Goal: Task Accomplishment & Management: Use online tool/utility

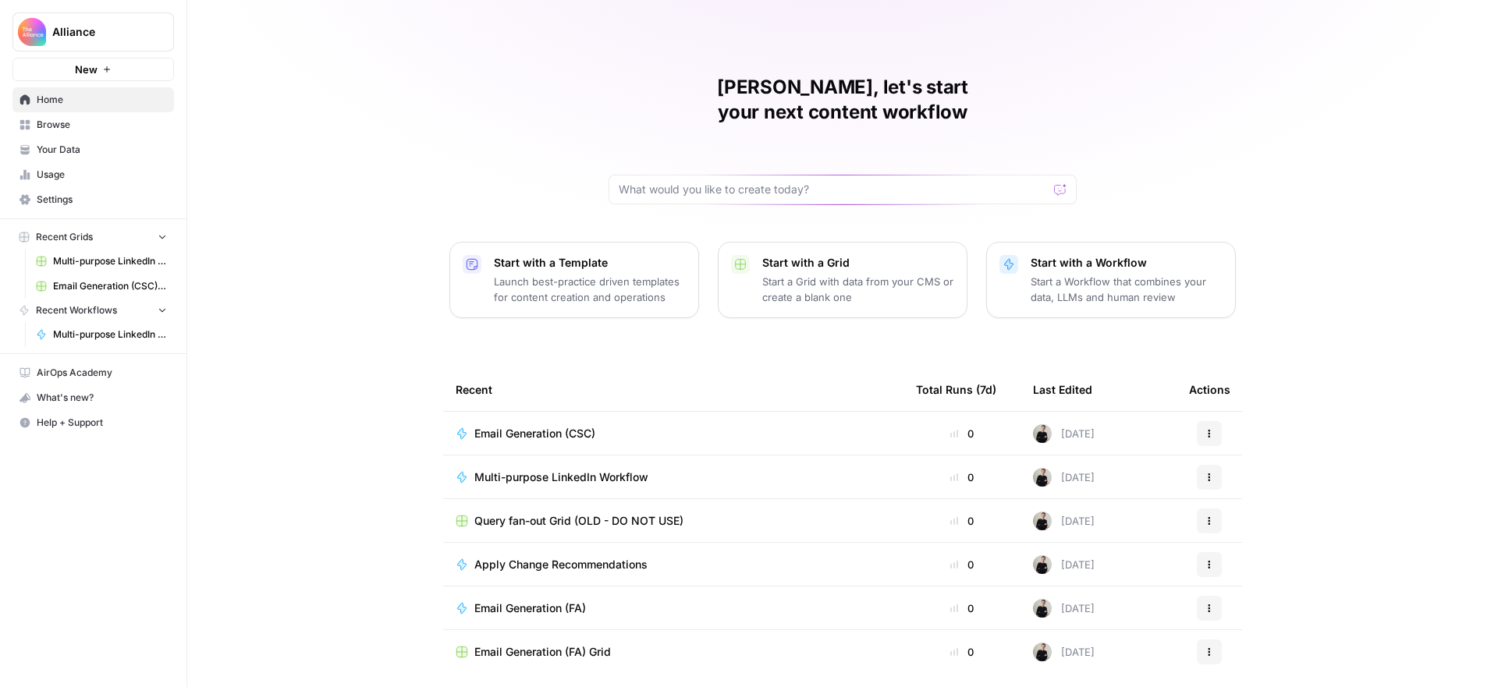
click at [69, 197] on span "Settings" at bounding box center [102, 200] width 130 height 14
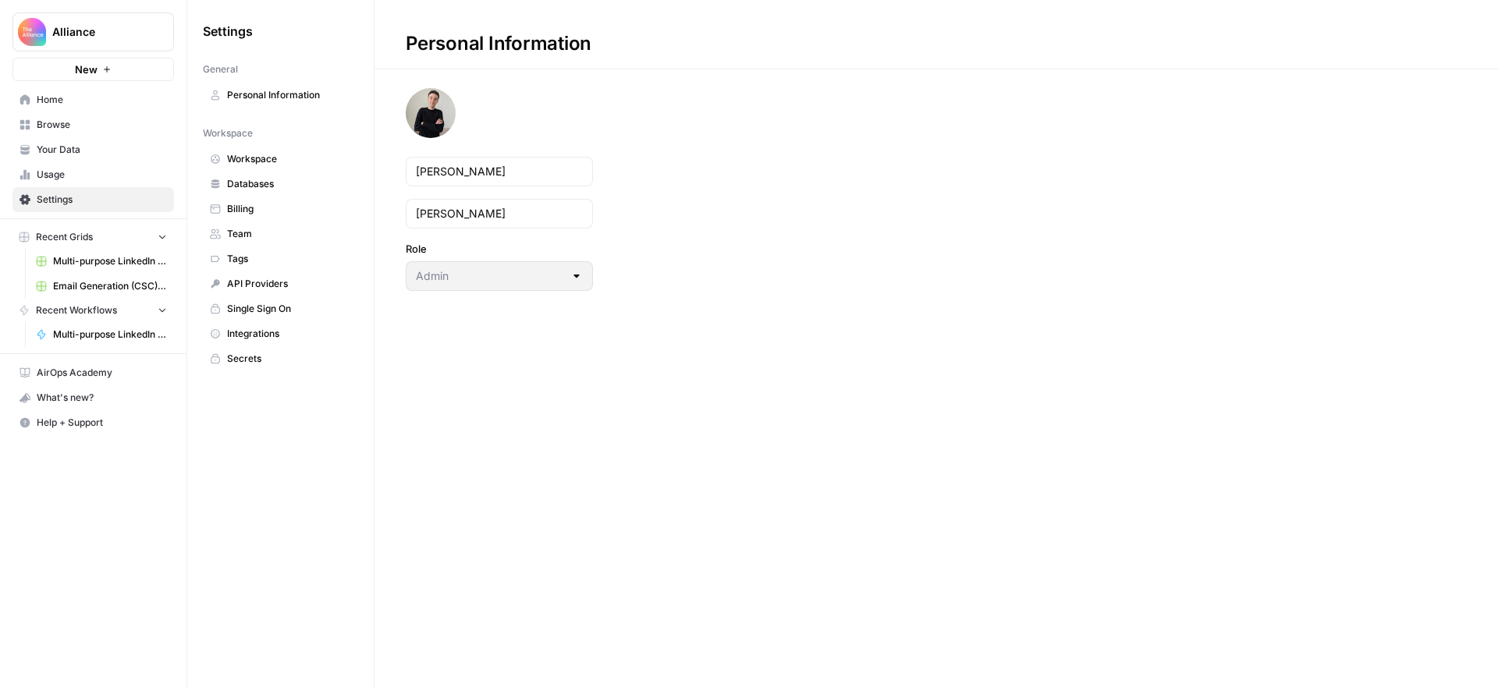
click at [260, 231] on span "Team" at bounding box center [289, 234] width 124 height 14
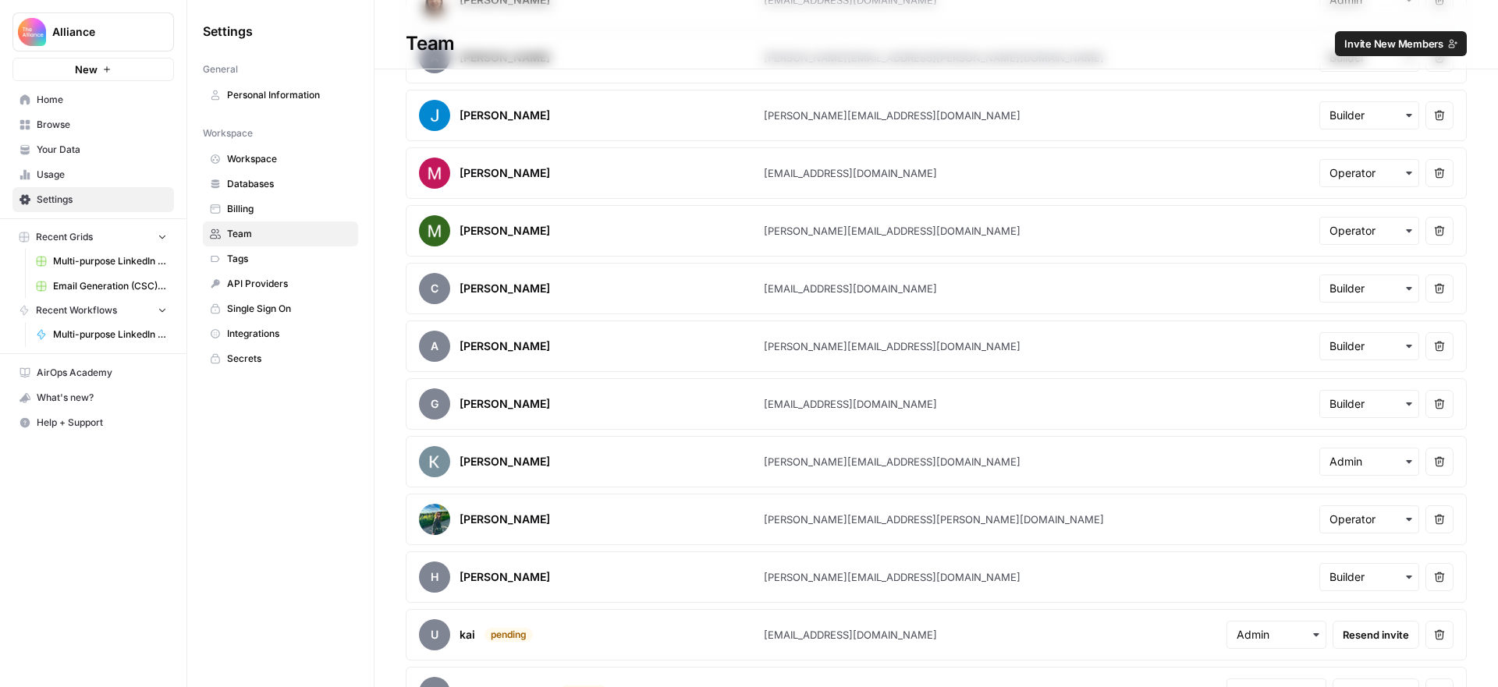
scroll to position [994, 0]
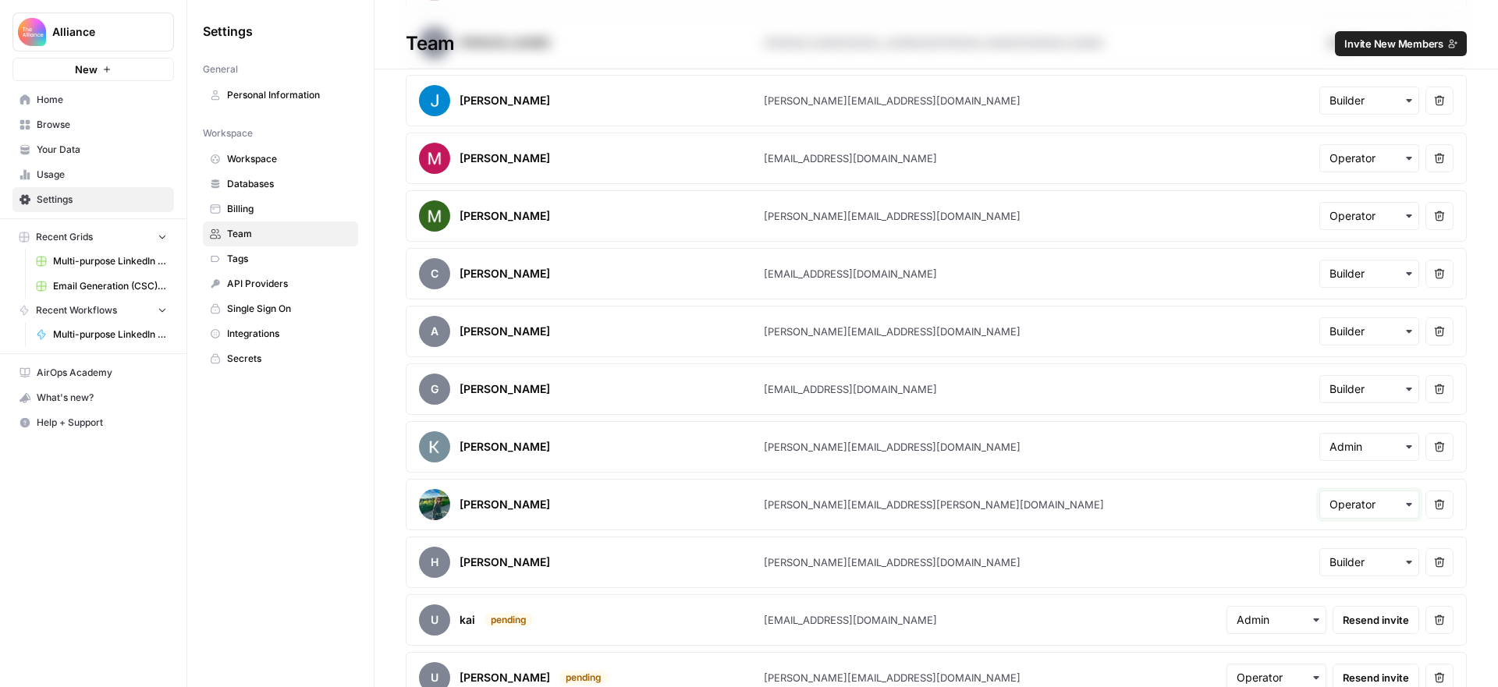
click at [1386, 505] on input "text" at bounding box center [1369, 505] width 80 height 16
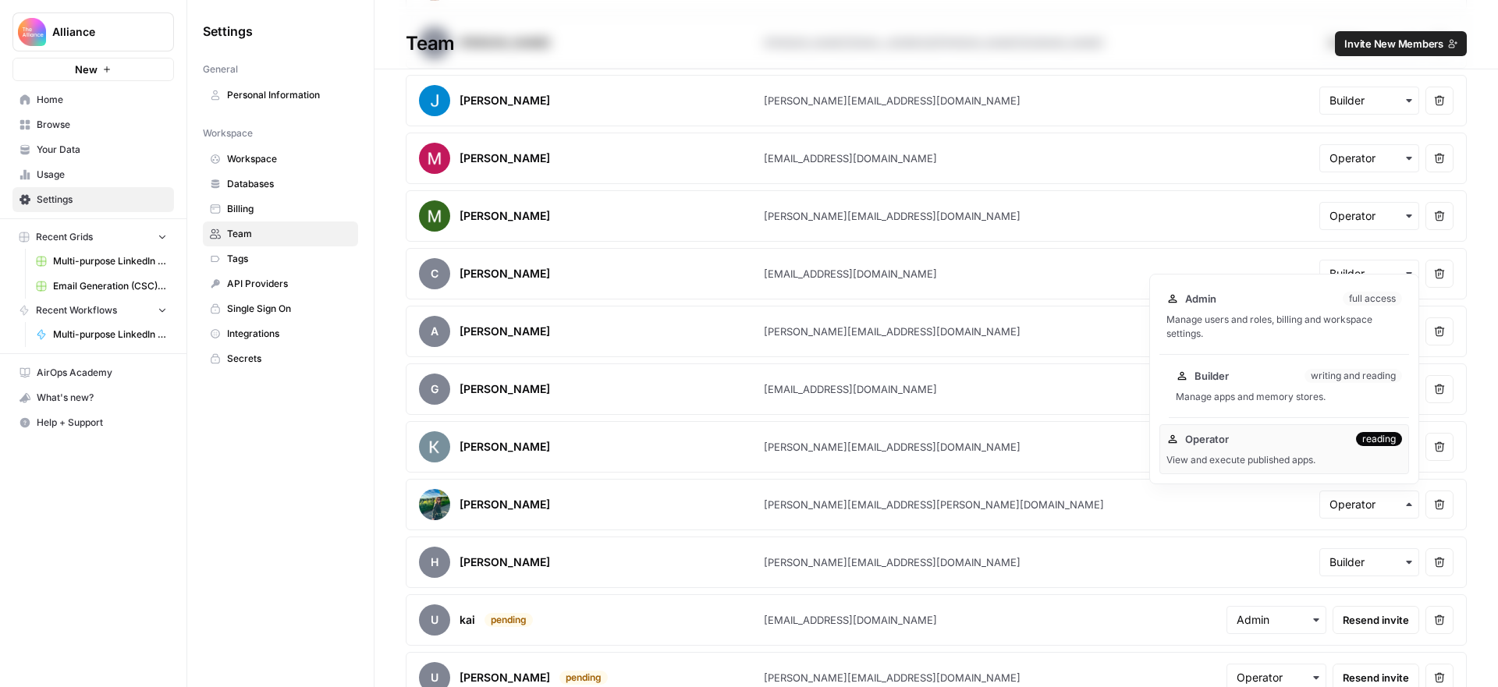
click at [1271, 385] on div "Builder writing and reading Manage apps and memory stores." at bounding box center [1288, 386] width 240 height 50
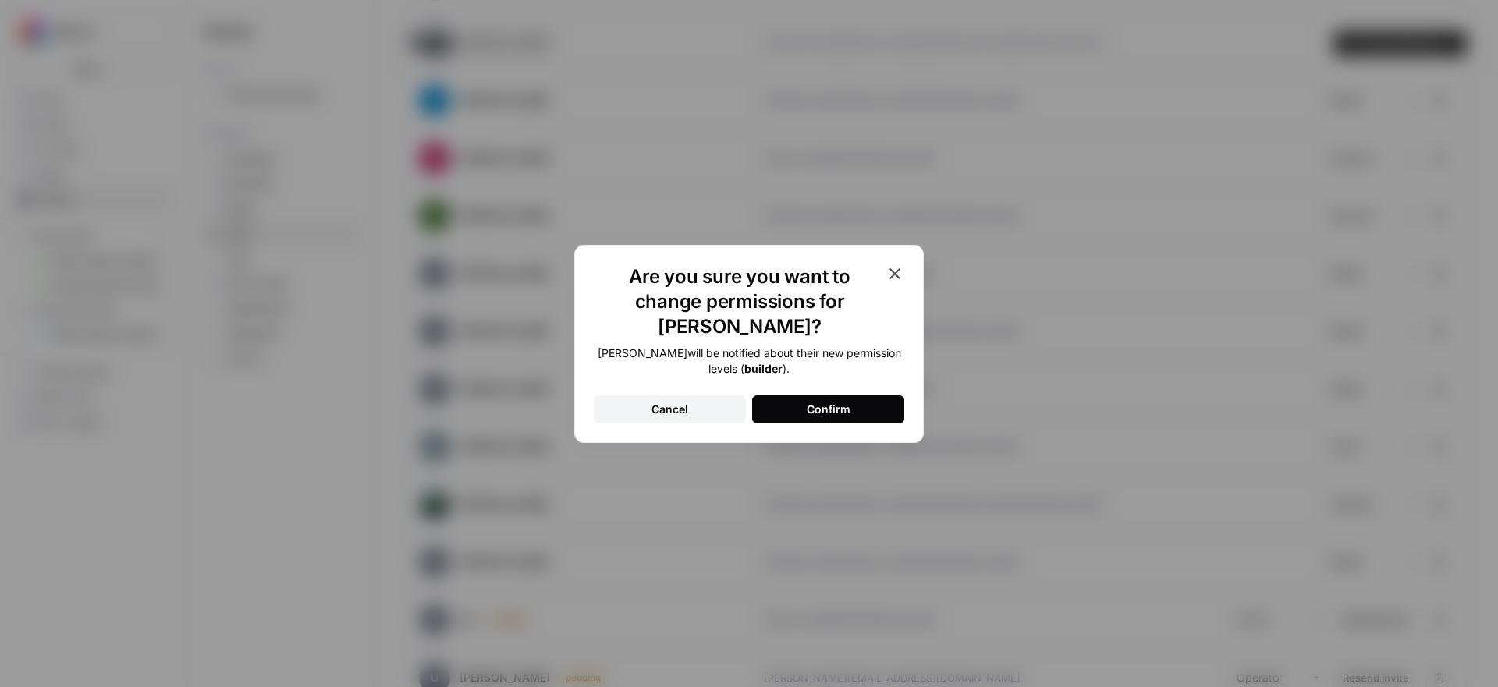
drag, startPoint x: 810, startPoint y: 391, endPoint x: 877, endPoint y: 387, distance: 67.2
click at [810, 402] on div "Confirm" at bounding box center [829, 410] width 44 height 16
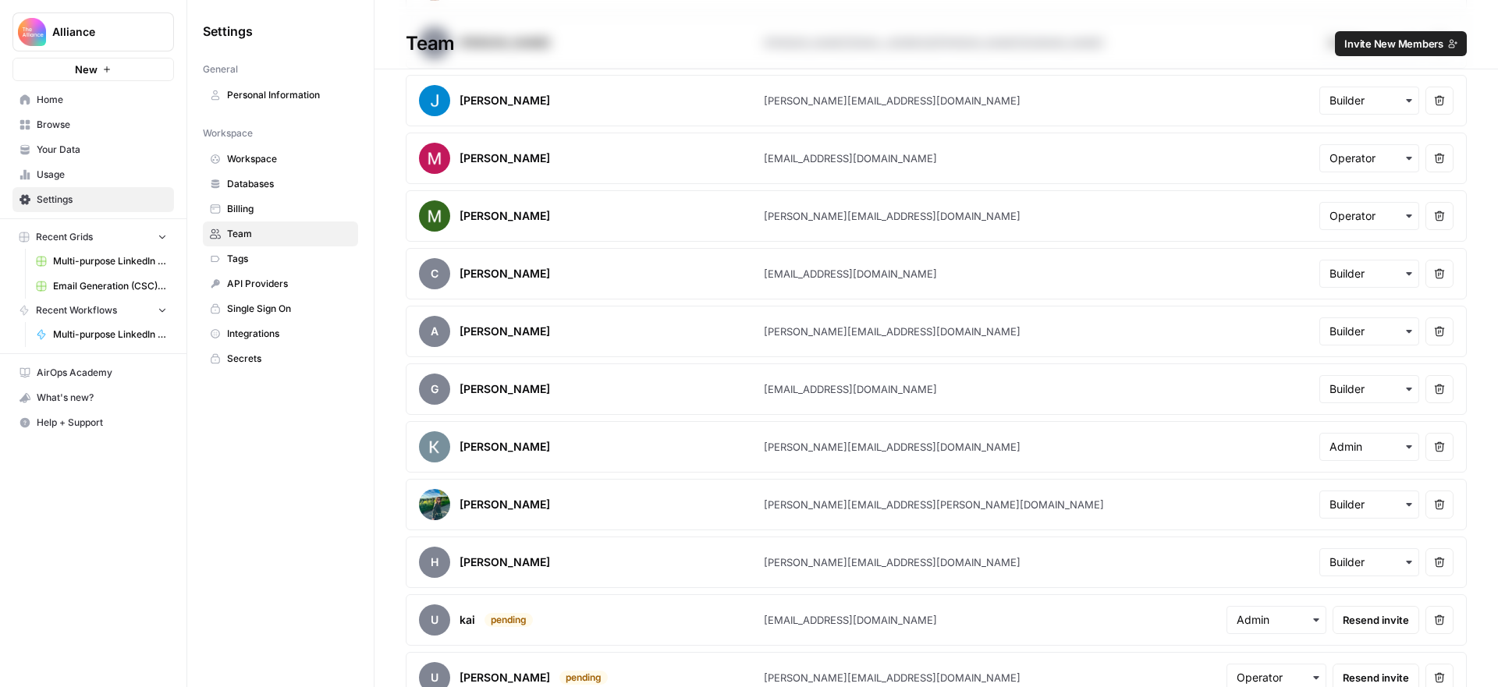
scroll to position [1017, 0]
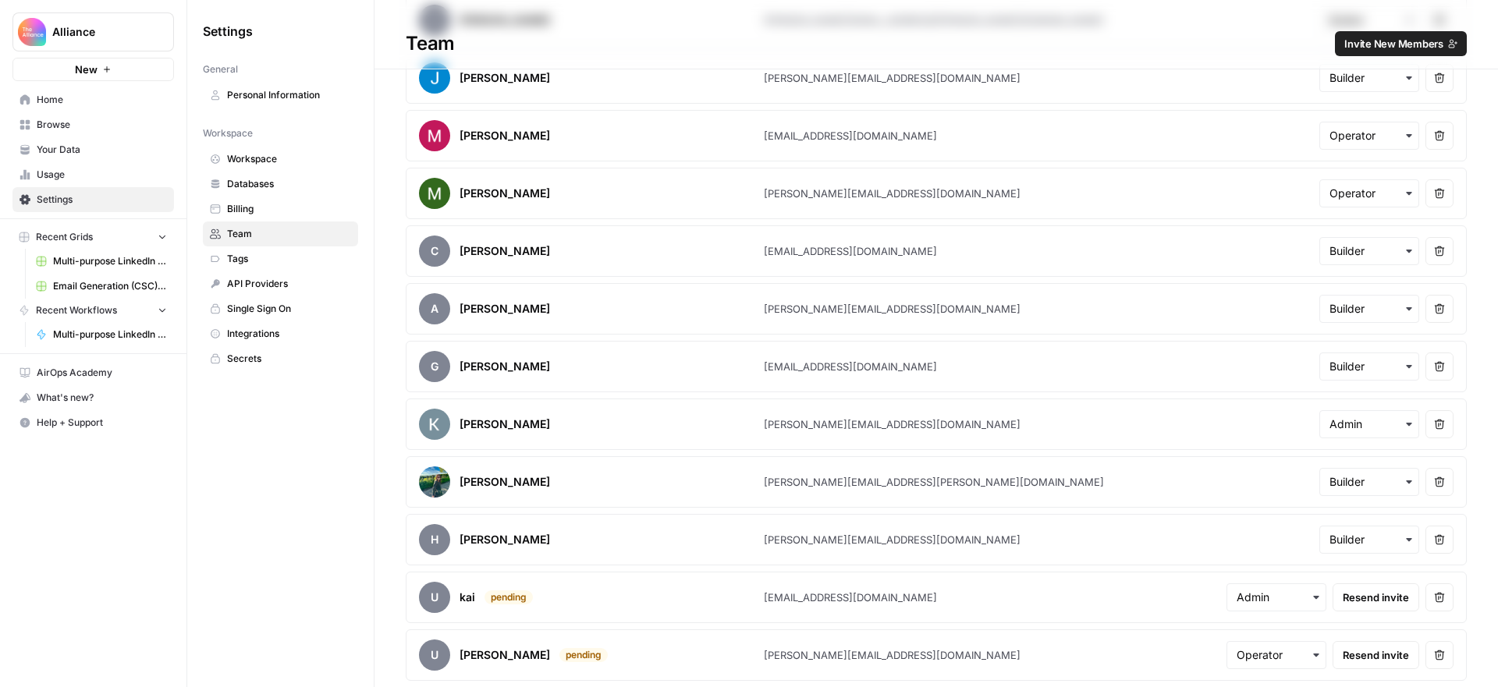
click at [1441, 660] on icon "button" at bounding box center [1439, 655] width 11 height 11
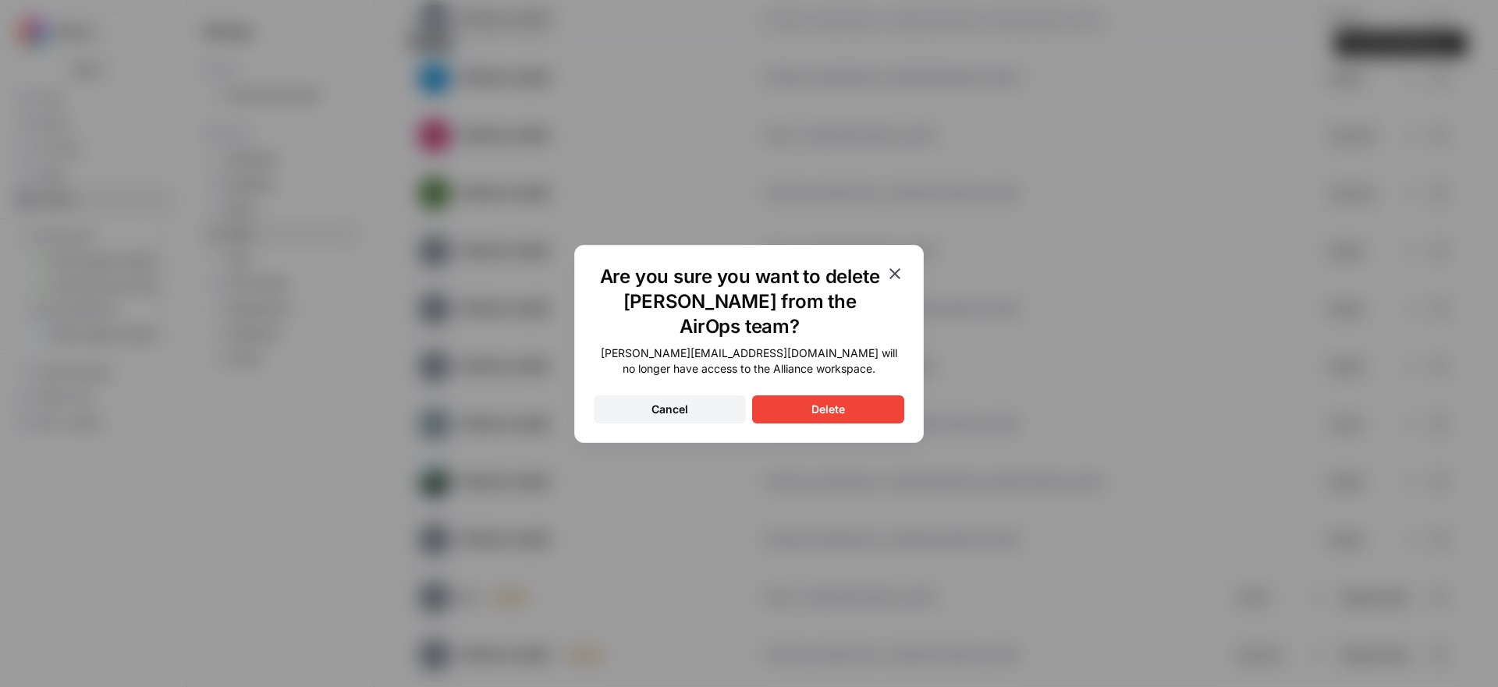
click at [827, 402] on div "Delete" at bounding box center [828, 410] width 34 height 16
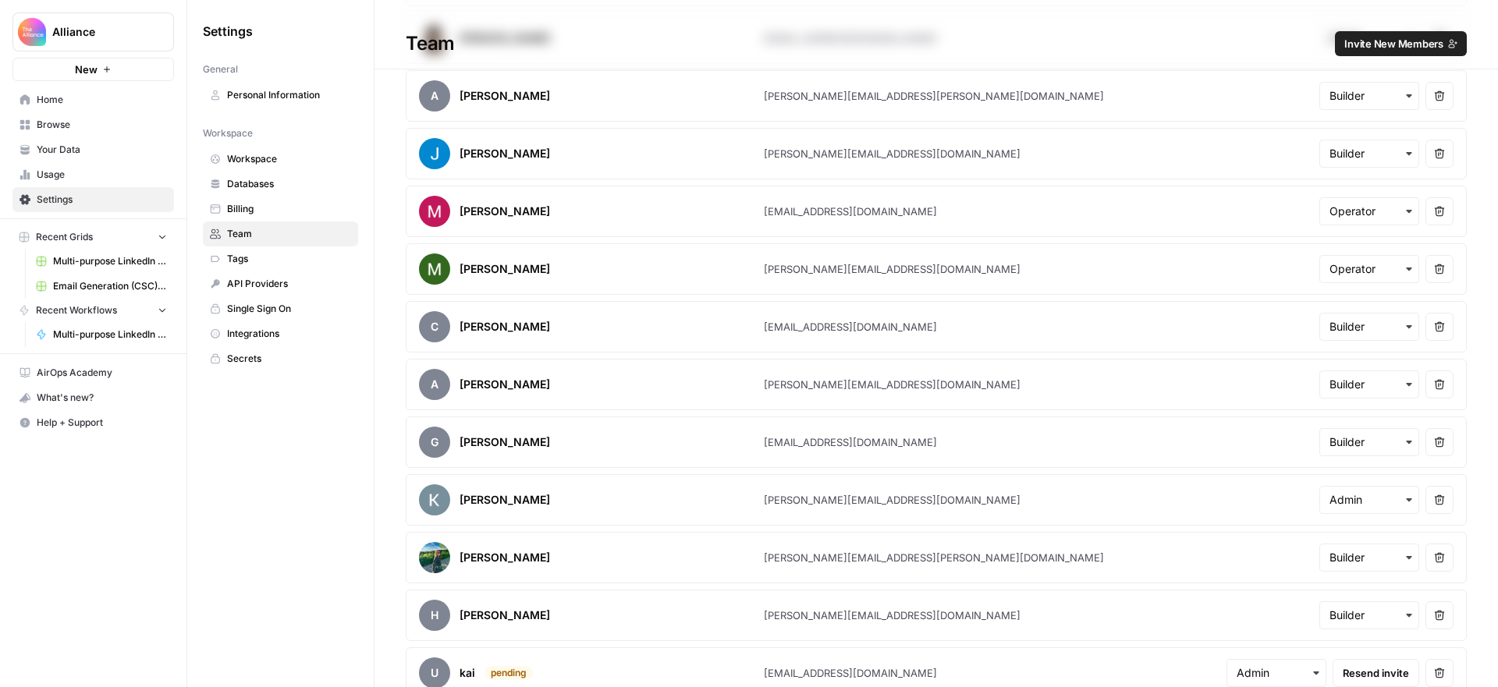
scroll to position [959, 0]
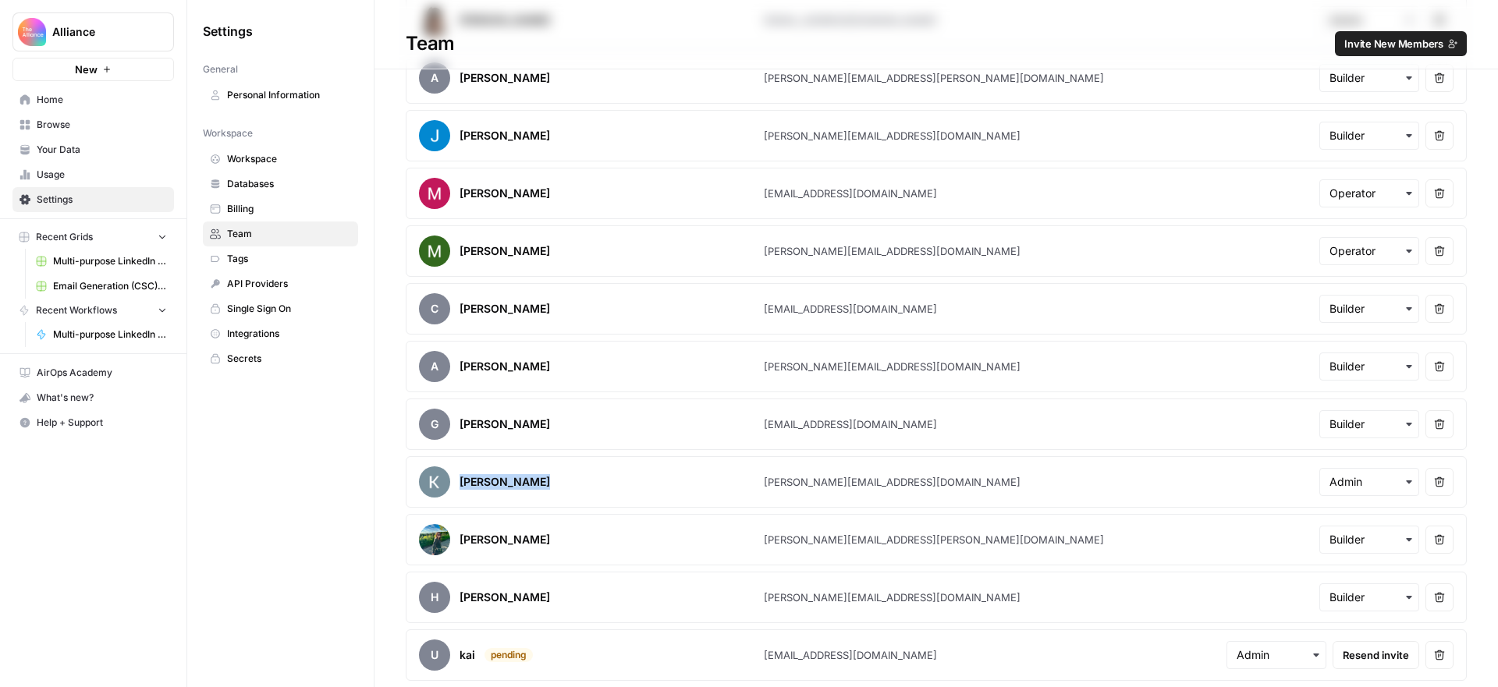
drag, startPoint x: 530, startPoint y: 482, endPoint x: 462, endPoint y: 484, distance: 68.7
click at [462, 484] on div "Kevin Muhirwa" at bounding box center [591, 481] width 345 height 31
copy div "Kevin Muhirwa"
click at [1353, 478] on input "text" at bounding box center [1369, 482] width 80 height 16
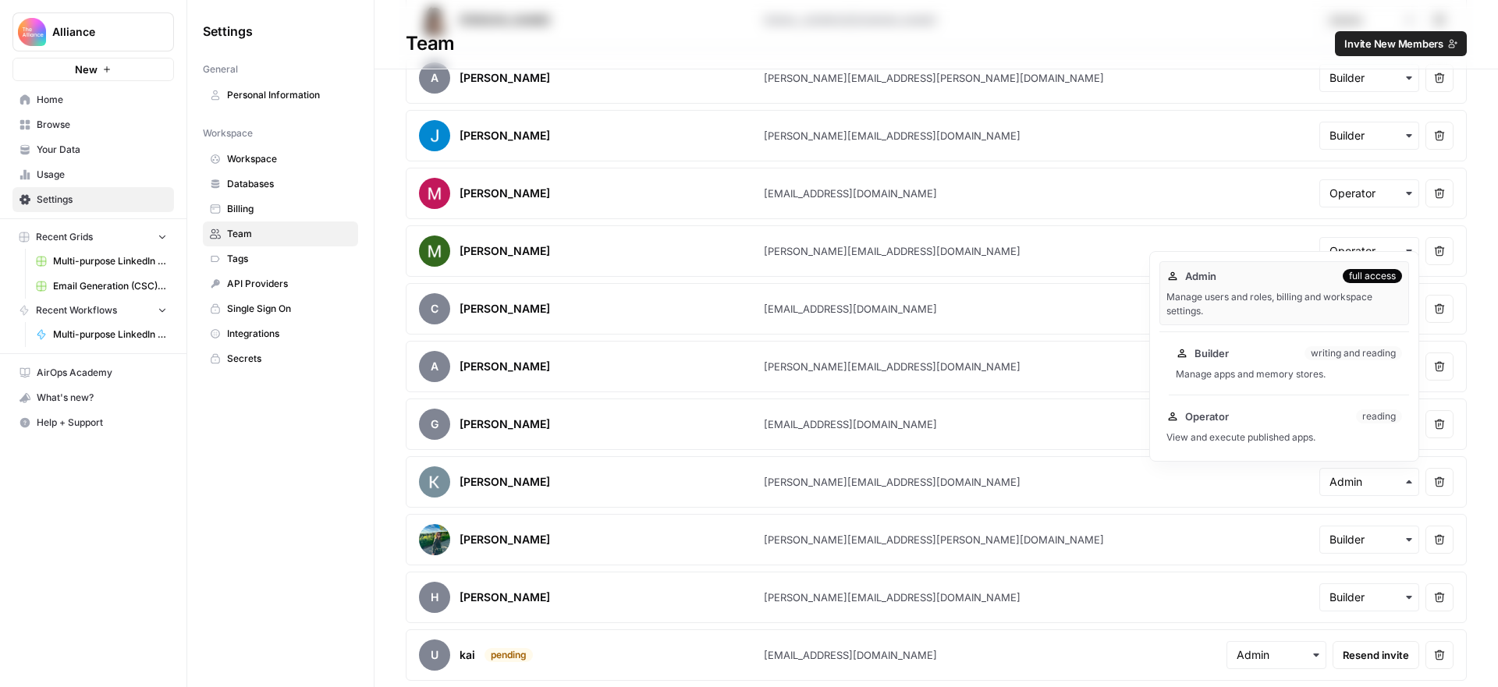
click at [1275, 360] on div "Builder writing and reading" at bounding box center [1288, 354] width 226 height 16
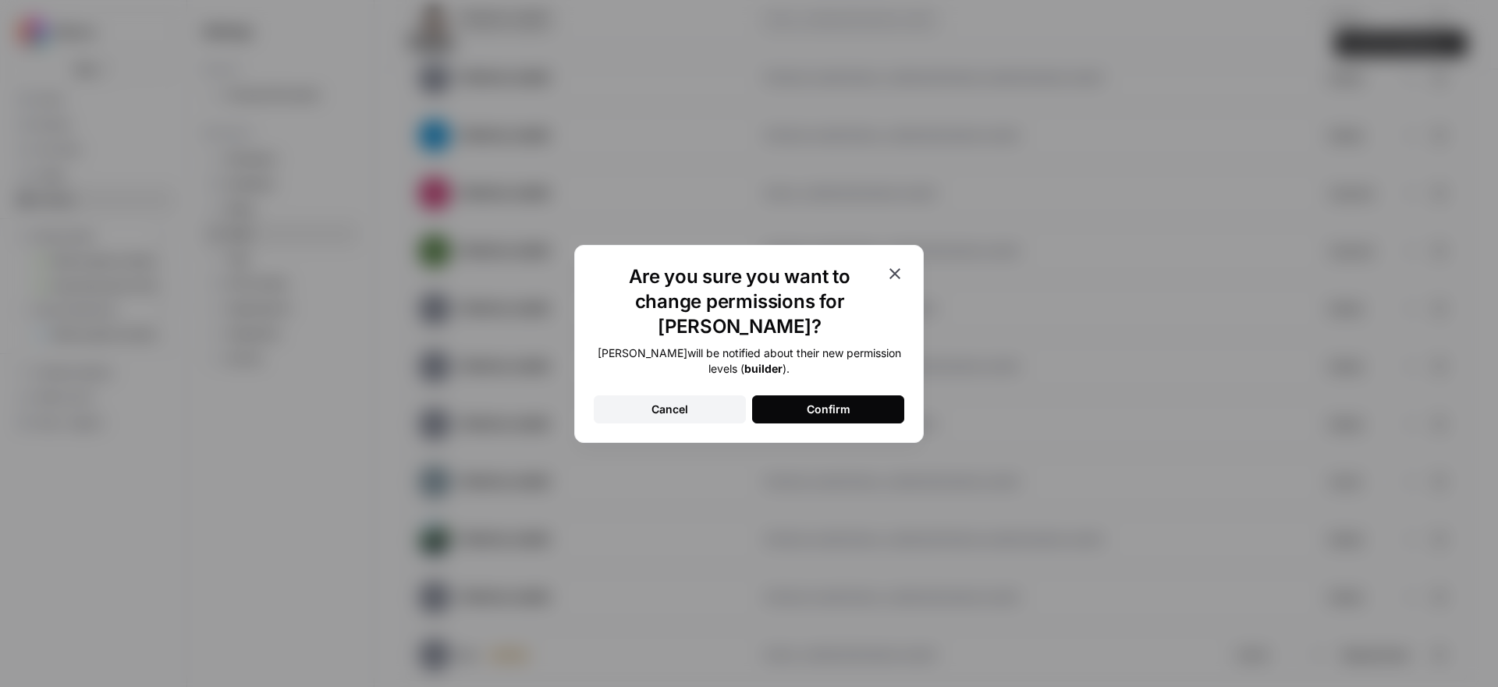
click at [817, 402] on div "Confirm" at bounding box center [829, 410] width 44 height 16
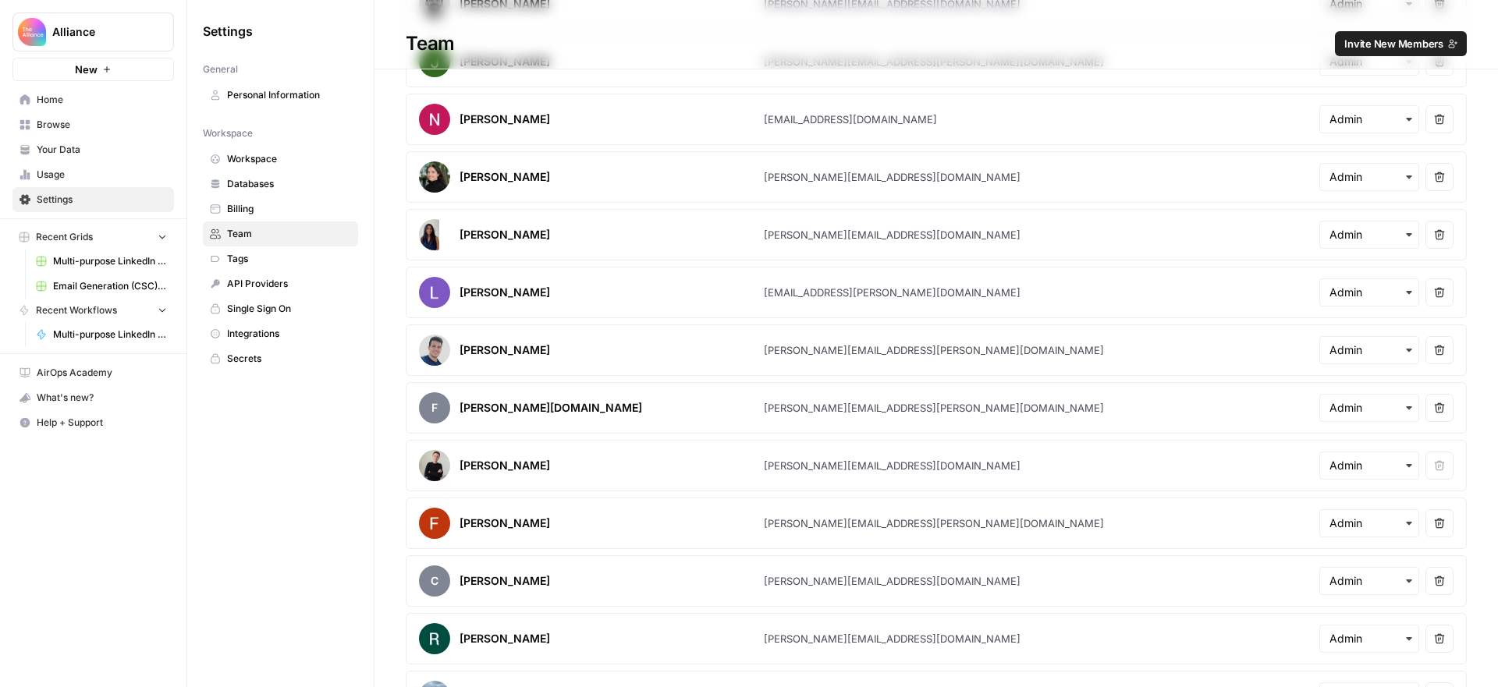
scroll to position [0, 0]
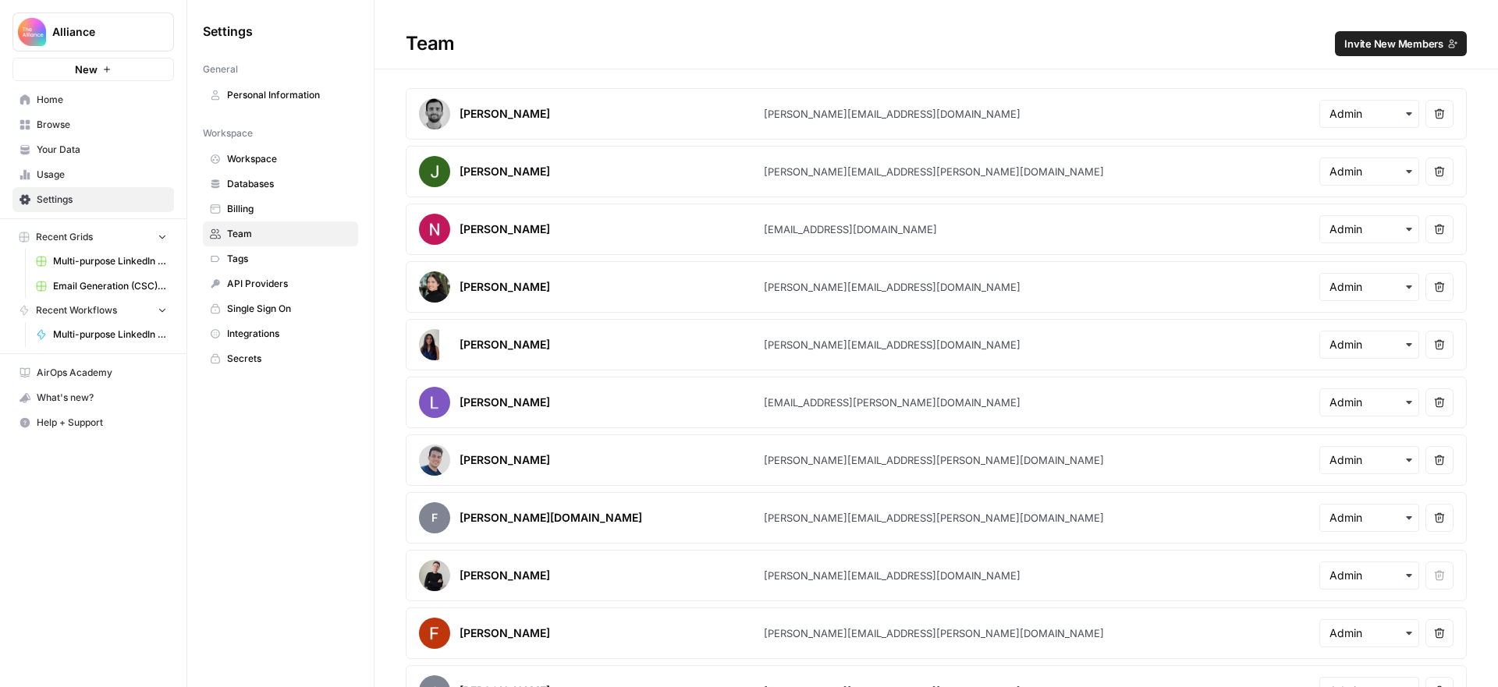
click at [97, 101] on span "Home" at bounding box center [102, 100] width 130 height 14
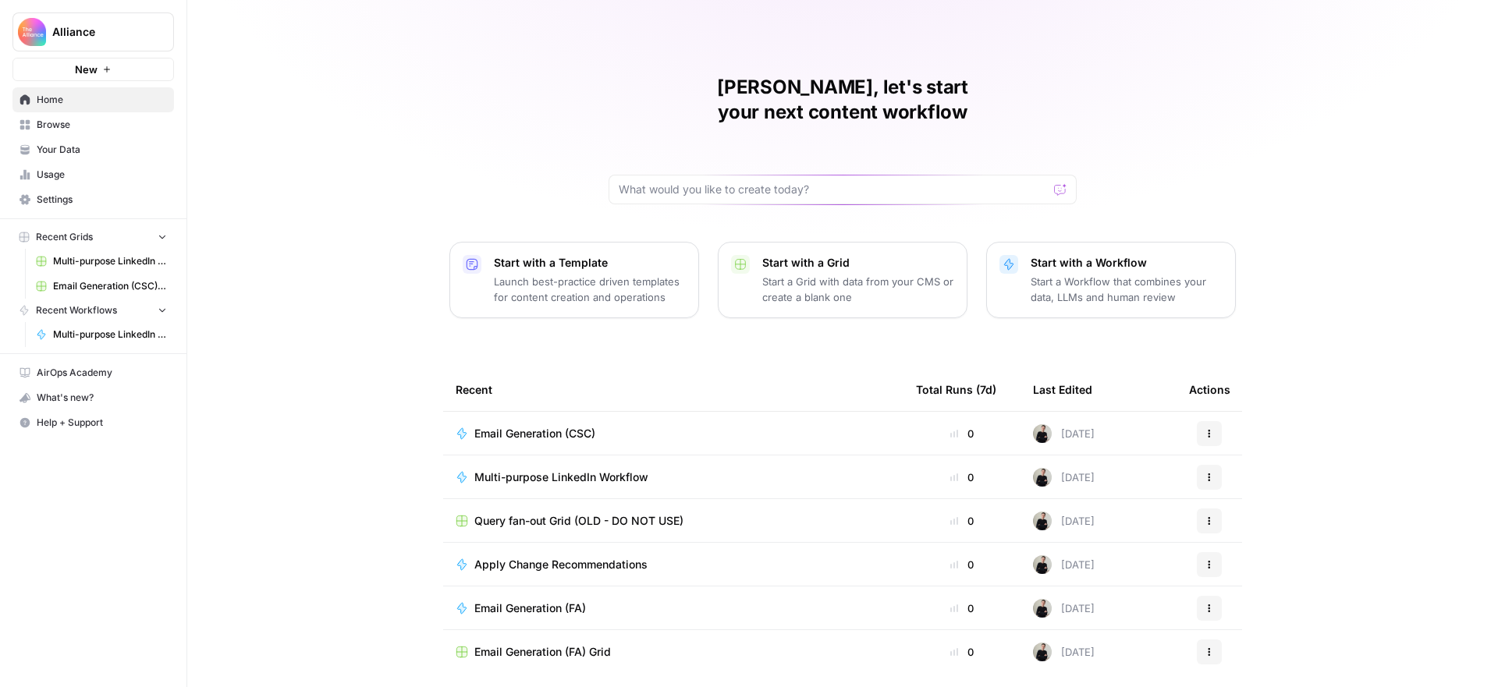
click at [61, 122] on span "Browse" at bounding box center [102, 125] width 130 height 14
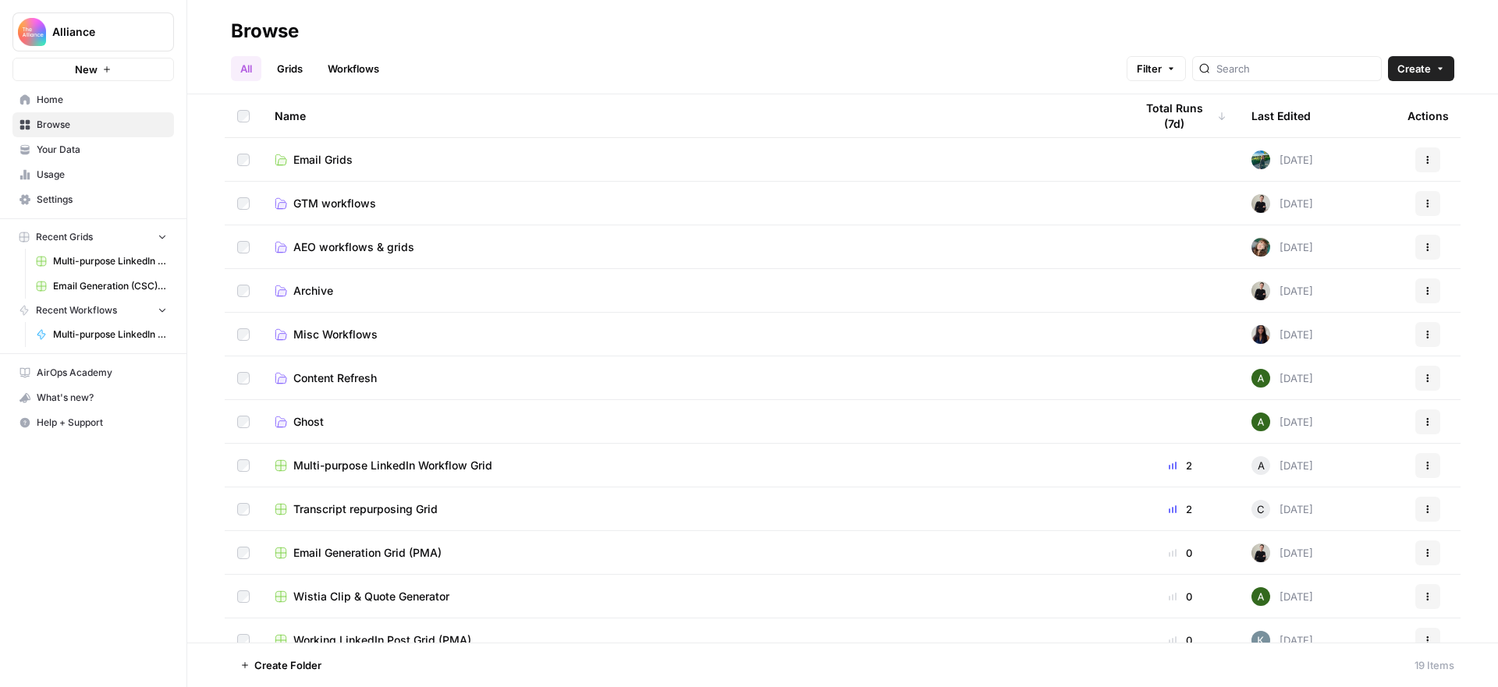
click at [391, 249] on span "AEO workflows & grids" at bounding box center [353, 247] width 121 height 16
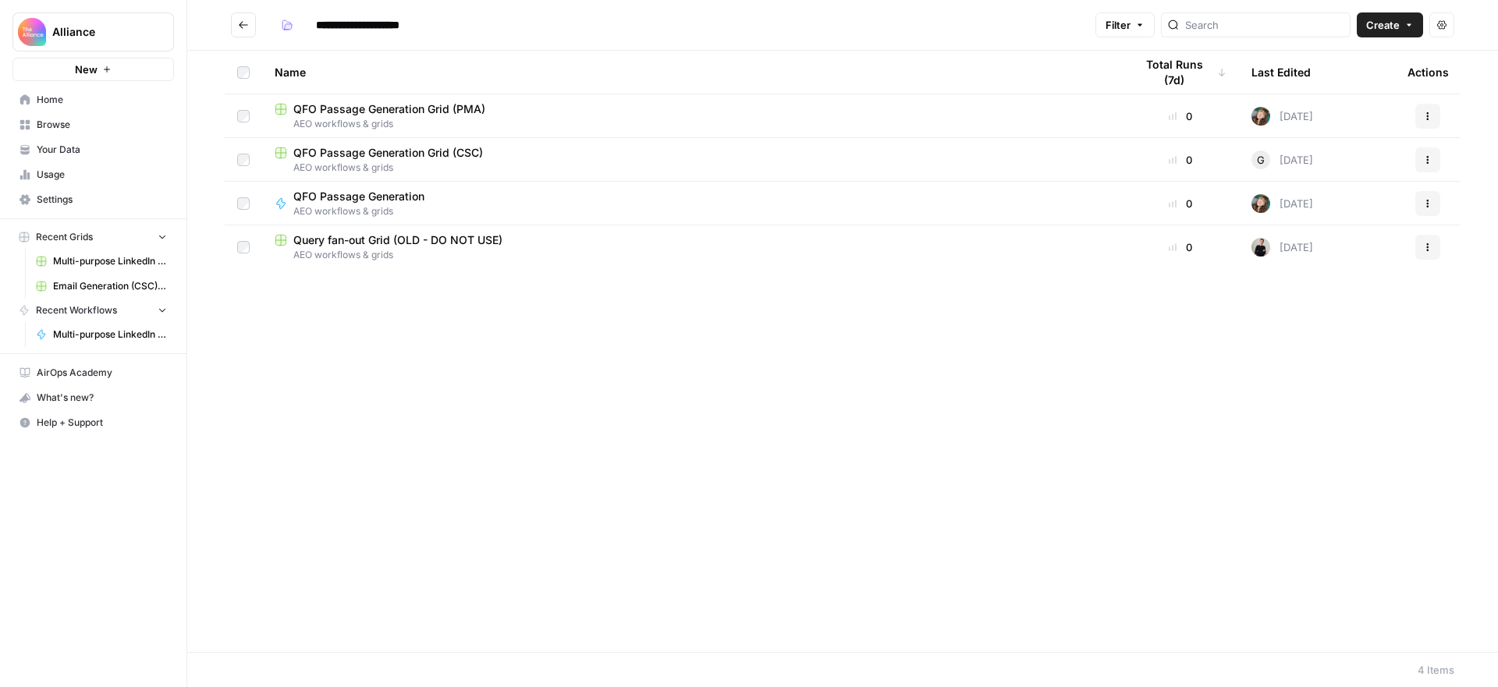
click at [452, 153] on span "QFO Passage Generation Grid (CSC)" at bounding box center [388, 153] width 190 height 16
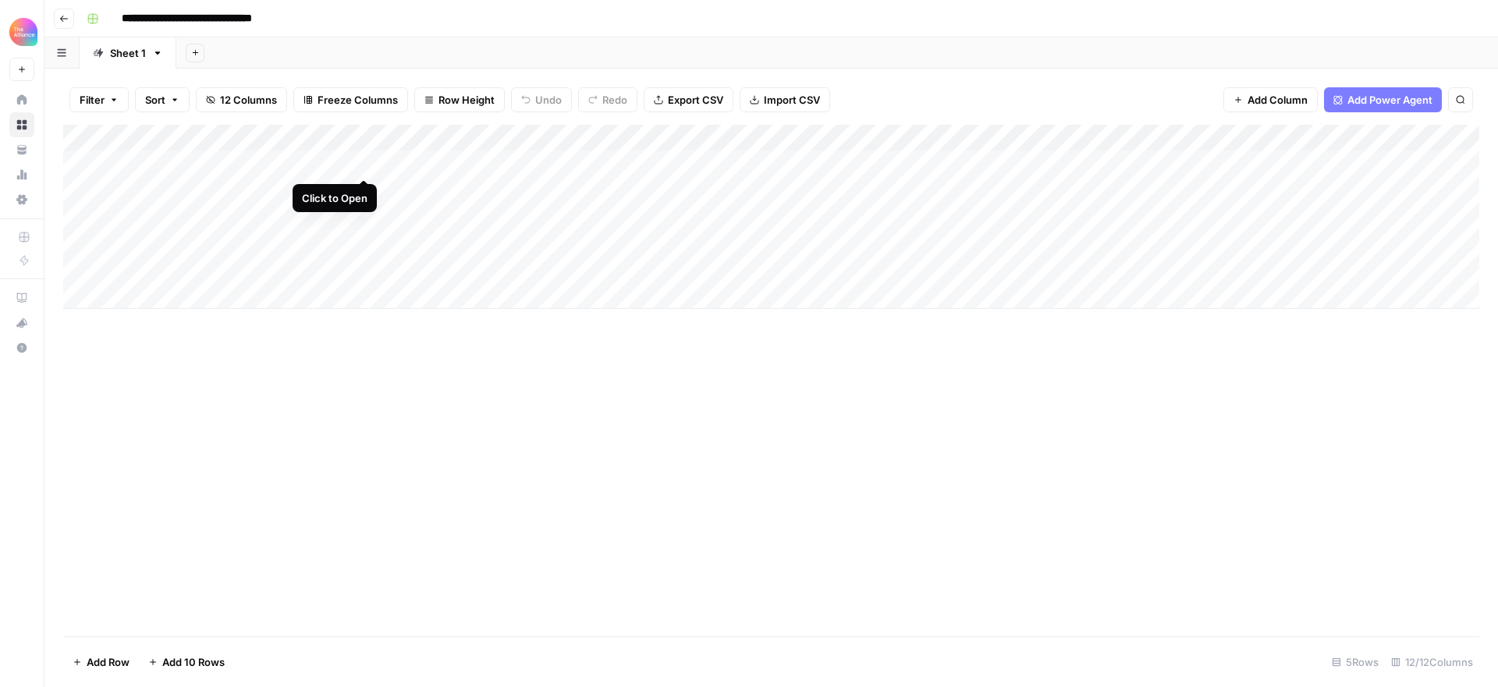
click at [360, 164] on div "Add Column" at bounding box center [771, 217] width 1416 height 184
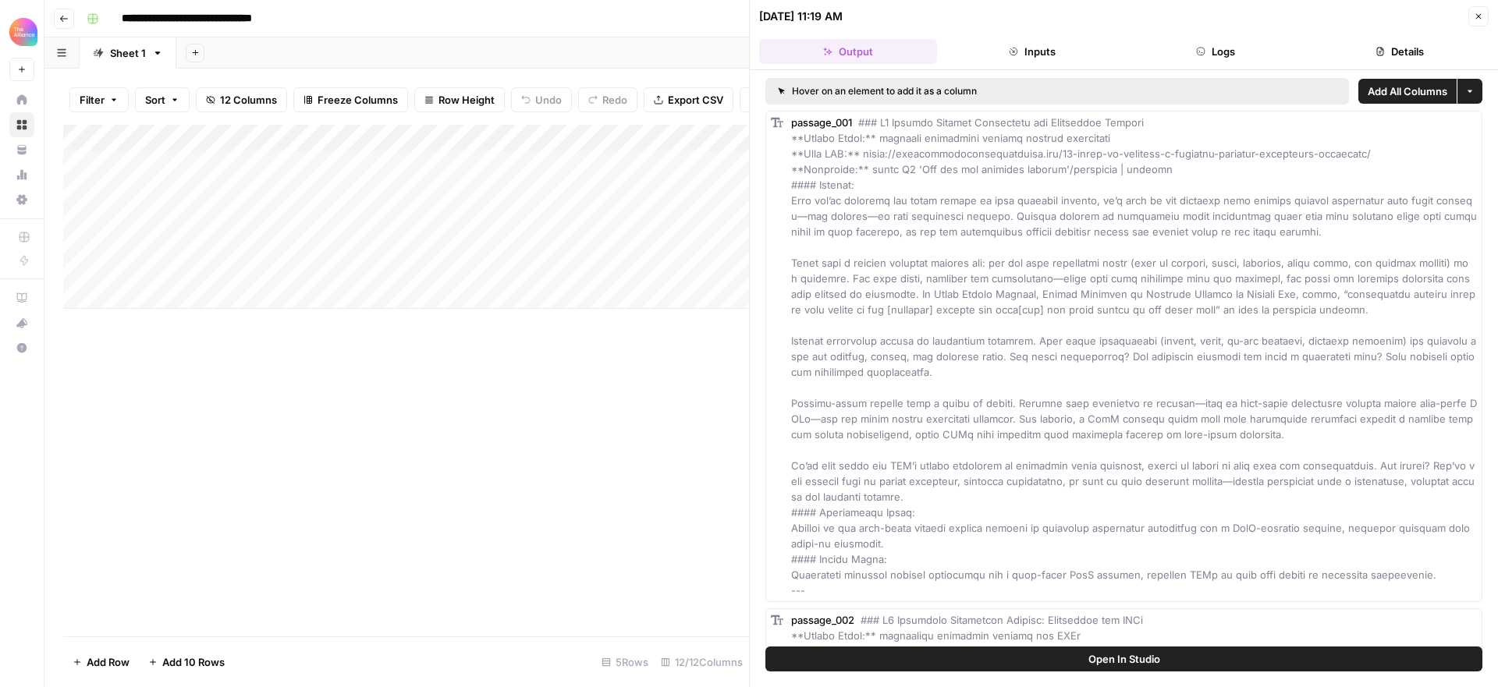
click at [1144, 659] on span "Open In Studio" at bounding box center [1124, 659] width 72 height 16
click at [1480, 14] on icon "button" at bounding box center [1477, 16] width 9 height 9
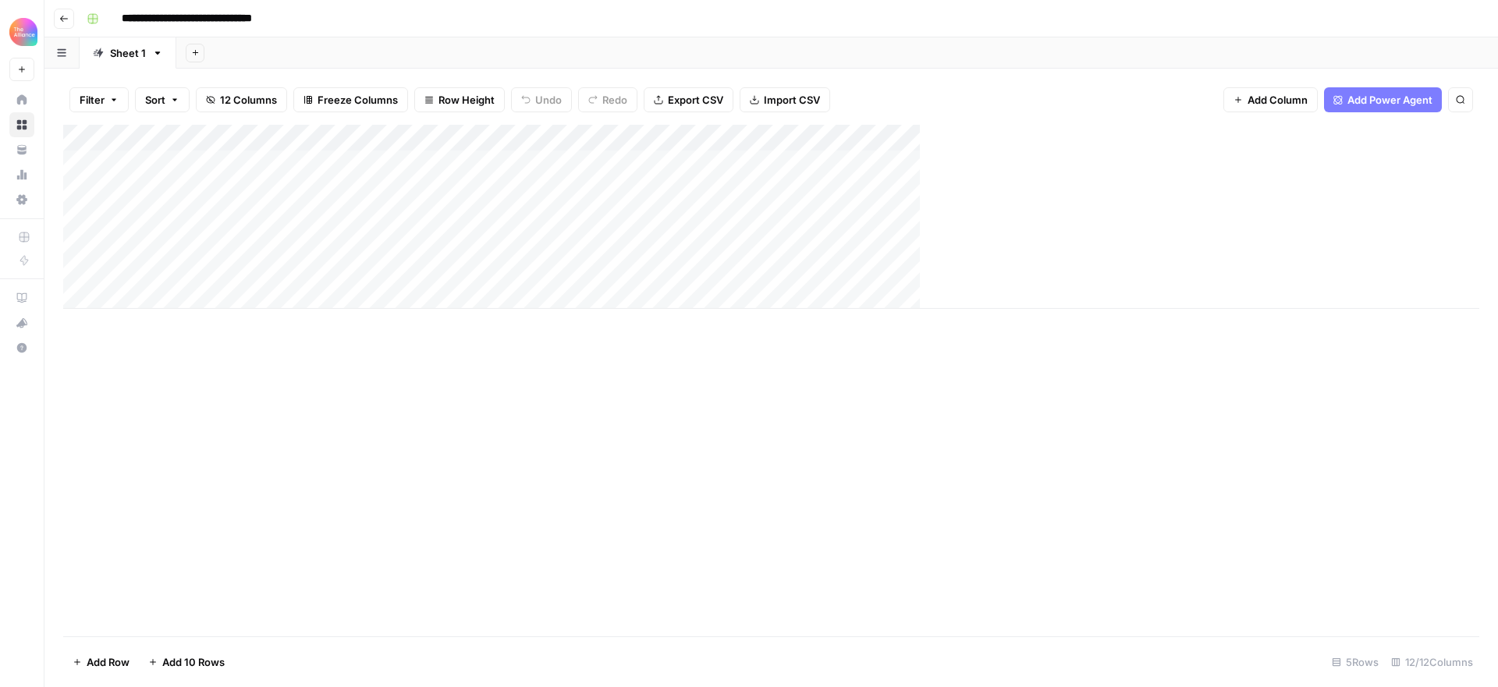
click at [181, 191] on div "Add Column" at bounding box center [780, 217] width 1434 height 184
click at [175, 190] on div "Add Column" at bounding box center [771, 217] width 1416 height 184
click at [175, 190] on textarea at bounding box center [242, 191] width 250 height 22
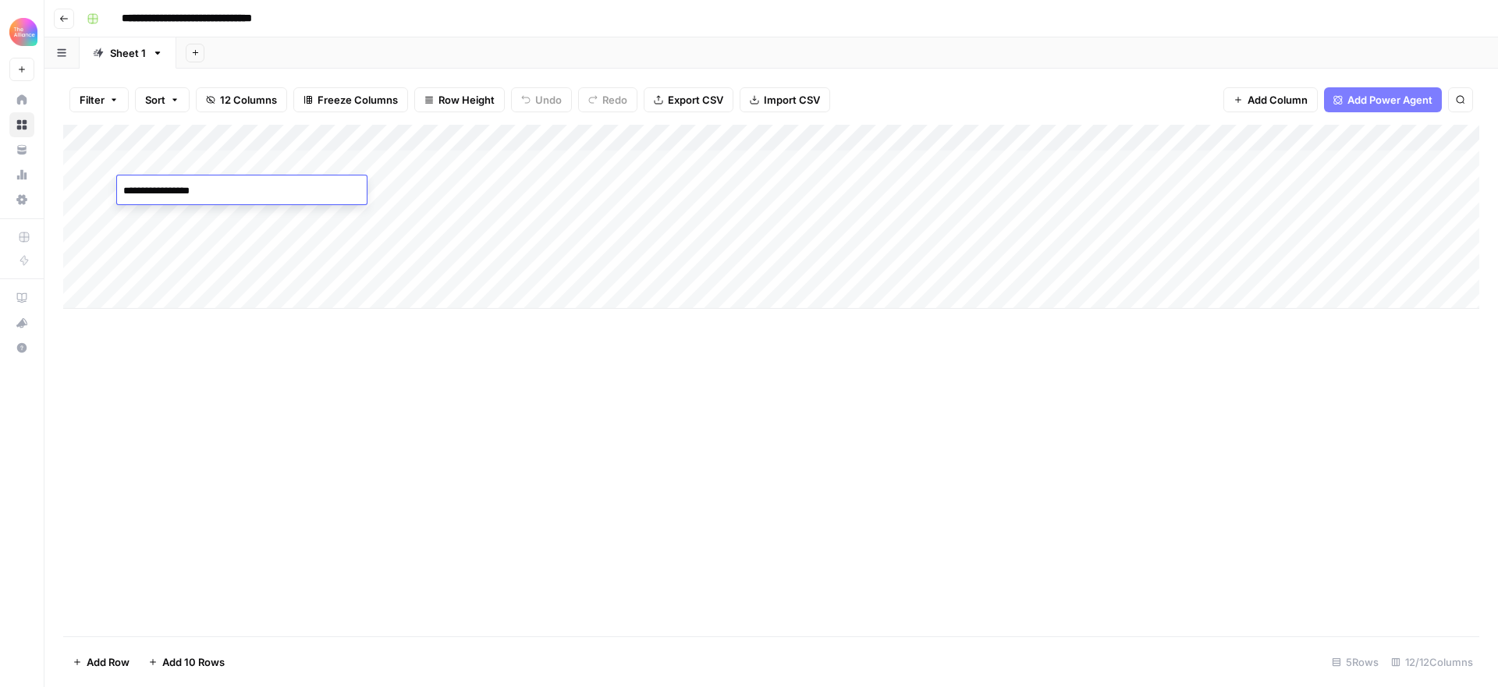
type textarea "**********"
click at [440, 428] on div "Add Column" at bounding box center [771, 381] width 1416 height 512
click at [328, 187] on div "Add Column" at bounding box center [771, 217] width 1416 height 184
click at [364, 136] on div "Add Column" at bounding box center [771, 217] width 1416 height 184
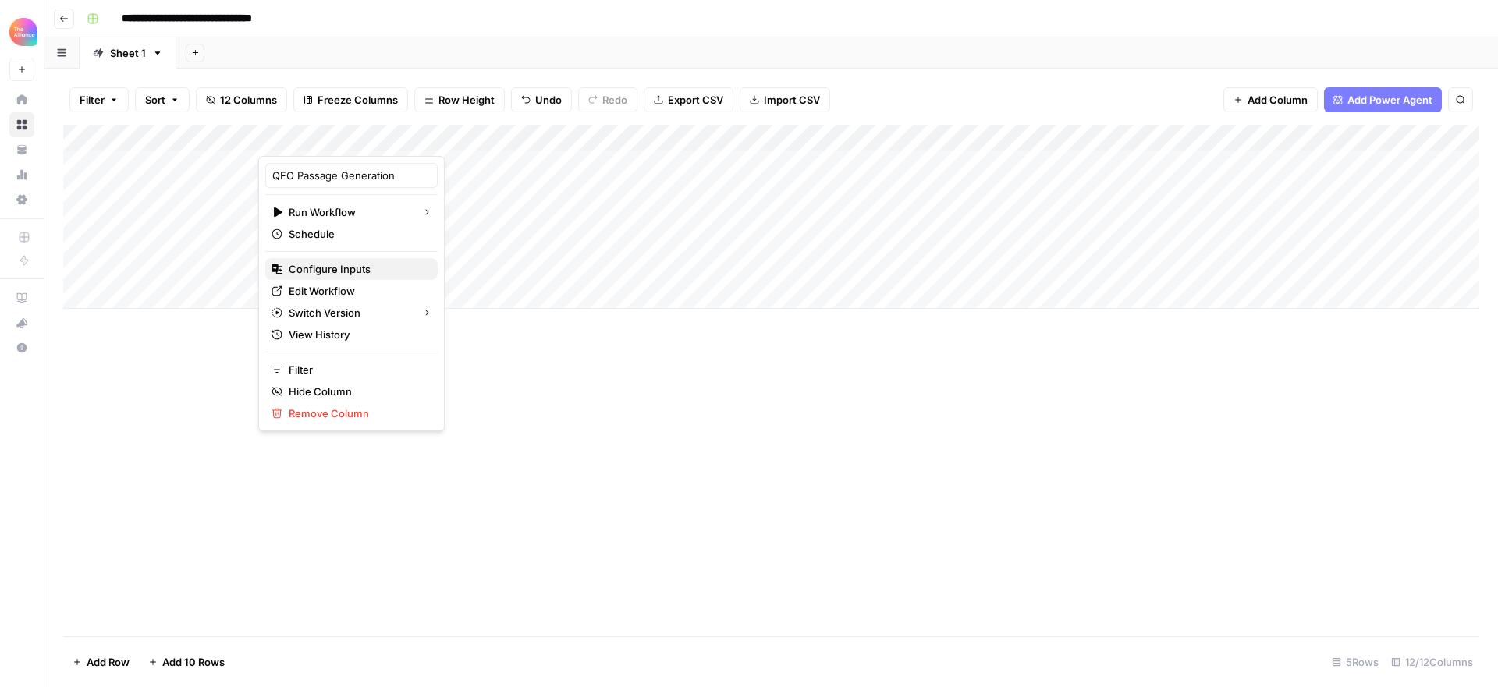
click at [343, 268] on span "Configure Inputs" at bounding box center [357, 269] width 136 height 16
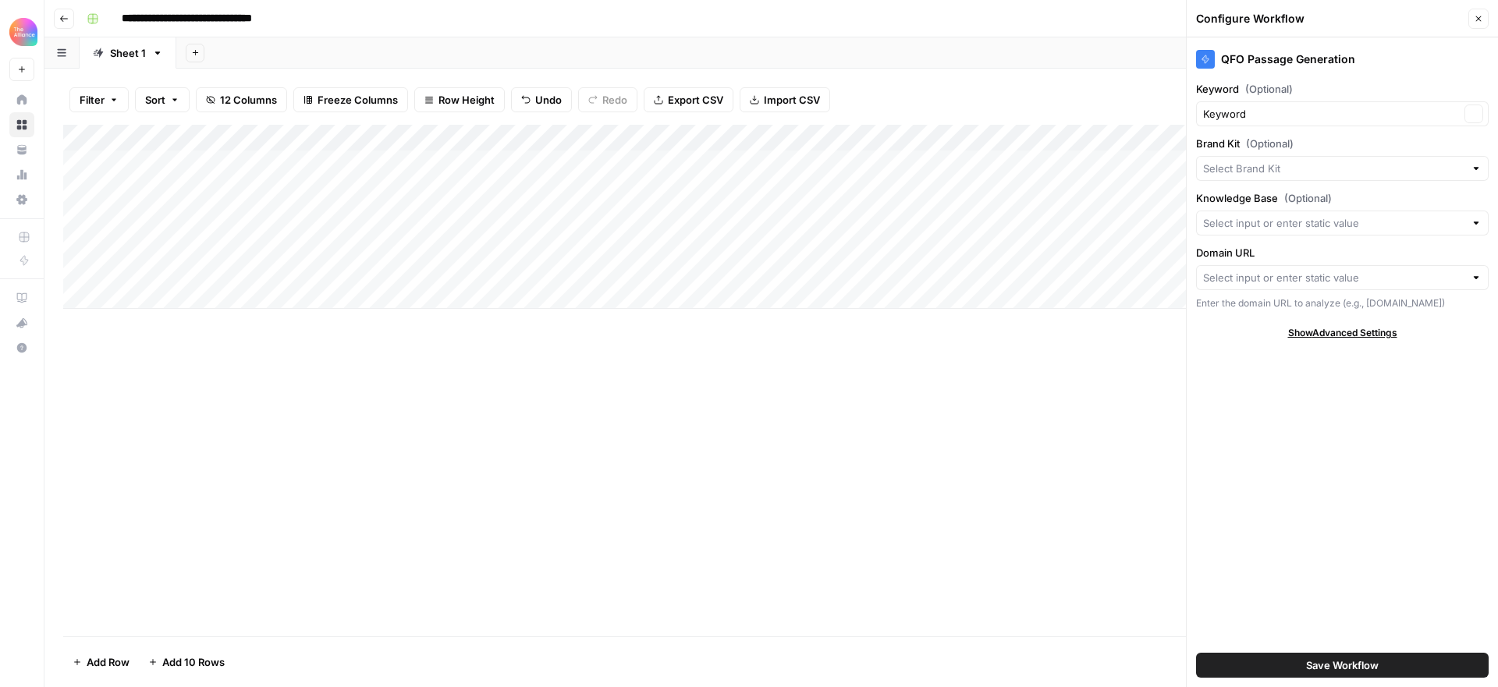
type input "Keynotes (CSC)"
type input "Customer Success Collective"
click at [1302, 279] on input "Domain URL" at bounding box center [1333, 278] width 261 height 16
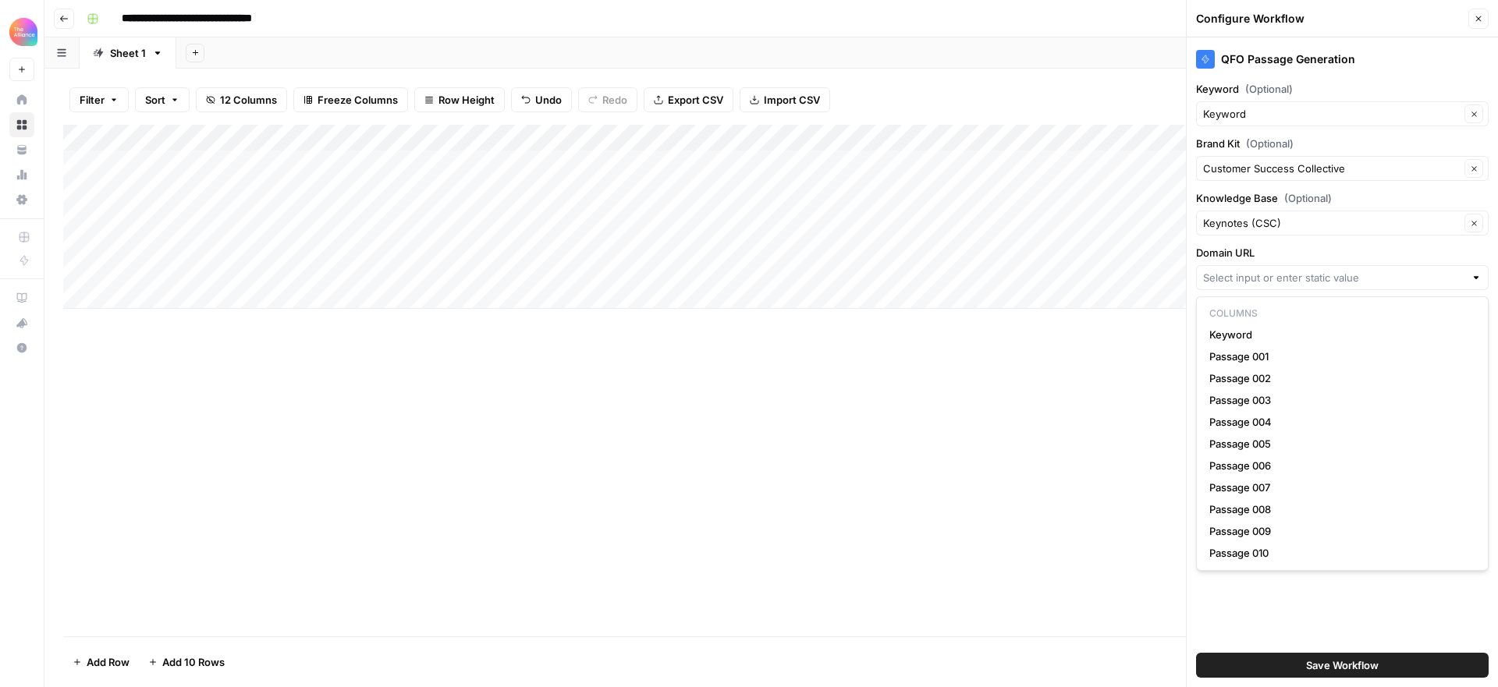
click at [1321, 250] on label "Domain URL" at bounding box center [1342, 253] width 292 height 16
click at [1321, 270] on input "Domain URL" at bounding box center [1333, 278] width 261 height 16
click at [1295, 281] on input "Domain URL" at bounding box center [1333, 278] width 261 height 16
click at [1295, 278] on input "Domain URL" at bounding box center [1333, 278] width 261 height 16
paste input "https://www.customersuccesscollective.com/"
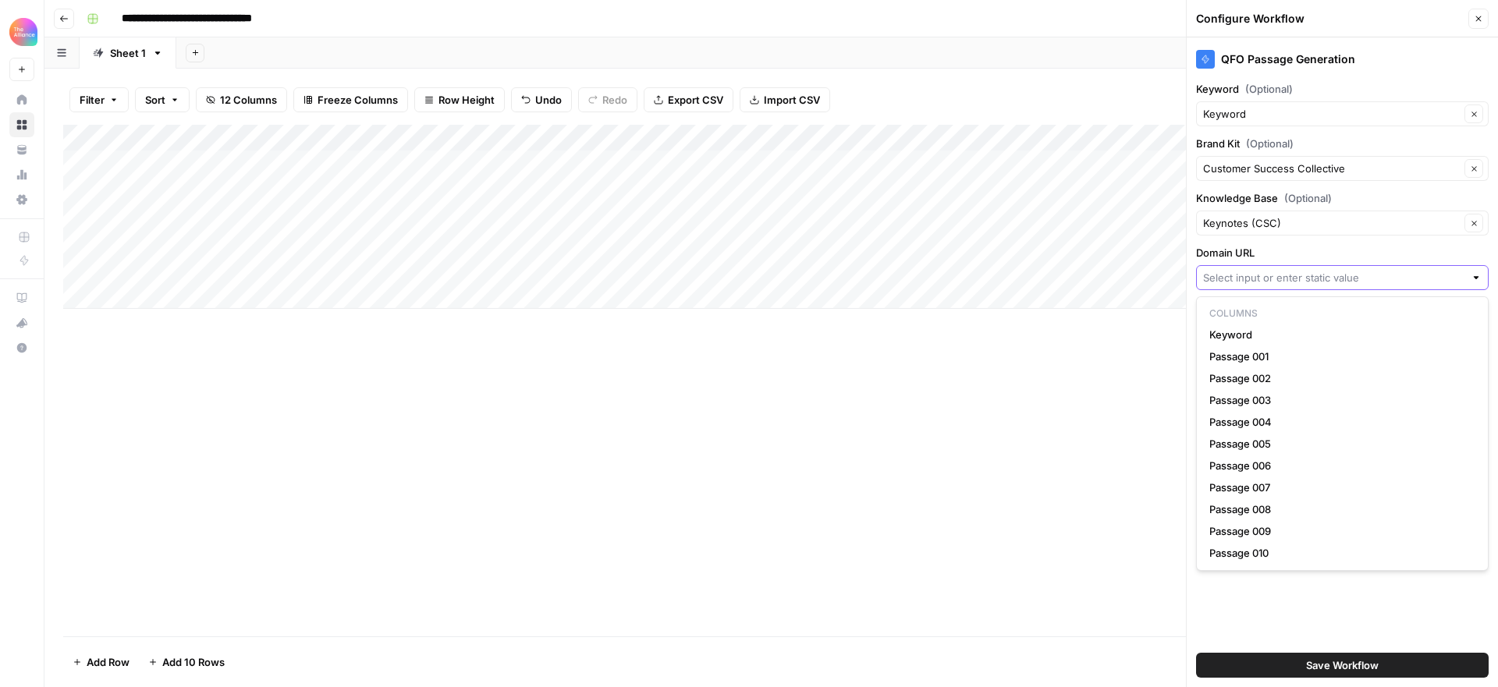
type input "https://www.customersuccesscollective.com/"
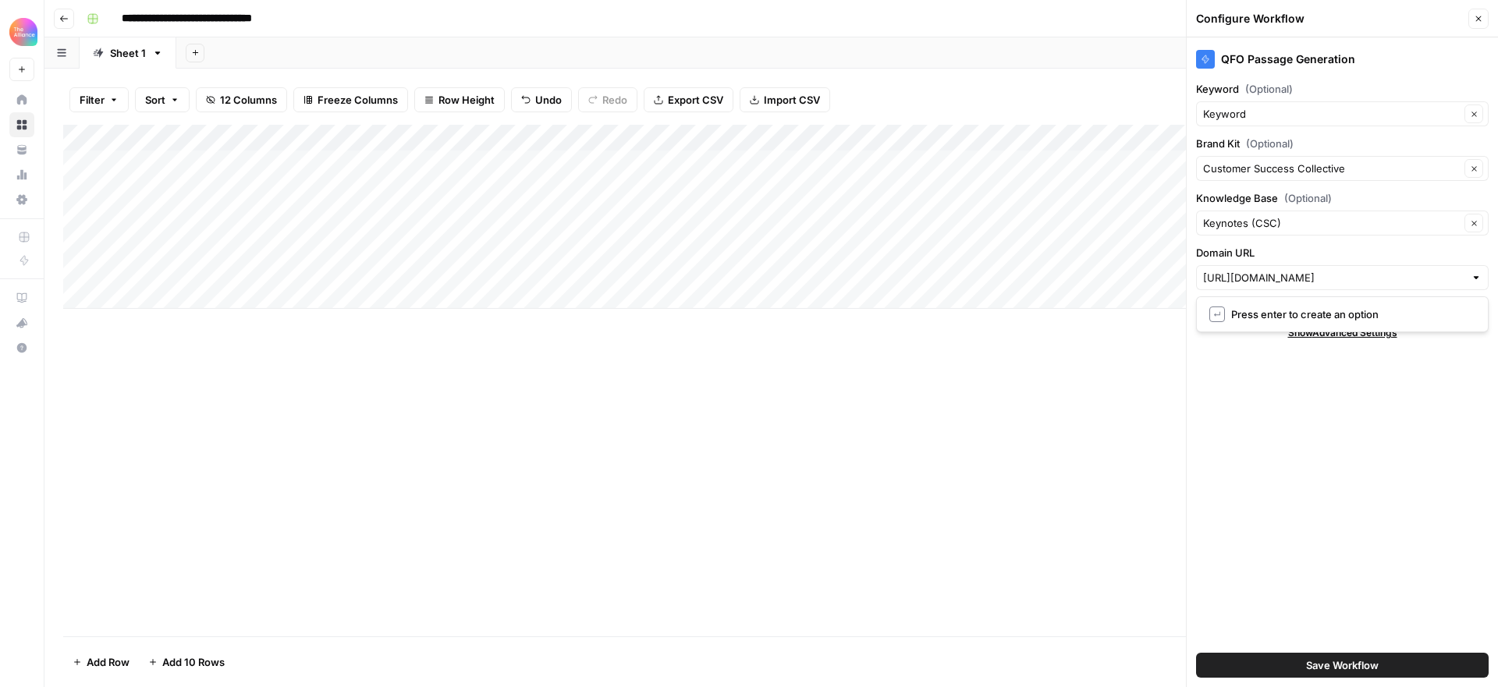
click at [1352, 247] on label "Domain URL" at bounding box center [1342, 253] width 292 height 16
click at [1352, 270] on input "https://www.customersuccesscollective.com/" at bounding box center [1333, 278] width 261 height 16
click at [1085, 444] on div "Add Column" at bounding box center [771, 381] width 1416 height 512
click at [1261, 284] on input "Domain URL" at bounding box center [1333, 278] width 261 height 16
click at [1269, 274] on input "Domain URL" at bounding box center [1333, 278] width 261 height 16
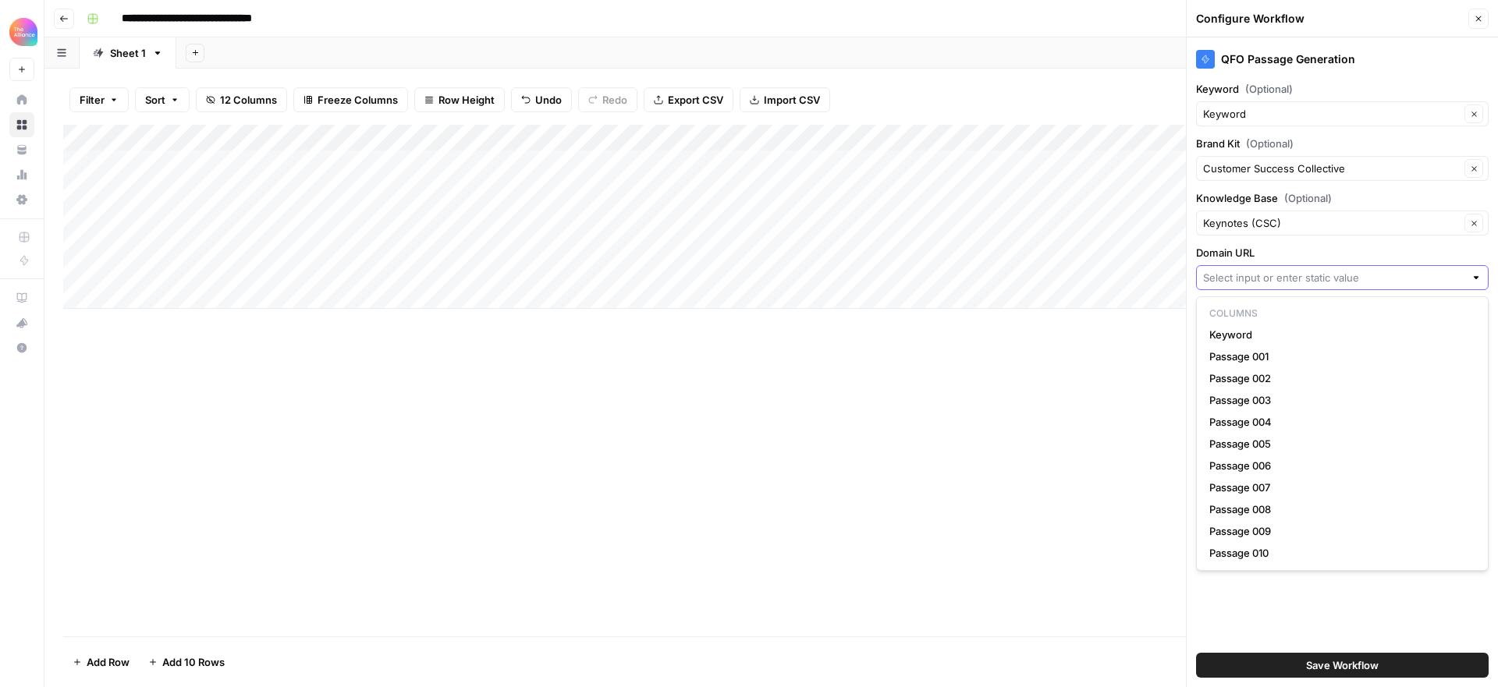
click at [1268, 282] on input "Domain URL" at bounding box center [1333, 278] width 261 height 16
paste input "https://www.customersuccesscollective.com/"
type input "https://www.customersuccesscollective.com/"
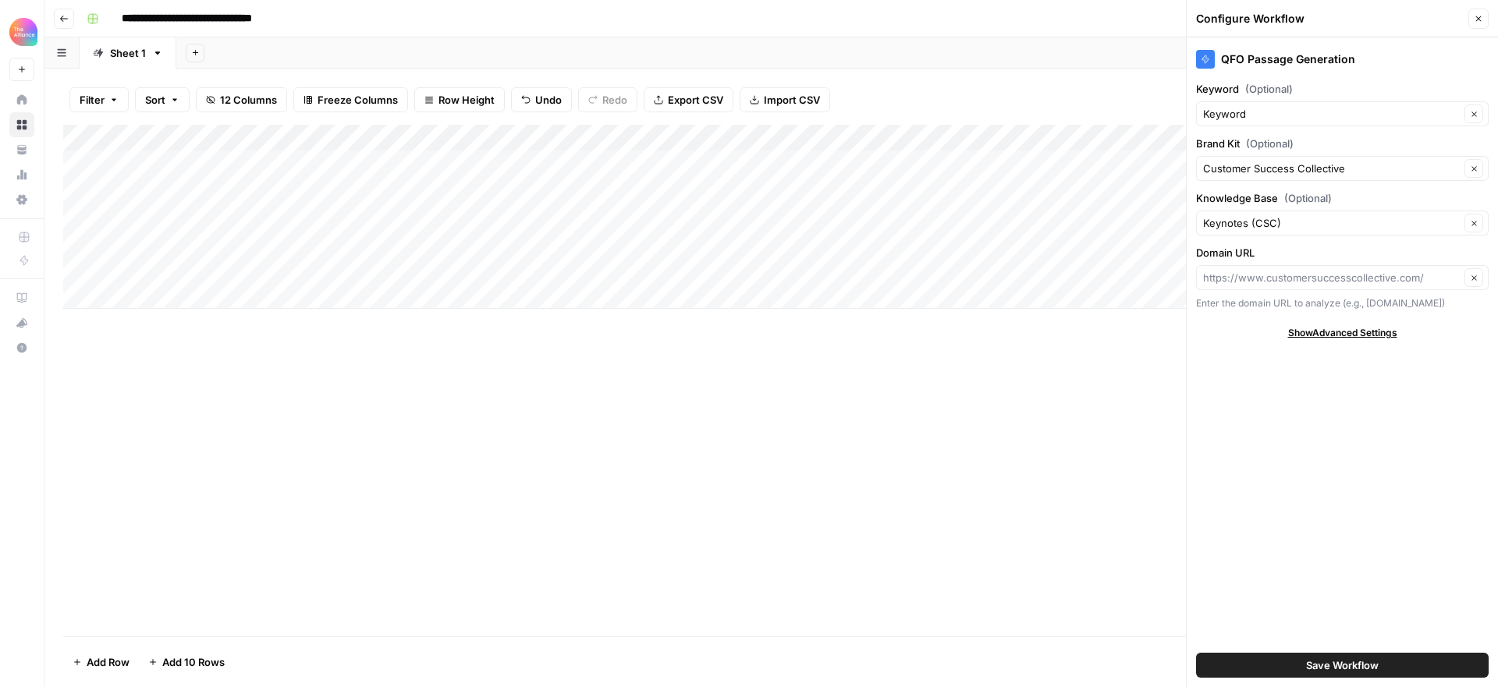
type input "https://www.customersuccesscollective.com/"
click at [1361, 665] on span "Save Workflow" at bounding box center [1342, 666] width 73 height 16
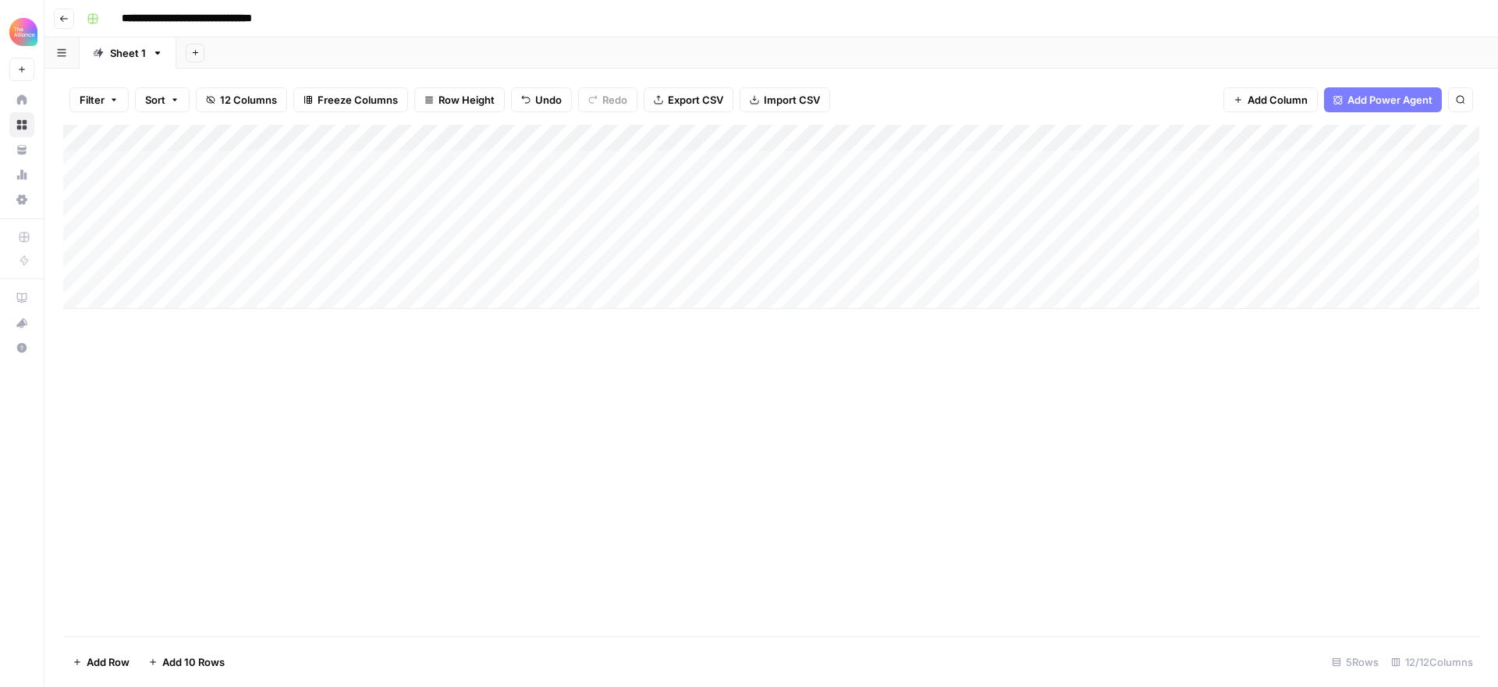
click at [329, 191] on div "Add Column" at bounding box center [771, 217] width 1416 height 184
click at [642, 162] on div "Add Column" at bounding box center [771, 217] width 1416 height 184
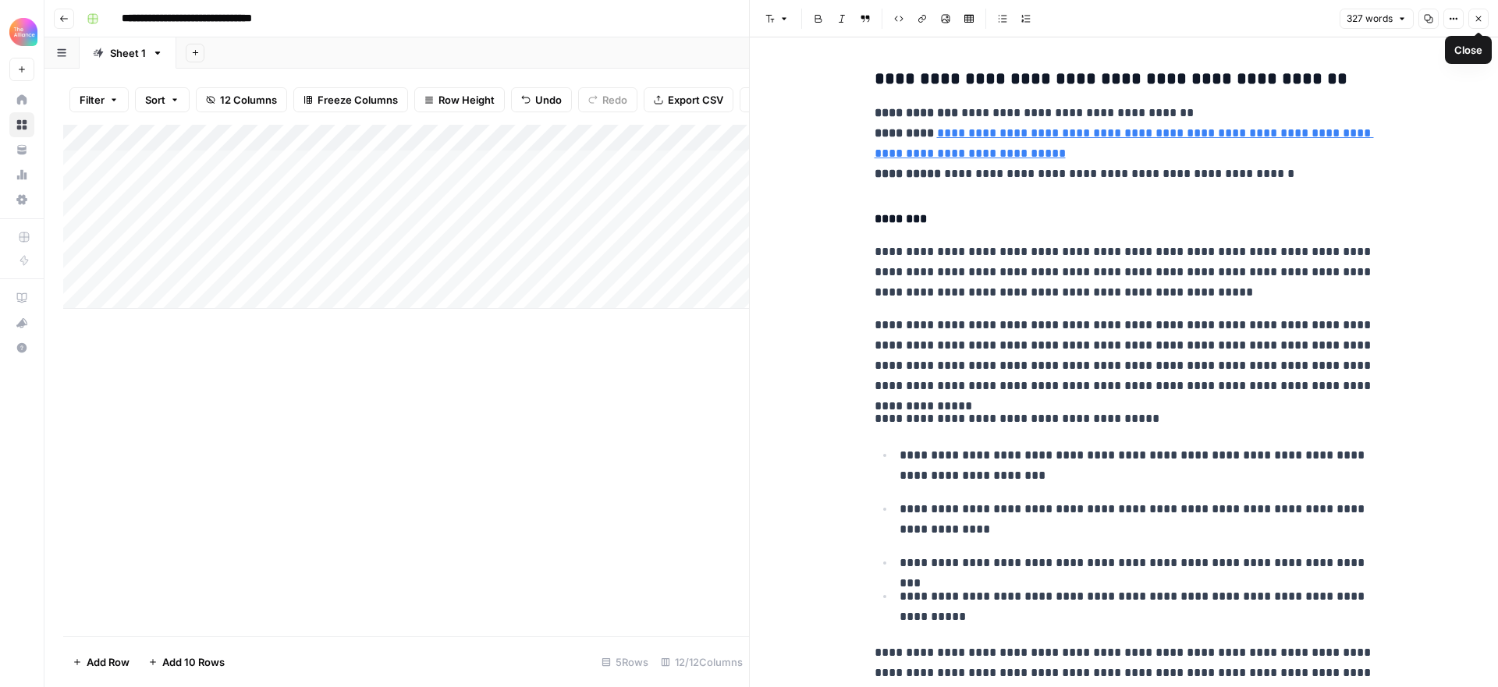
click at [1479, 16] on icon "button" at bounding box center [1477, 18] width 9 height 9
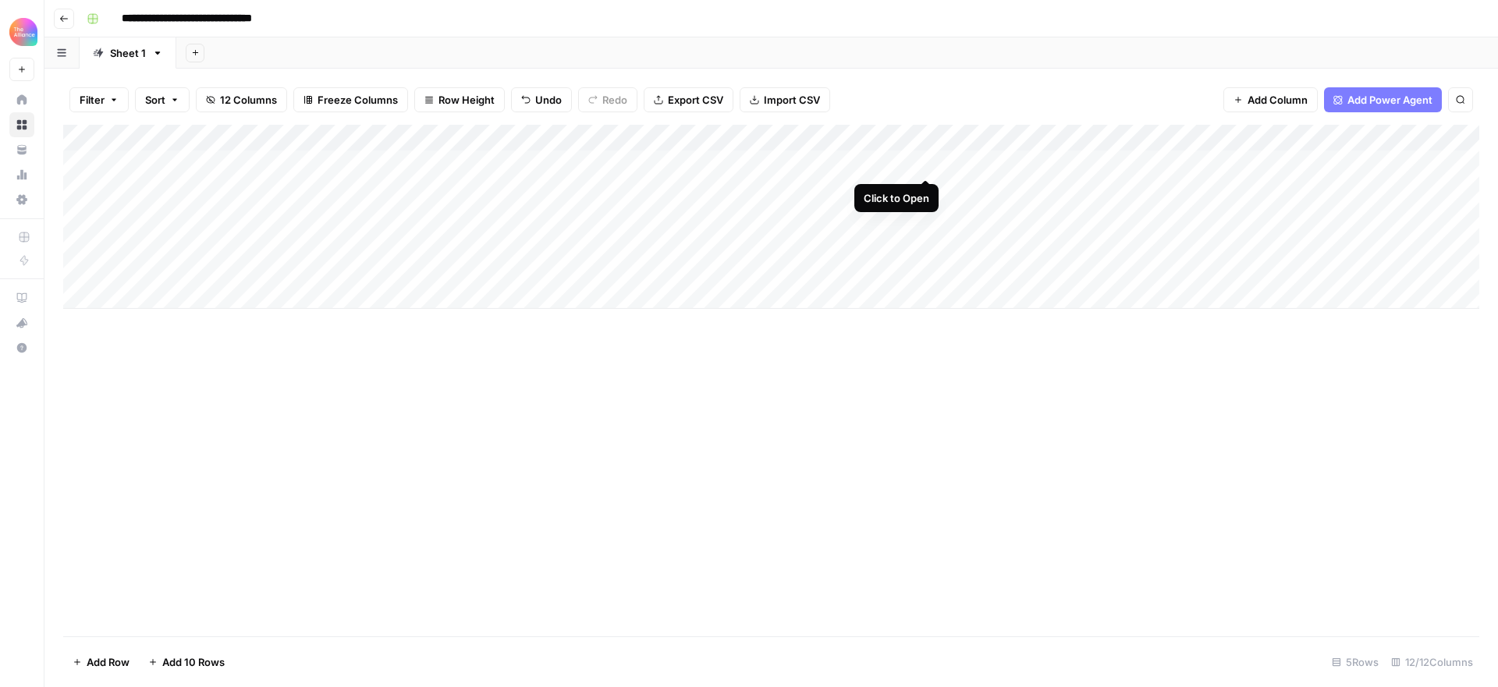
click at [922, 159] on div "Add Column" at bounding box center [771, 217] width 1416 height 184
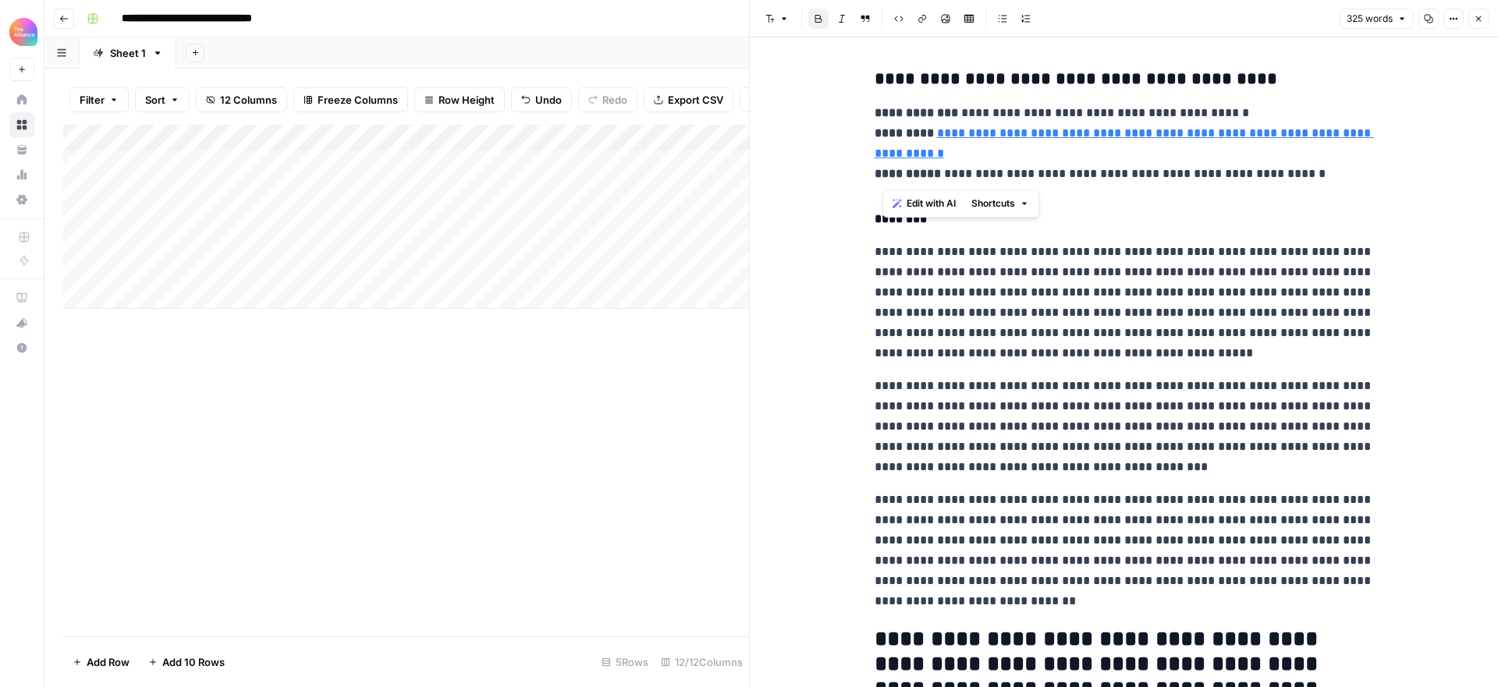
drag, startPoint x: 878, startPoint y: 173, endPoint x: 1326, endPoint y: 212, distance: 449.4
click at [1319, 197] on div "**********" at bounding box center [1124, 594] width 518 height 1065
click at [1310, 281] on p "**********" at bounding box center [1123, 303] width 499 height 122
click at [1141, 376] on p "**********" at bounding box center [1123, 426] width 499 height 101
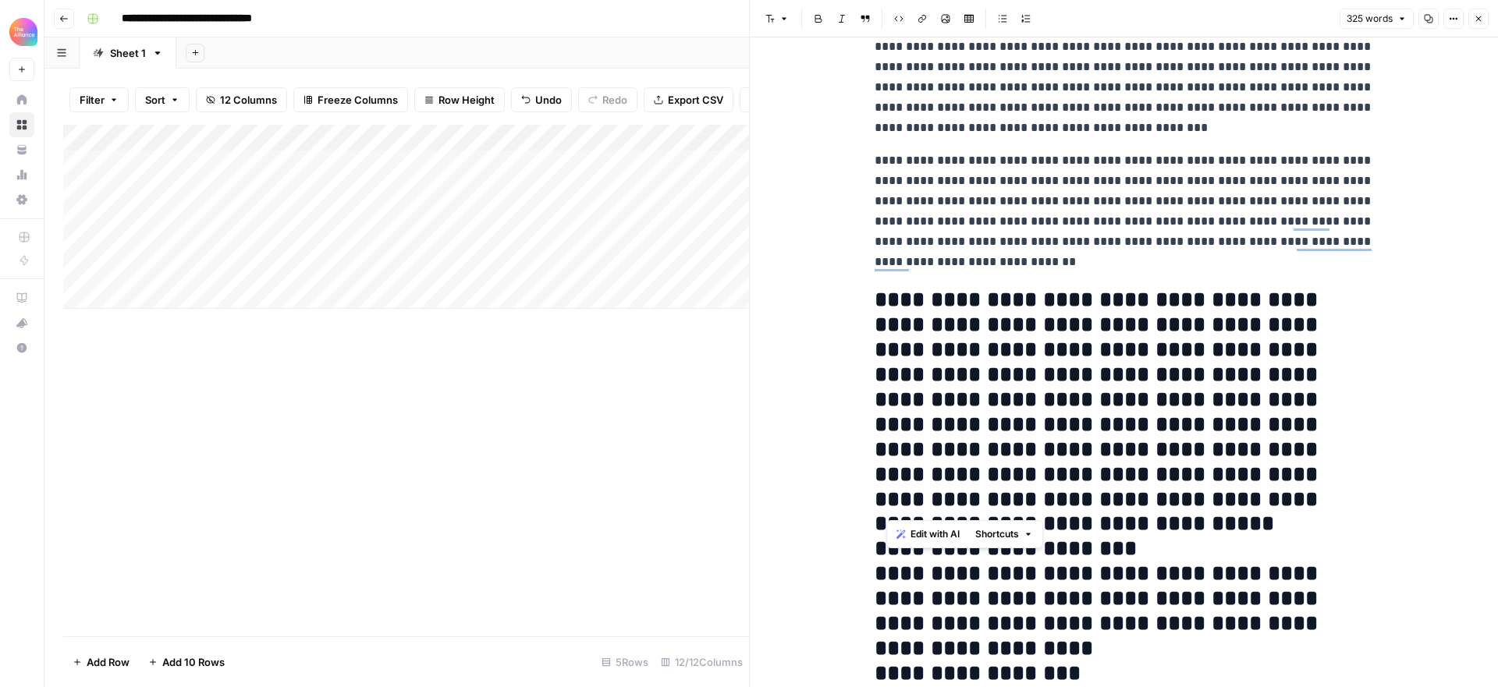
drag, startPoint x: 996, startPoint y: 450, endPoint x: 874, endPoint y: 300, distance: 193.0
click at [874, 300] on h2 "**********" at bounding box center [1123, 524] width 499 height 473
click at [1228, 502] on h2 "**********" at bounding box center [1123, 524] width 499 height 473
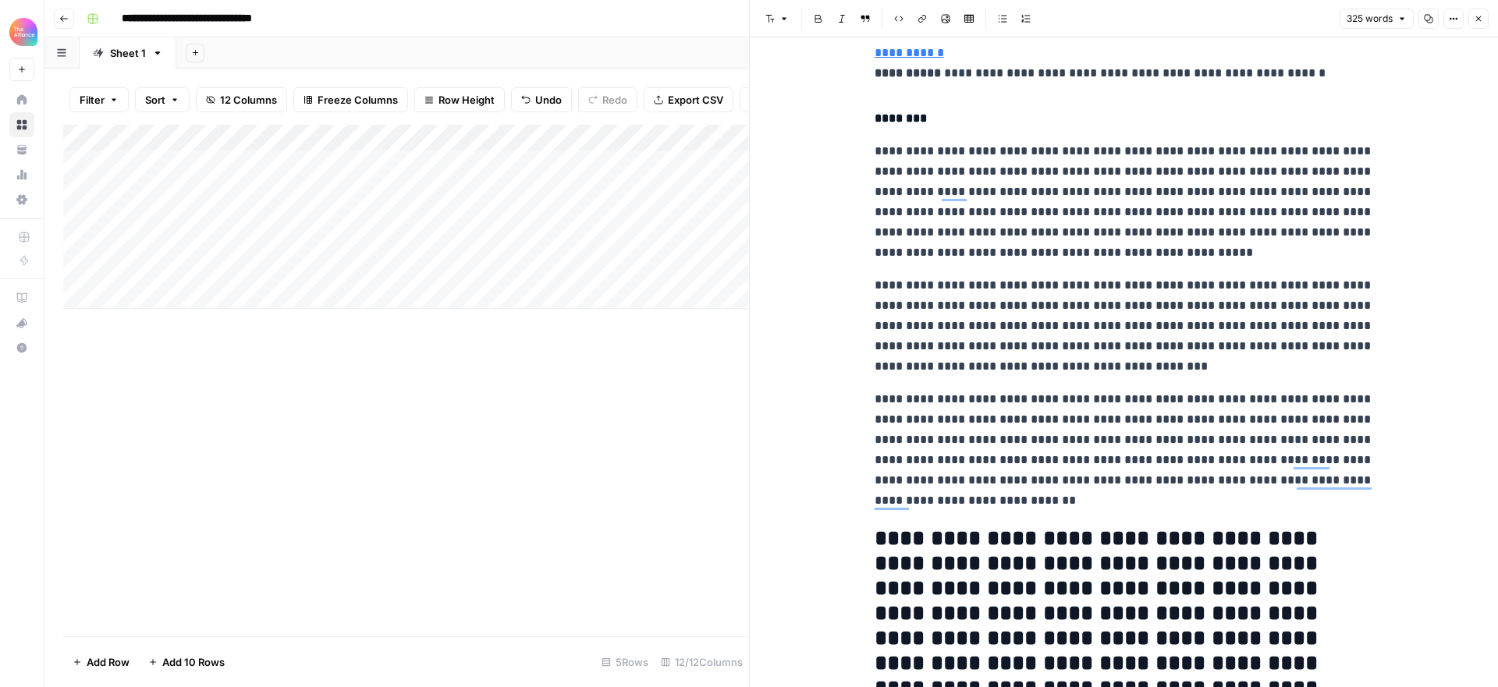
scroll to position [99, 0]
click at [1479, 21] on icon "button" at bounding box center [1477, 18] width 9 height 9
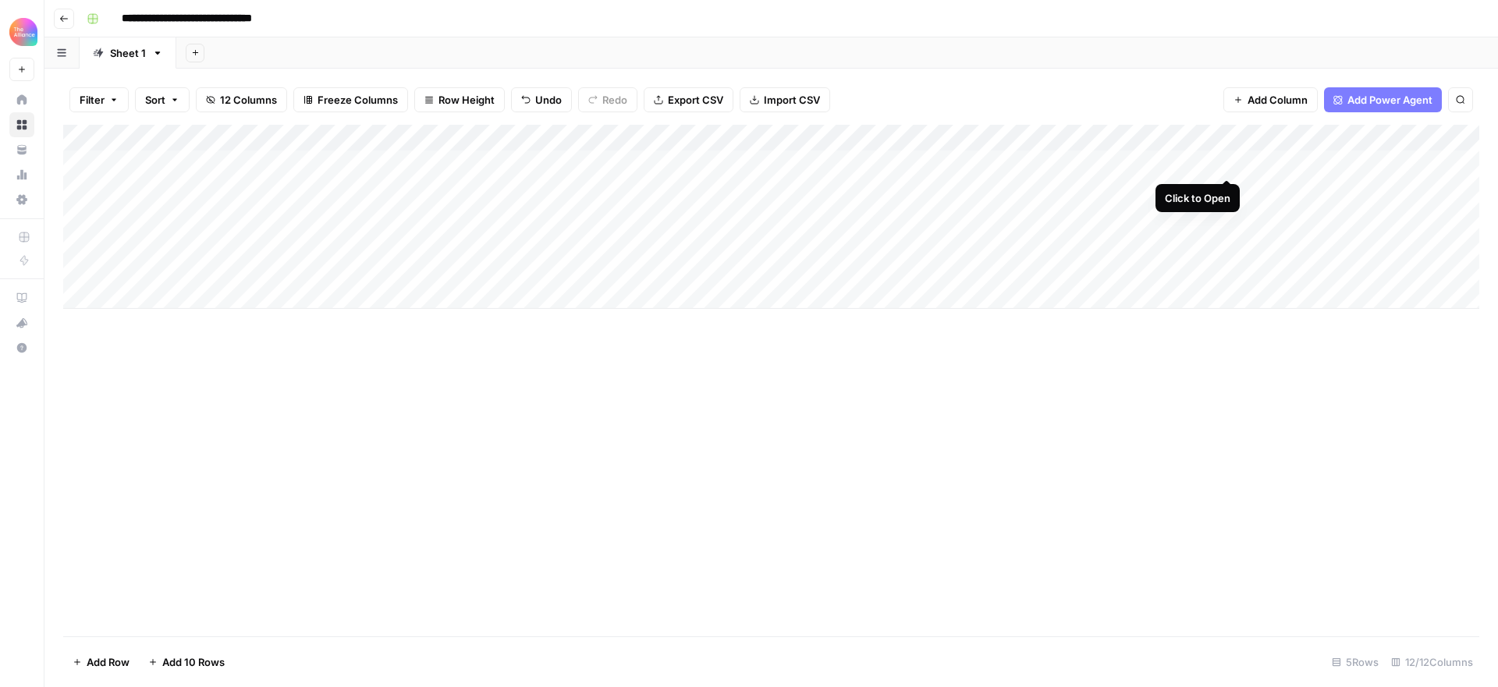
click at [1228, 161] on div "Add Column" at bounding box center [771, 217] width 1416 height 184
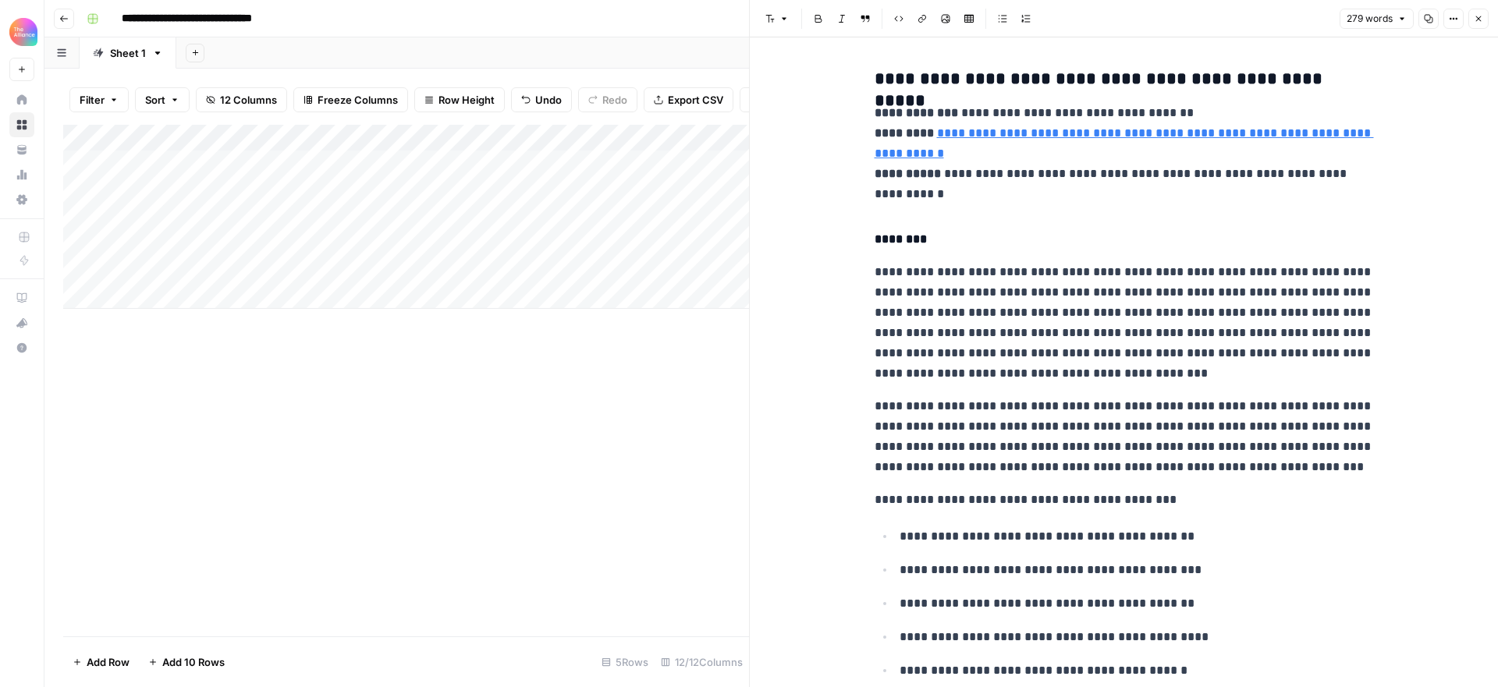
click at [1478, 18] on icon "button" at bounding box center [1478, 18] width 5 height 5
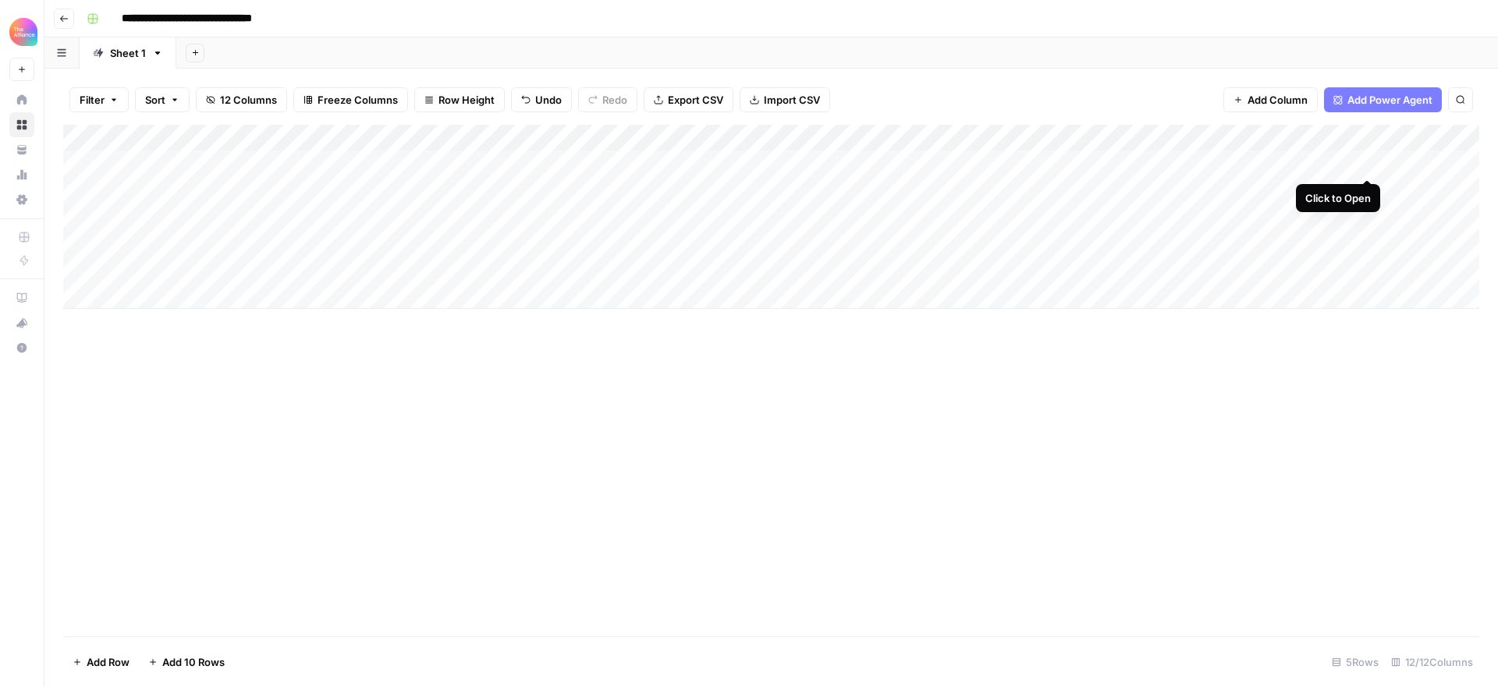
click at [1368, 161] on div "Add Column" at bounding box center [771, 217] width 1416 height 184
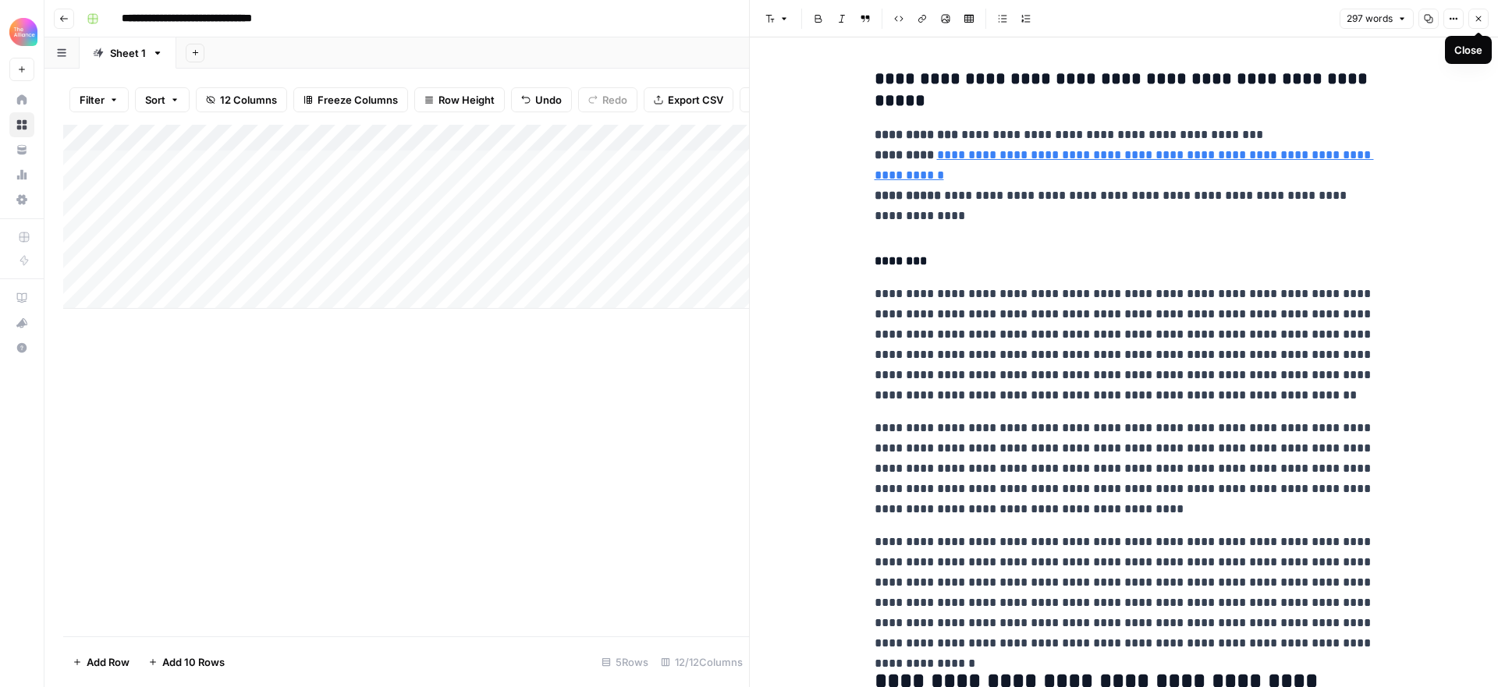
click at [1479, 19] on icon "button" at bounding box center [1478, 18] width 5 height 5
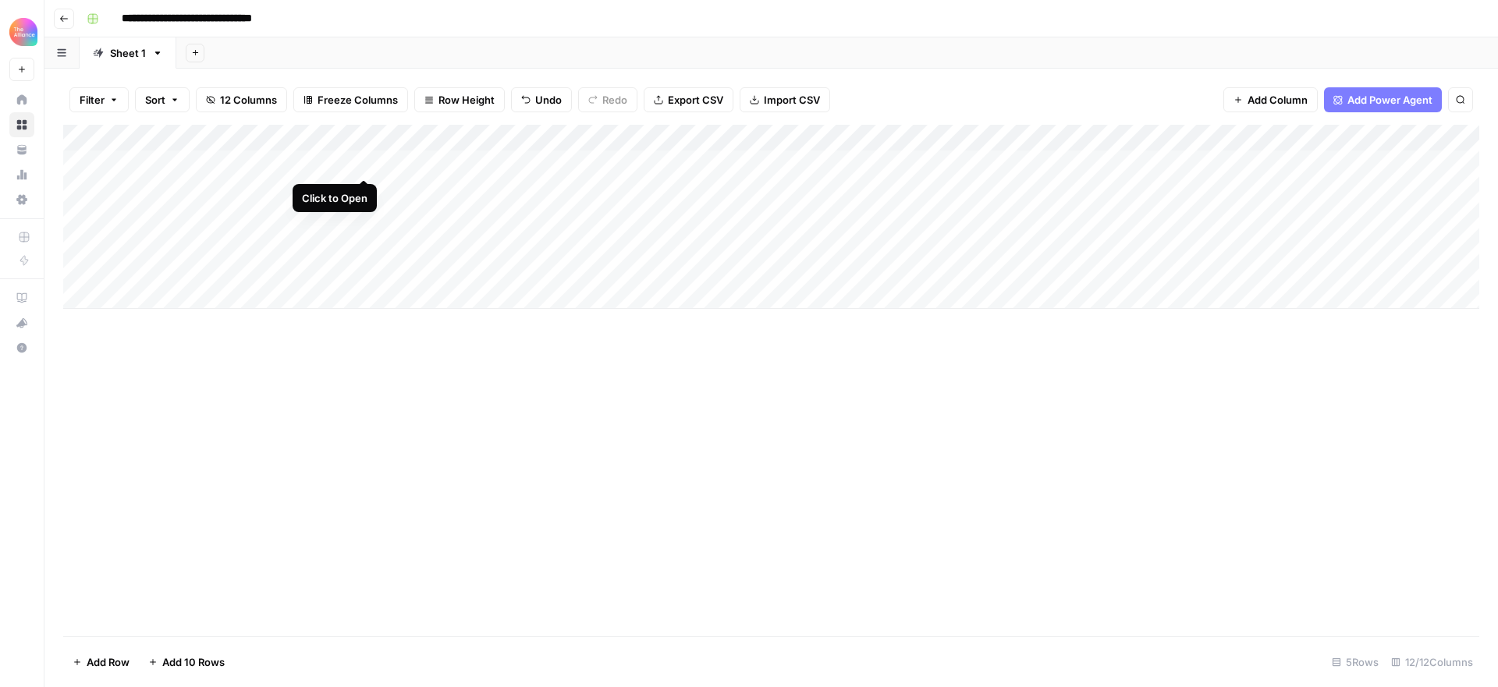
click at [363, 162] on div "Add Column" at bounding box center [771, 217] width 1416 height 184
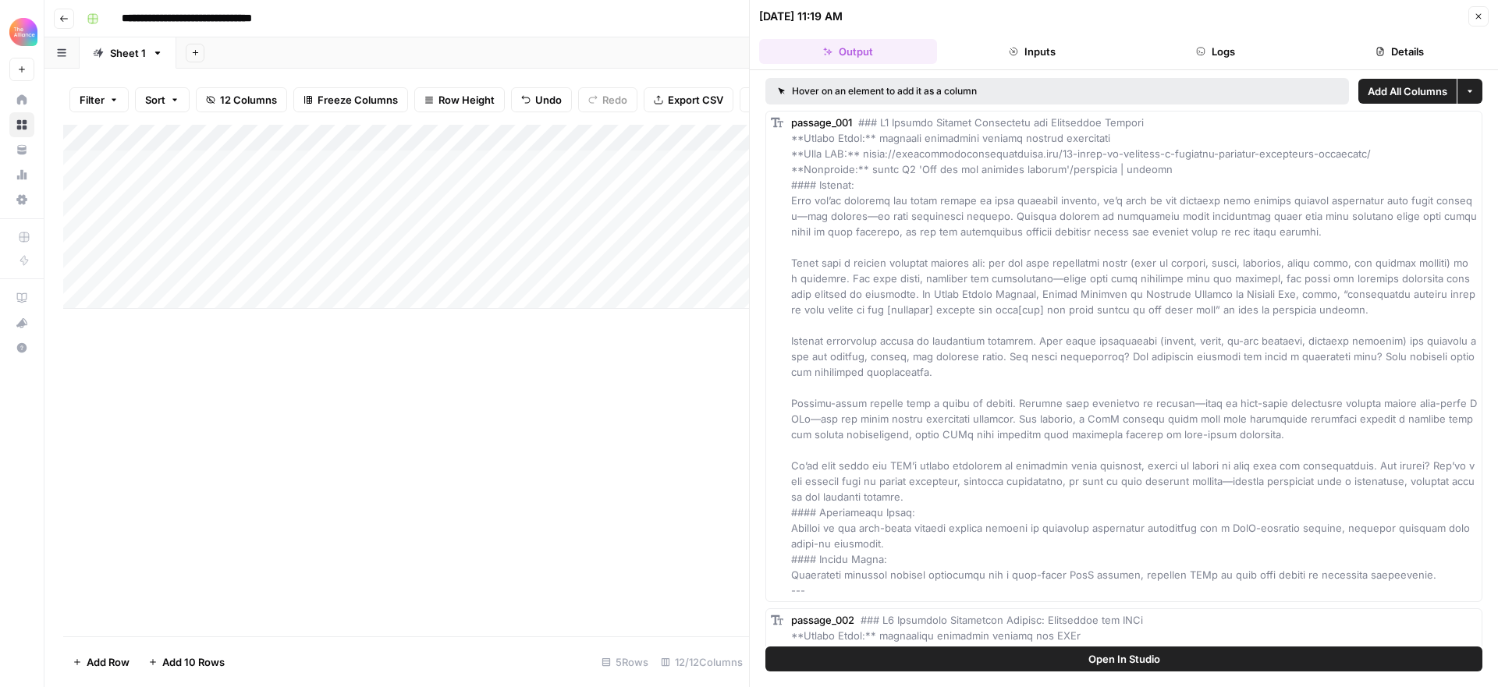
click at [1207, 661] on button "Open In Studio" at bounding box center [1123, 659] width 717 height 25
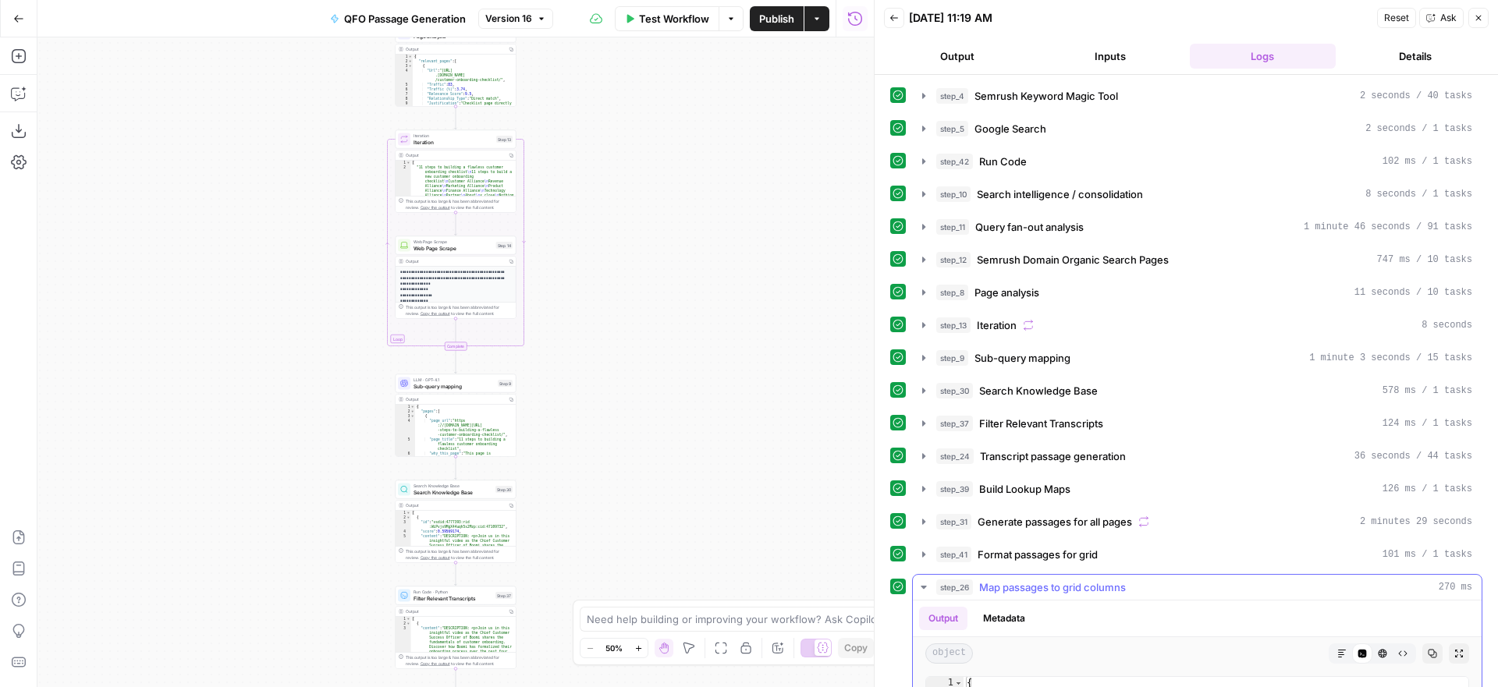
click at [923, 587] on icon "button" at bounding box center [922, 587] width 5 height 3
click at [1477, 19] on icon "button" at bounding box center [1477, 17] width 9 height 9
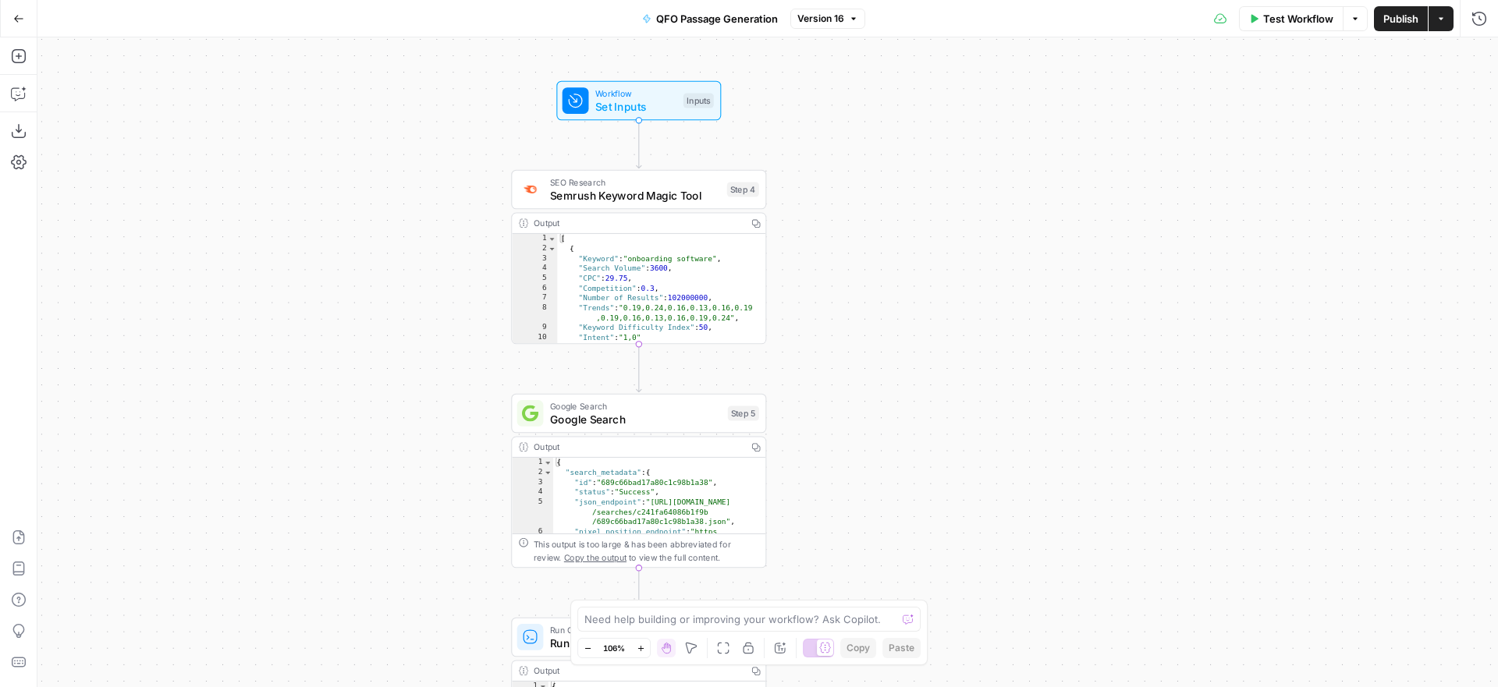
drag, startPoint x: 731, startPoint y: 242, endPoint x: 898, endPoint y: 417, distance: 241.6
click at [898, 417] on div "Workflow Set Inputs Inputs SEO Research Semrush Keyword Magic Tool Step 4 Outpu…" at bounding box center [767, 362] width 1460 height 650
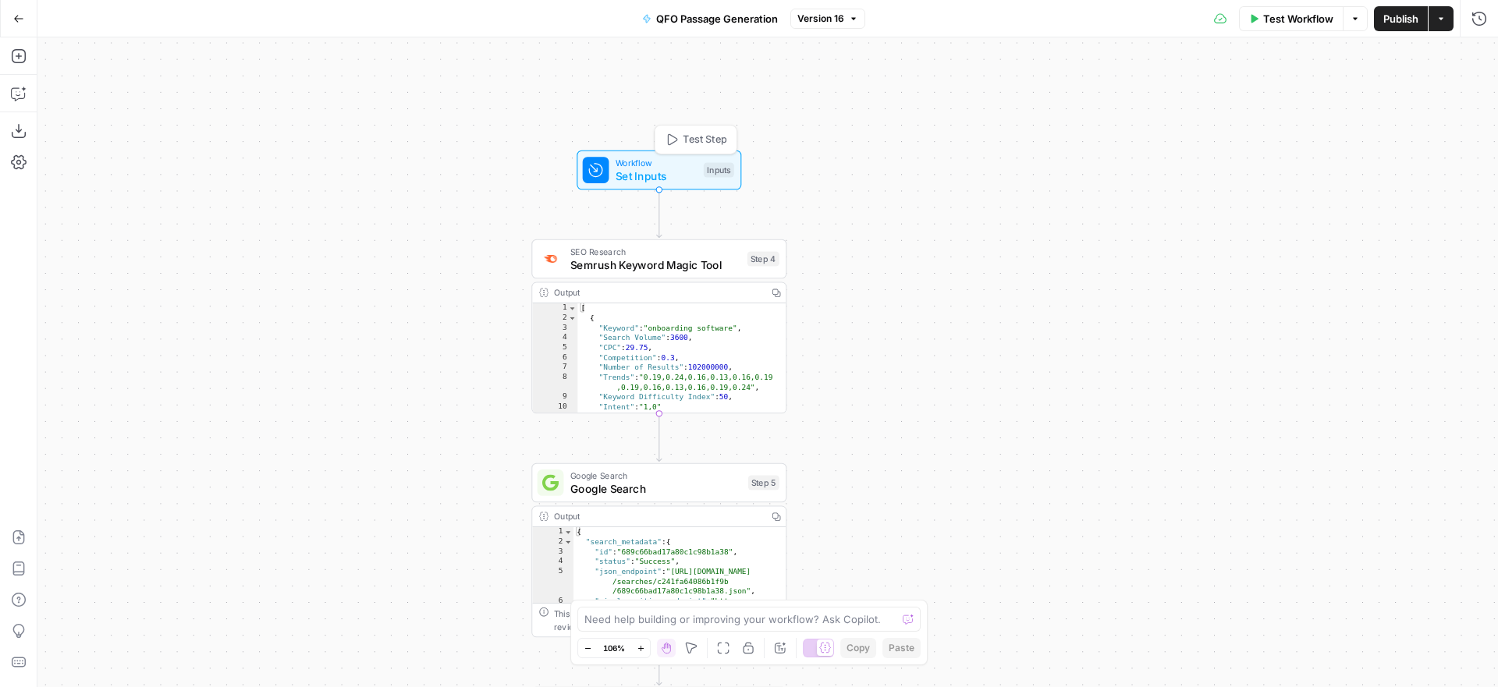
click at [693, 142] on span "Test Step" at bounding box center [704, 140] width 44 height 15
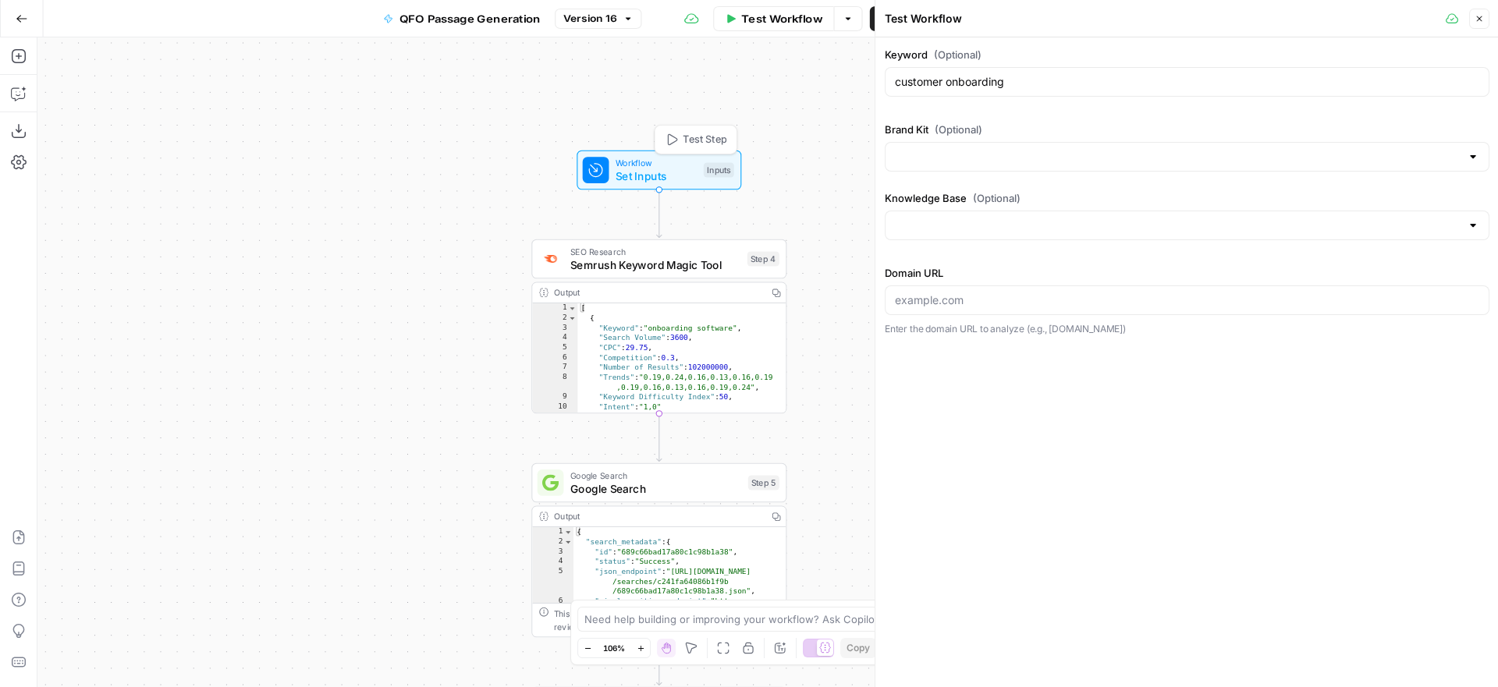
type input "Customer Success Collective"
type input "Keynotes (CSC)"
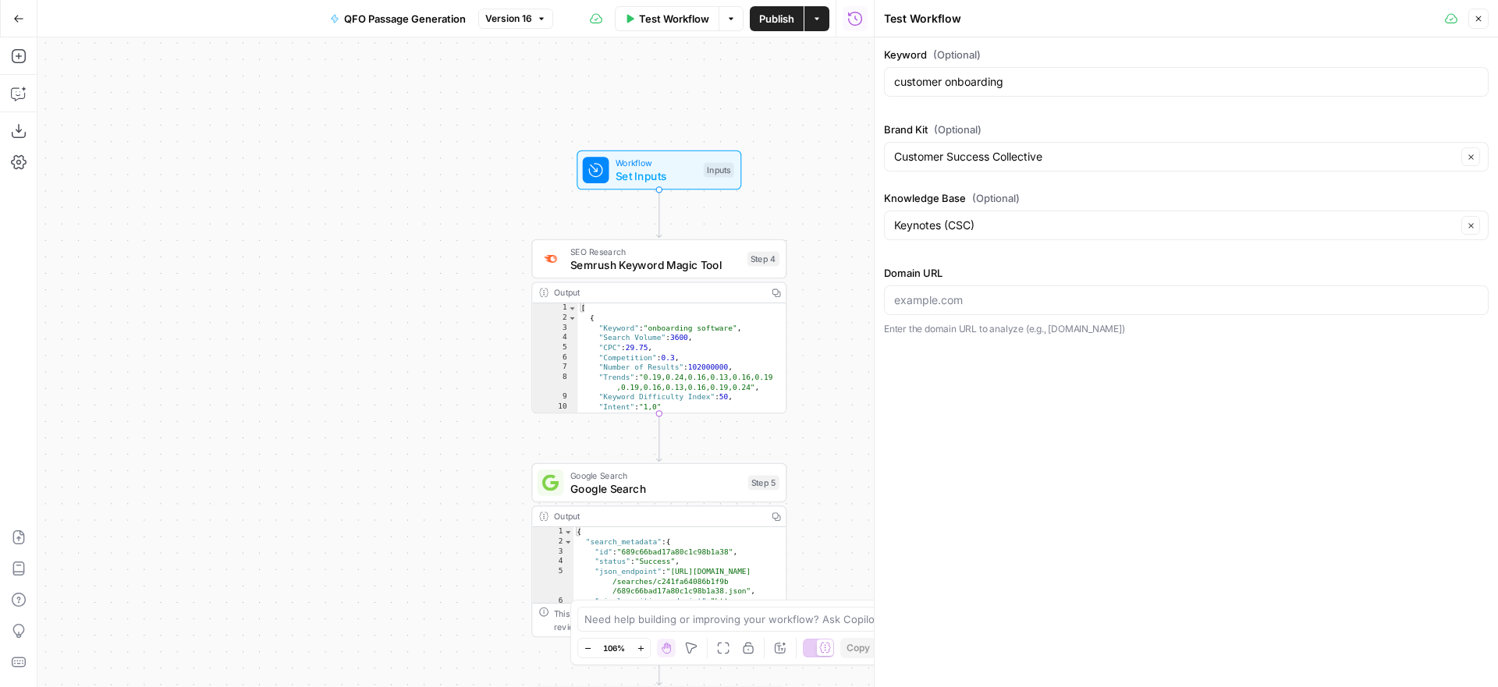
click at [1480, 19] on icon "button" at bounding box center [1478, 18] width 5 height 5
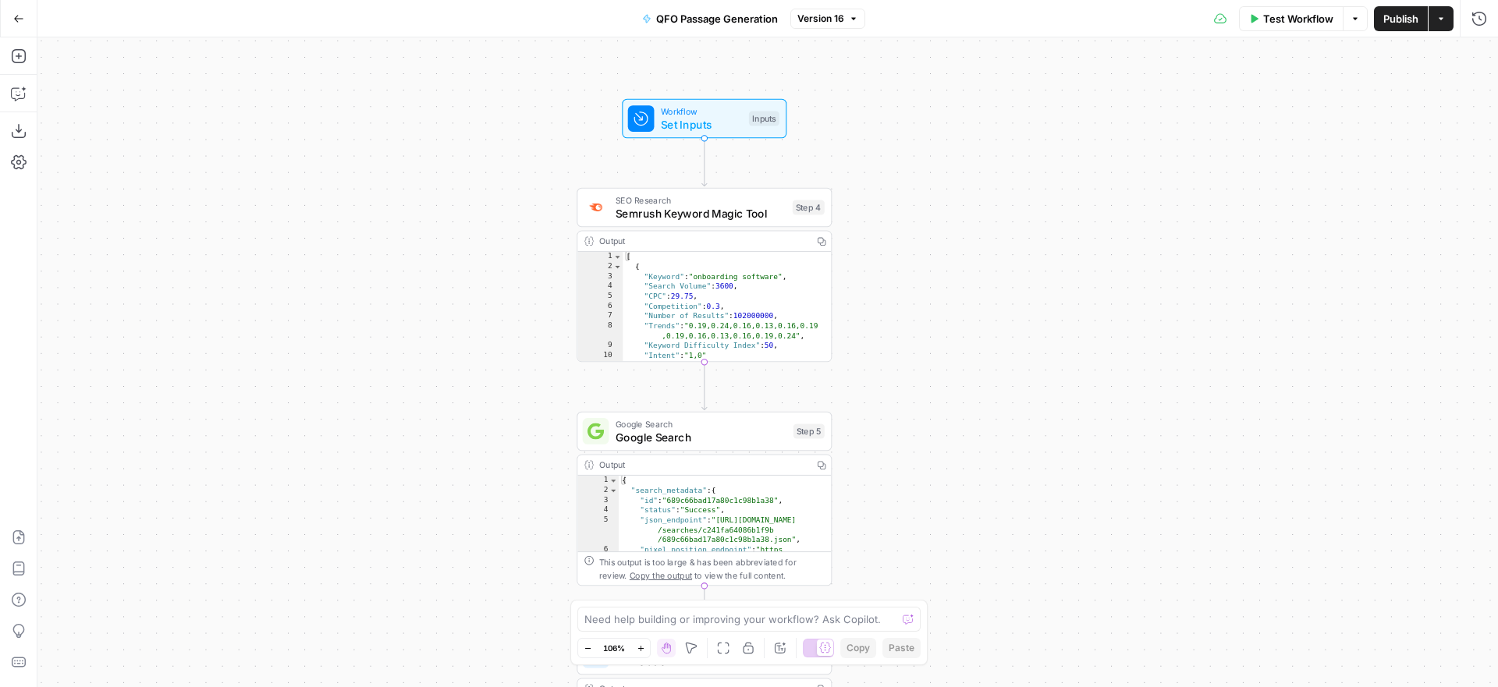
drag, startPoint x: 854, startPoint y: 328, endPoint x: 902, endPoint y: 269, distance: 76.0
click at [902, 269] on div "Workflow Set Inputs Inputs SEO Research Semrush Keyword Magic Tool Step 4 Outpu…" at bounding box center [767, 362] width 1460 height 650
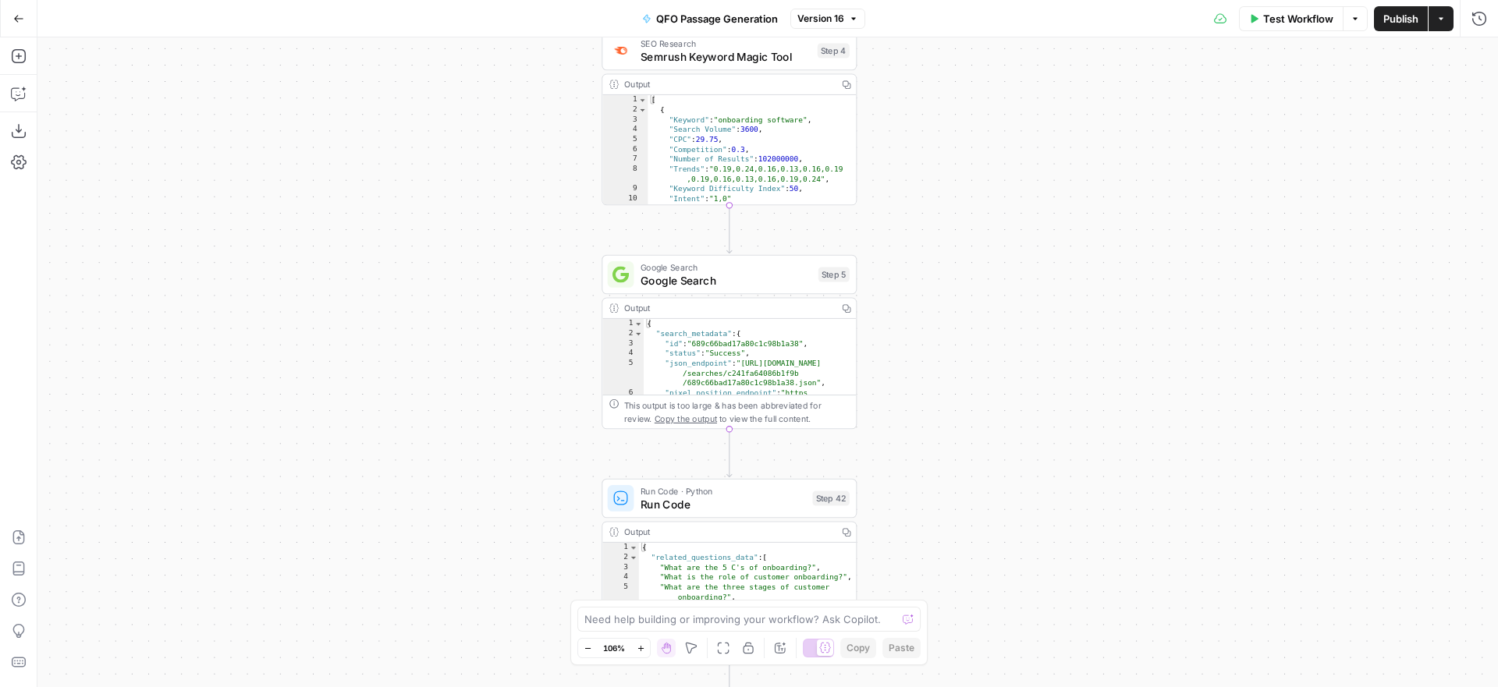
drag, startPoint x: 917, startPoint y: 303, endPoint x: 939, endPoint y: 153, distance: 151.3
click at [939, 153] on div "Workflow Set Inputs Inputs SEO Research Semrush Keyword Magic Tool Step 4 Outpu…" at bounding box center [767, 362] width 1460 height 650
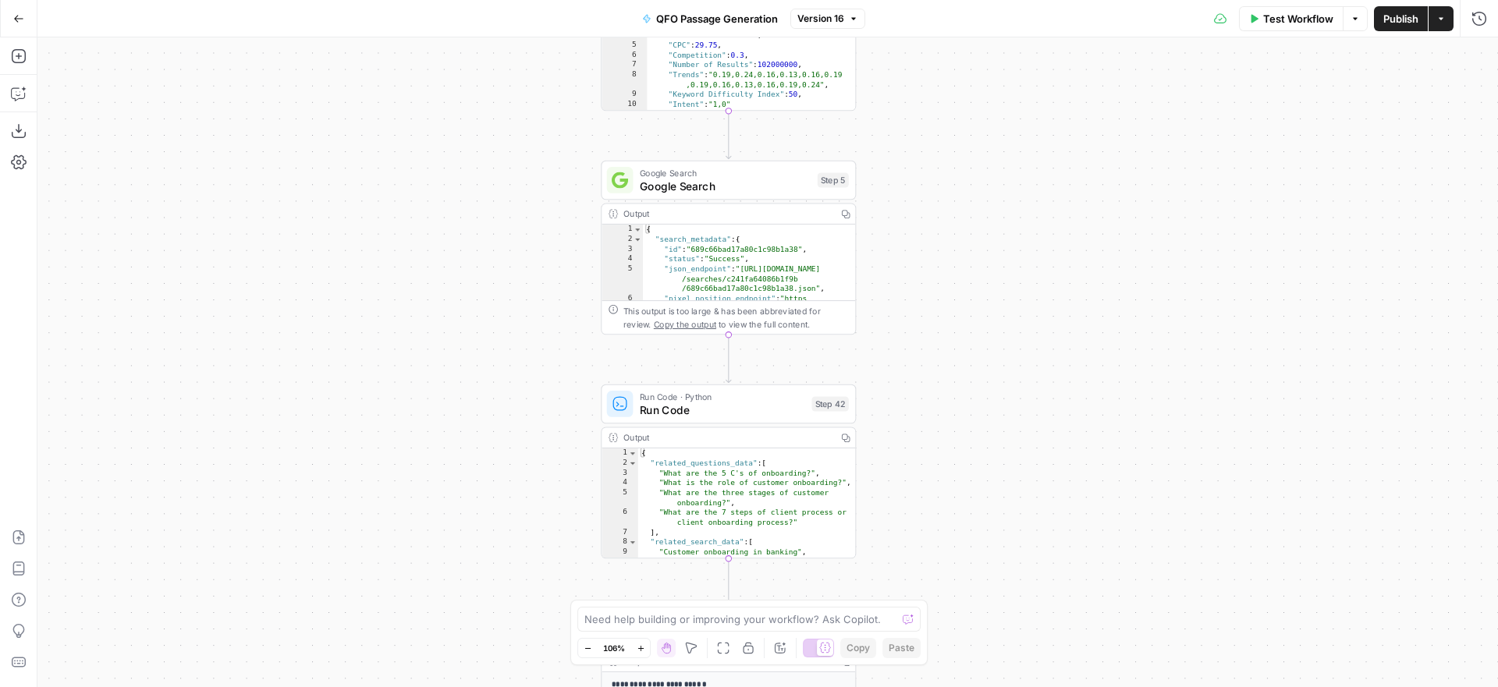
drag, startPoint x: 947, startPoint y: 279, endPoint x: 947, endPoint y: 154, distance: 124.8
click at [947, 154] on div "Workflow Set Inputs Inputs SEO Research Semrush Keyword Magic Tool Step 4 Outpu…" at bounding box center [767, 362] width 1460 height 650
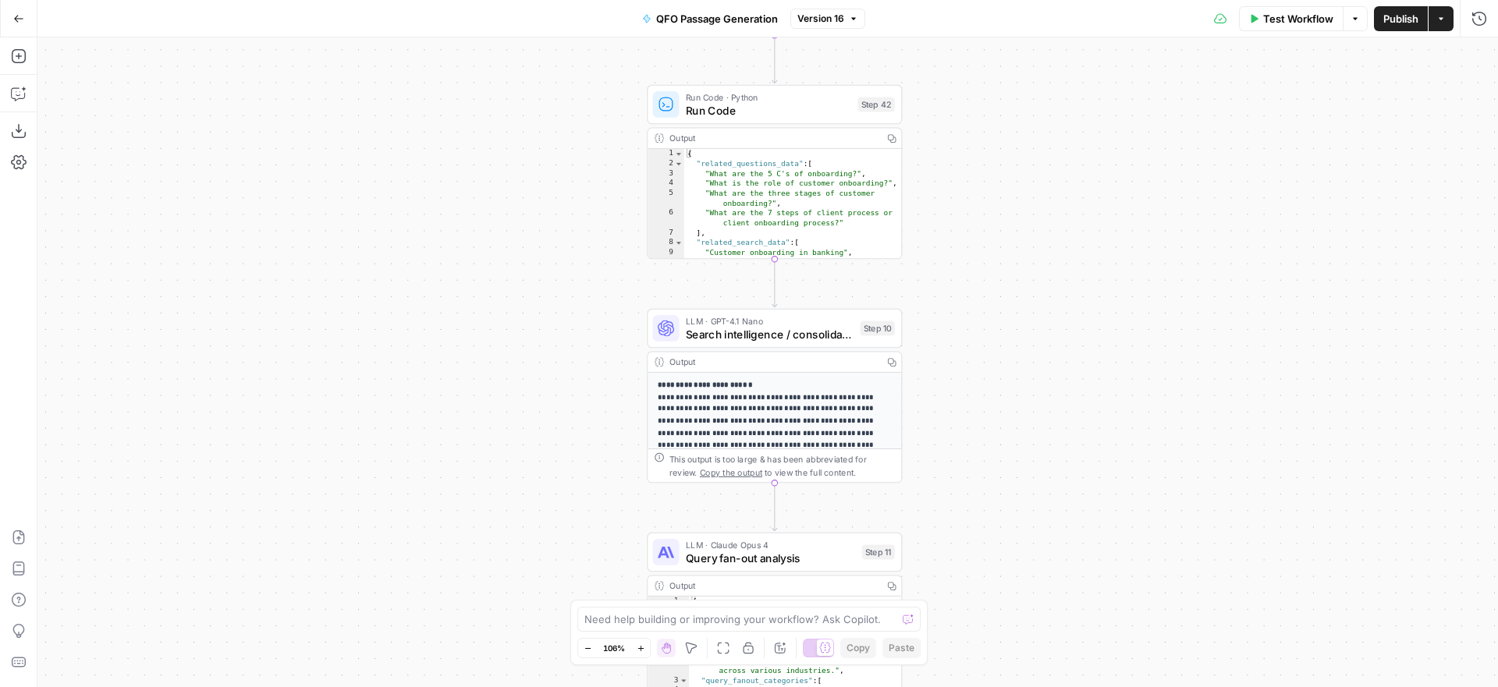
drag, startPoint x: 1003, startPoint y: 314, endPoint x: 1049, endPoint y: 44, distance: 273.8
click at [1049, 44] on div "Workflow Set Inputs Inputs SEO Research Semrush Keyword Magic Tool Step 4 Outpu…" at bounding box center [767, 362] width 1460 height 650
type textarea "**********"
click at [857, 166] on div "{ "related_questions_data" : [ "What are the 5 C's of onboarding?" , "What is t…" at bounding box center [793, 211] width 218 height 129
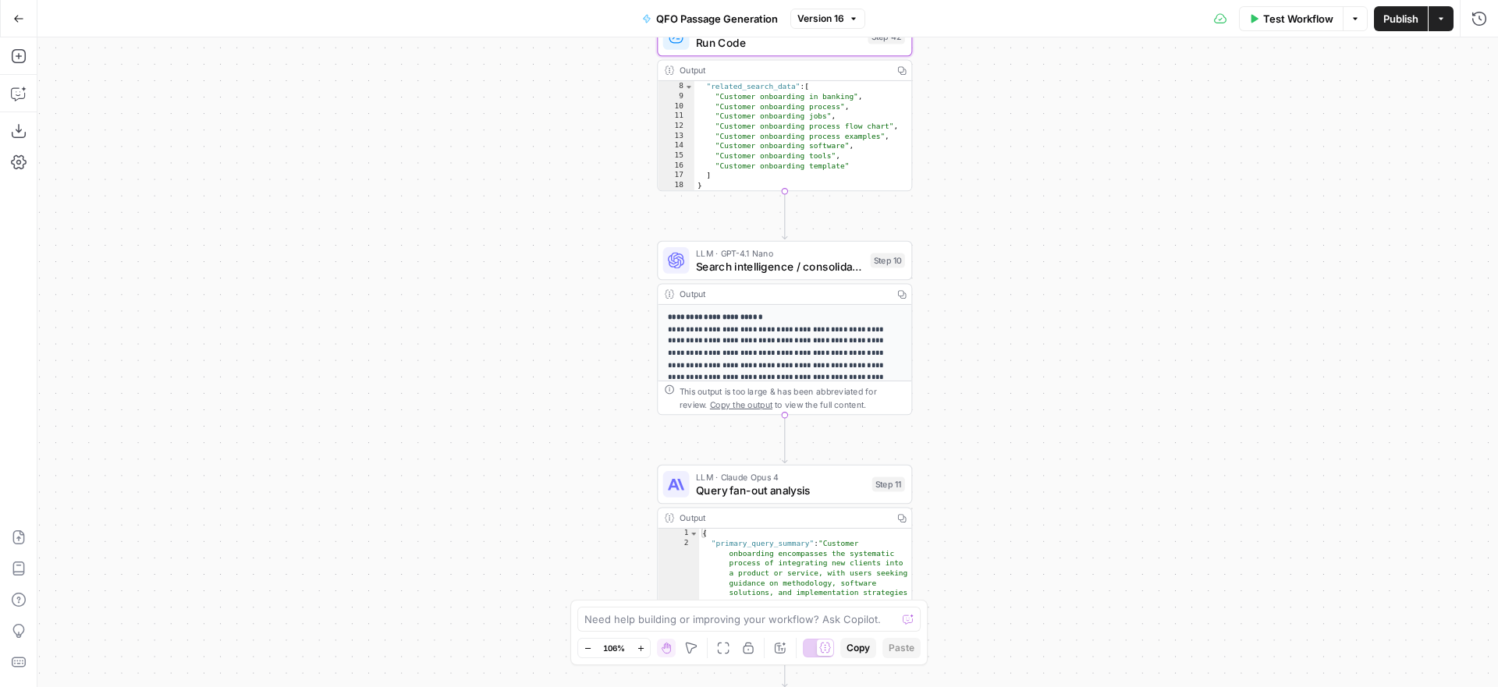
drag, startPoint x: 967, startPoint y: 304, endPoint x: 998, endPoint y: 119, distance: 188.1
click at [998, 119] on div "Workflow Set Inputs Inputs SEO Research Semrush Keyword Magic Tool Step 4 Outpu…" at bounding box center [767, 362] width 1460 height 650
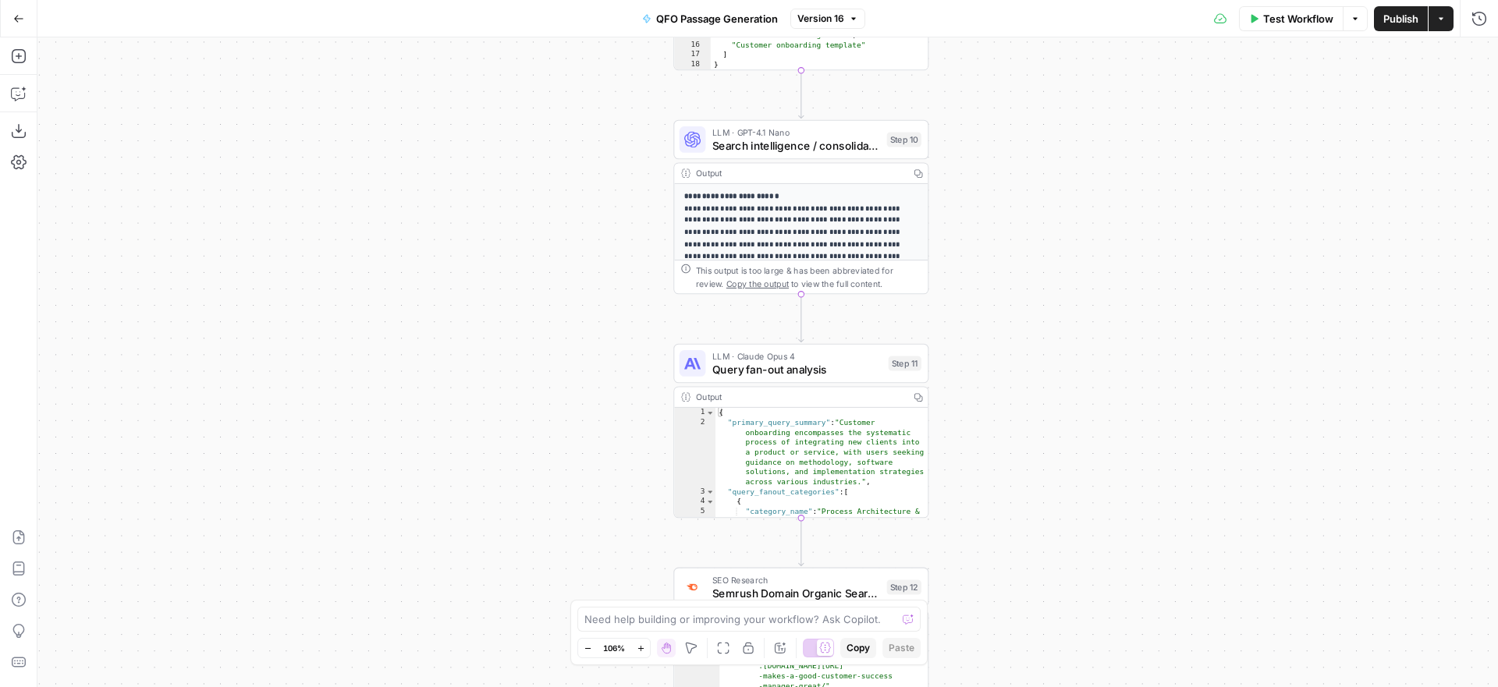
drag, startPoint x: 970, startPoint y: 261, endPoint x: 942, endPoint y: 243, distance: 33.1
click at [942, 243] on div "Workflow Set Inputs Inputs SEO Research Semrush Keyword Magic Tool Step 4 Outpu…" at bounding box center [767, 362] width 1460 height 650
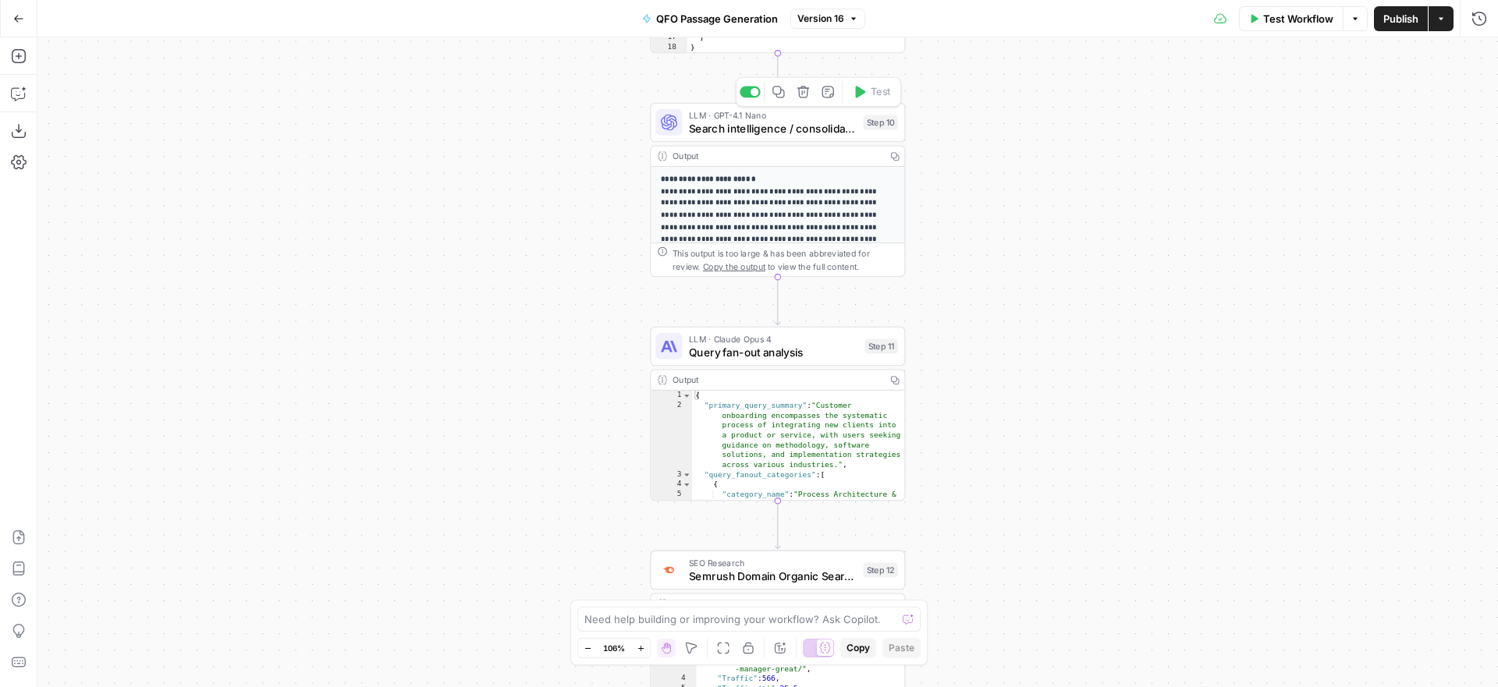
click at [775, 128] on span "Search intelligence / consolidation" at bounding box center [773, 128] width 168 height 16
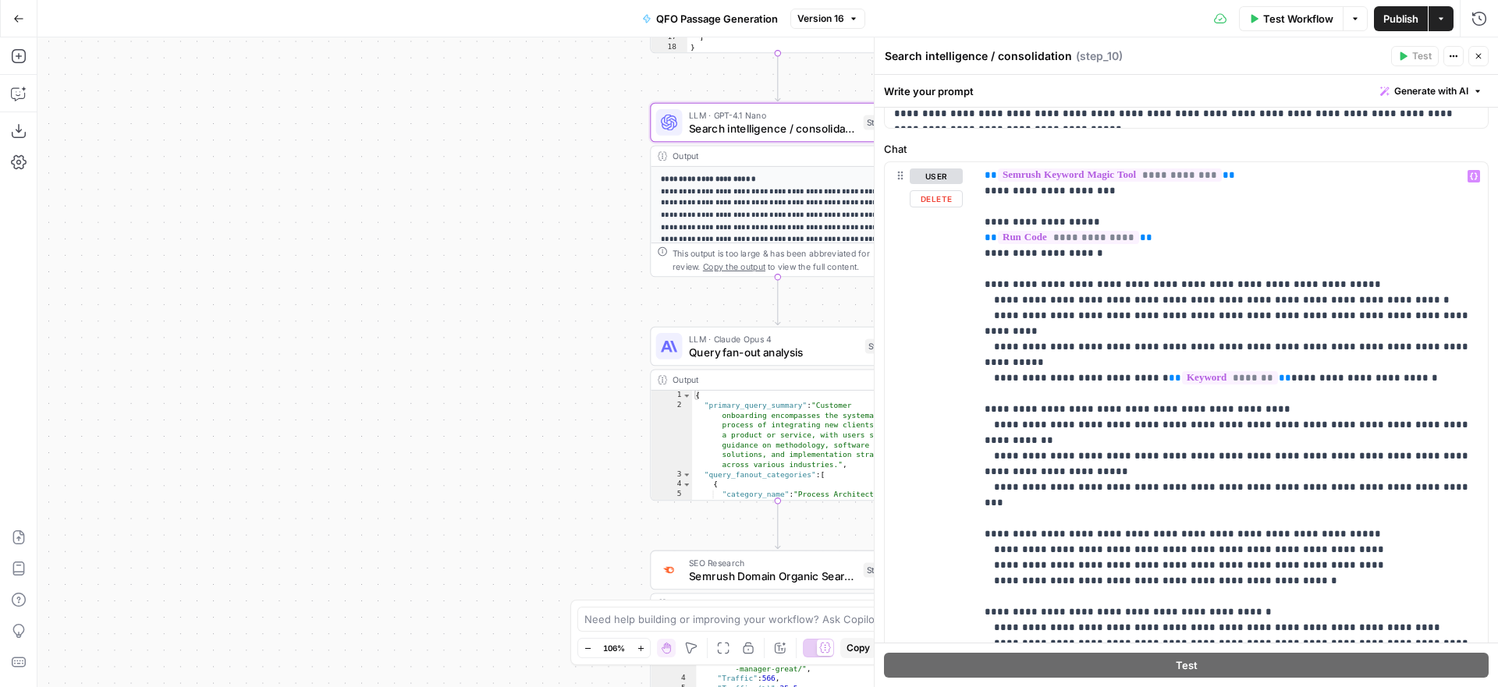
scroll to position [0, 0]
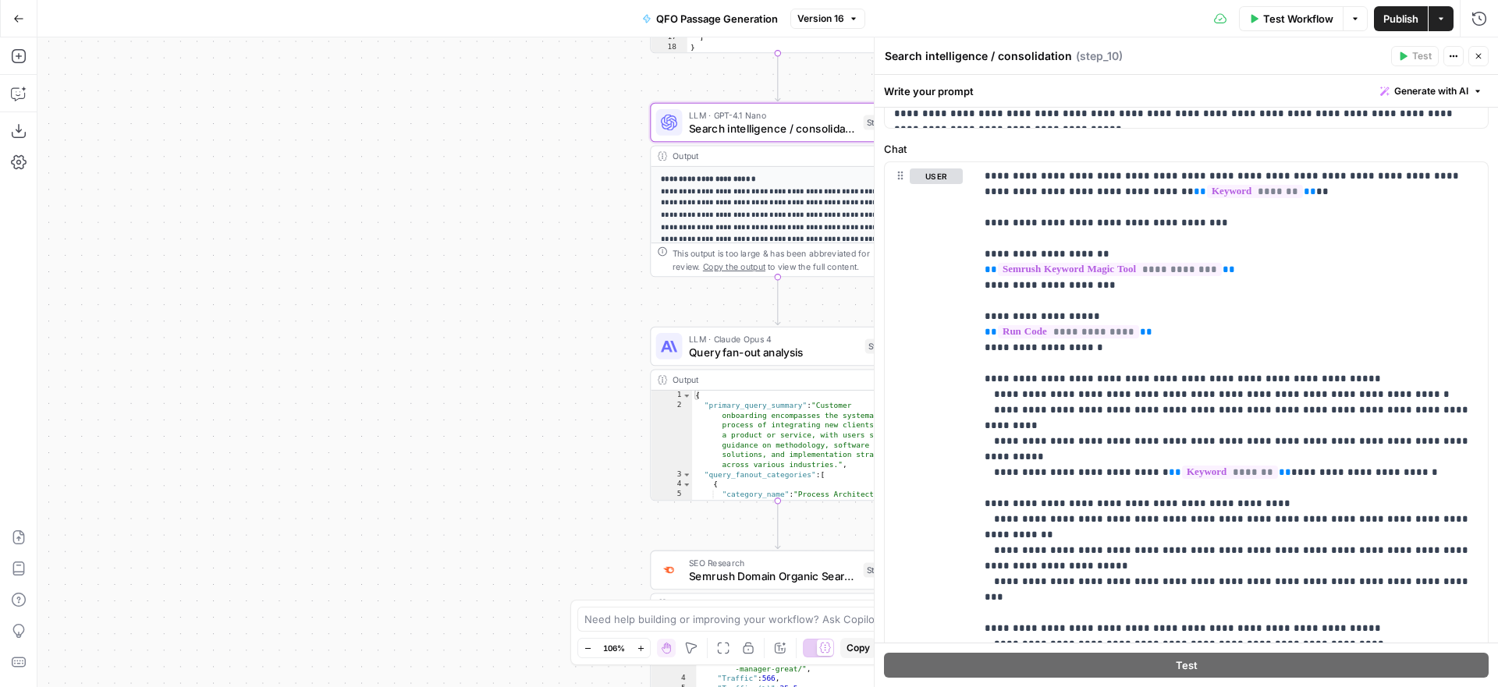
click at [1476, 54] on icon "button" at bounding box center [1478, 56] width 5 height 5
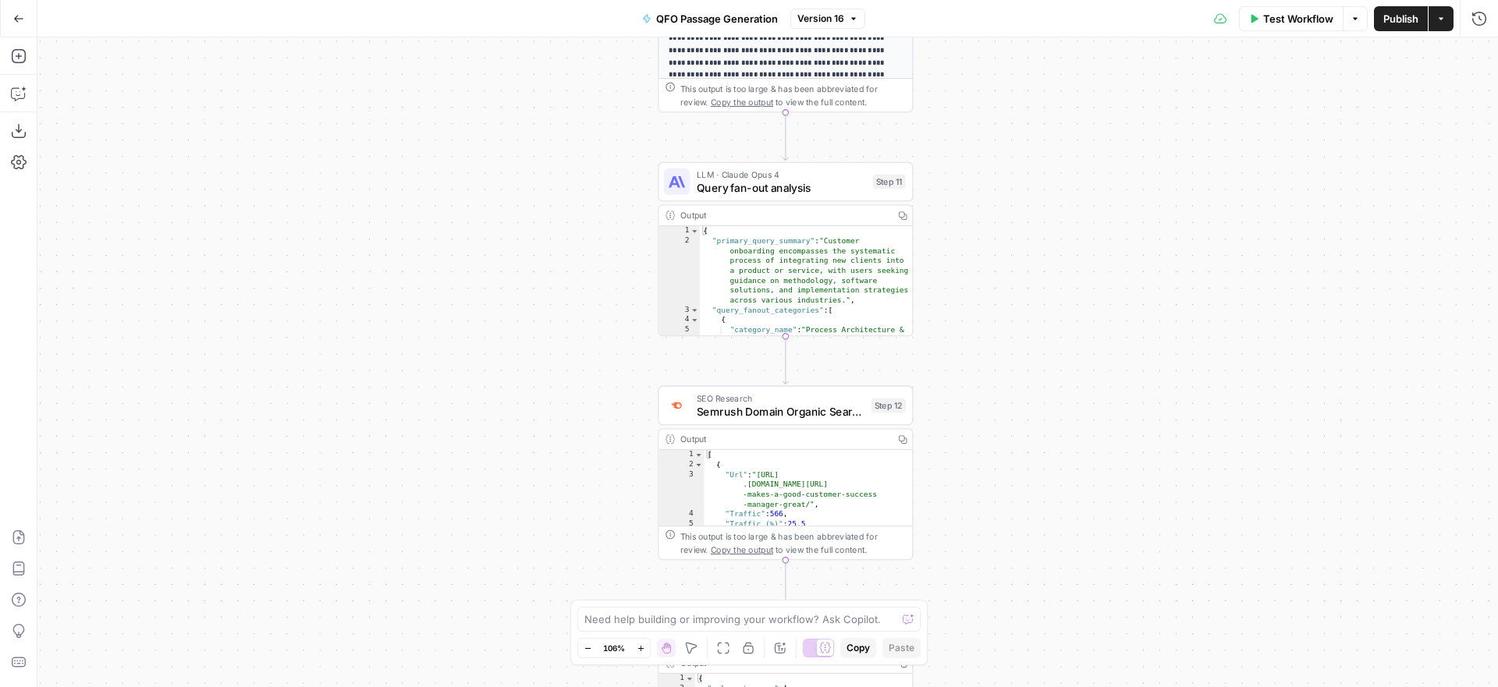
drag, startPoint x: 999, startPoint y: 311, endPoint x: 1005, endPoint y: 140, distance: 170.9
click at [1005, 140] on div "Workflow Set Inputs Inputs SEO Research Semrush Keyword Magic Tool Step 4 Outpu…" at bounding box center [767, 362] width 1460 height 650
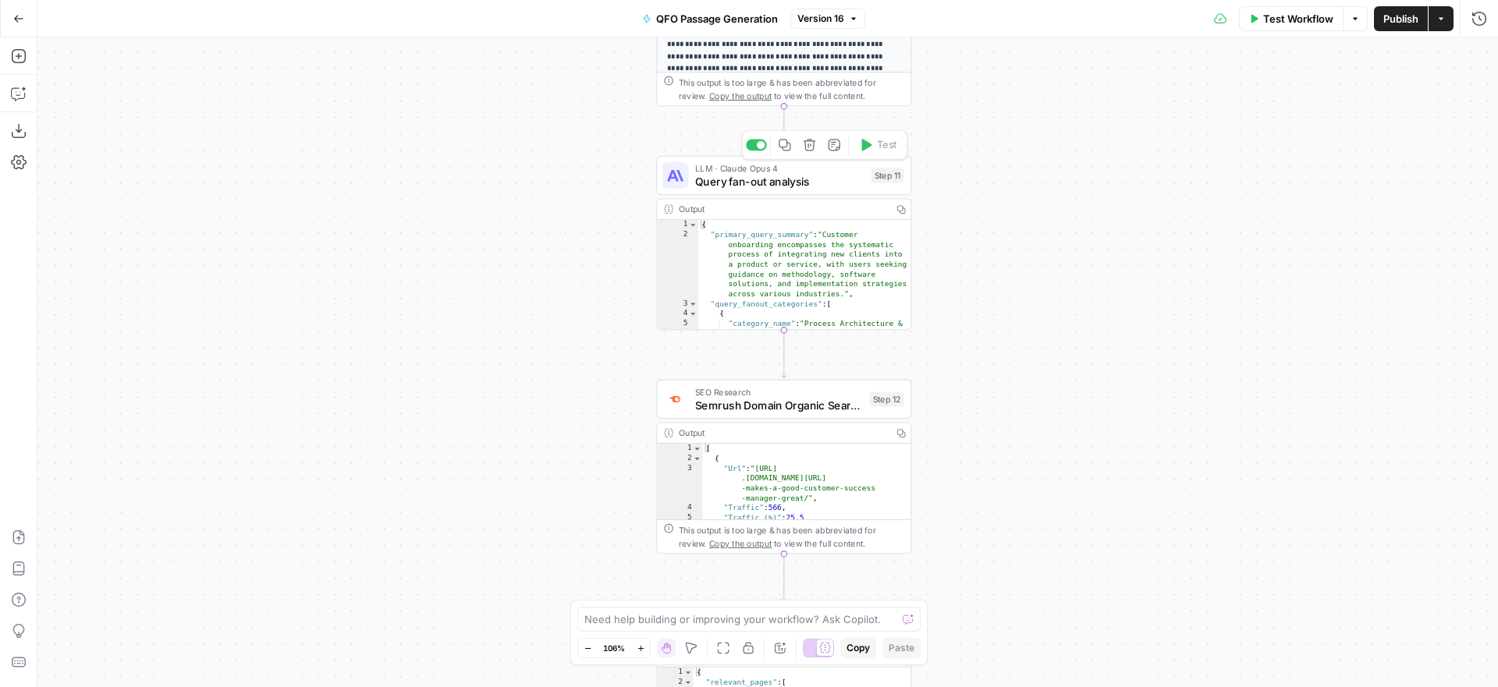
click at [826, 178] on span "Query fan-out analysis" at bounding box center [779, 181] width 169 height 16
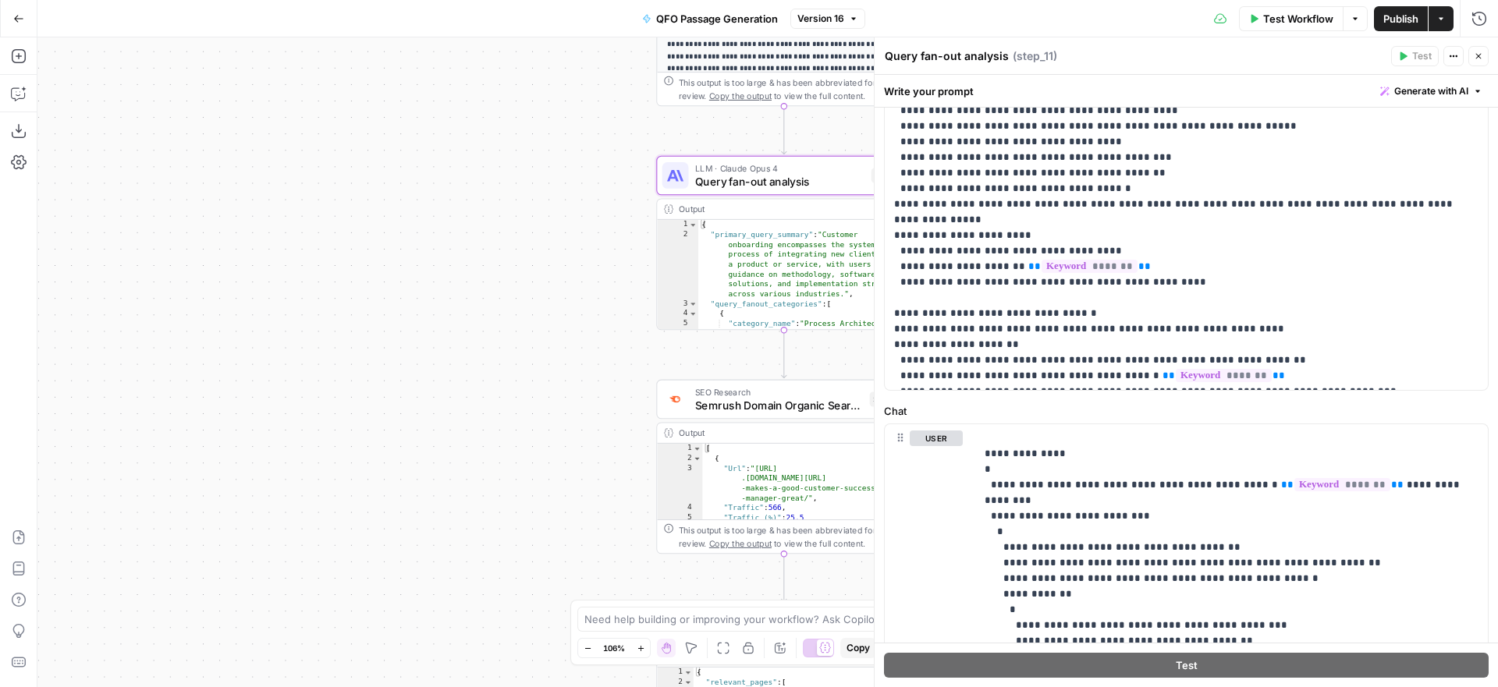
scroll to position [247, 0]
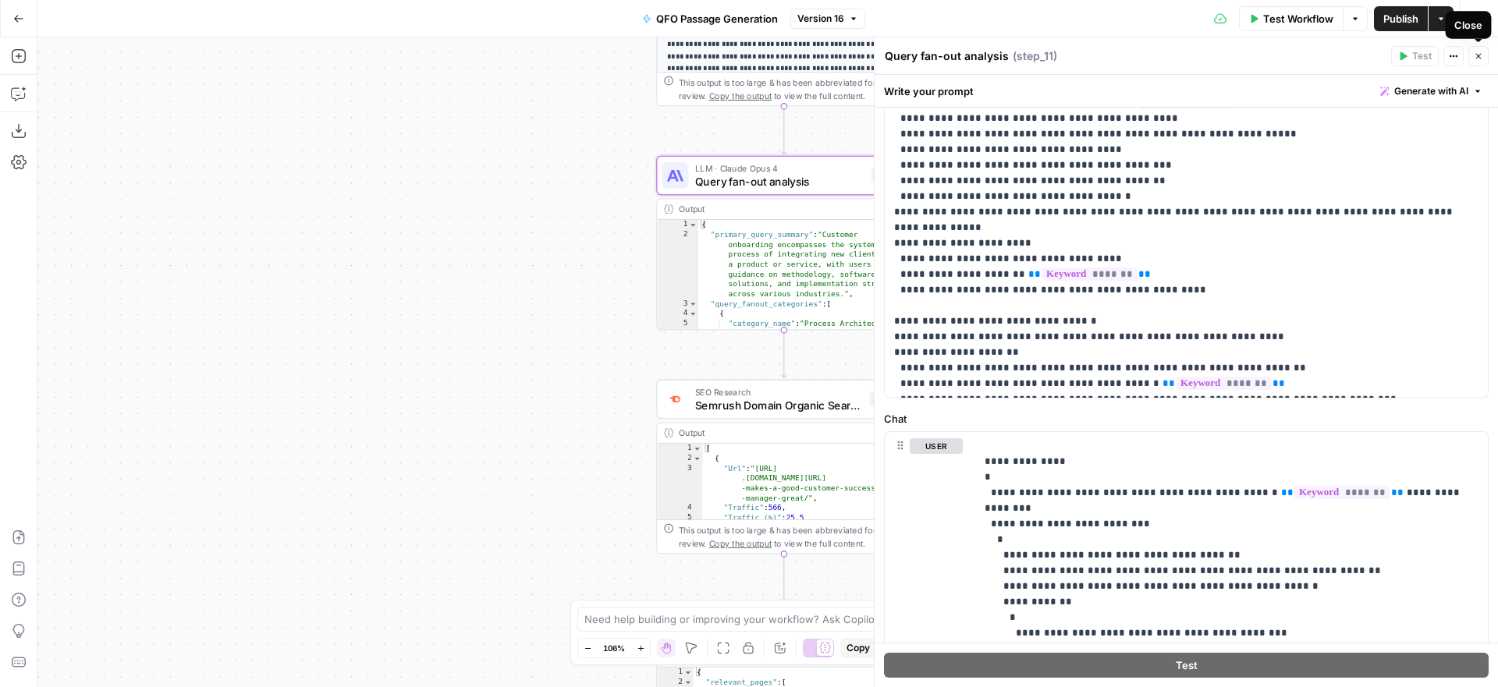
click at [1480, 56] on icon "button" at bounding box center [1477, 55] width 9 height 9
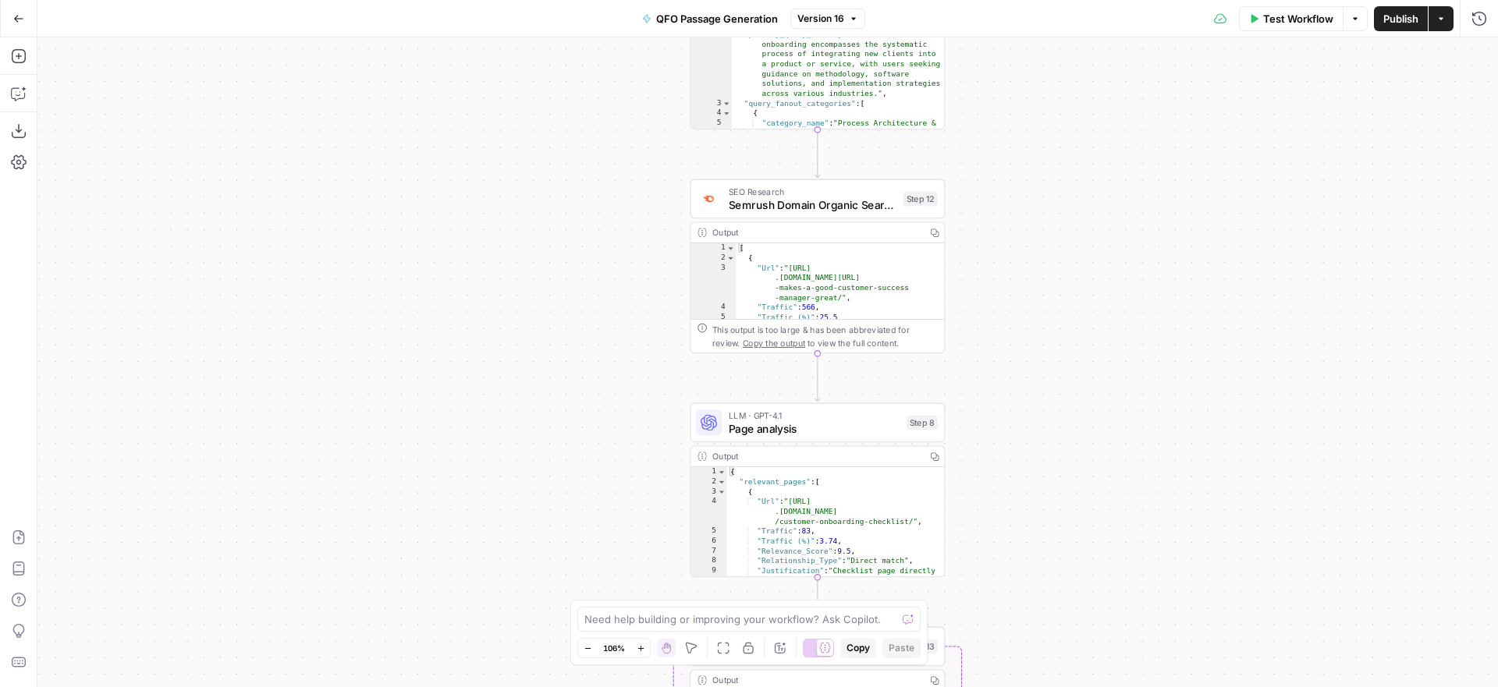
drag, startPoint x: 981, startPoint y: 389, endPoint x: 1015, endPoint y: 189, distance: 203.2
click at [1015, 189] on div "Workflow Set Inputs Inputs SEO Research Semrush Keyword Magic Tool Step 4 Outpu…" at bounding box center [767, 362] width 1460 height 650
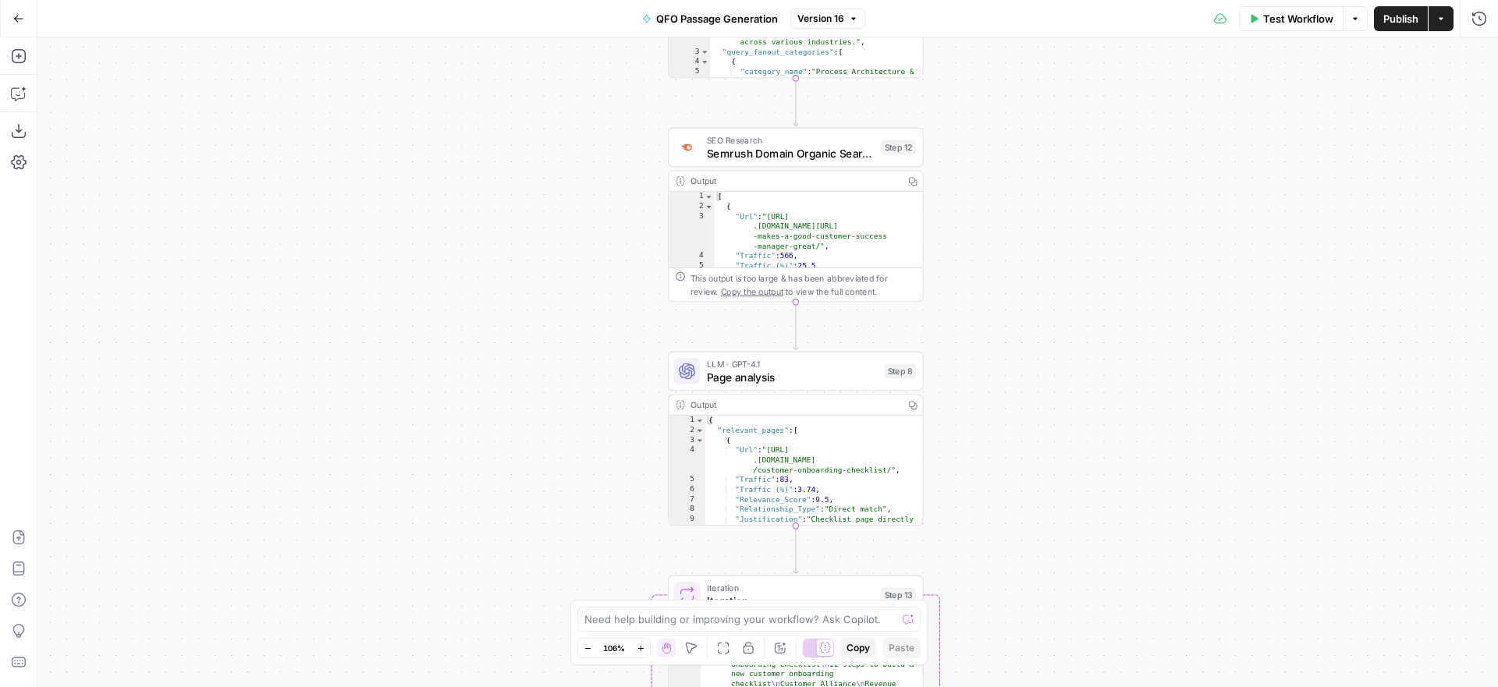
drag, startPoint x: 1026, startPoint y: 263, endPoint x: 1004, endPoint y: 205, distance: 62.0
click at [1004, 205] on div "Workflow Set Inputs Inputs SEO Research Semrush Keyword Magic Tool Step 4 Outpu…" at bounding box center [767, 362] width 1460 height 650
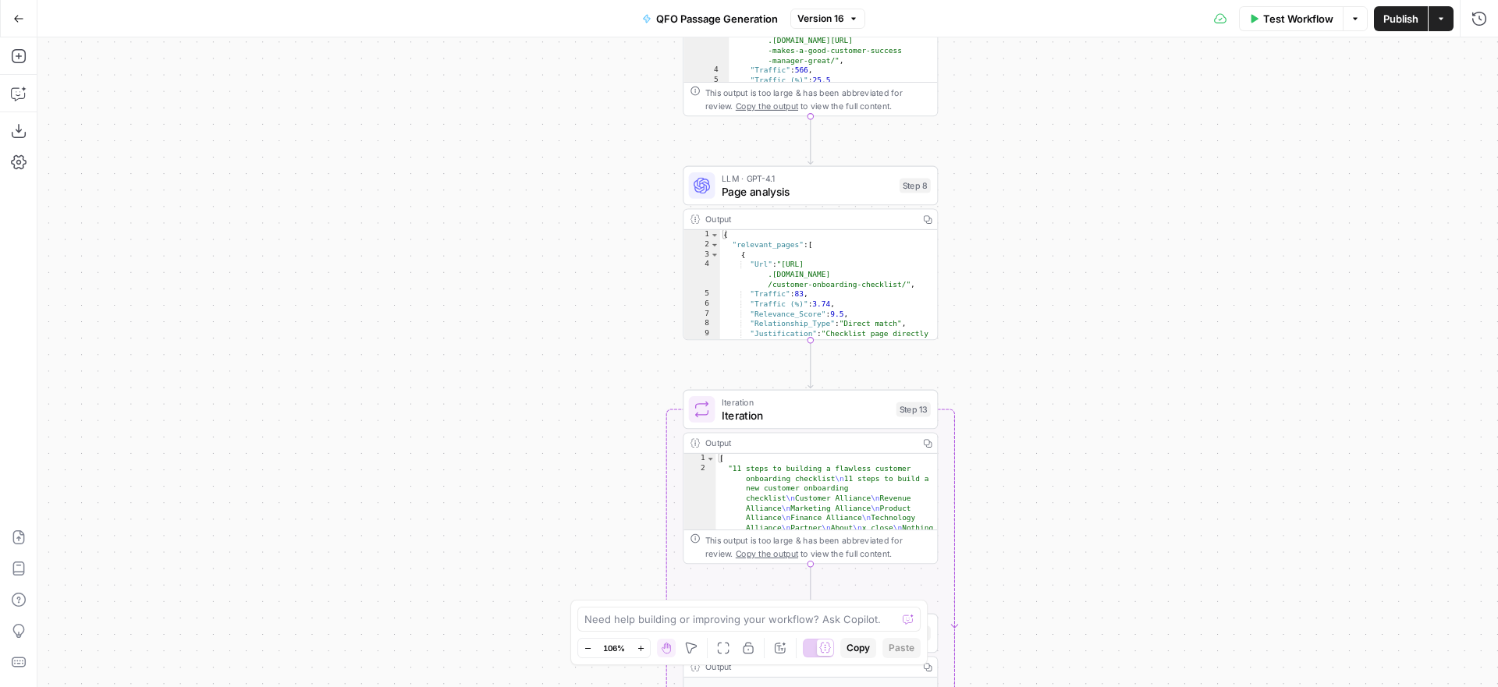
drag, startPoint x: 955, startPoint y: 340, endPoint x: 972, endPoint y: 154, distance: 186.4
click at [972, 154] on div "Workflow Set Inputs Inputs SEO Research Semrush Keyword Magic Tool Step 4 Outpu…" at bounding box center [767, 362] width 1460 height 650
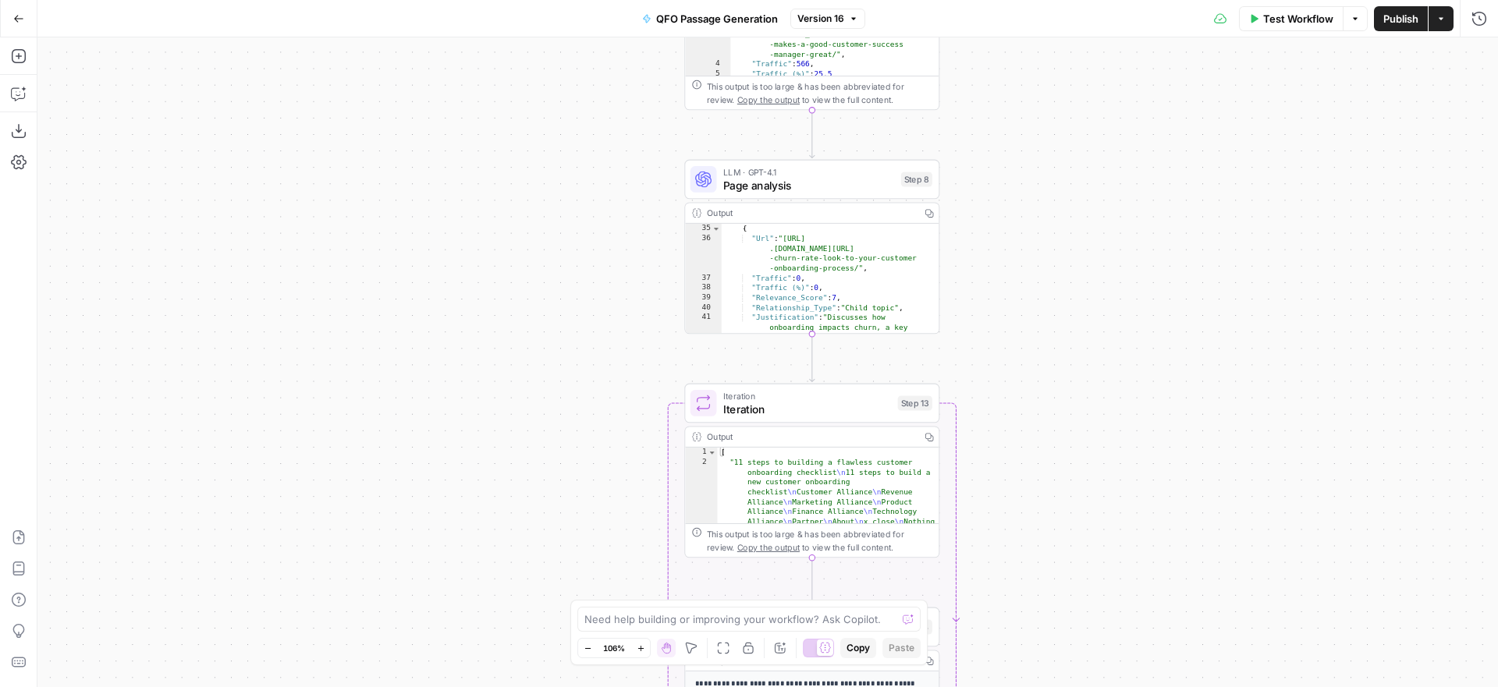
scroll to position [523, 0]
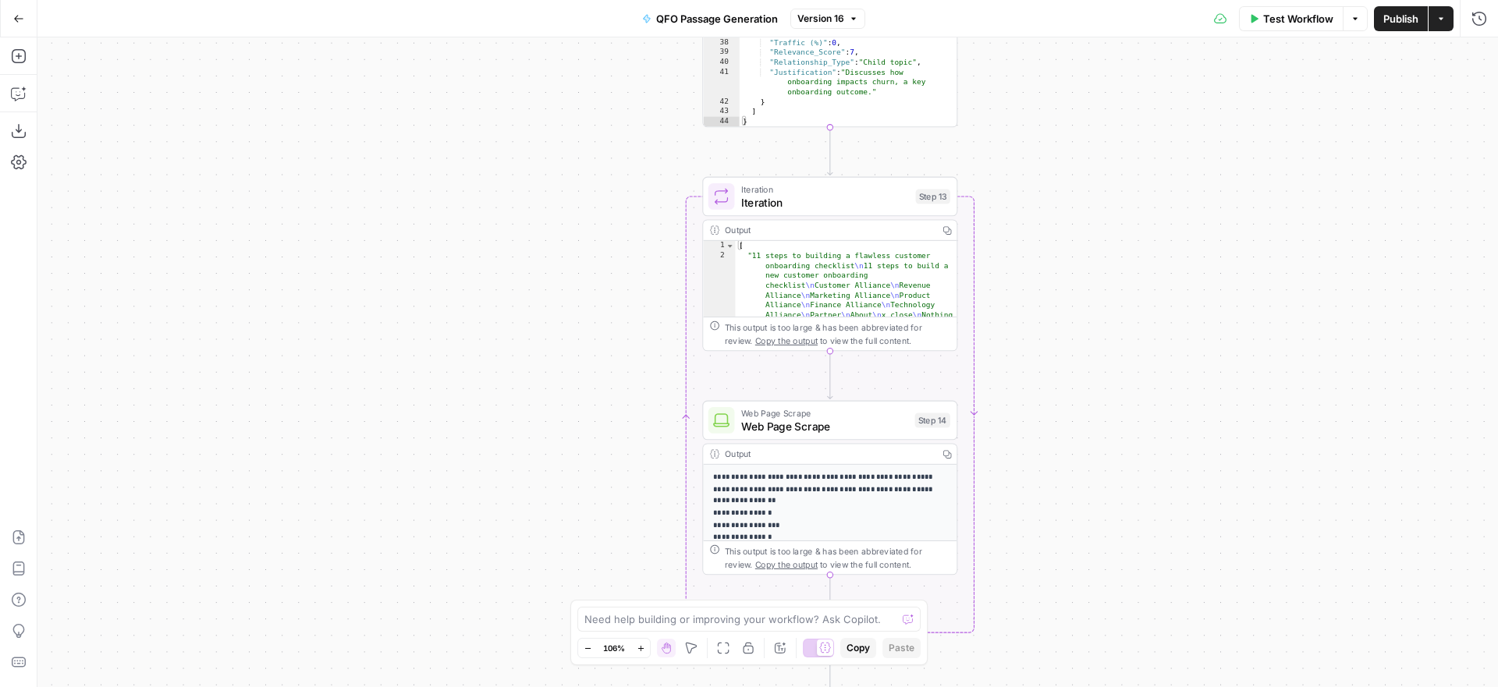
drag, startPoint x: 1147, startPoint y: 350, endPoint x: 1165, endPoint y: 144, distance: 207.5
click at [1165, 144] on div "Workflow Set Inputs Inputs SEO Research Semrush Keyword Magic Tool Step 4 Outpu…" at bounding box center [767, 362] width 1460 height 650
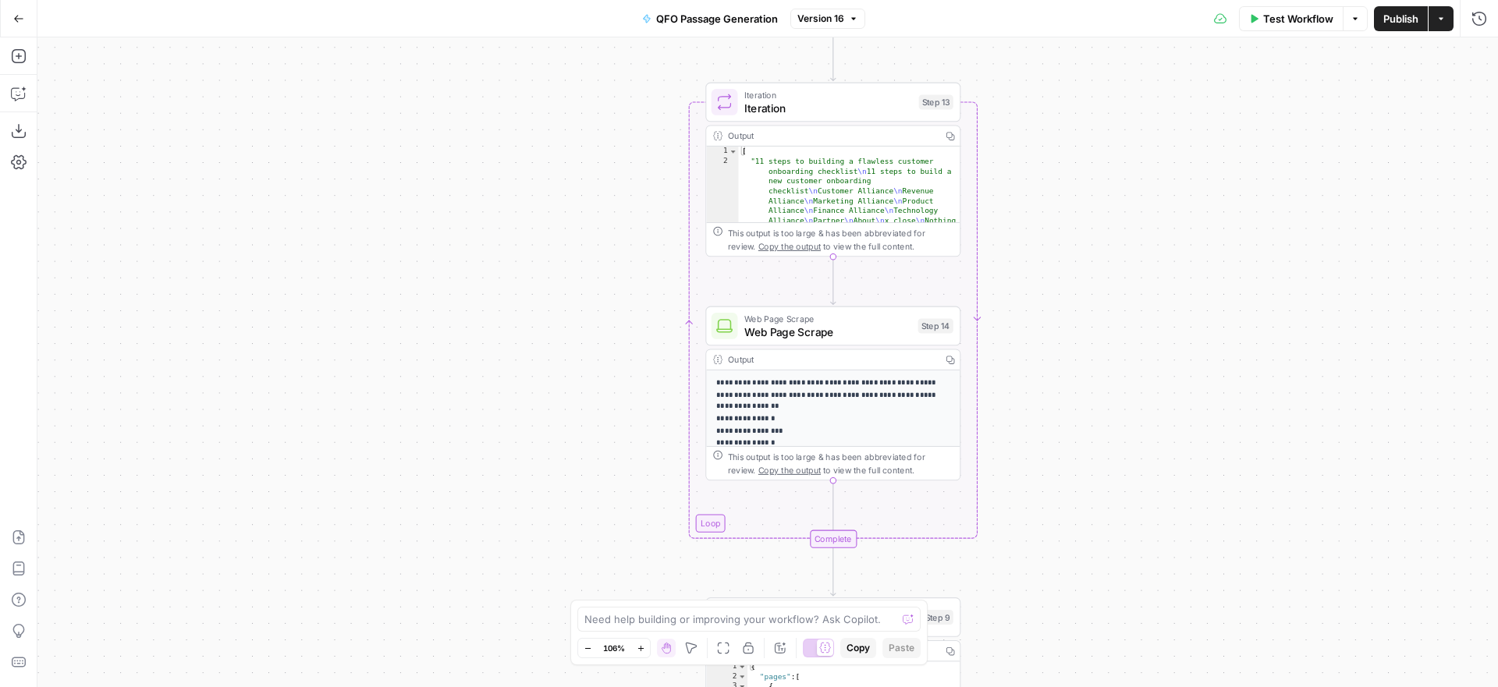
drag, startPoint x: 1091, startPoint y: 283, endPoint x: 1094, endPoint y: 189, distance: 94.4
click at [1094, 189] on div "Workflow Set Inputs Inputs SEO Research Semrush Keyword Magic Tool Step 4 Outpu…" at bounding box center [767, 362] width 1460 height 650
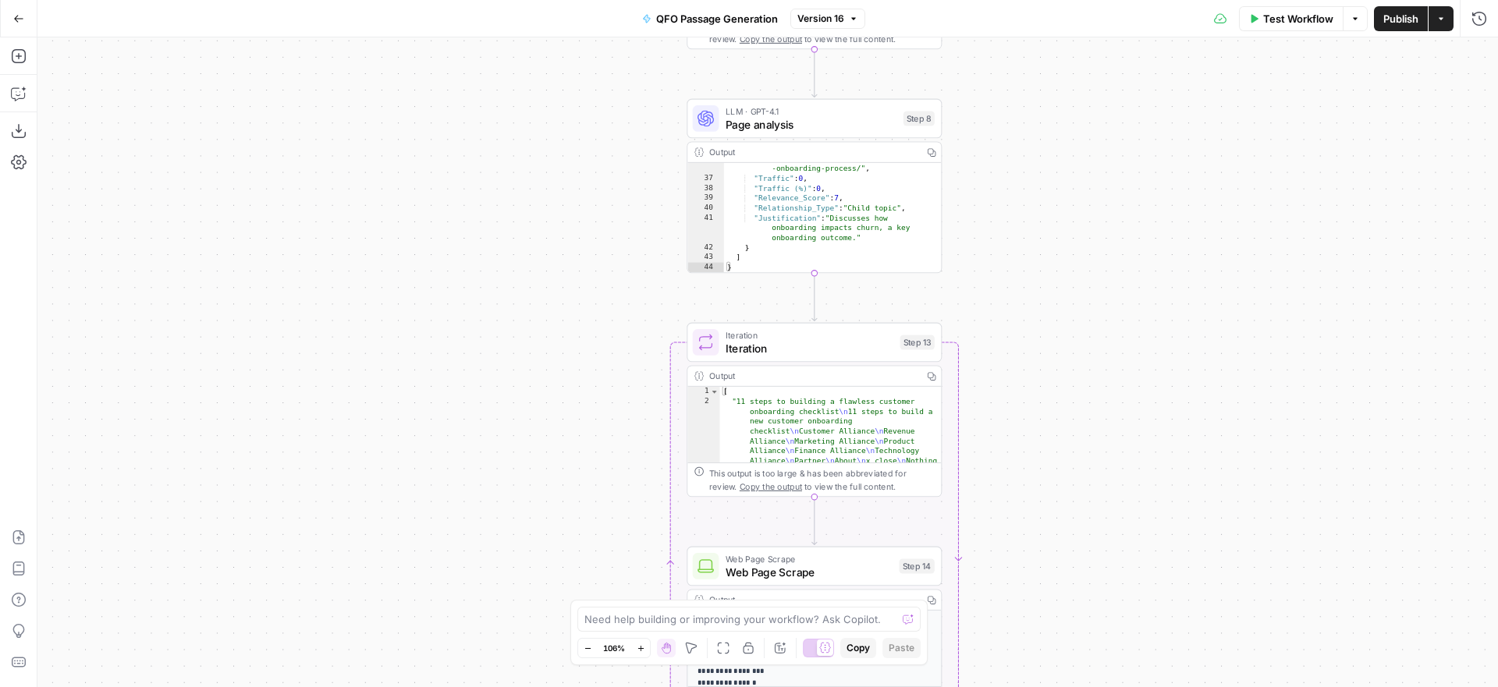
drag, startPoint x: 1001, startPoint y: 281, endPoint x: 982, endPoint y: 522, distance: 241.7
click at [982, 522] on div "Workflow Set Inputs Inputs SEO Research Semrush Keyword Magic Tool Step 4 Outpu…" at bounding box center [767, 362] width 1460 height 650
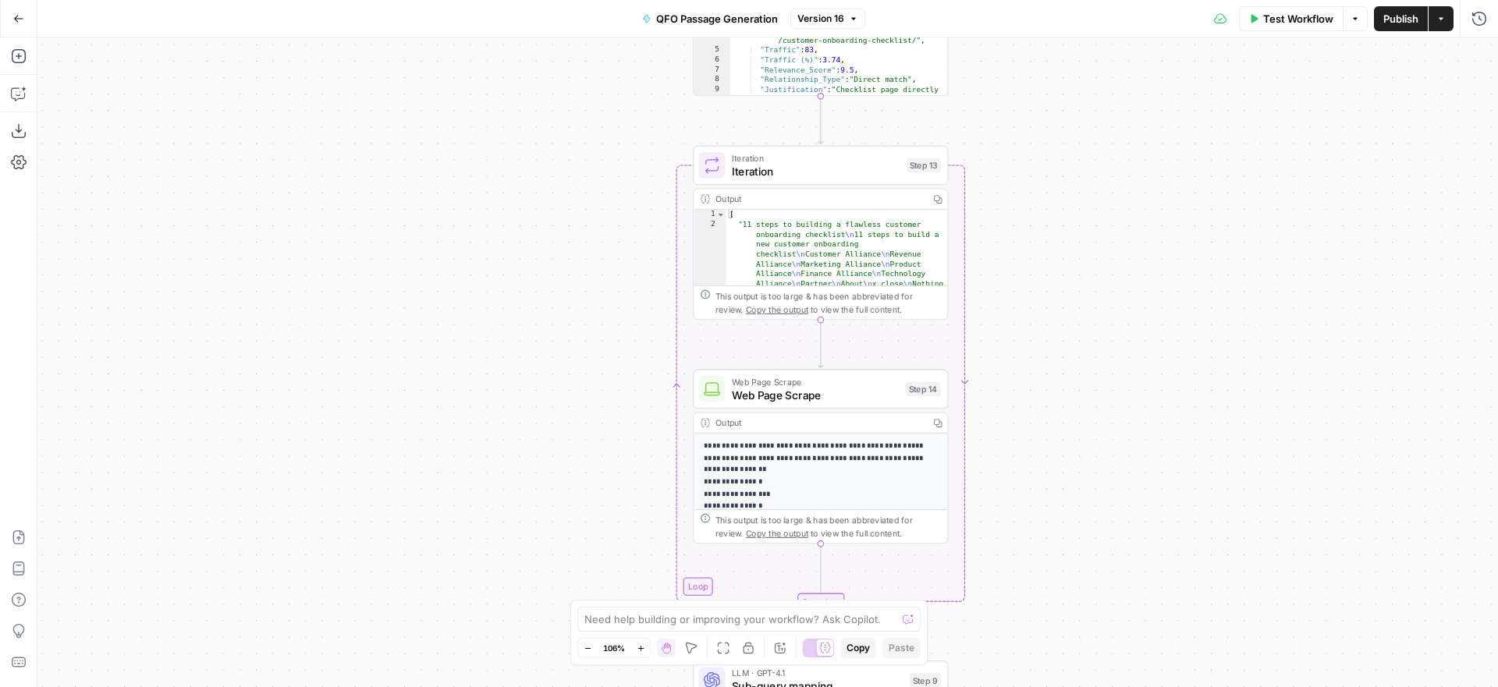
drag, startPoint x: 1051, startPoint y: 304, endPoint x: 1059, endPoint y: 117, distance: 187.4
click at [1059, 117] on div "Workflow Set Inputs Inputs SEO Research Semrush Keyword Magic Tool Step 4 Outpu…" at bounding box center [767, 362] width 1460 height 650
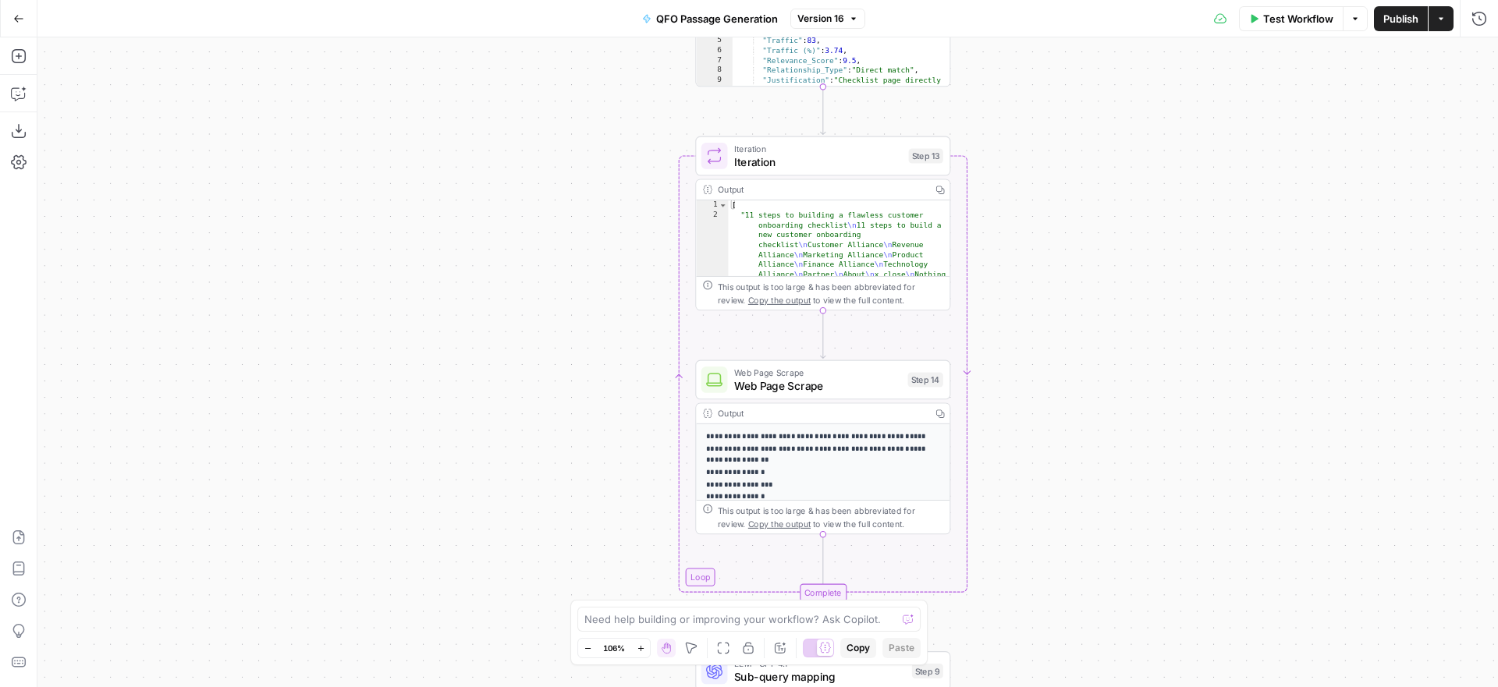
drag, startPoint x: 1050, startPoint y: 317, endPoint x: 1035, endPoint y: 150, distance: 168.3
click at [1035, 150] on div "Workflow Set Inputs Inputs SEO Research Semrush Keyword Magic Tool Step 4 Outpu…" at bounding box center [767, 362] width 1460 height 650
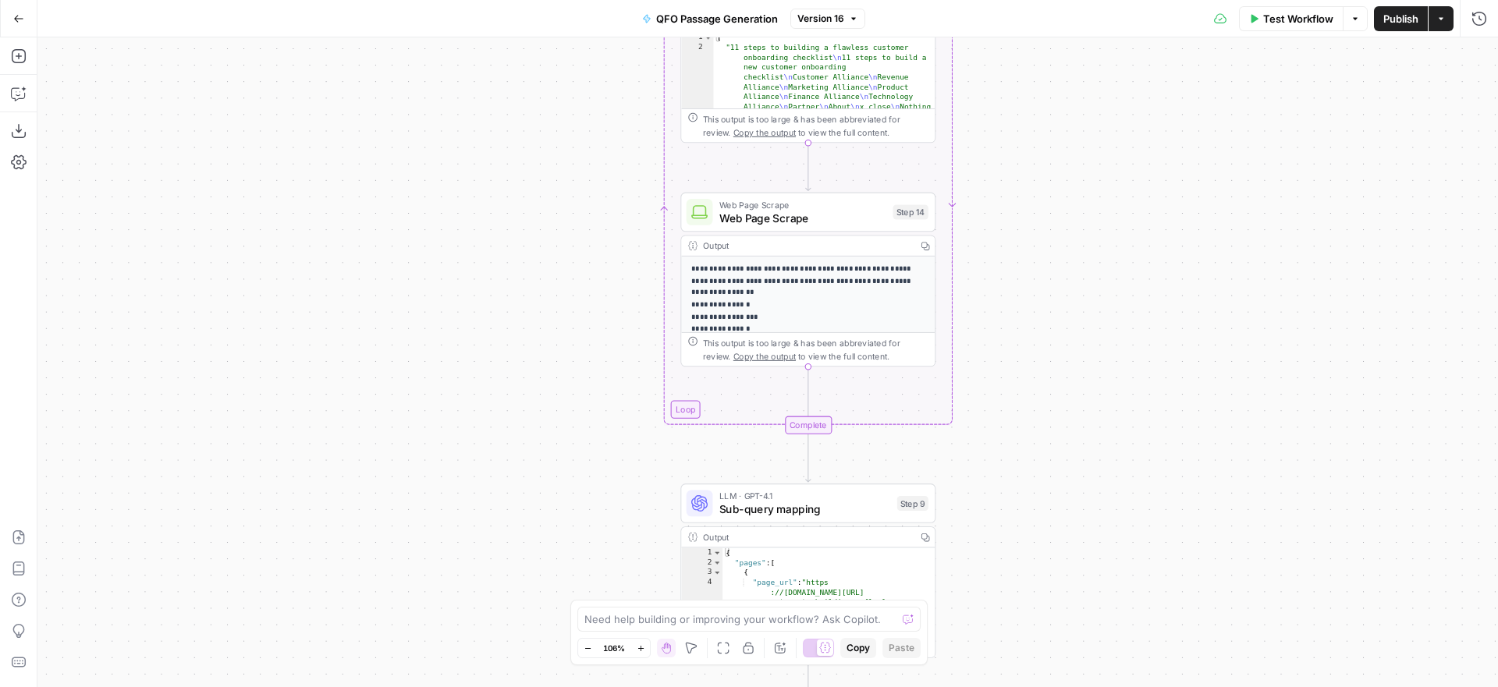
drag, startPoint x: 1043, startPoint y: 402, endPoint x: 1047, endPoint y: 170, distance: 232.5
click at [1047, 170] on div "Workflow Set Inputs Inputs SEO Research Semrush Keyword Magic Tool Step 4 Outpu…" at bounding box center [767, 362] width 1460 height 650
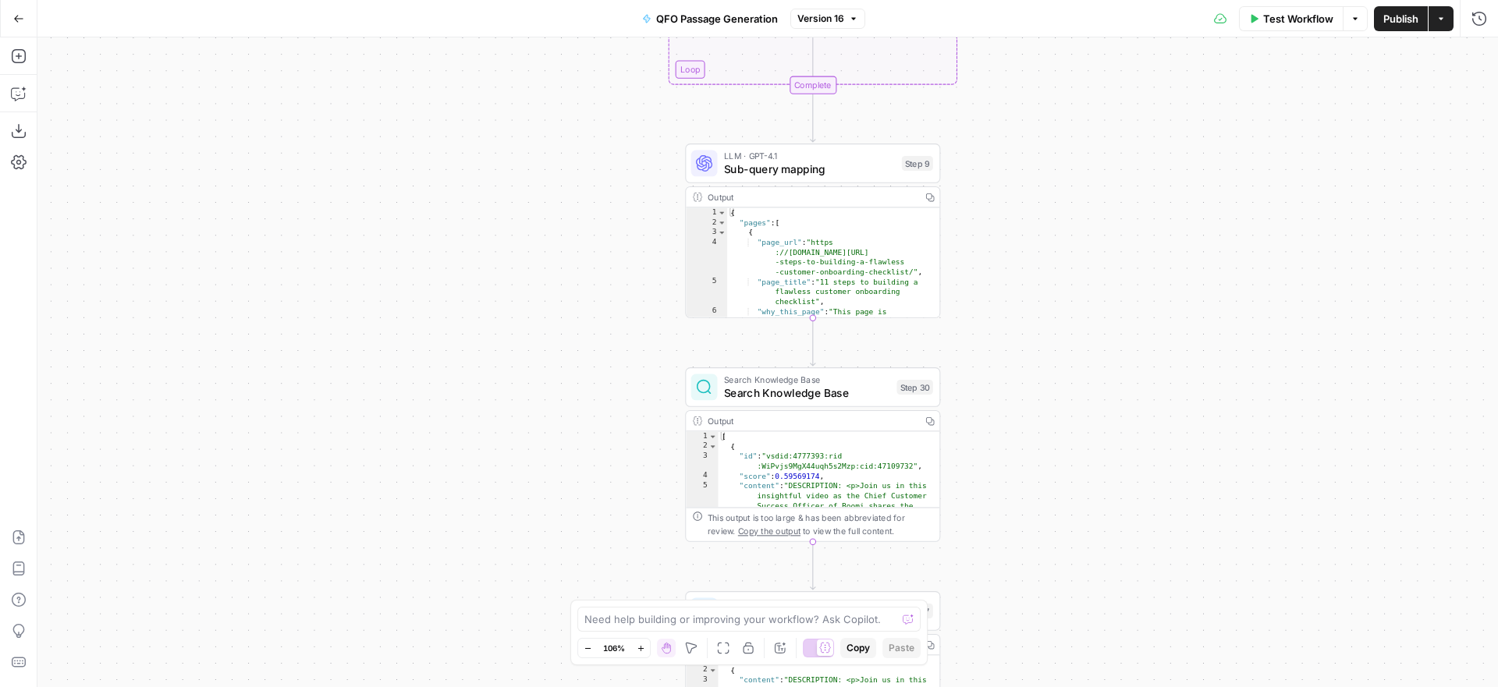
drag, startPoint x: 1045, startPoint y: 396, endPoint x: 1048, endPoint y: 250, distance: 146.7
click at [1048, 250] on div "Workflow Set Inputs Inputs SEO Research Semrush Keyword Magic Tool Step 4 Outpu…" at bounding box center [767, 362] width 1460 height 650
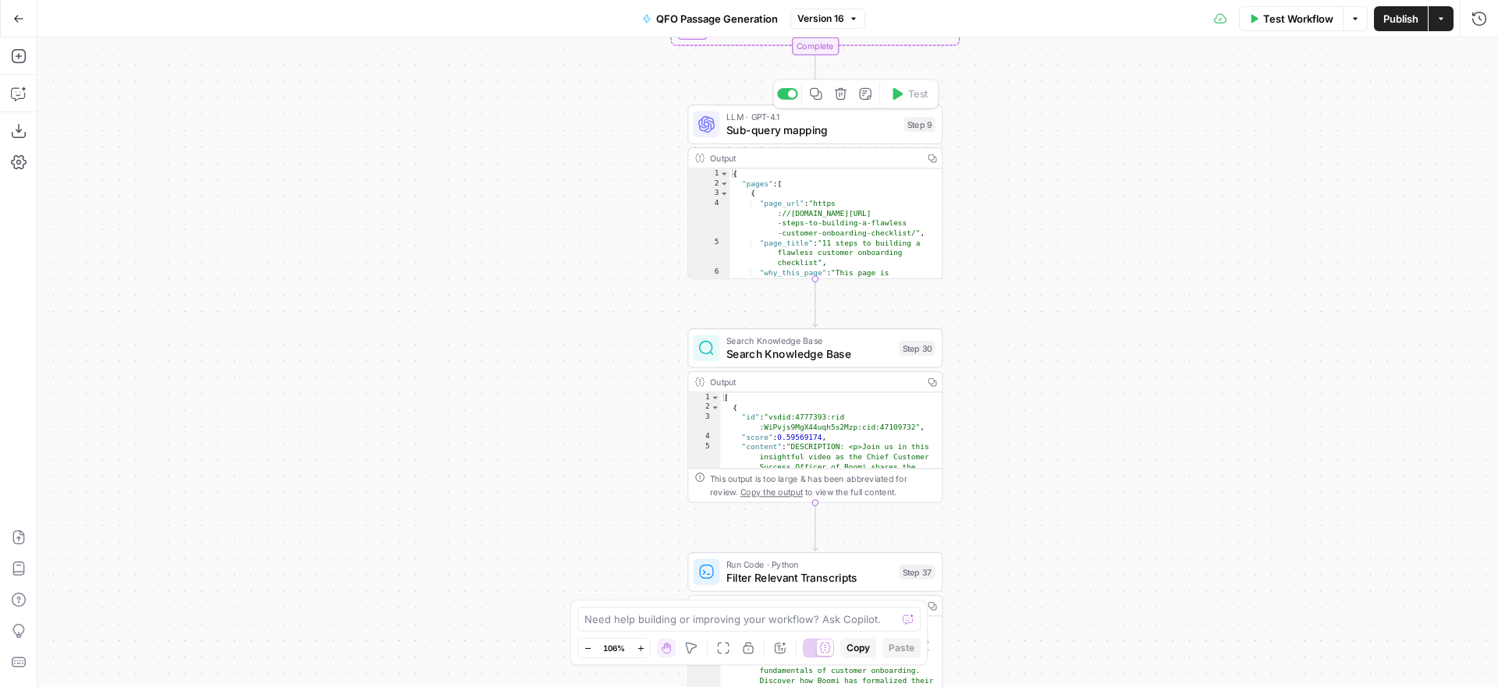
click at [835, 129] on span "Sub-query mapping" at bounding box center [811, 130] width 171 height 16
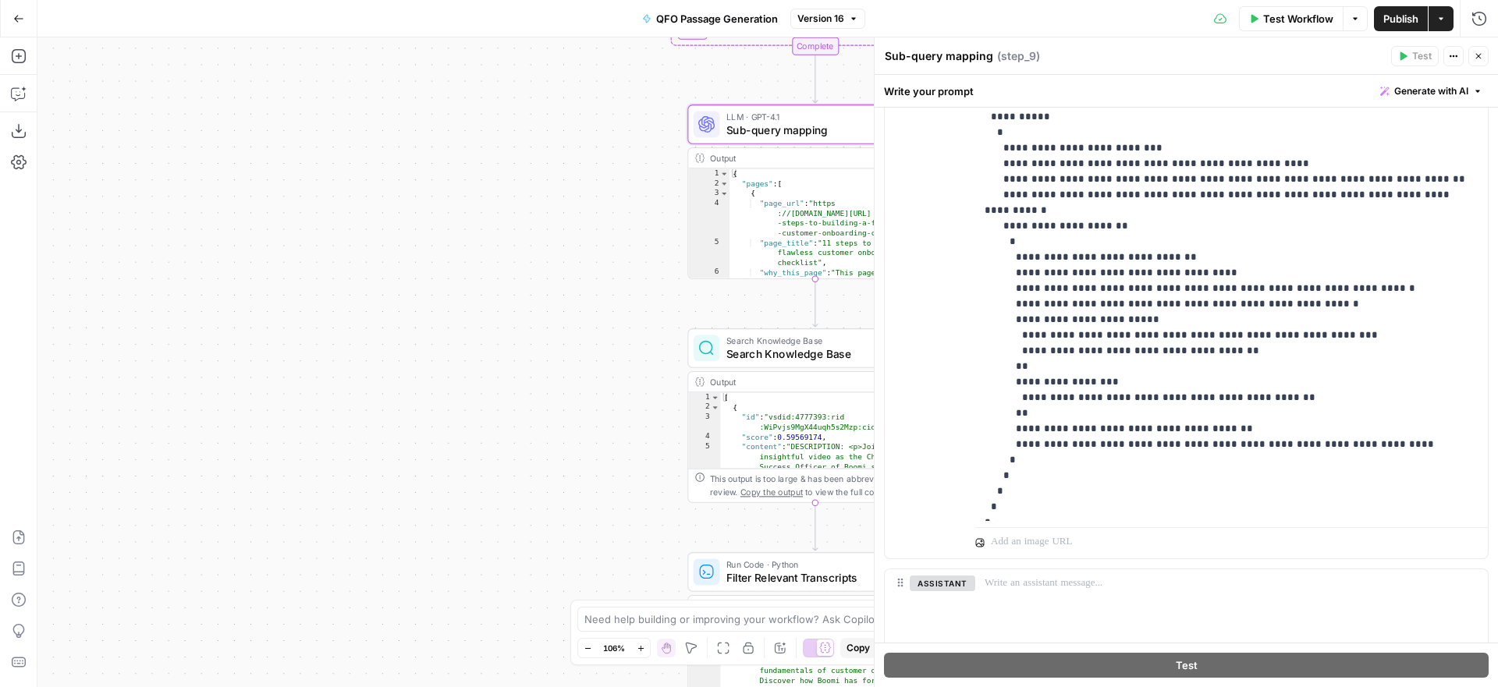
scroll to position [678, 0]
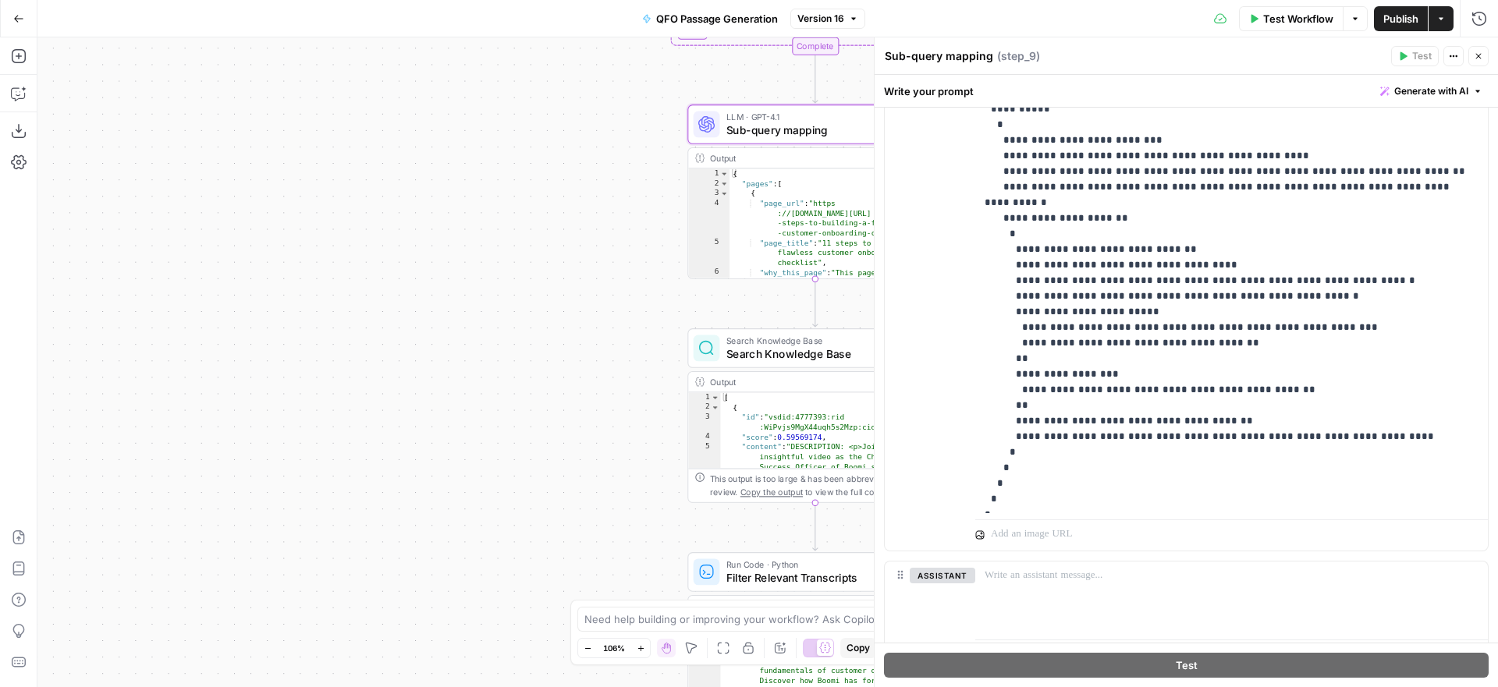
click at [1473, 56] on icon "button" at bounding box center [1477, 55] width 9 height 9
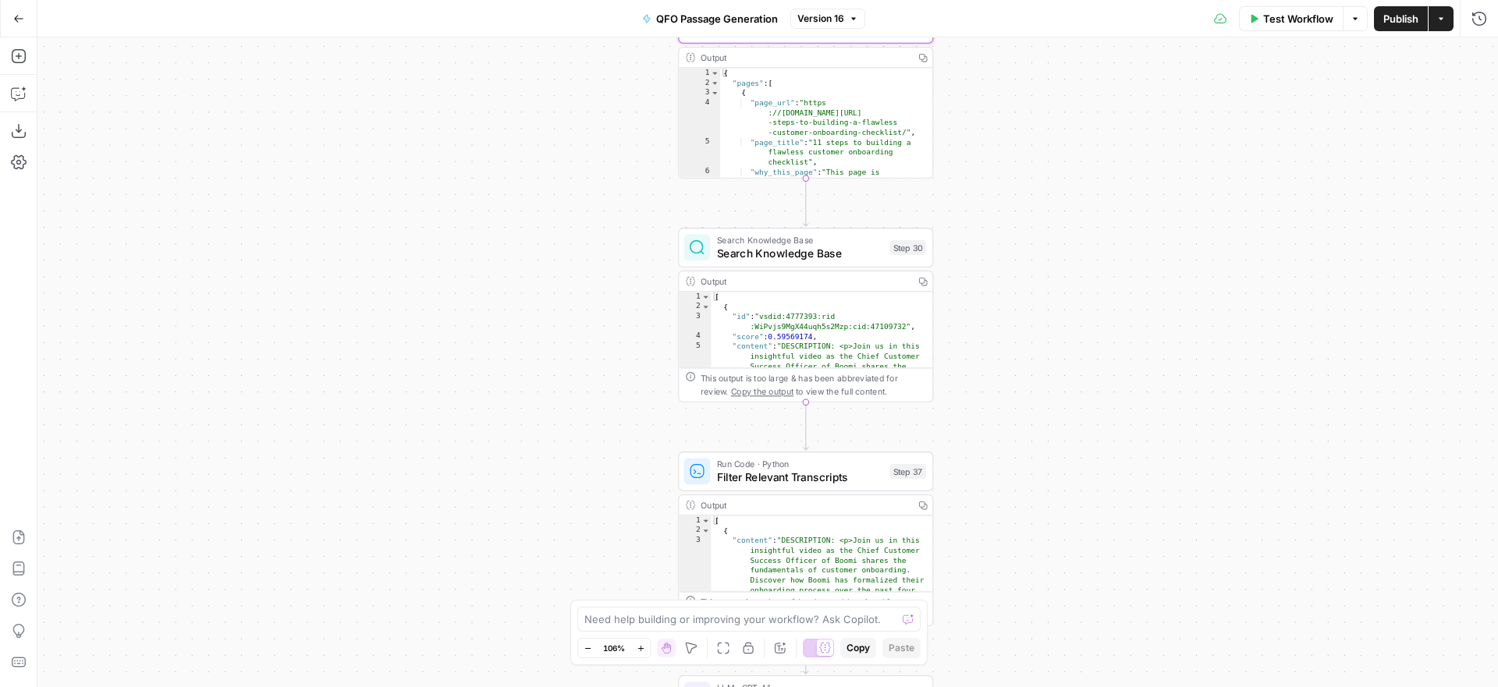
drag, startPoint x: 1066, startPoint y: 424, endPoint x: 1058, endPoint y: 312, distance: 111.8
click at [1058, 312] on div "Workflow Set Inputs Inputs SEO Research Semrush Keyword Magic Tool Step 4 Outpu…" at bounding box center [767, 362] width 1460 height 650
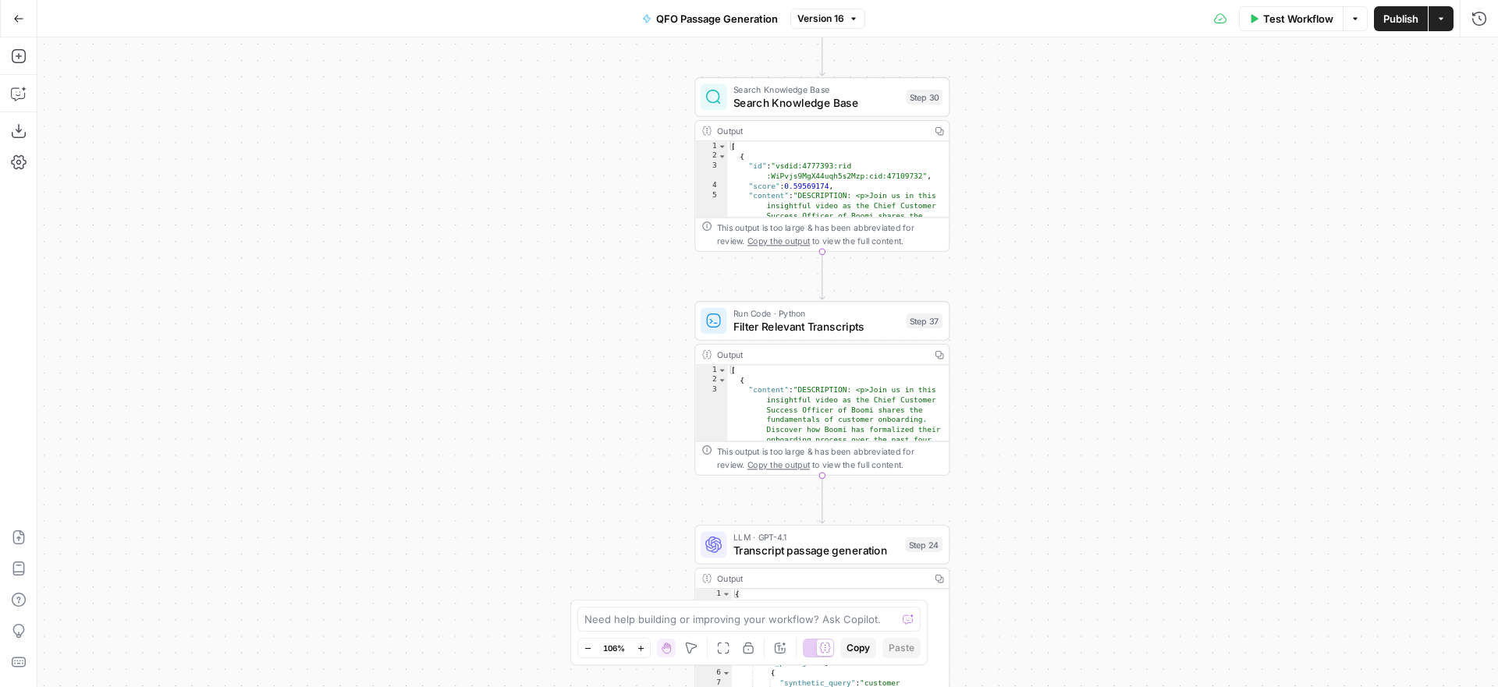
drag, startPoint x: 1060, startPoint y: 356, endPoint x: 1075, endPoint y: 214, distance: 142.7
click at [1075, 214] on div "Workflow Set Inputs Inputs SEO Research Semrush Keyword Magic Tool Step 4 Outpu…" at bounding box center [767, 362] width 1460 height 650
click at [819, 99] on span "Search Knowledge Base" at bounding box center [816, 100] width 166 height 16
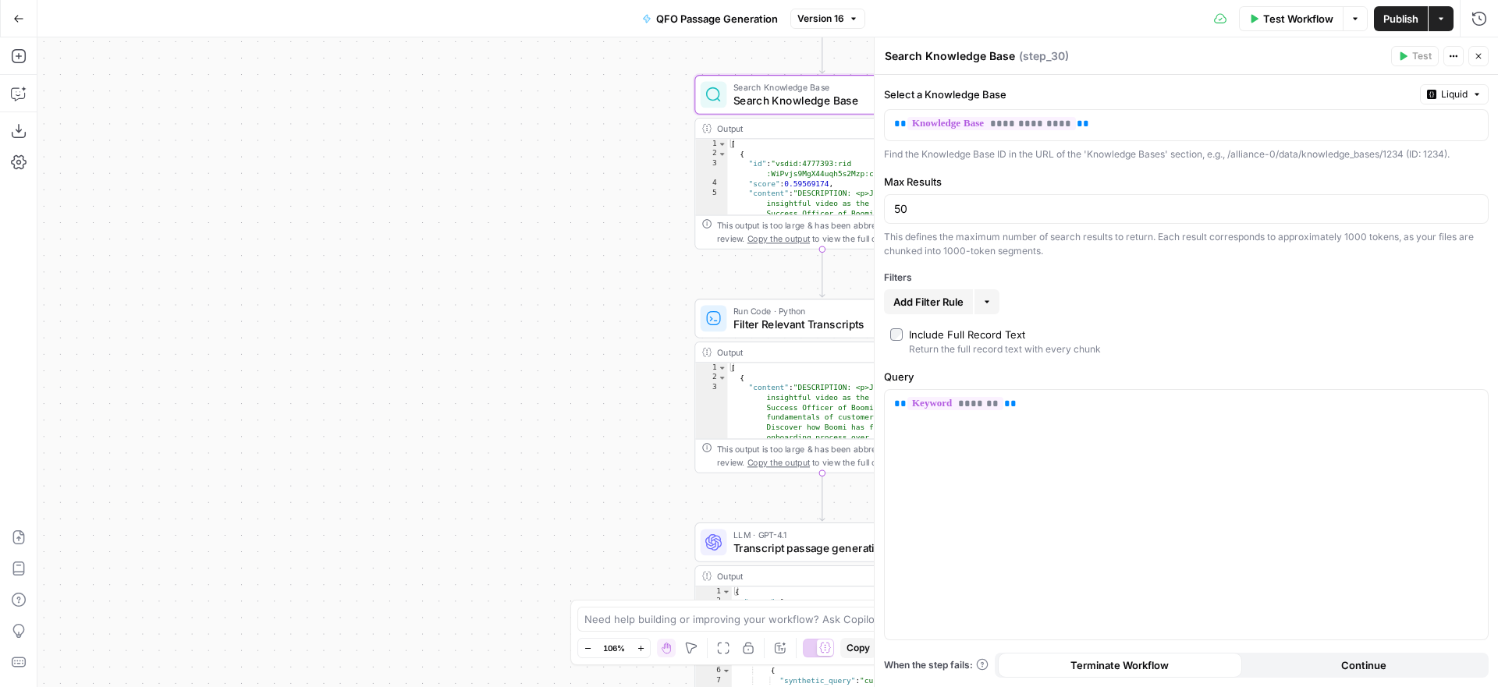
click at [1477, 58] on icon "button" at bounding box center [1477, 55] width 9 height 9
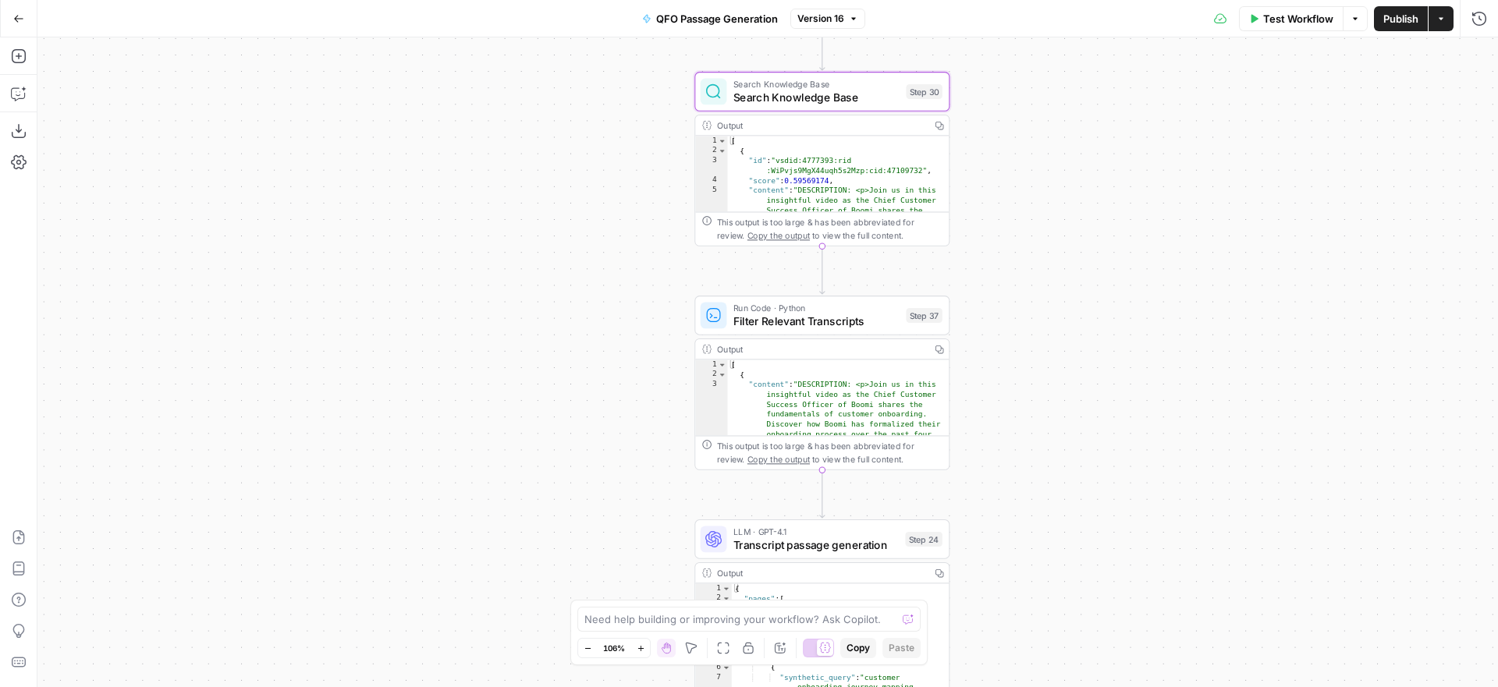
drag, startPoint x: 1026, startPoint y: 344, endPoint x: 1046, endPoint y: 201, distance: 144.1
click at [1046, 201] on div "Workflow Set Inputs Inputs SEO Research Semrush Keyword Magic Tool Step 4 Outpu…" at bounding box center [767, 362] width 1460 height 650
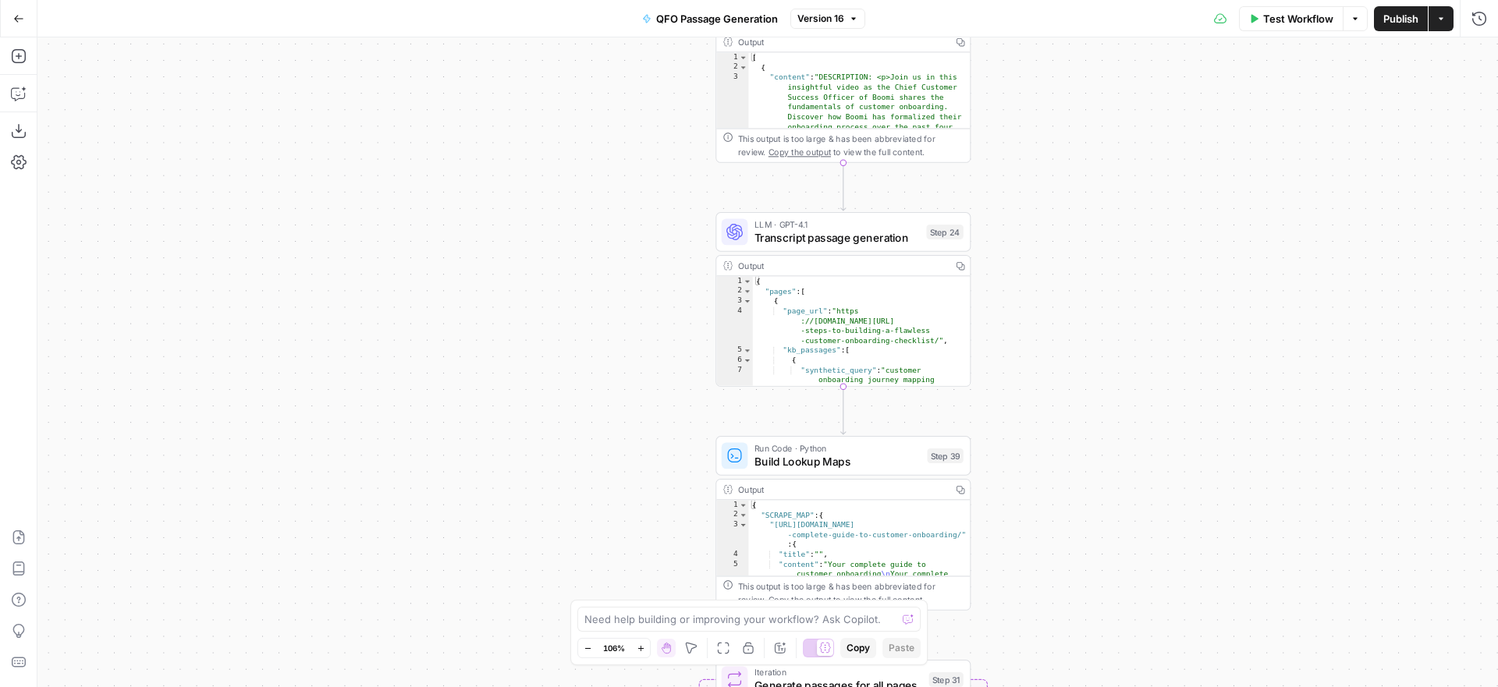
drag, startPoint x: 1041, startPoint y: 413, endPoint x: 1048, endPoint y: 172, distance: 240.3
click at [1048, 172] on div "Workflow Set Inputs Inputs SEO Research Semrush Keyword Magic Tool Step 4 Outpu…" at bounding box center [767, 362] width 1460 height 650
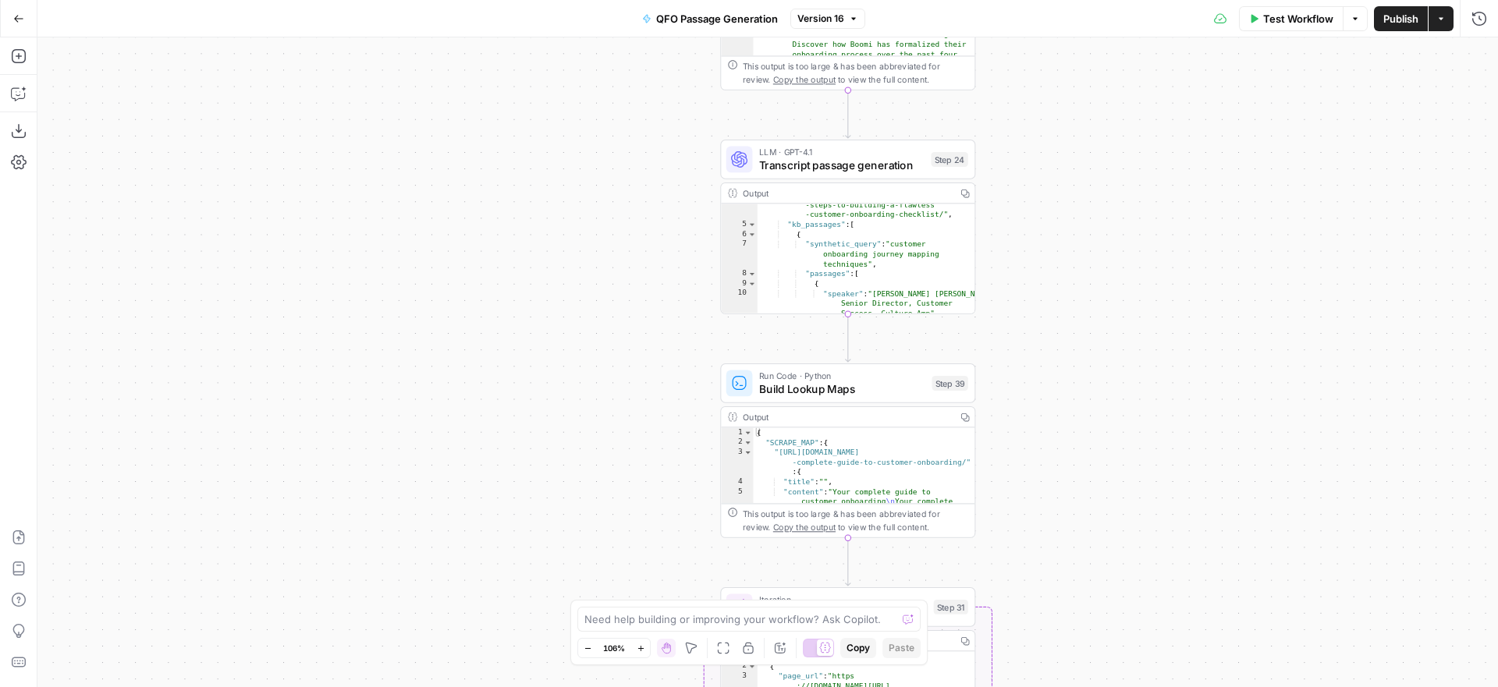
scroll to position [0, 0]
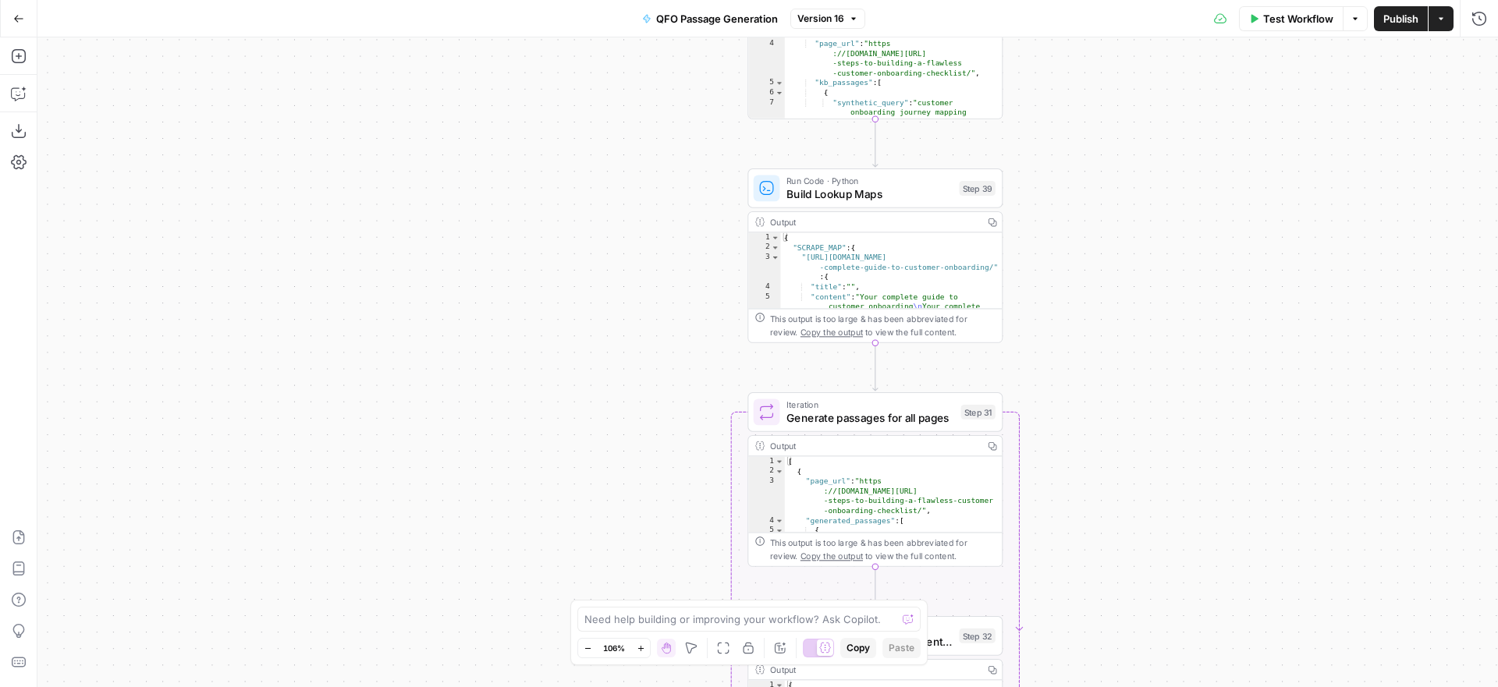
drag, startPoint x: 1034, startPoint y: 363, endPoint x: 1065, endPoint y: 148, distance: 216.6
click at [1065, 148] on div "Workflow Set Inputs Inputs SEO Research Semrush Keyword Magic Tool Step 4 Outpu…" at bounding box center [767, 362] width 1460 height 650
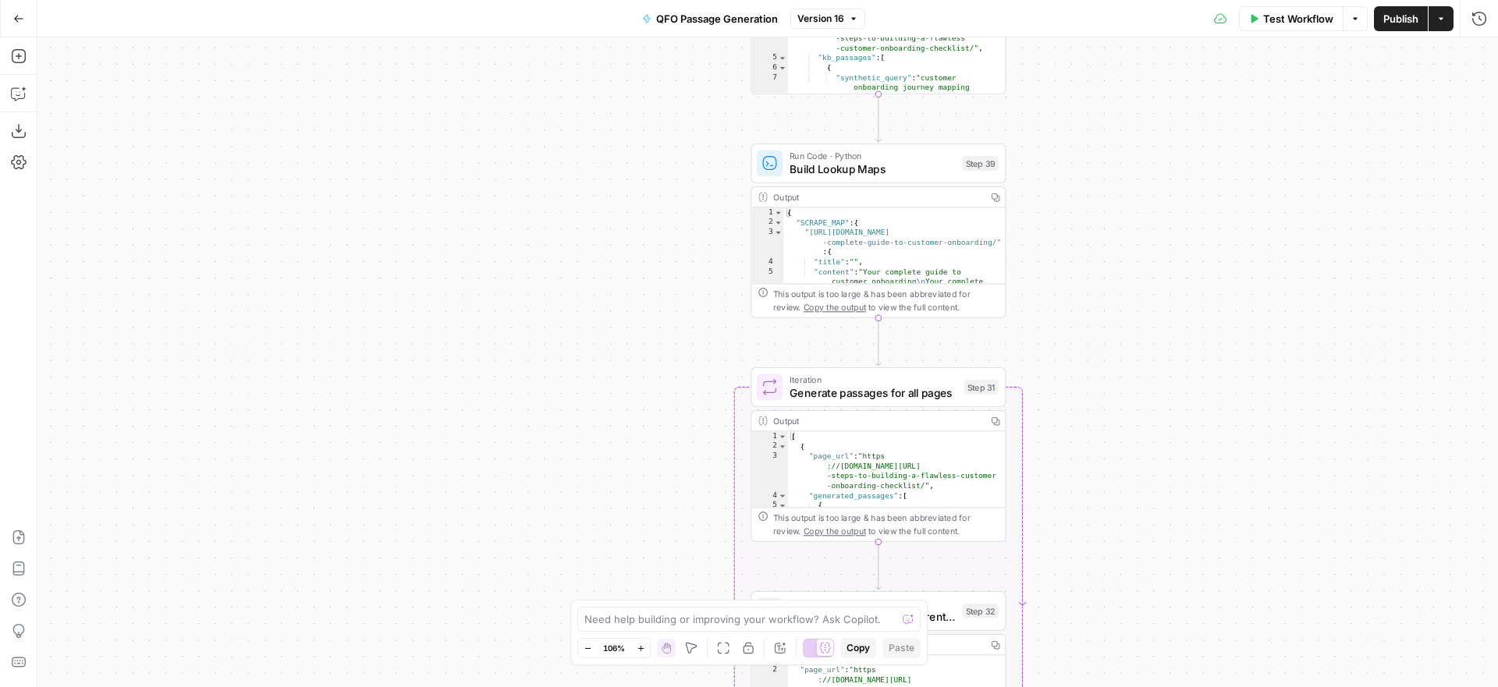
drag, startPoint x: 1085, startPoint y: 360, endPoint x: 1085, endPoint y: 140, distance: 220.7
click at [1085, 140] on div "Workflow Set Inputs Inputs SEO Research Semrush Keyword Magic Tool Step 4 Outpu…" at bounding box center [767, 362] width 1460 height 650
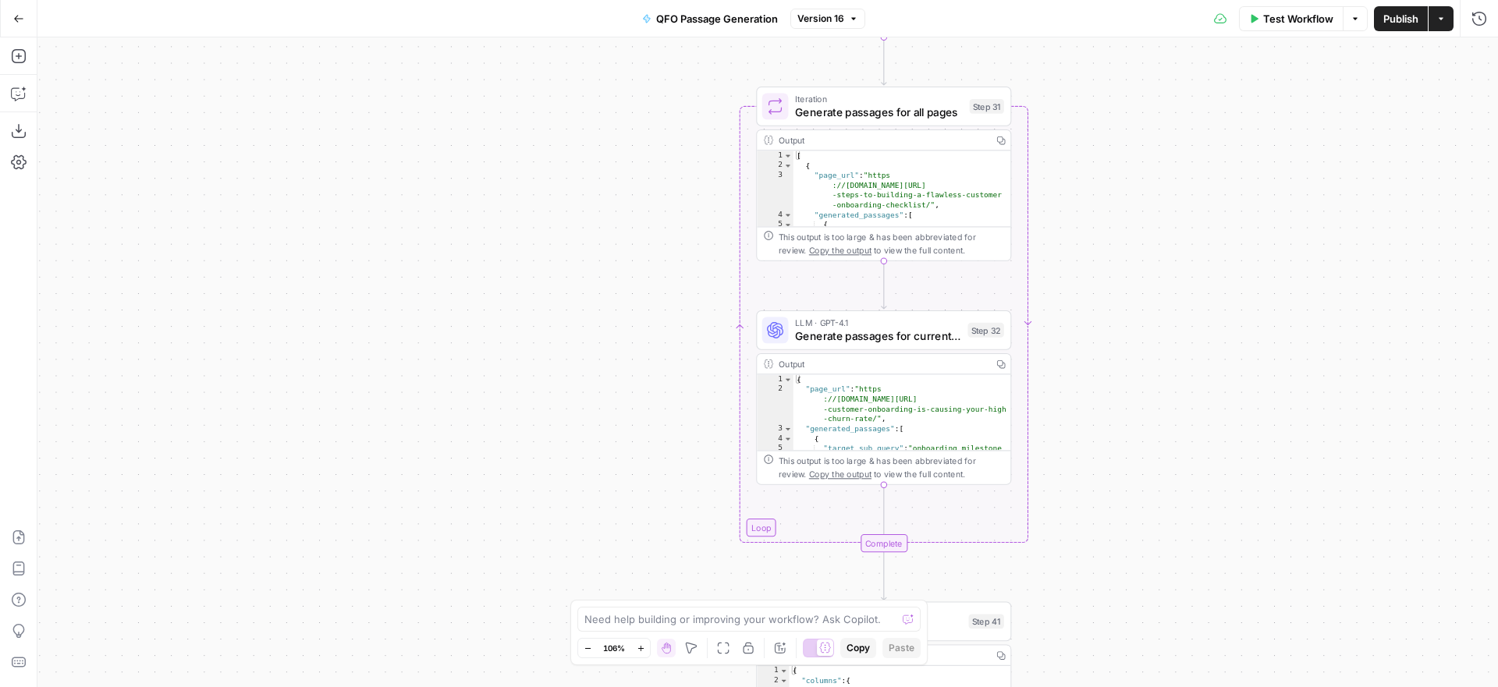
drag, startPoint x: 1103, startPoint y: 473, endPoint x: 1111, endPoint y: 385, distance: 89.3
click at [1111, 385] on div "Workflow Set Inputs Inputs SEO Research Semrush Keyword Magic Tool Step 4 Outpu…" at bounding box center [767, 362] width 1460 height 650
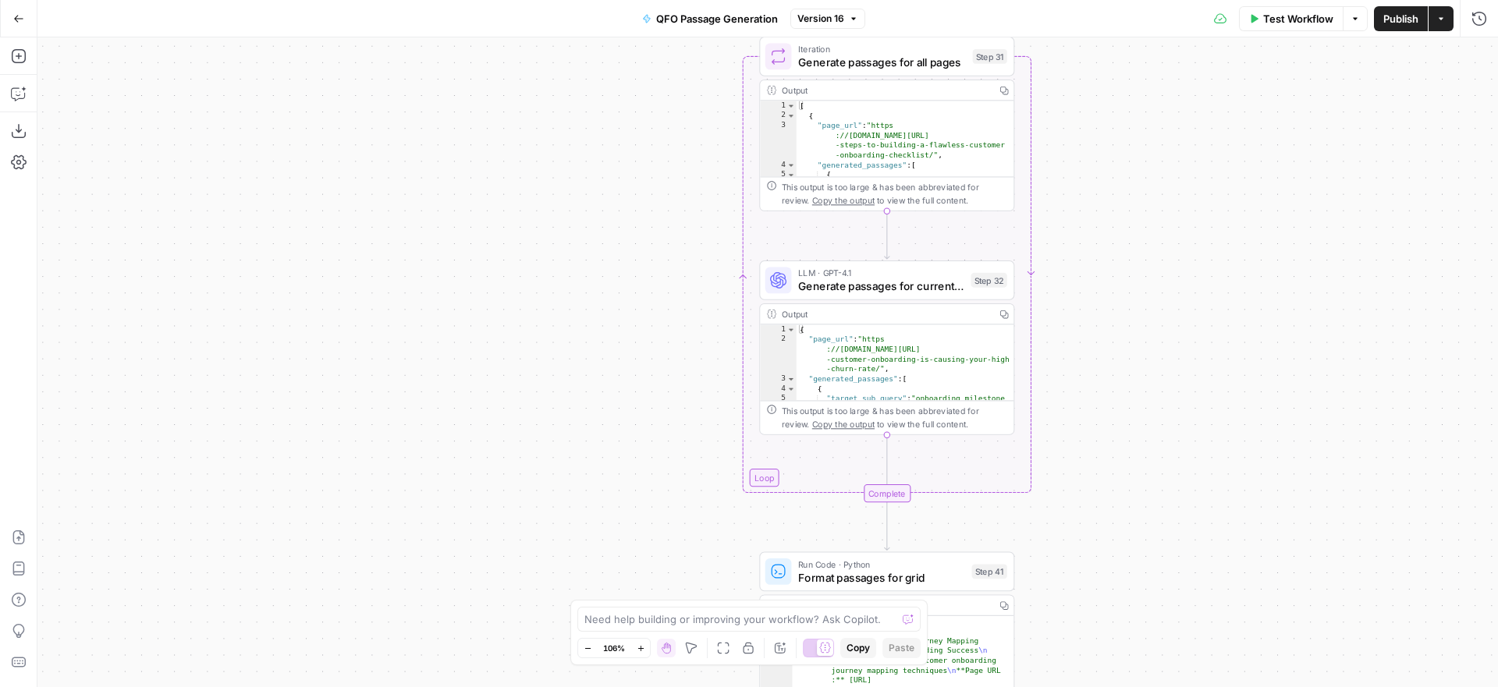
drag, startPoint x: 1090, startPoint y: 259, endPoint x: 1111, endPoint y: 69, distance: 191.5
click at [1111, 69] on div "Workflow Set Inputs Inputs SEO Research Semrush Keyword Magic Tool Step 4 Outpu…" at bounding box center [767, 362] width 1460 height 650
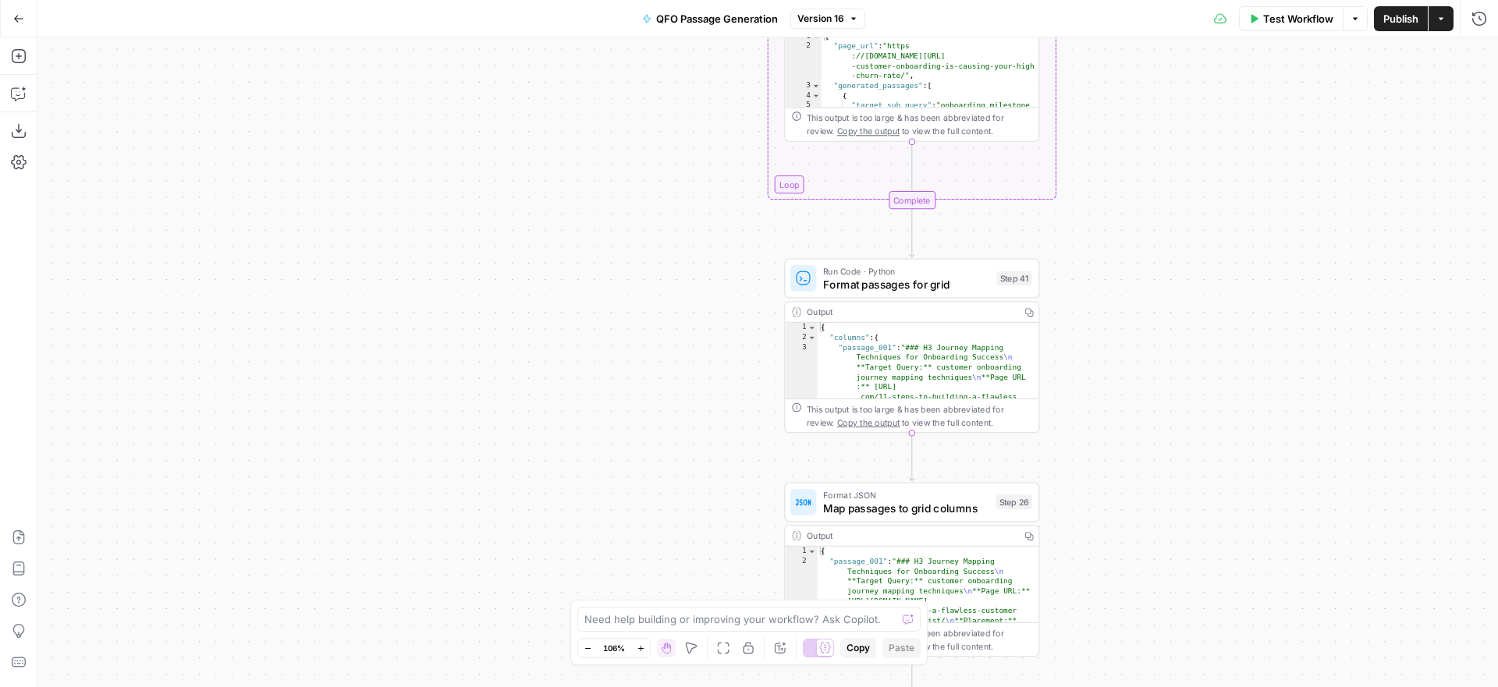
drag, startPoint x: 1063, startPoint y: 422, endPoint x: 1071, endPoint y: 204, distance: 218.5
click at [1071, 204] on div "Workflow Set Inputs Inputs SEO Research Semrush Keyword Magic Tool Step 4 Outpu…" at bounding box center [767, 362] width 1460 height 650
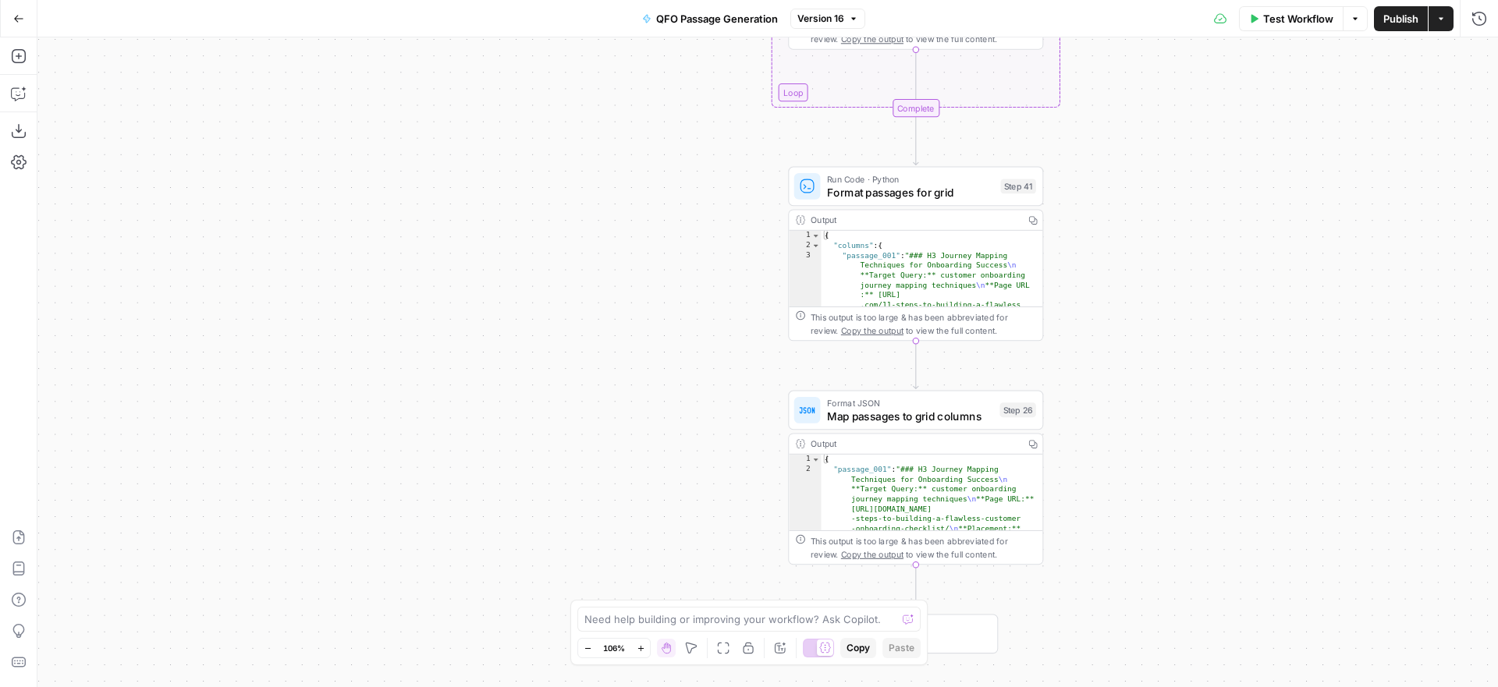
drag, startPoint x: 1132, startPoint y: 485, endPoint x: 1132, endPoint y: 336, distance: 149.0
click at [1132, 336] on div "Workflow Set Inputs Inputs SEO Research Semrush Keyword Magic Tool Step 4 Outpu…" at bounding box center [767, 362] width 1460 height 650
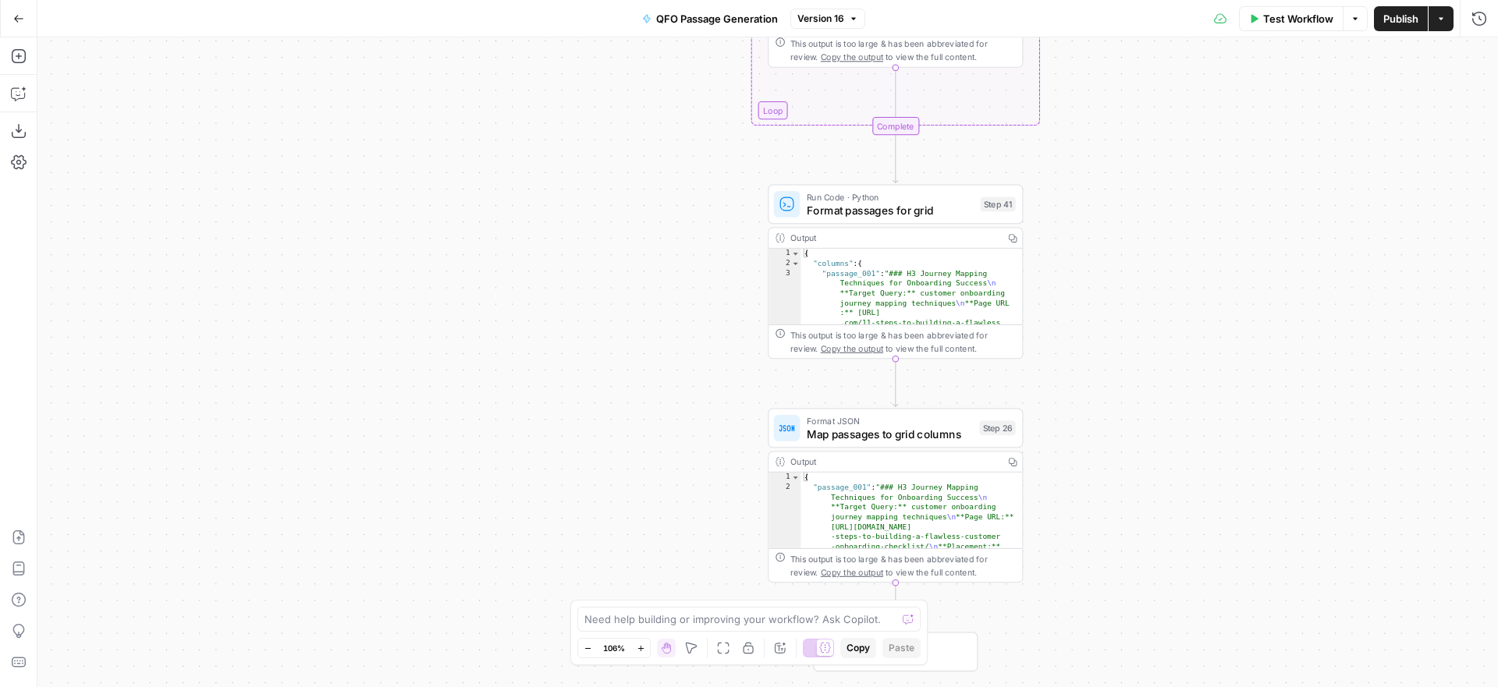
drag, startPoint x: 1108, startPoint y: 275, endPoint x: 1088, endPoint y: 439, distance: 165.0
click at [1088, 439] on div "Workflow Set Inputs Inputs SEO Research Semrush Keyword Magic Tool Step 4 Outpu…" at bounding box center [767, 362] width 1460 height 650
click at [21, 18] on icon "button" at bounding box center [18, 18] width 9 height 7
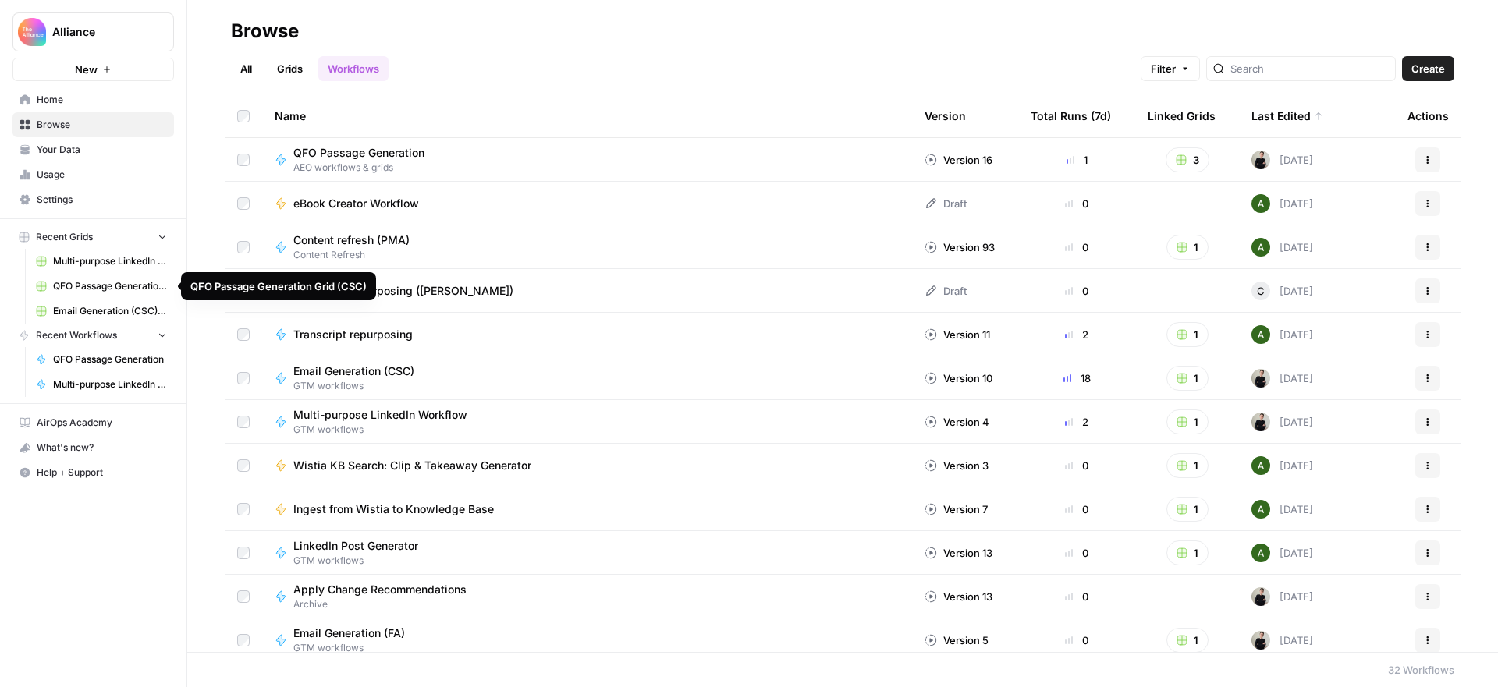
click at [243, 67] on link "All" at bounding box center [246, 68] width 30 height 25
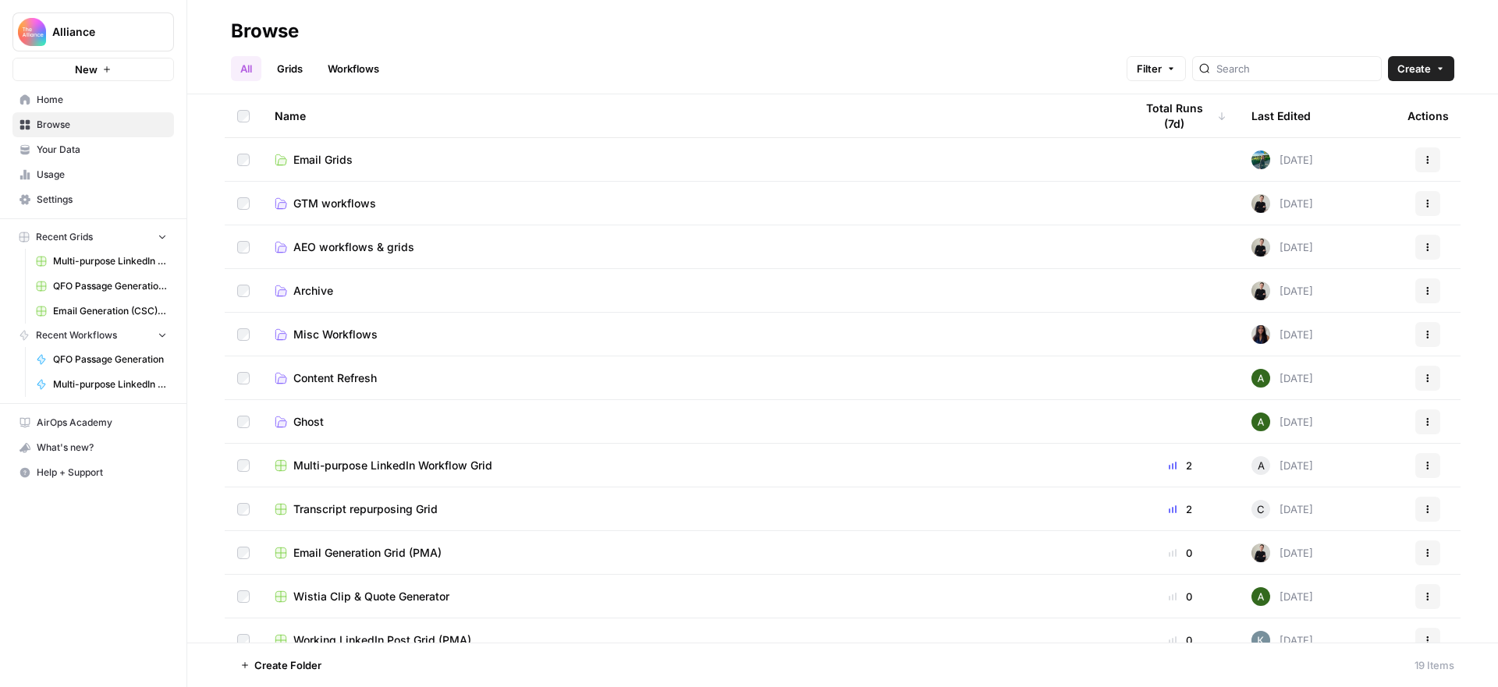
click at [341, 249] on span "AEO workflows & grids" at bounding box center [353, 247] width 121 height 16
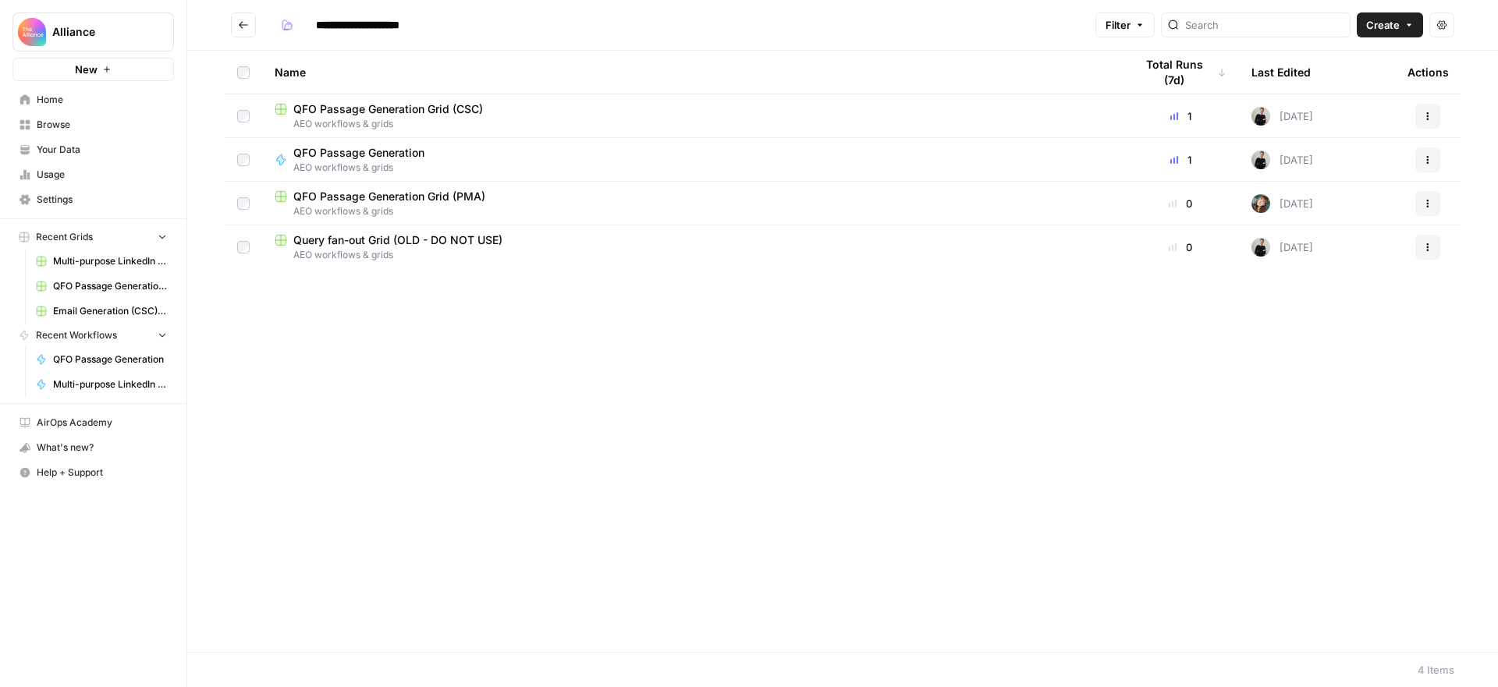
click at [445, 198] on span "QFO Passage Generation Grid (PMA)" at bounding box center [389, 197] width 192 height 16
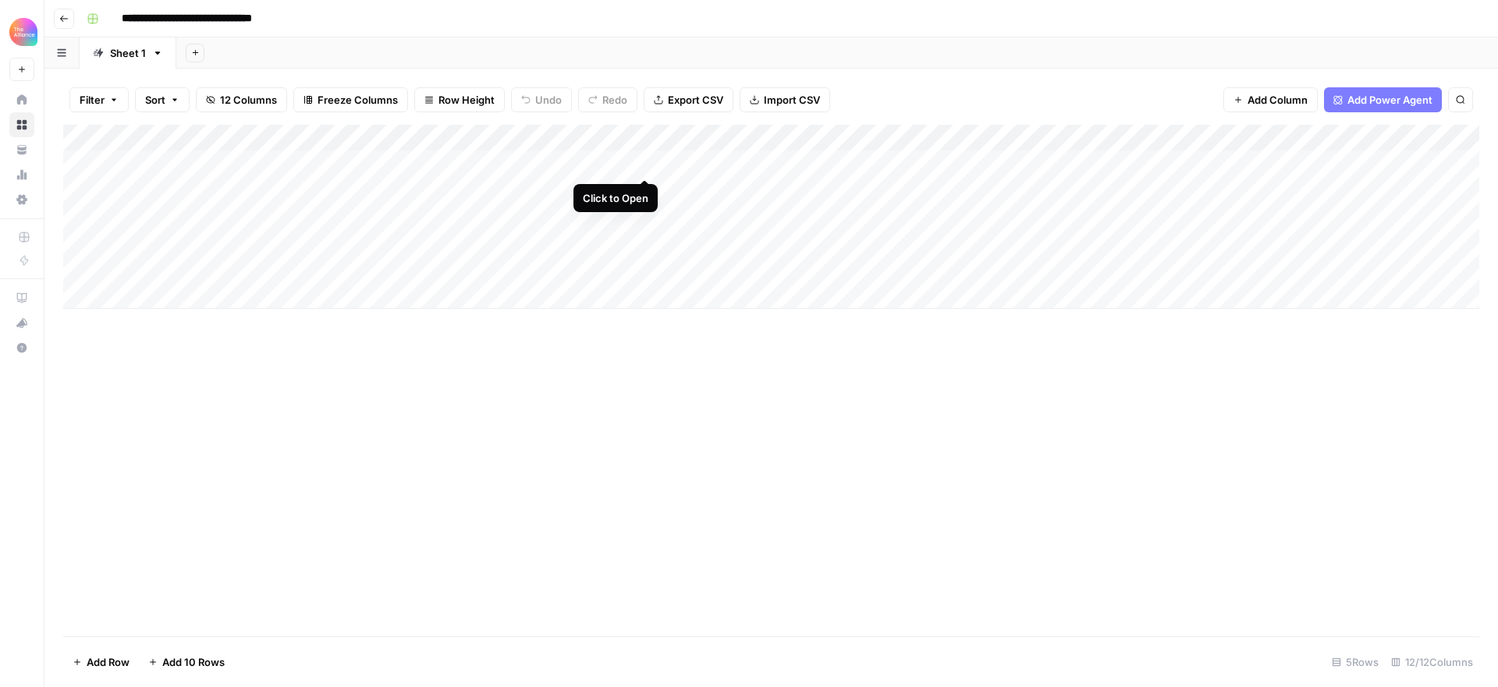
click at [644, 164] on div "Add Column" at bounding box center [771, 217] width 1416 height 184
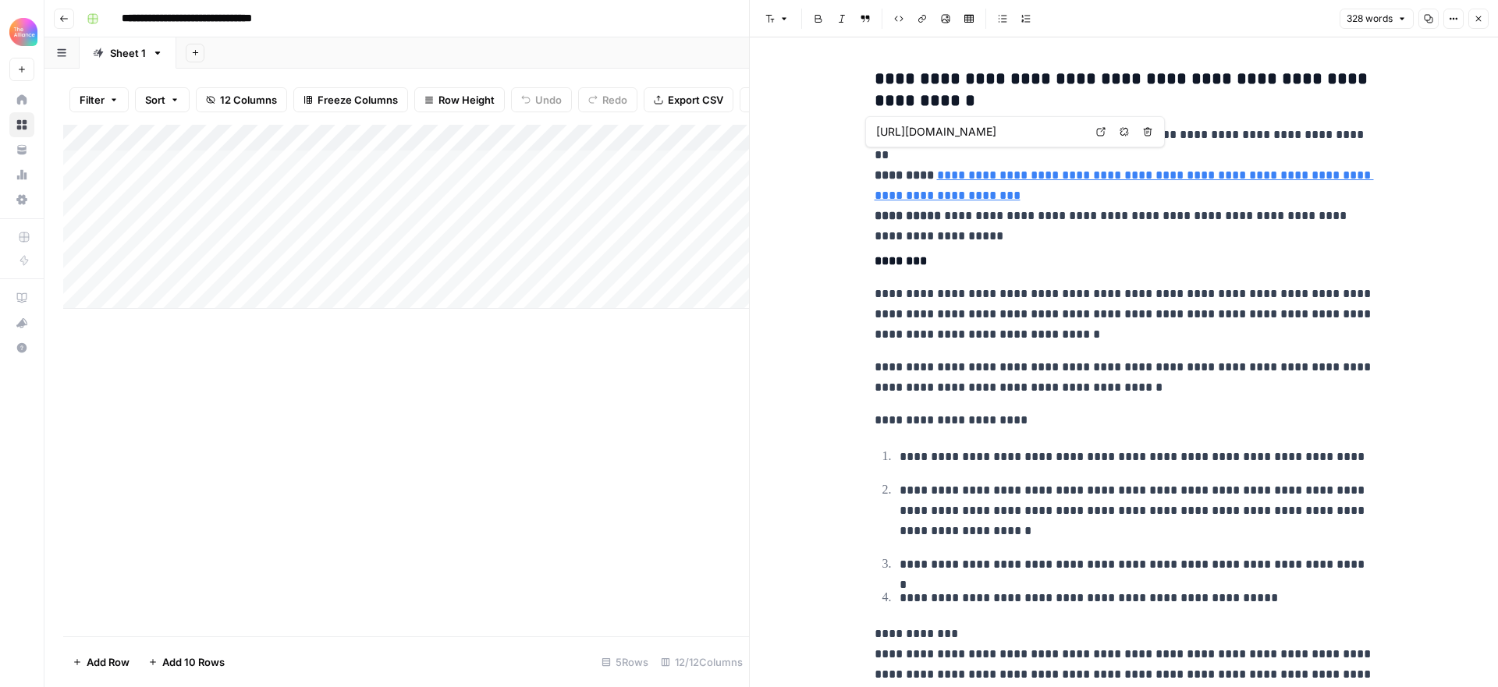
click at [1481, 19] on button "Close" at bounding box center [1478, 19] width 20 height 20
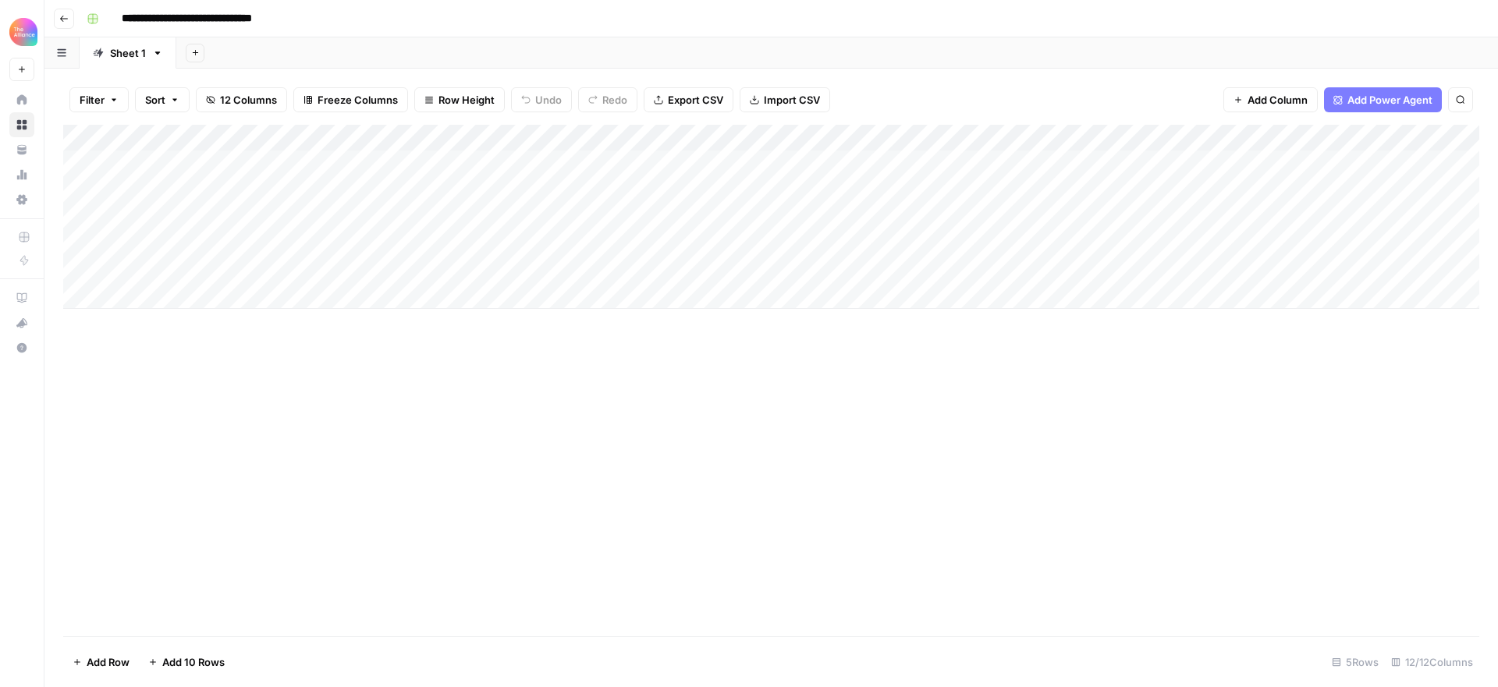
click at [942, 163] on div "Add Column" at bounding box center [771, 217] width 1416 height 184
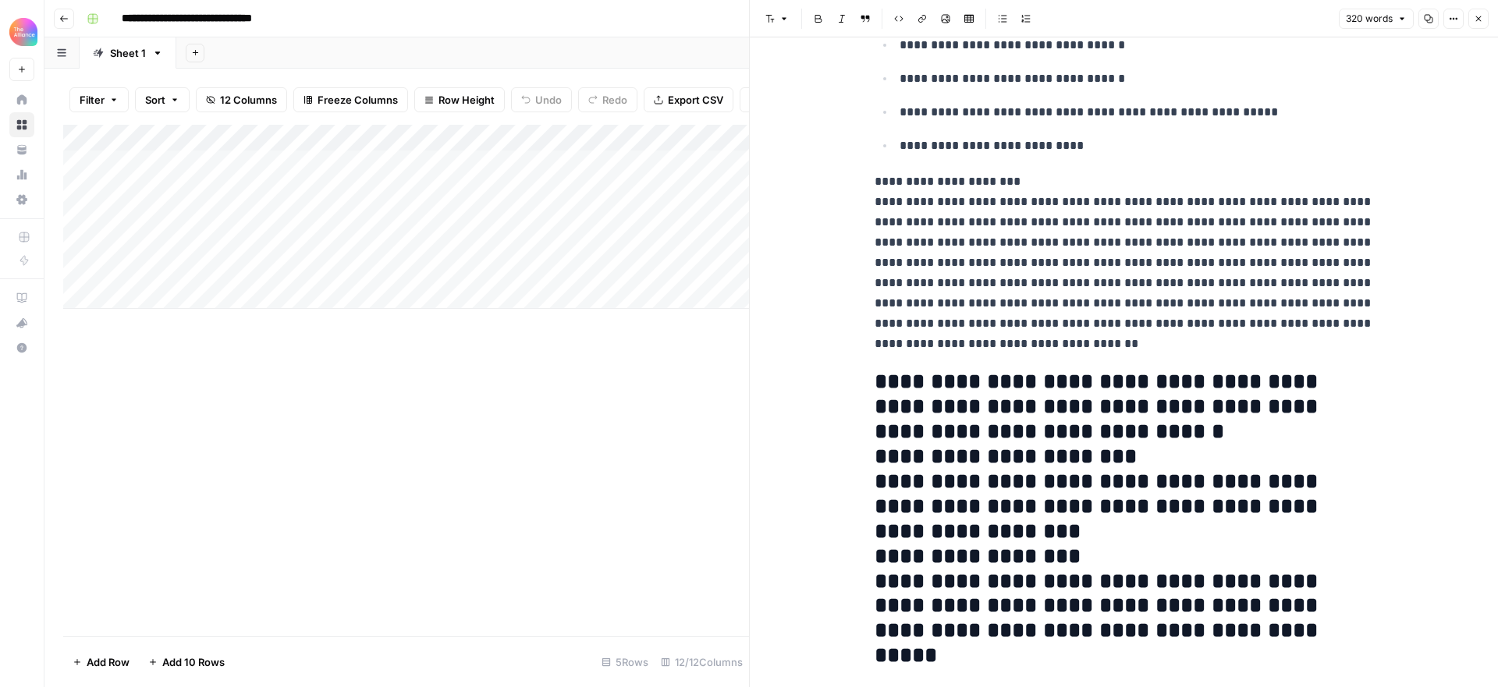
scroll to position [526, 0]
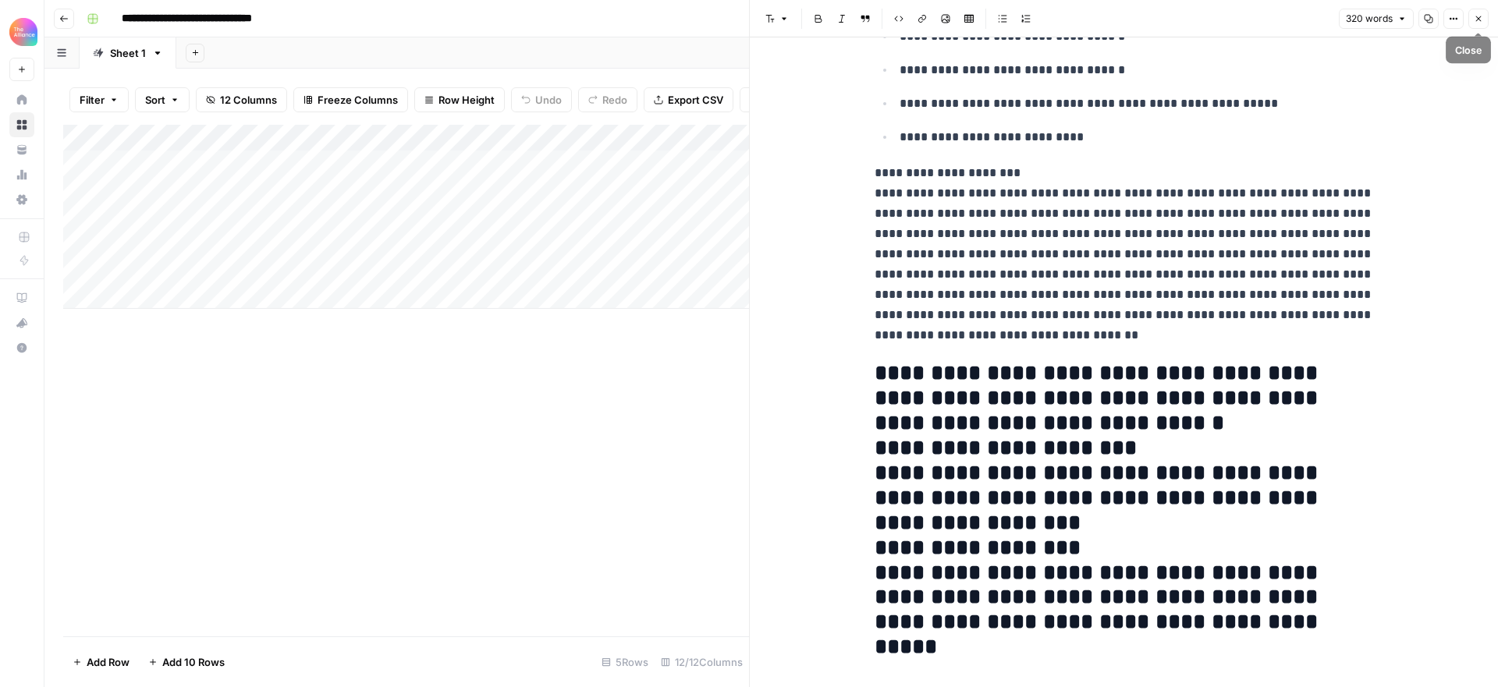
click at [1479, 17] on icon "button" at bounding box center [1478, 18] width 5 height 5
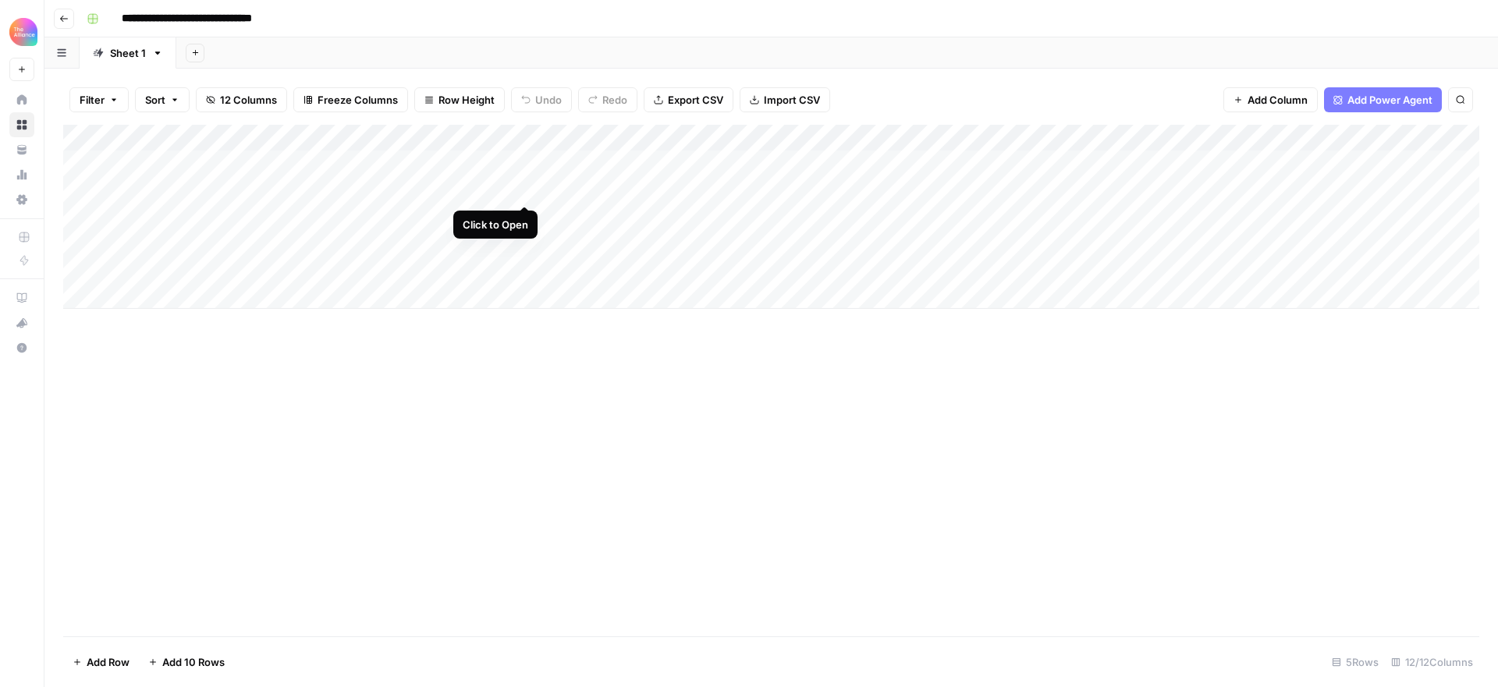
click at [521, 190] on div "Add Column" at bounding box center [771, 217] width 1416 height 184
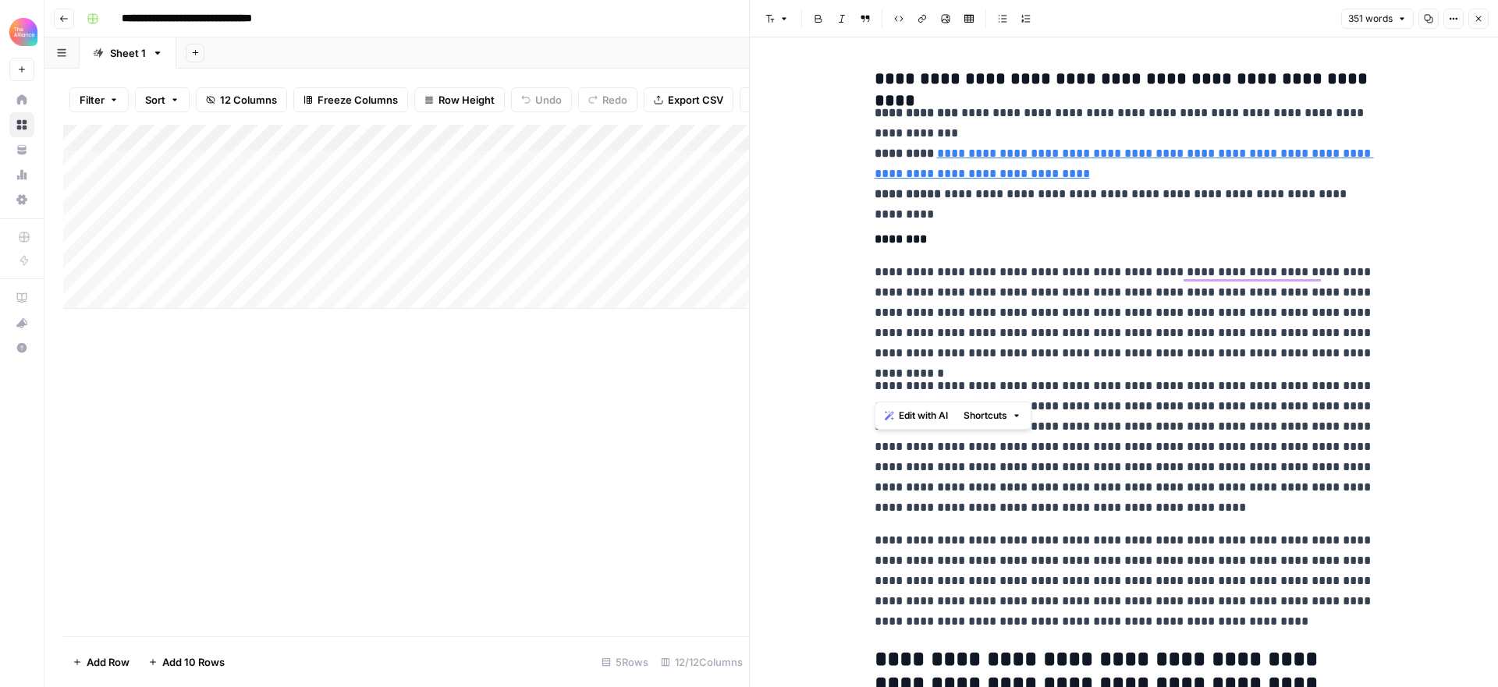
drag, startPoint x: 887, startPoint y: 387, endPoint x: 1238, endPoint y: 384, distance: 351.0
click at [1238, 384] on p "**********" at bounding box center [1123, 447] width 499 height 142
click at [1215, 432] on p "**********" at bounding box center [1123, 447] width 499 height 142
click at [1480, 19] on icon "button" at bounding box center [1477, 18] width 9 height 9
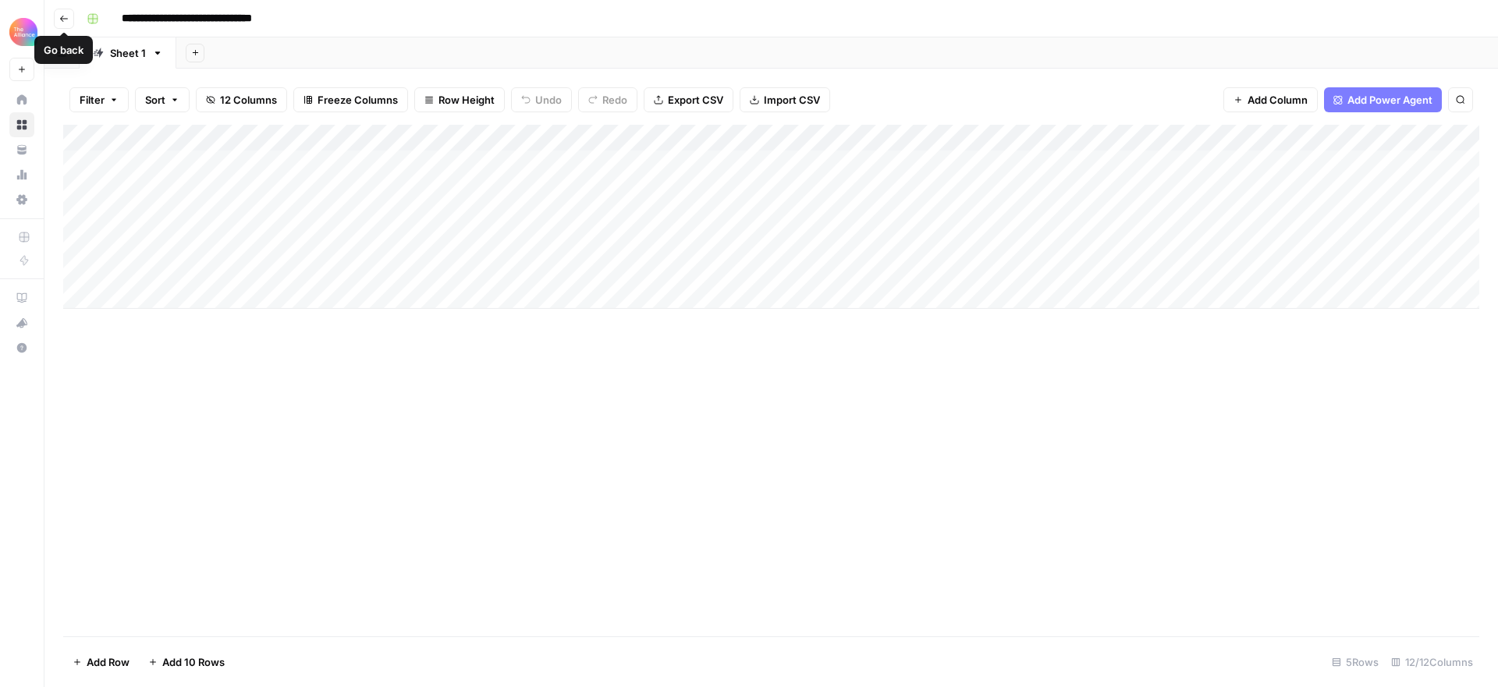
click at [66, 21] on icon "button" at bounding box center [63, 18] width 9 height 9
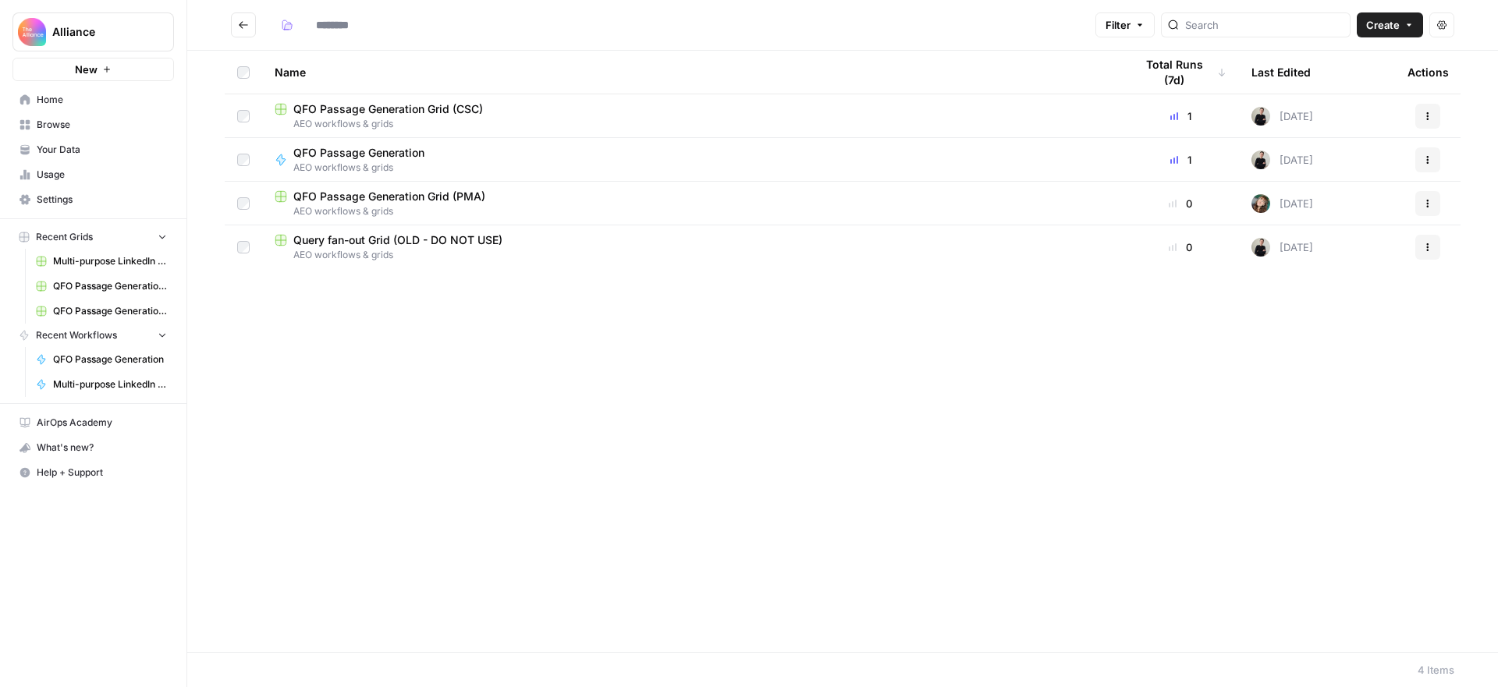
type input "**********"
click at [74, 147] on span "Your Data" at bounding box center [102, 150] width 130 height 14
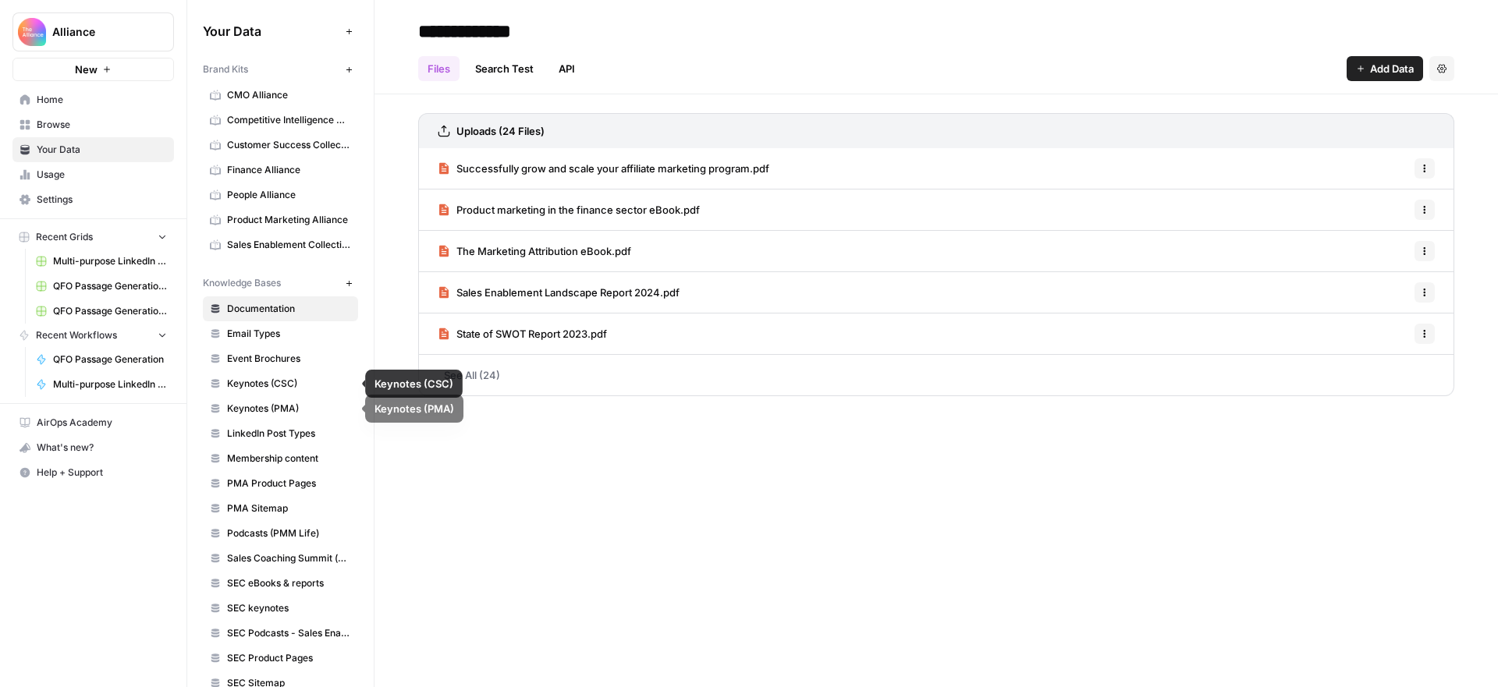
click at [277, 384] on span "Keynotes (CSC)" at bounding box center [289, 384] width 124 height 14
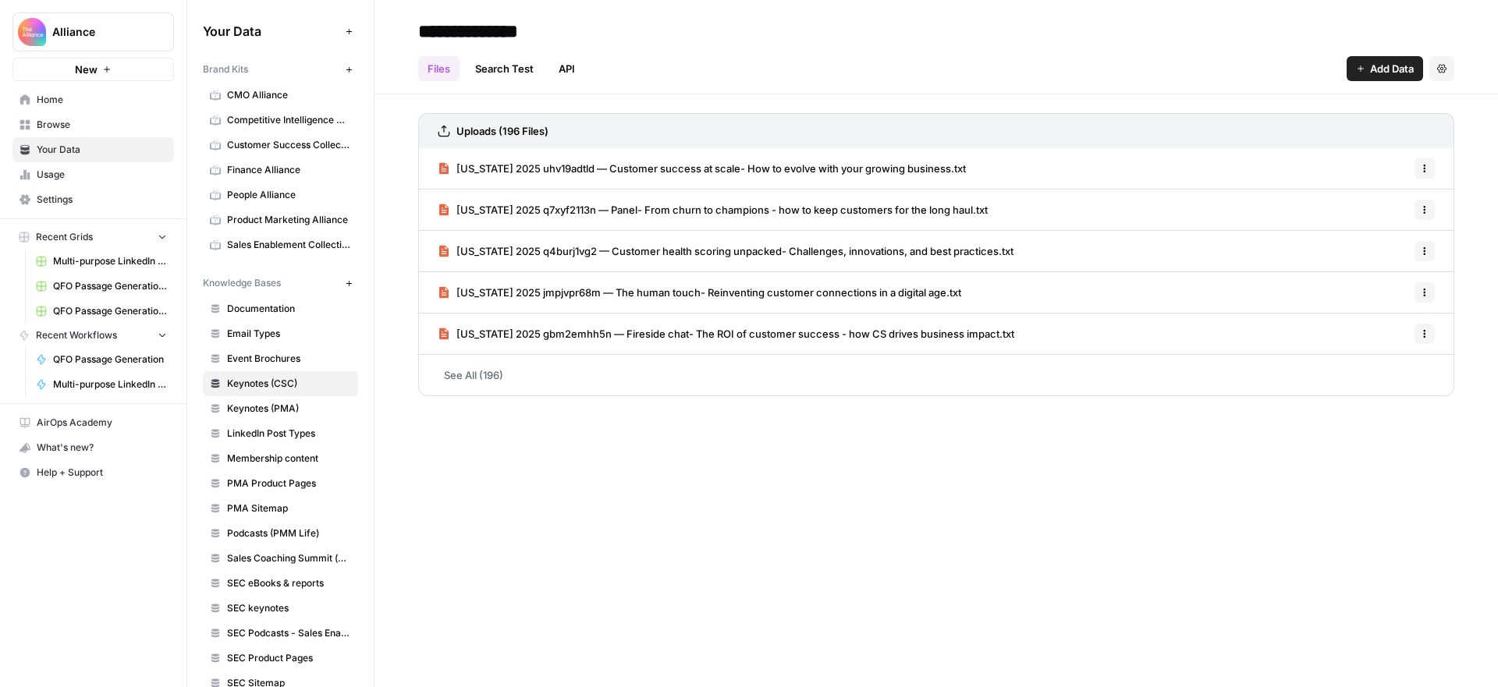
click at [473, 376] on link "See All (196)" at bounding box center [936, 375] width 1036 height 41
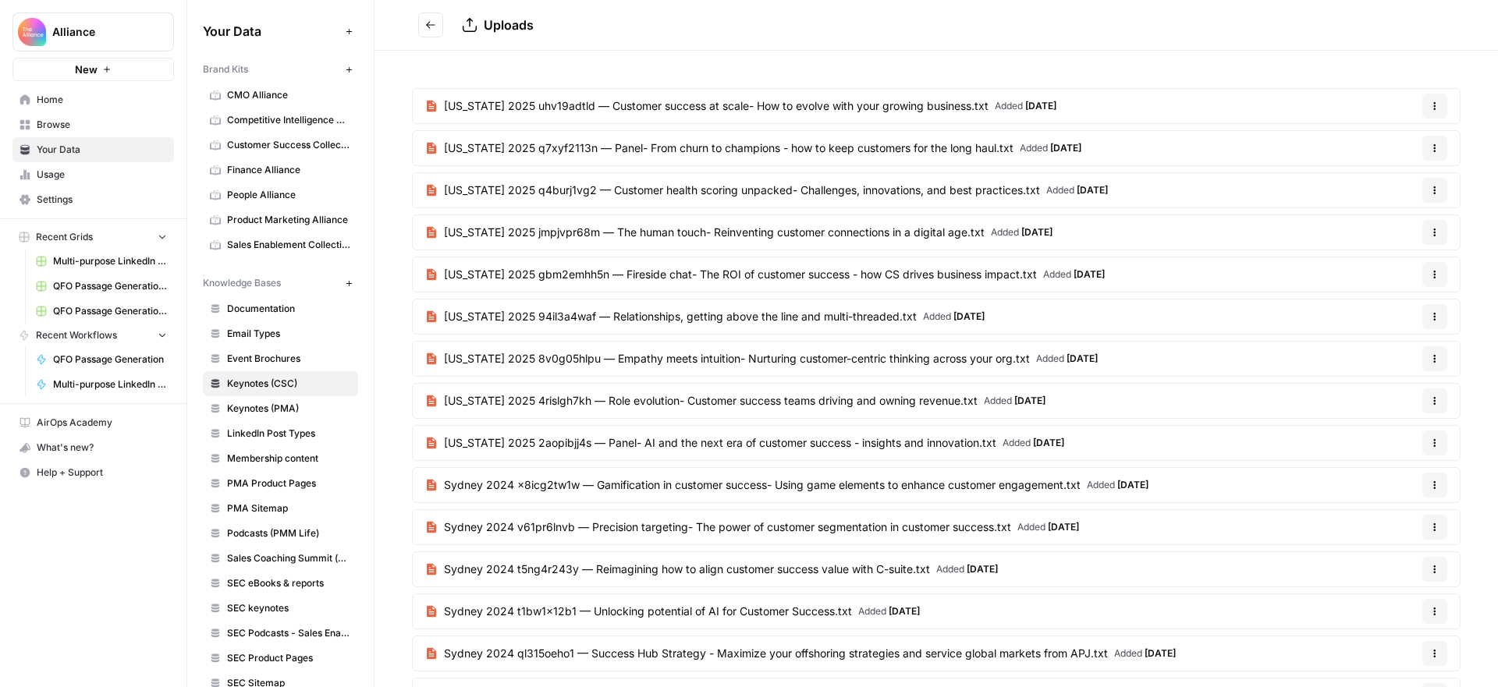
click at [70, 162] on link "Usage" at bounding box center [92, 174] width 161 height 25
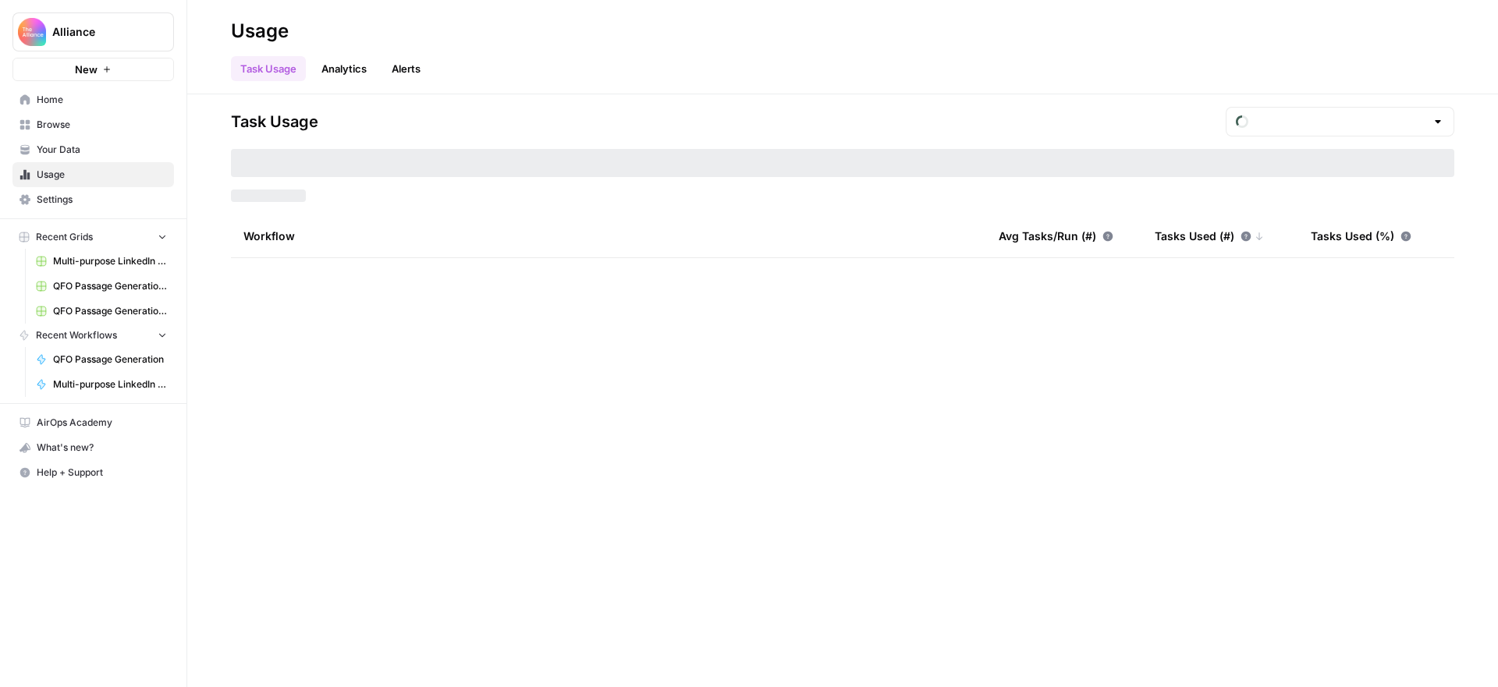
type input "August Tasks"
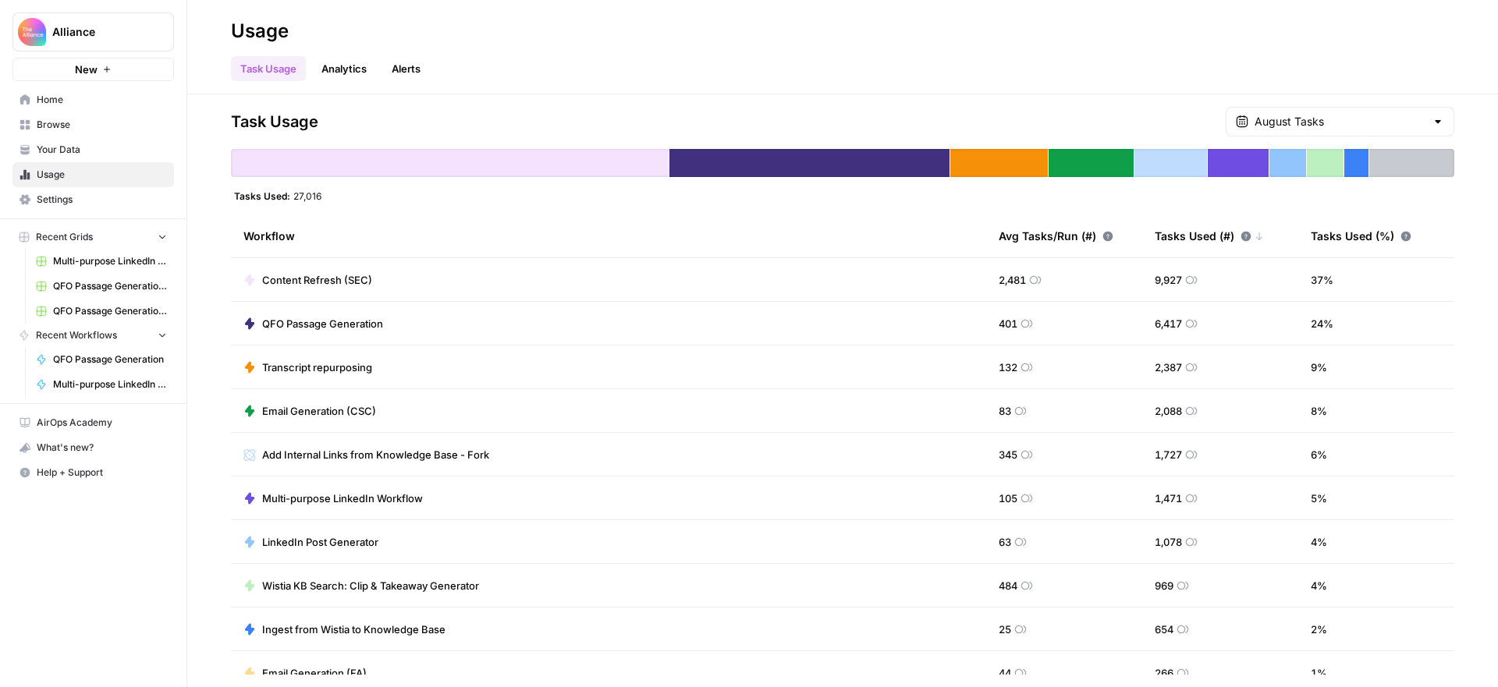
click at [69, 150] on span "Your Data" at bounding box center [102, 150] width 130 height 14
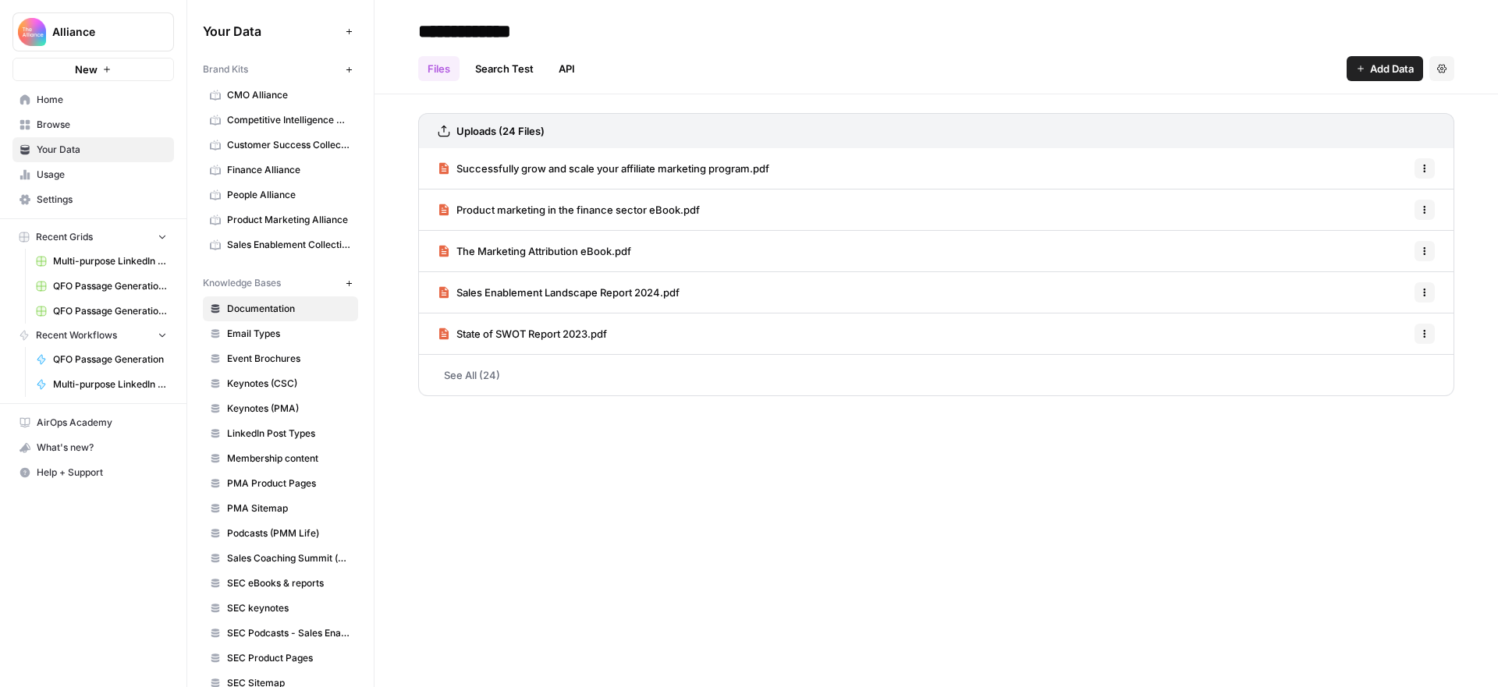
click at [272, 378] on span "Keynotes (CSC)" at bounding box center [289, 384] width 124 height 14
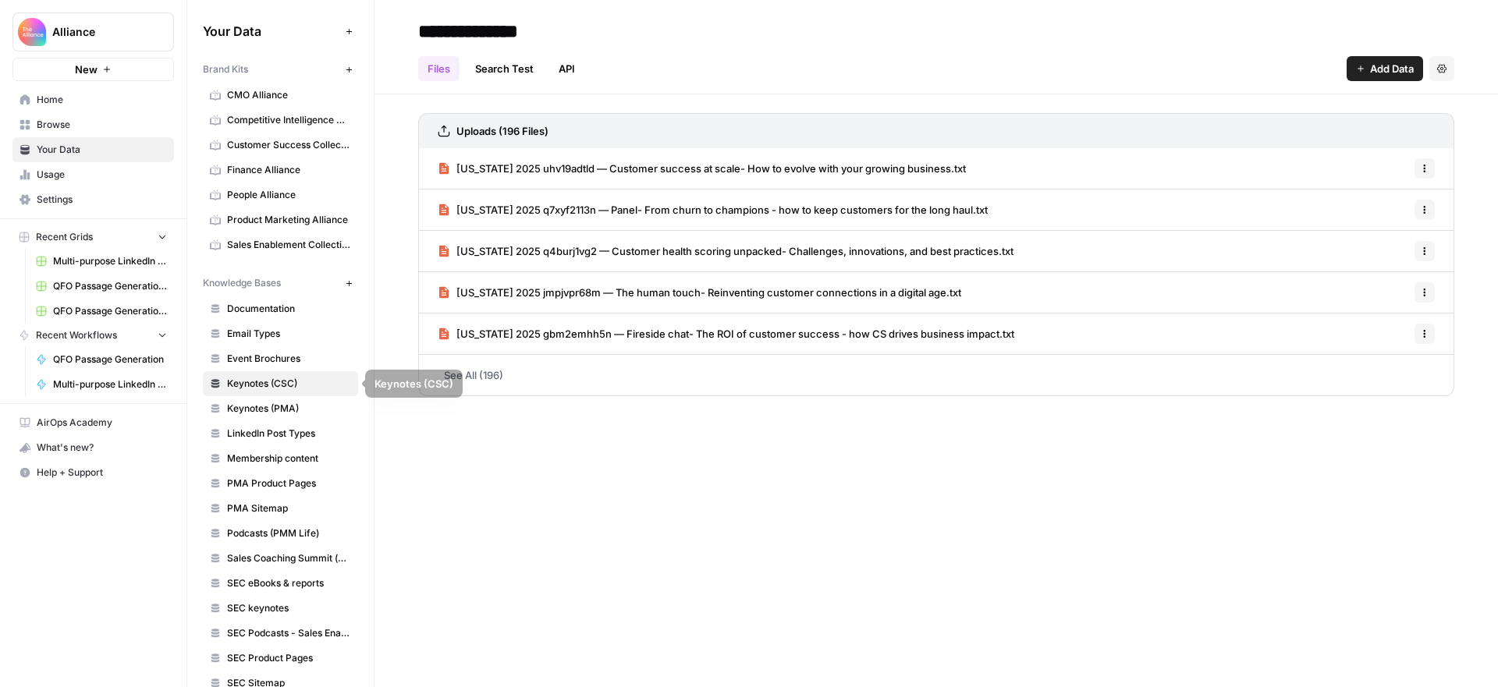
click at [649, 291] on span "[US_STATE] 2025 jmpjvpr68m — The human touch- Reinventing customer connections …" at bounding box center [708, 293] width 505 height 16
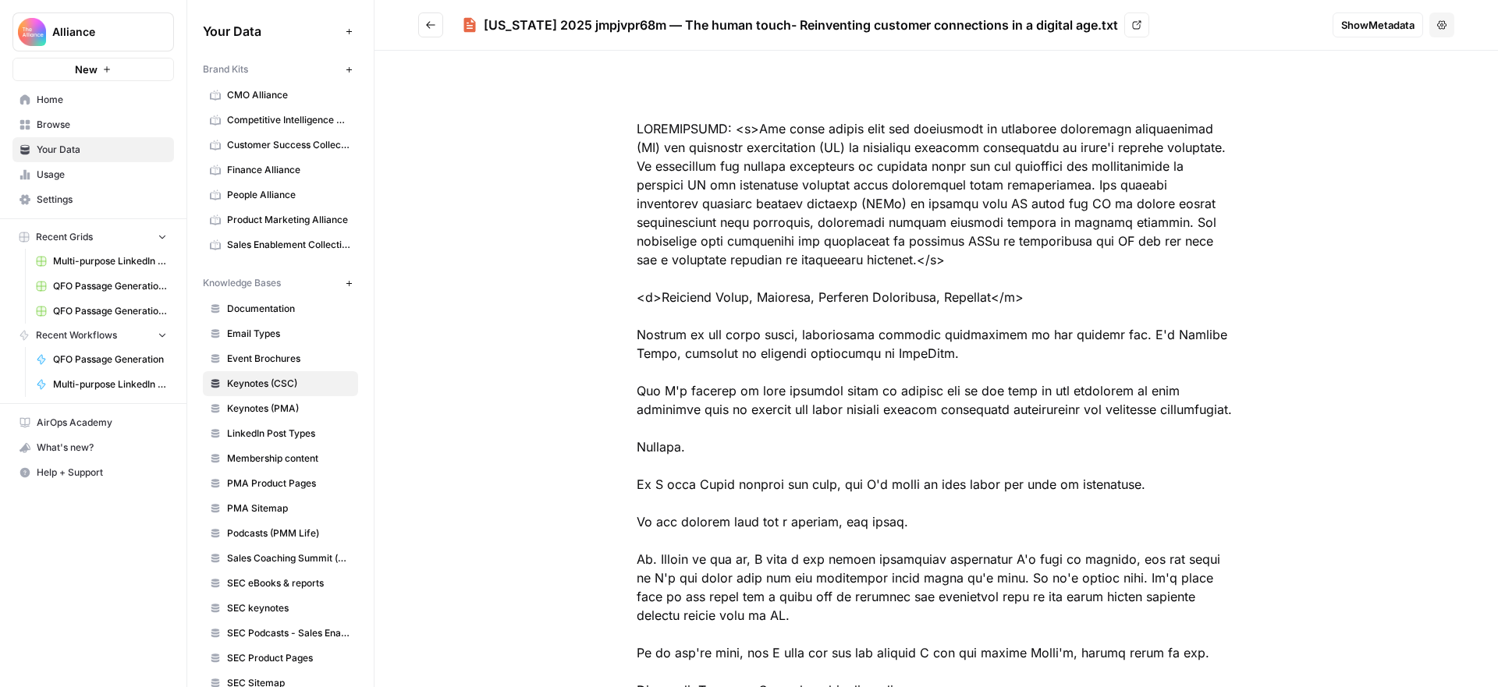
drag, startPoint x: 920, startPoint y: 298, endPoint x: 1006, endPoint y: 297, distance: 85.8
click at [427, 26] on icon "Go back" at bounding box center [430, 24] width 9 height 7
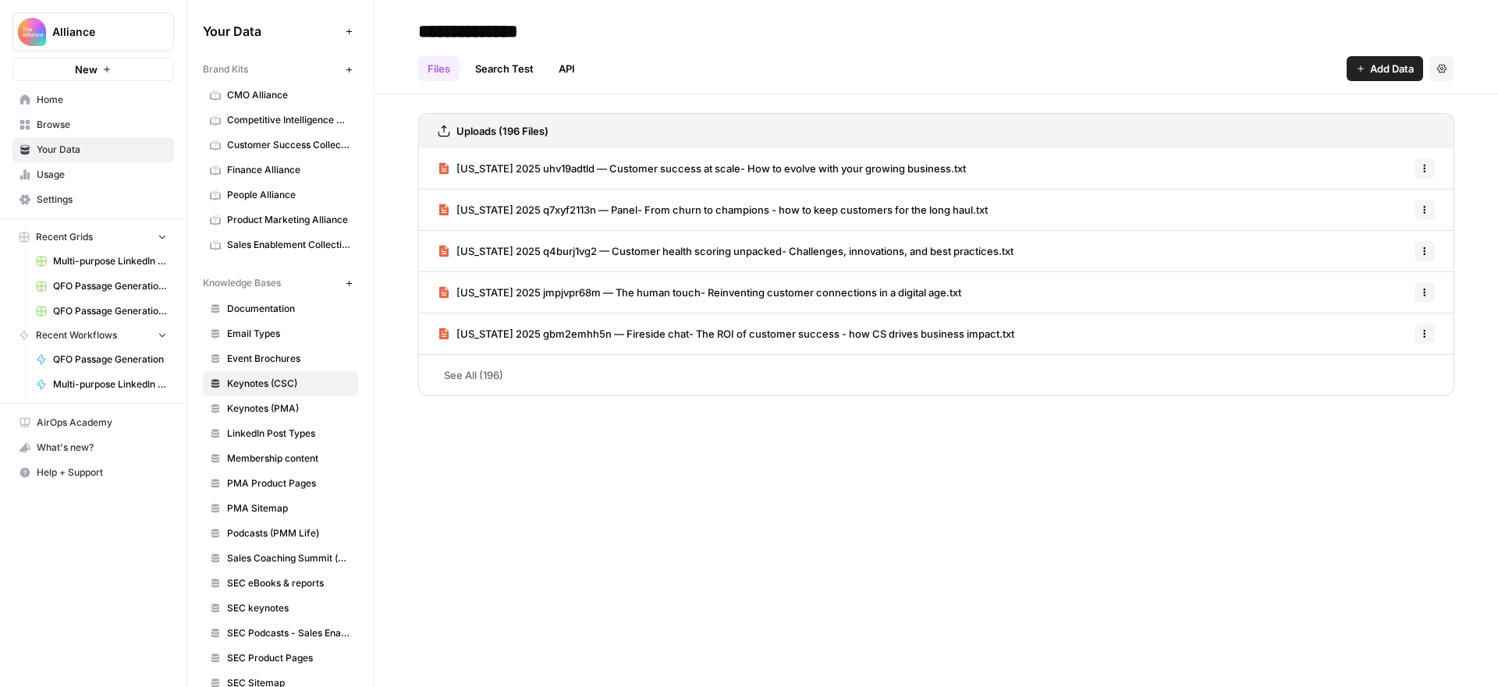
drag, startPoint x: 484, startPoint y: 370, endPoint x: 491, endPoint y: 369, distance: 8.0
click at [484, 370] on link "See All (196)" at bounding box center [936, 375] width 1036 height 41
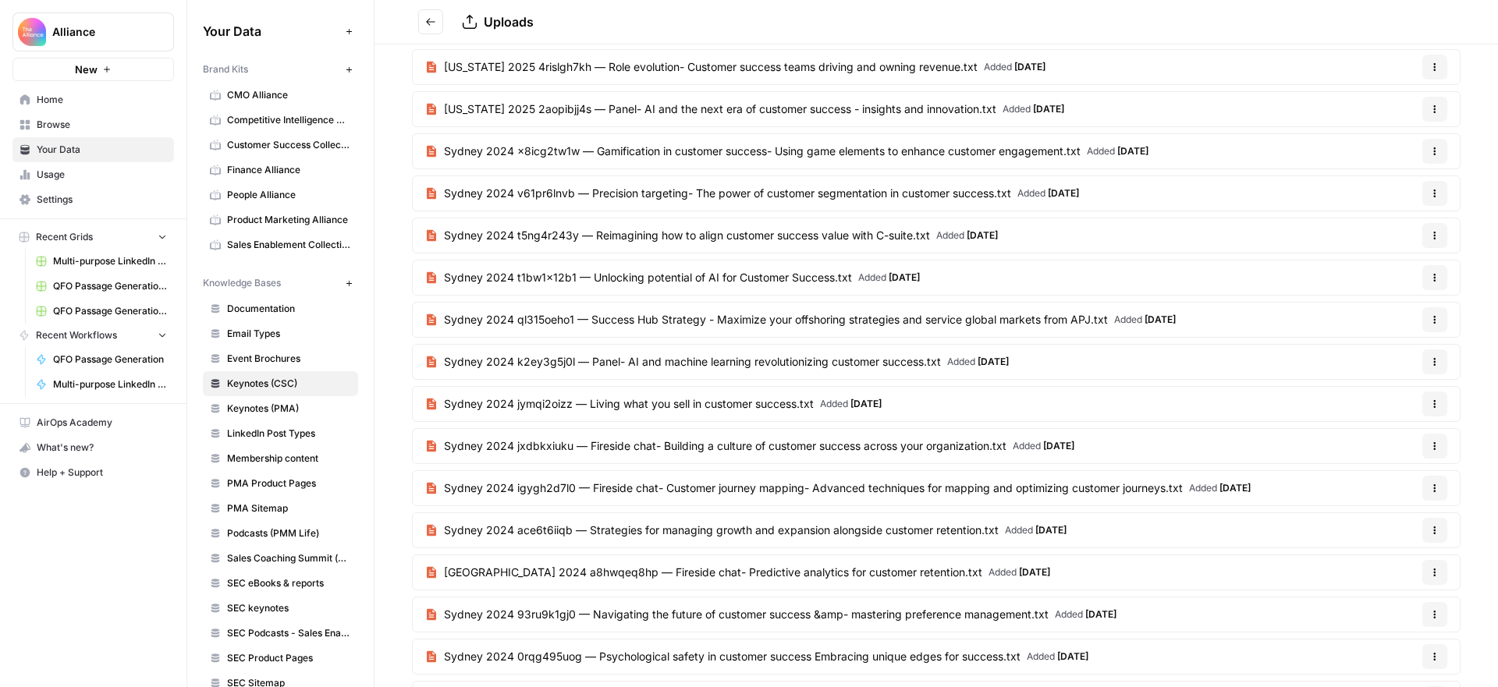
scroll to position [429, 0]
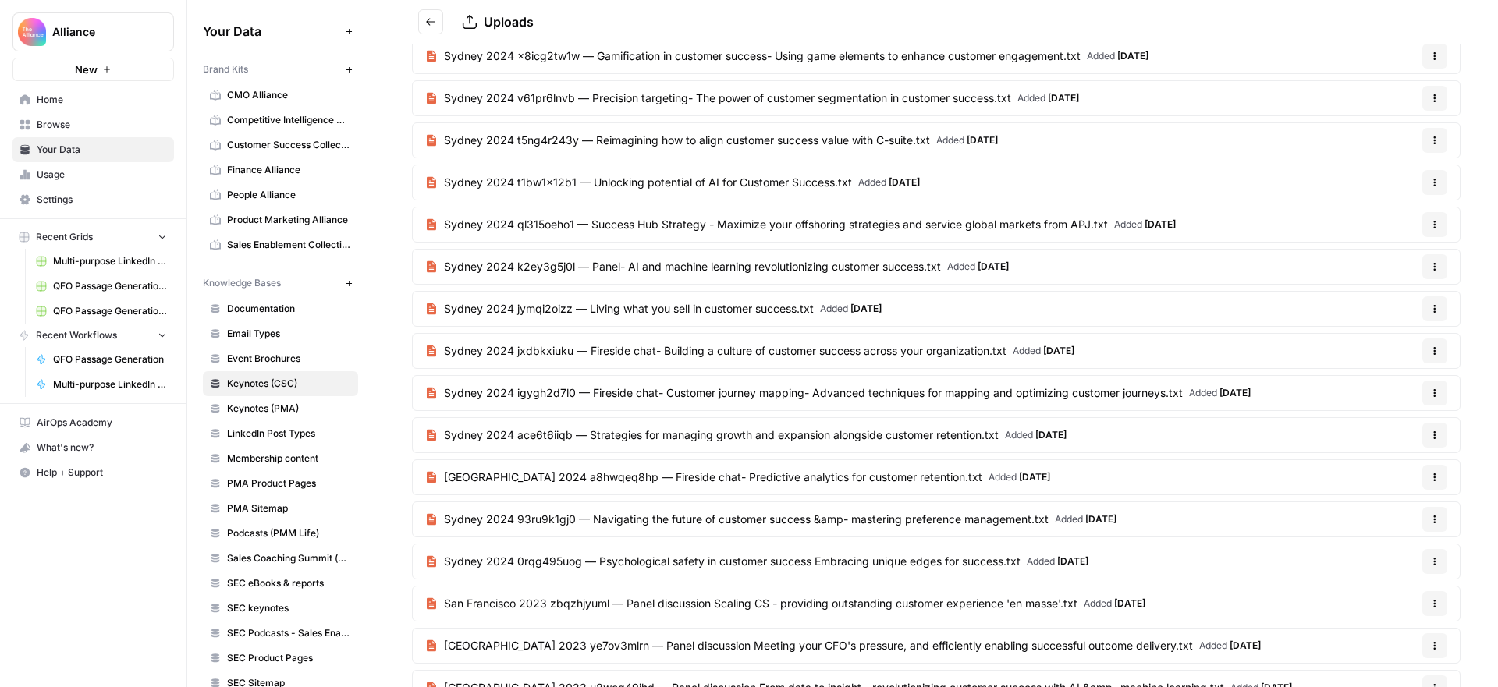
click at [792, 519] on span "Sydney 2024 93ru9k1gj0 — Navigating the future of customer success &amp- master…" at bounding box center [746, 520] width 604 height 16
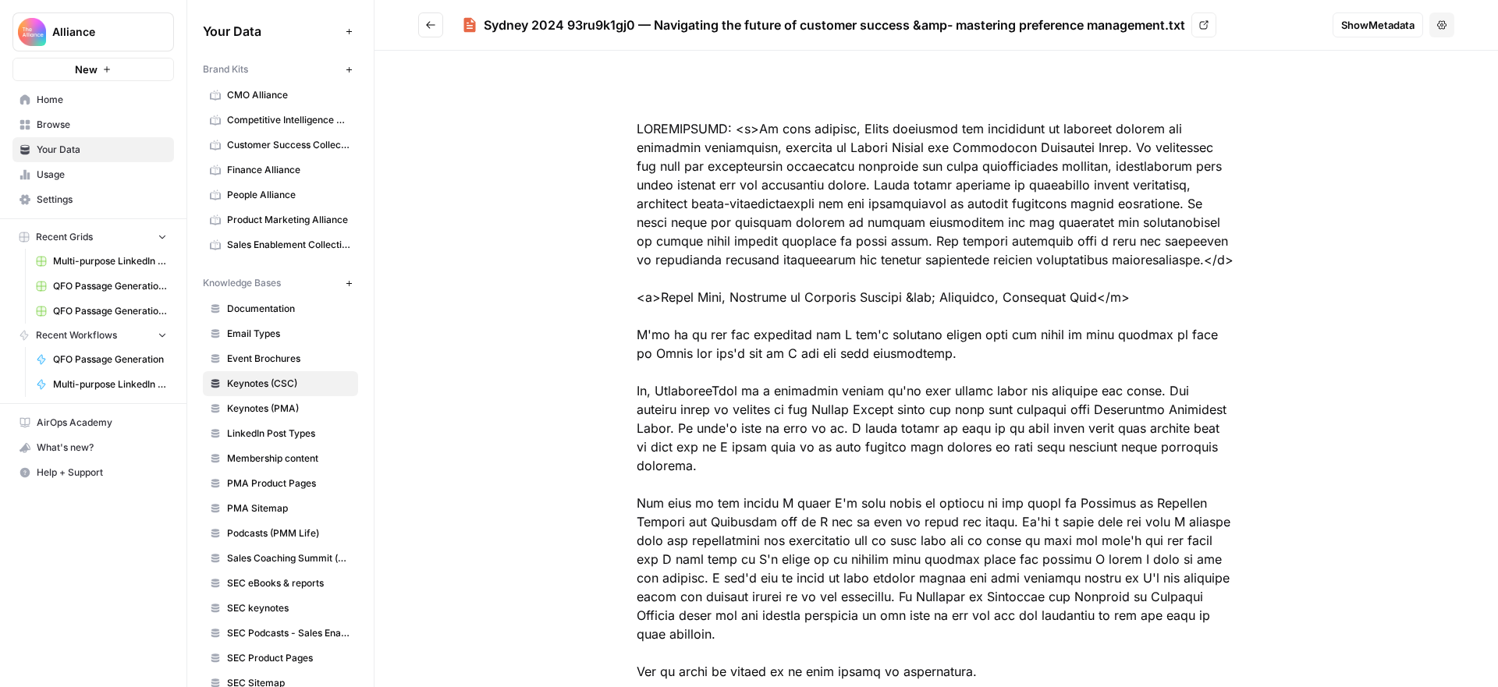
click at [426, 25] on icon "Go back" at bounding box center [430, 24] width 11 height 11
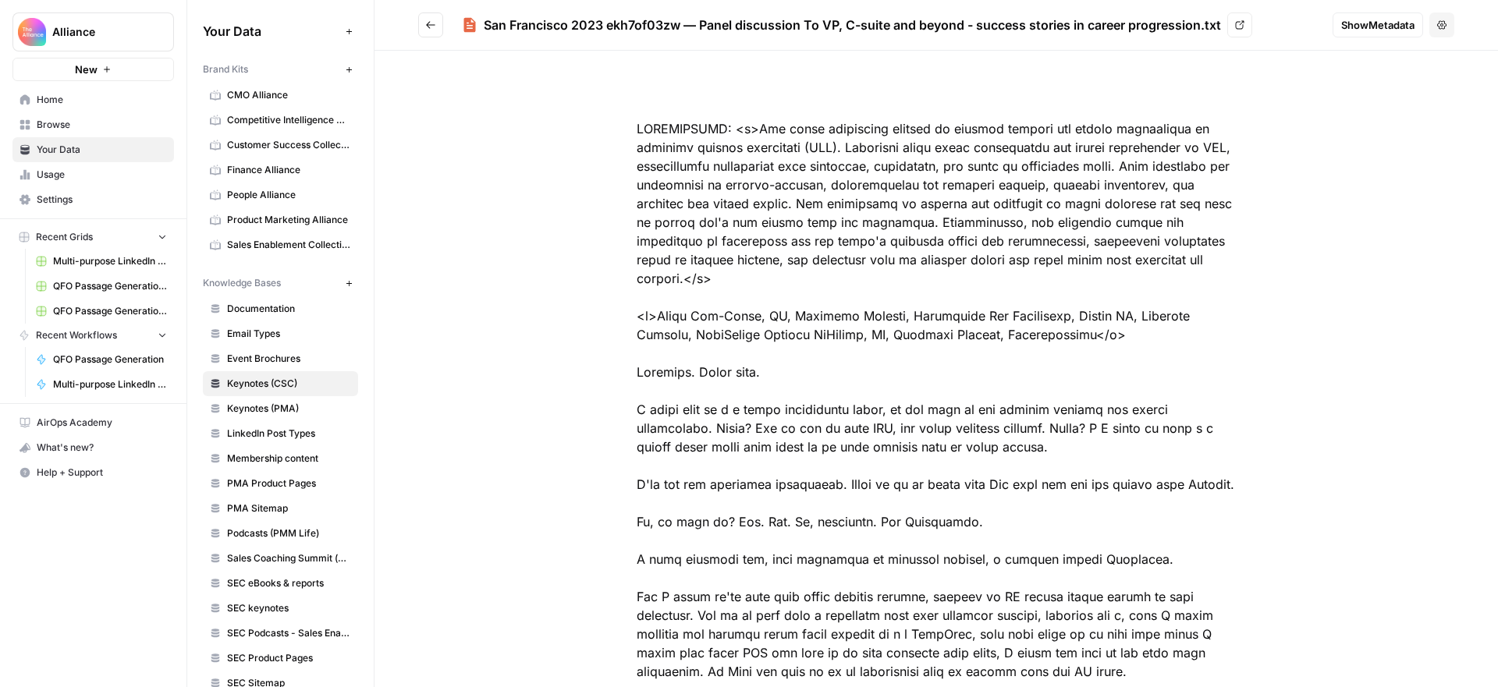
click at [431, 26] on icon "Go back" at bounding box center [430, 24] width 11 height 11
click at [66, 98] on span "Home" at bounding box center [102, 100] width 130 height 14
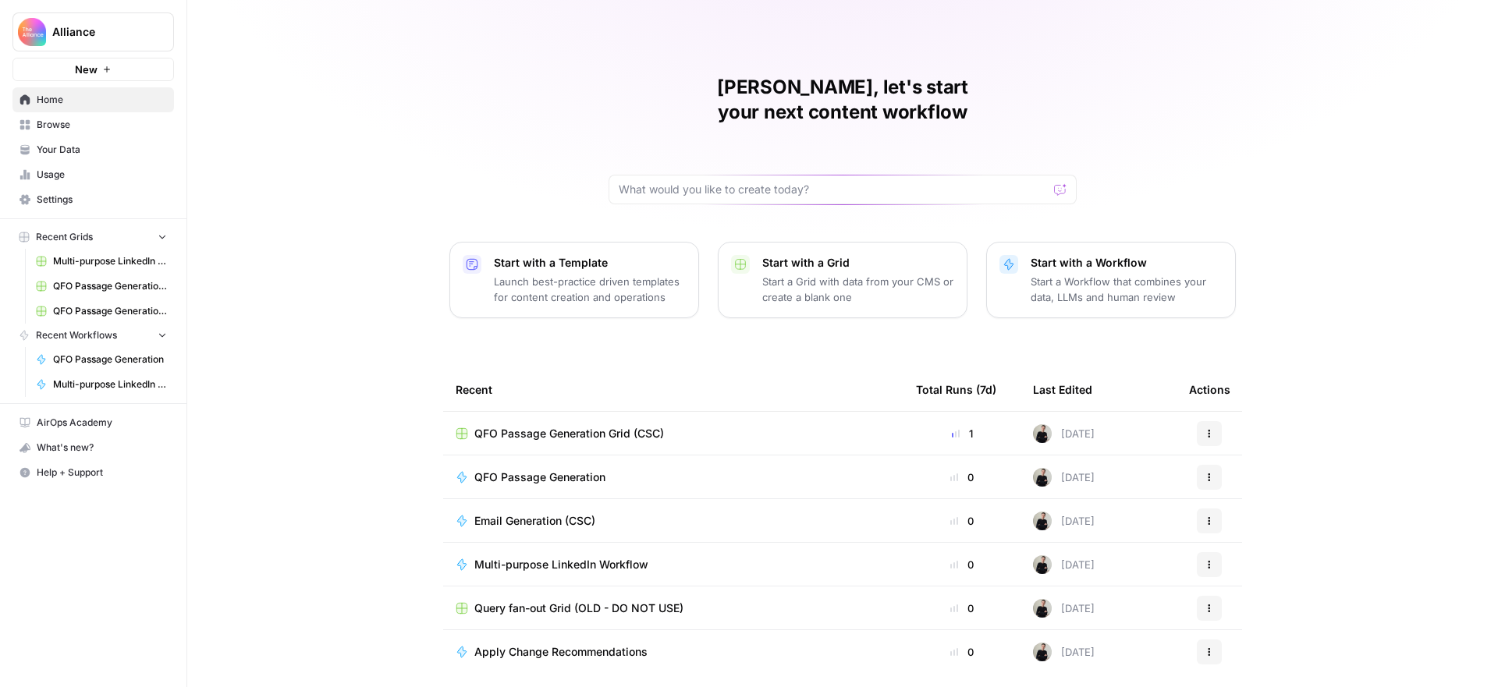
scroll to position [30, 0]
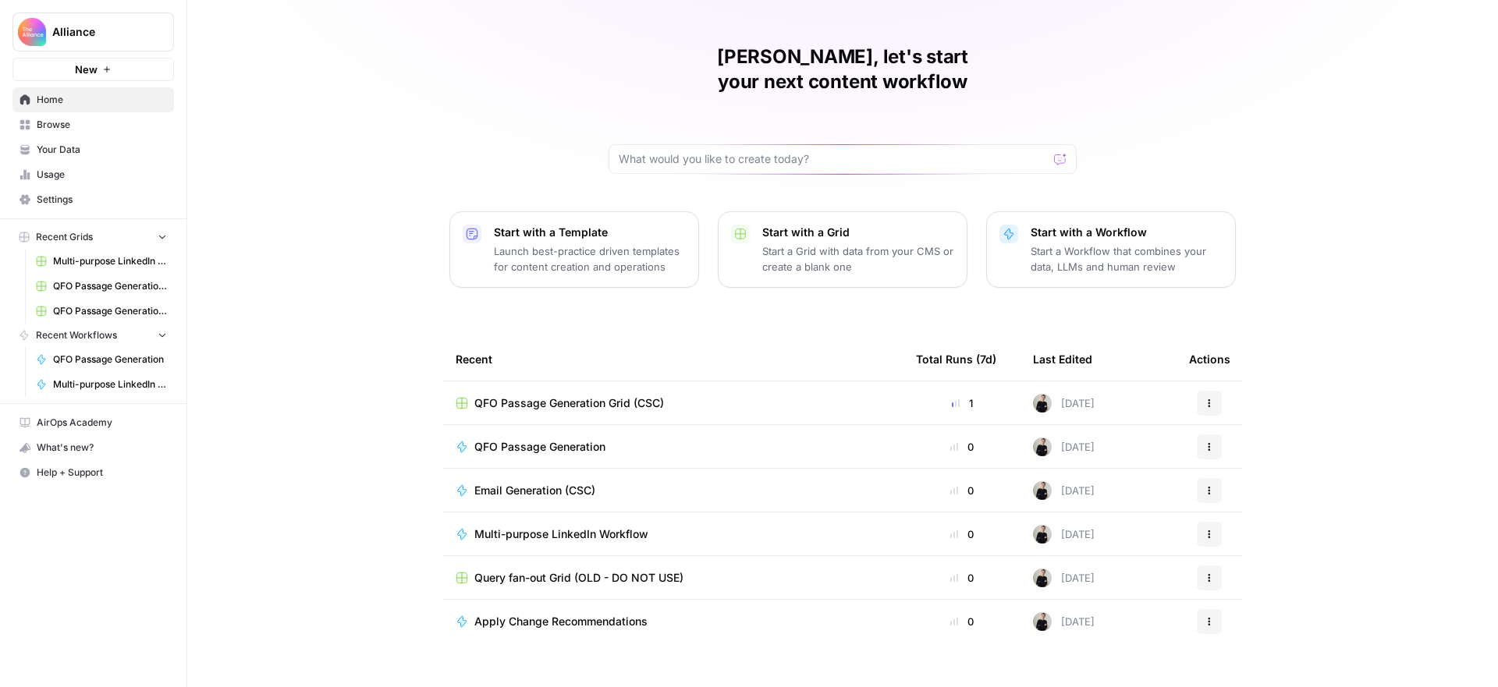
click at [82, 130] on span "Browse" at bounding box center [102, 125] width 130 height 14
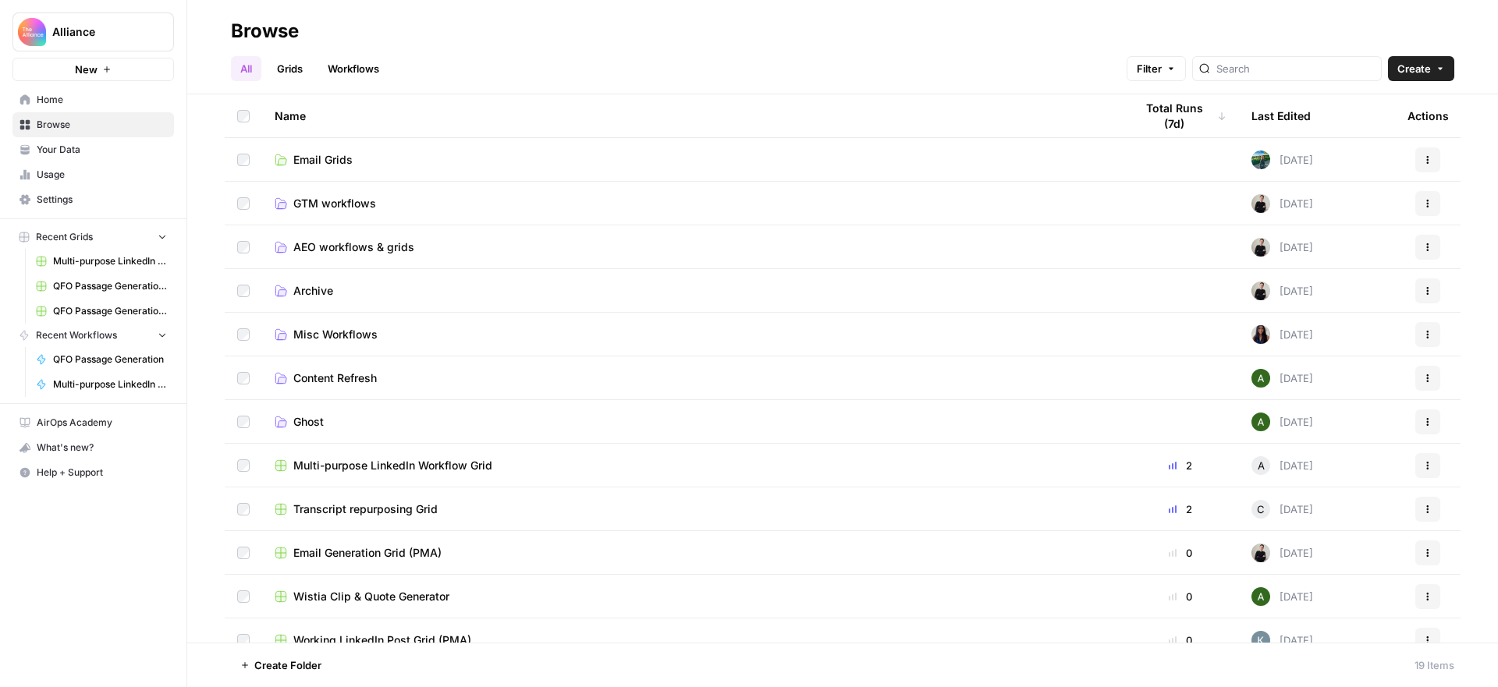
click at [99, 263] on span "Multi-purpose LinkedIn Workflow Grid" at bounding box center [110, 261] width 114 height 14
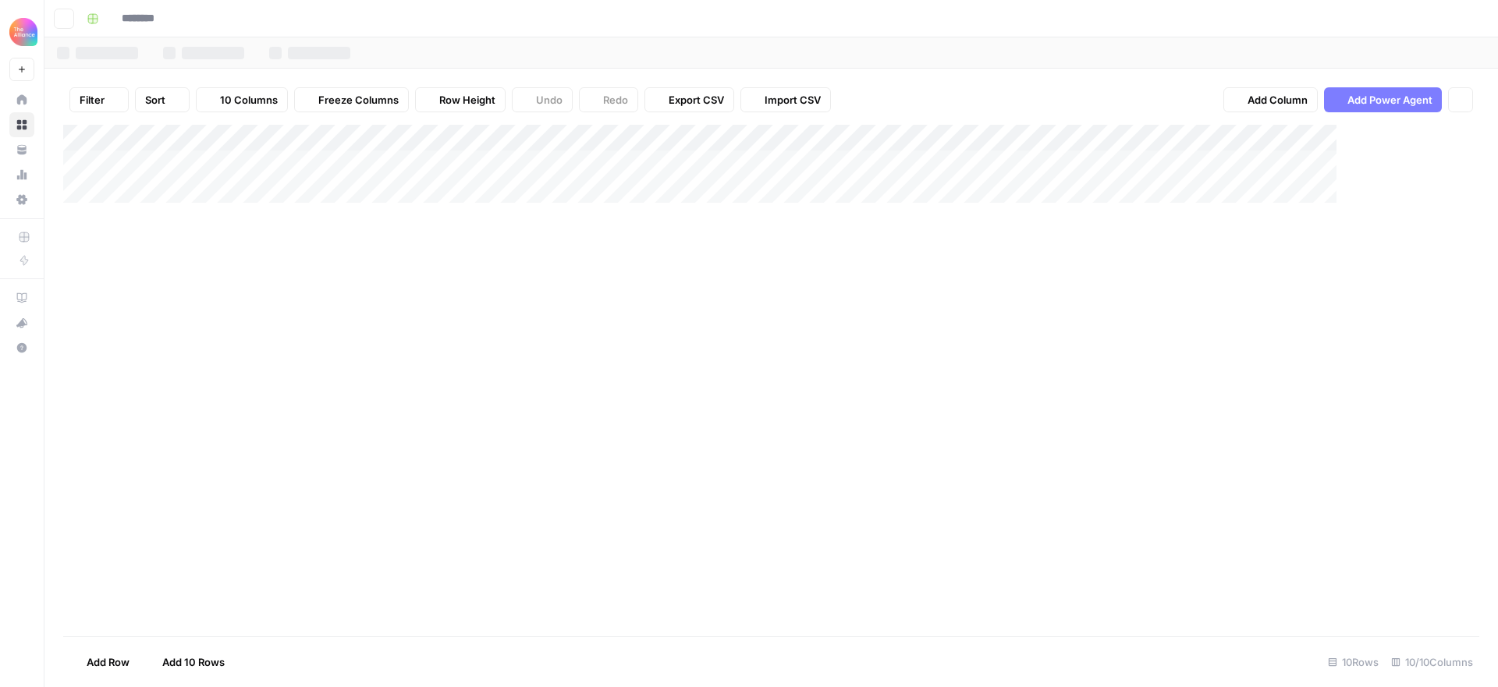
type input "**********"
click at [331, 430] on div "Add Column" at bounding box center [771, 283] width 1416 height 317
click at [317, 430] on div "Add Column" at bounding box center [771, 296] width 1416 height 343
click at [557, 514] on div "Add Column" at bounding box center [771, 381] width 1416 height 512
click at [460, 426] on div "Add Column" at bounding box center [771, 296] width 1416 height 343
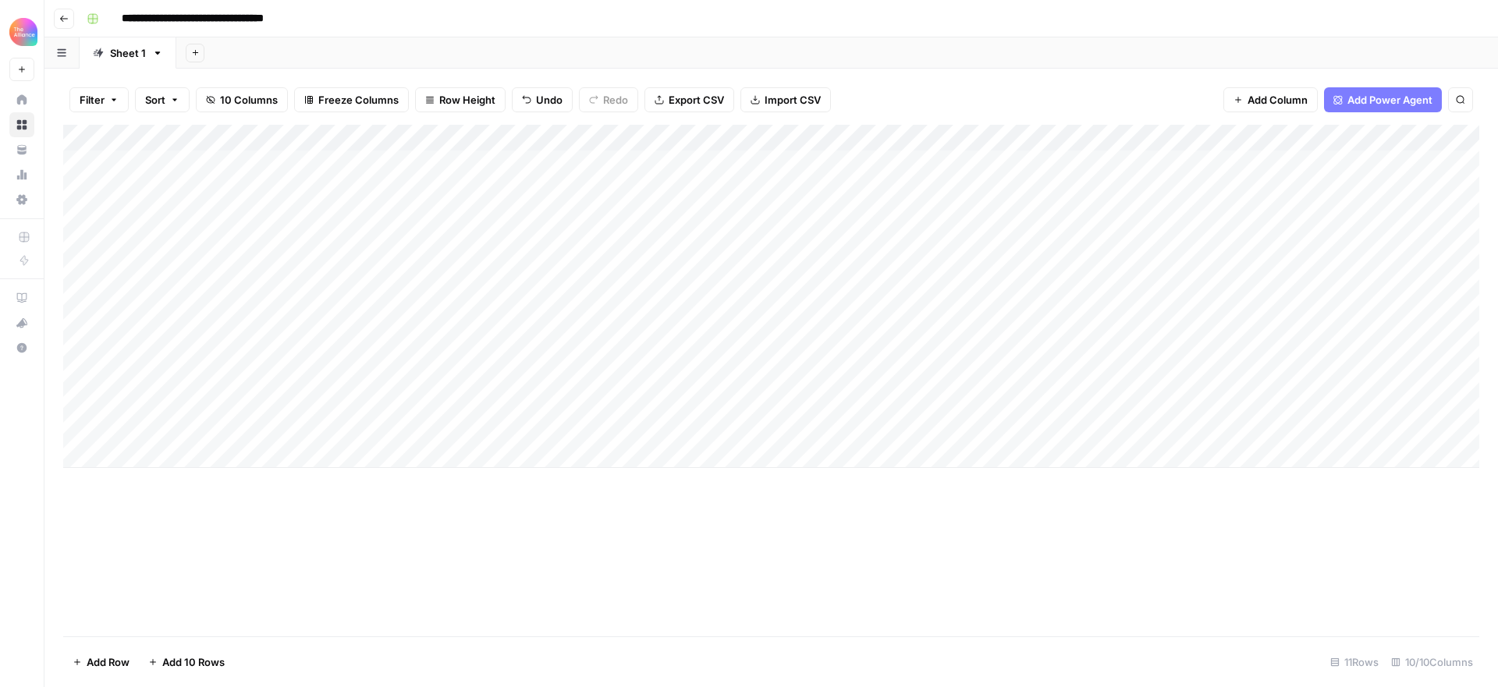
click at [452, 429] on div "Add Column" at bounding box center [771, 296] width 1416 height 343
click at [778, 580] on div "Add Column" at bounding box center [771, 381] width 1416 height 512
click at [1023, 402] on div "Add Column" at bounding box center [771, 296] width 1416 height 343
click at [1378, 373] on div "Add Column" at bounding box center [771, 296] width 1416 height 343
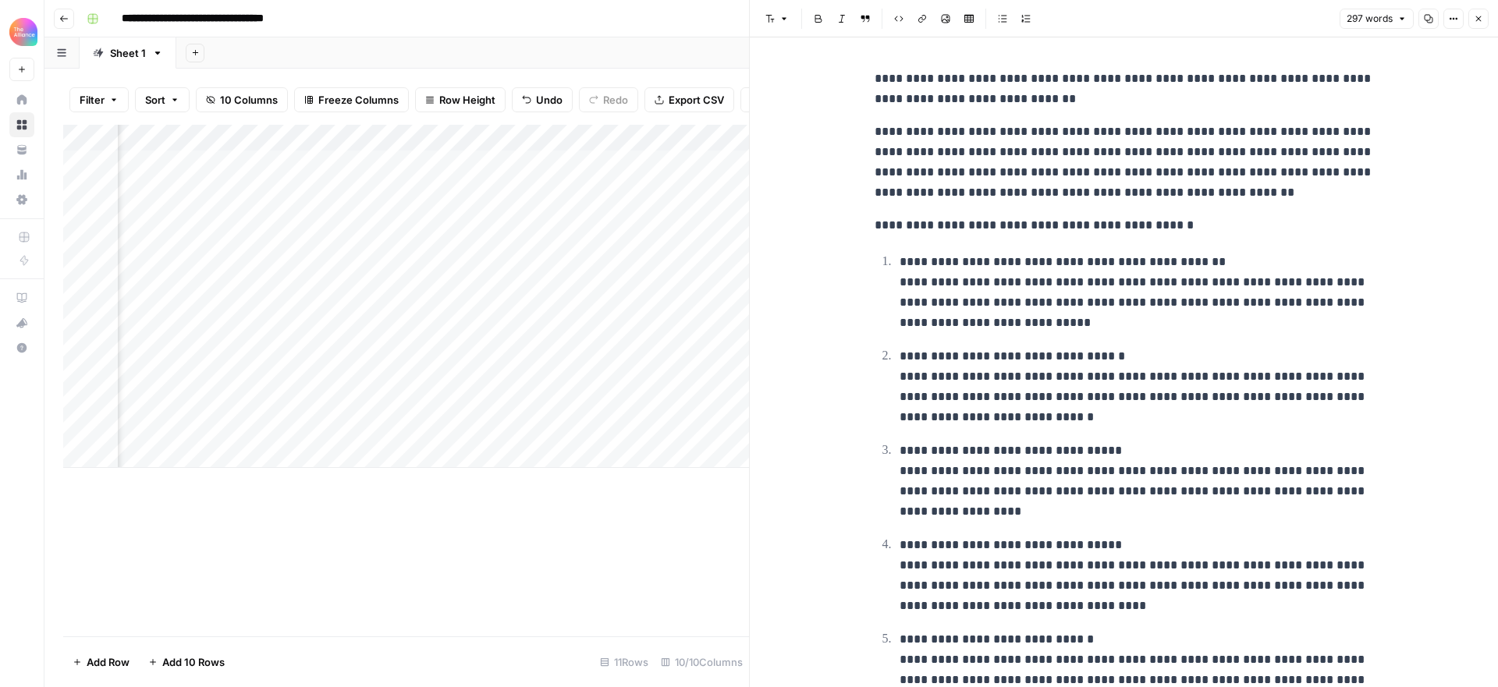
click at [1476, 18] on icon "button" at bounding box center [1477, 18] width 9 height 9
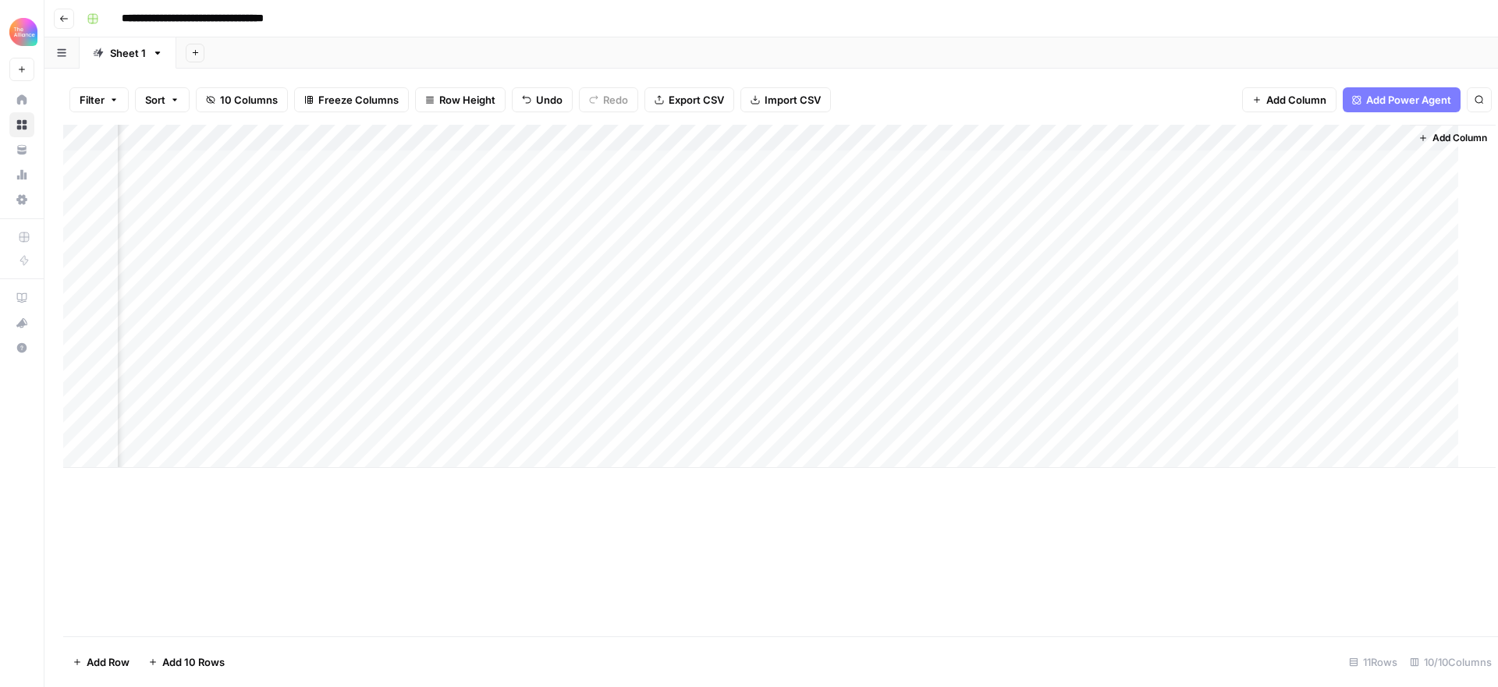
scroll to position [0, 112]
click at [62, 19] on icon "button" at bounding box center [63, 18] width 9 height 9
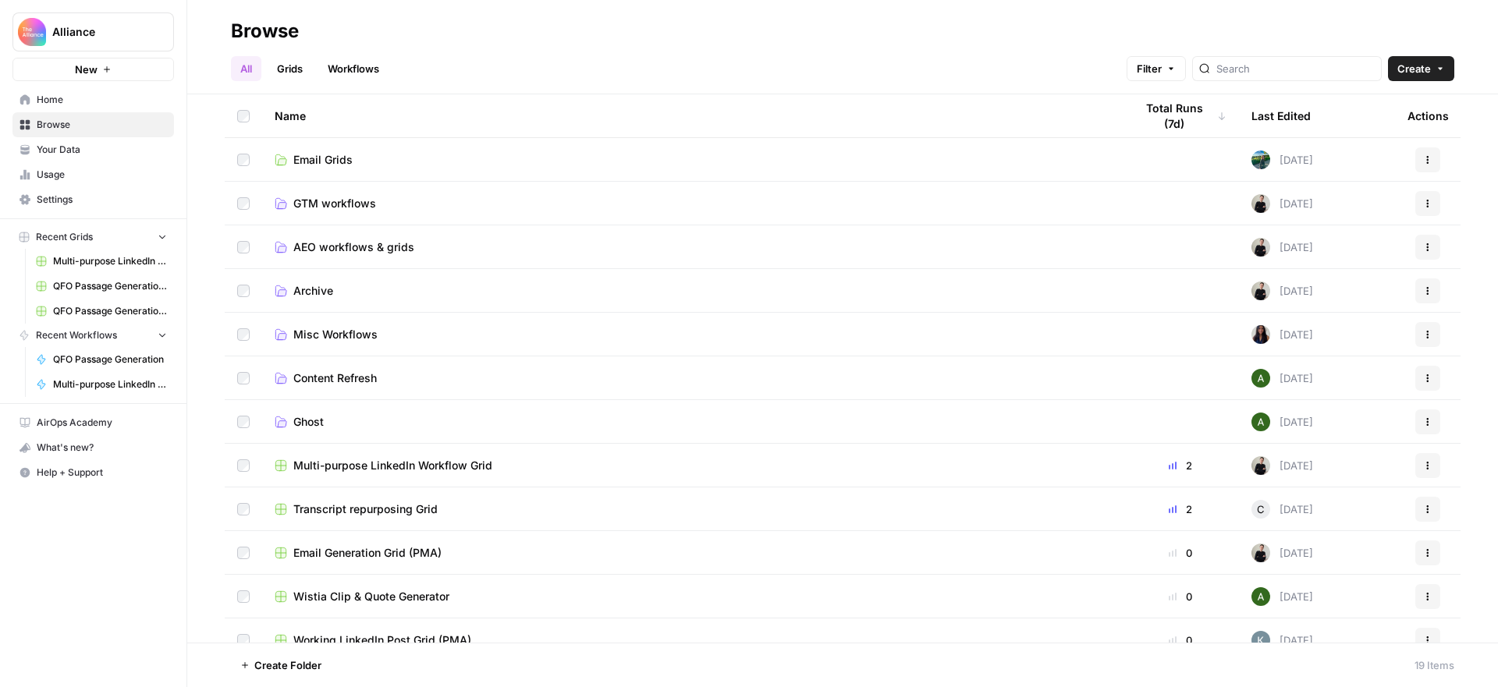
click at [70, 148] on span "Your Data" at bounding box center [102, 150] width 130 height 14
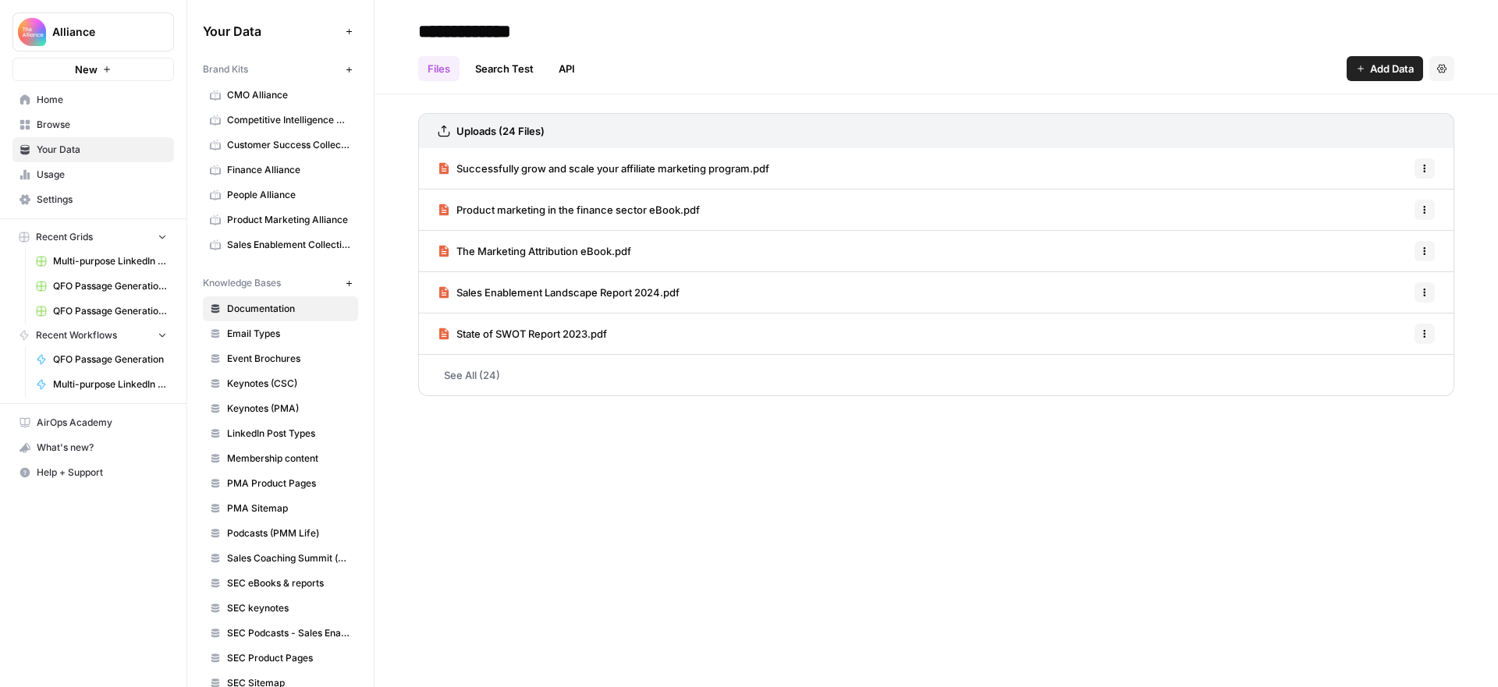
scroll to position [77, 0]
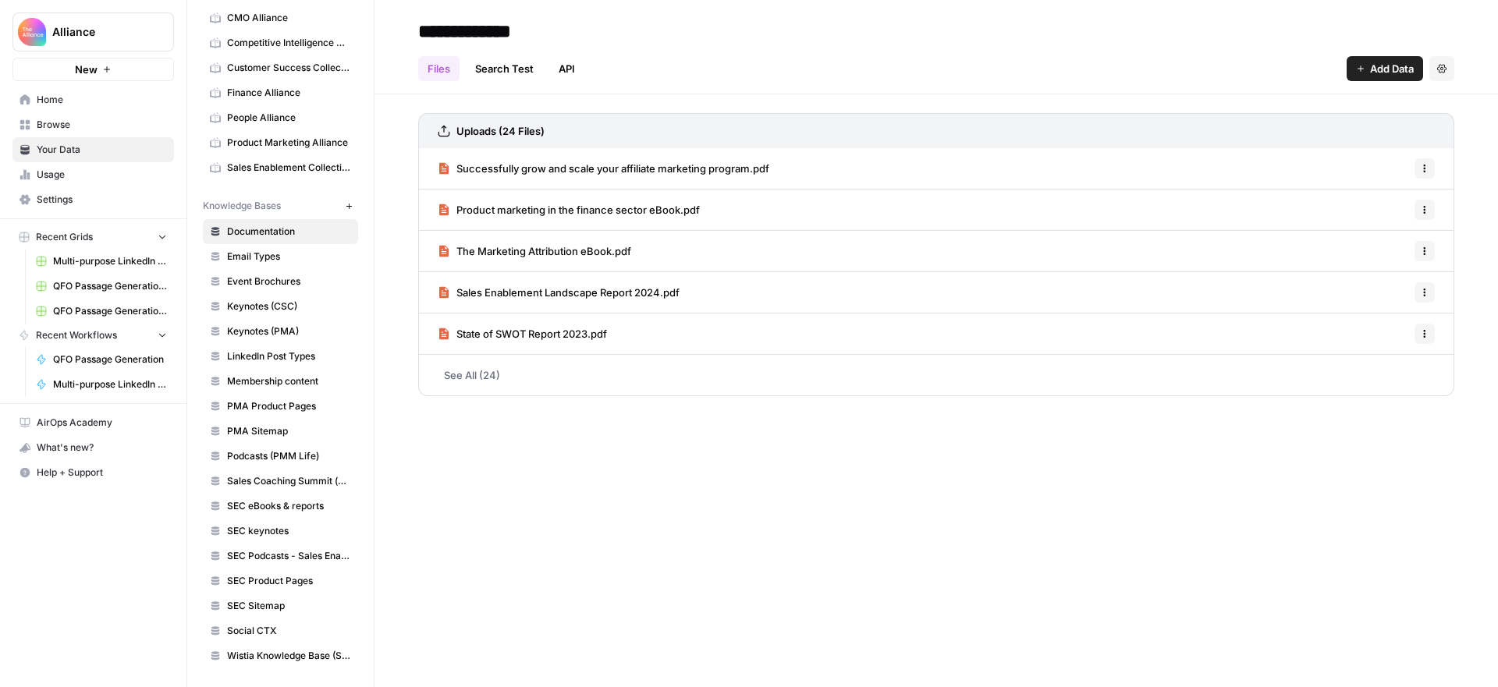
click at [282, 357] on span "LinkedIn Post Types" at bounding box center [289, 356] width 124 height 14
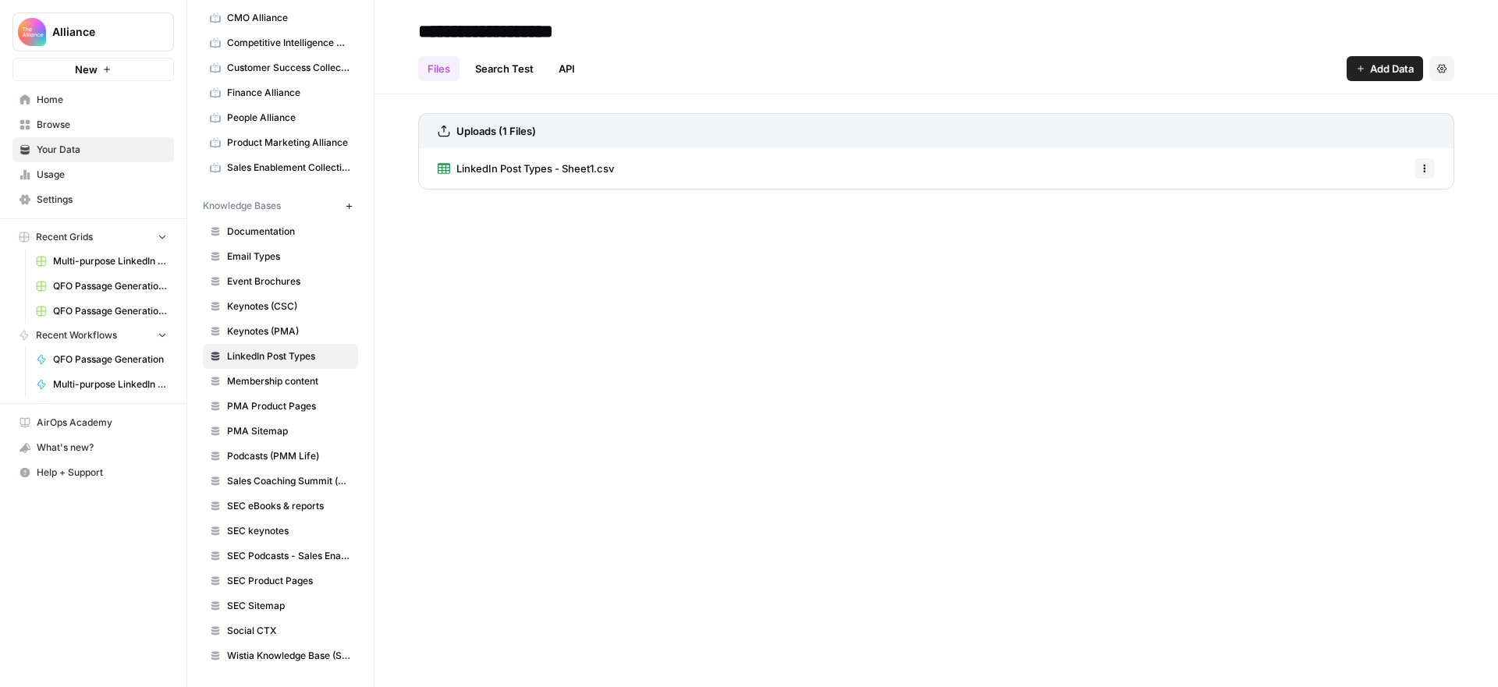
click at [553, 165] on span "LinkedIn Post Types - Sheet1.csv" at bounding box center [535, 169] width 158 height 16
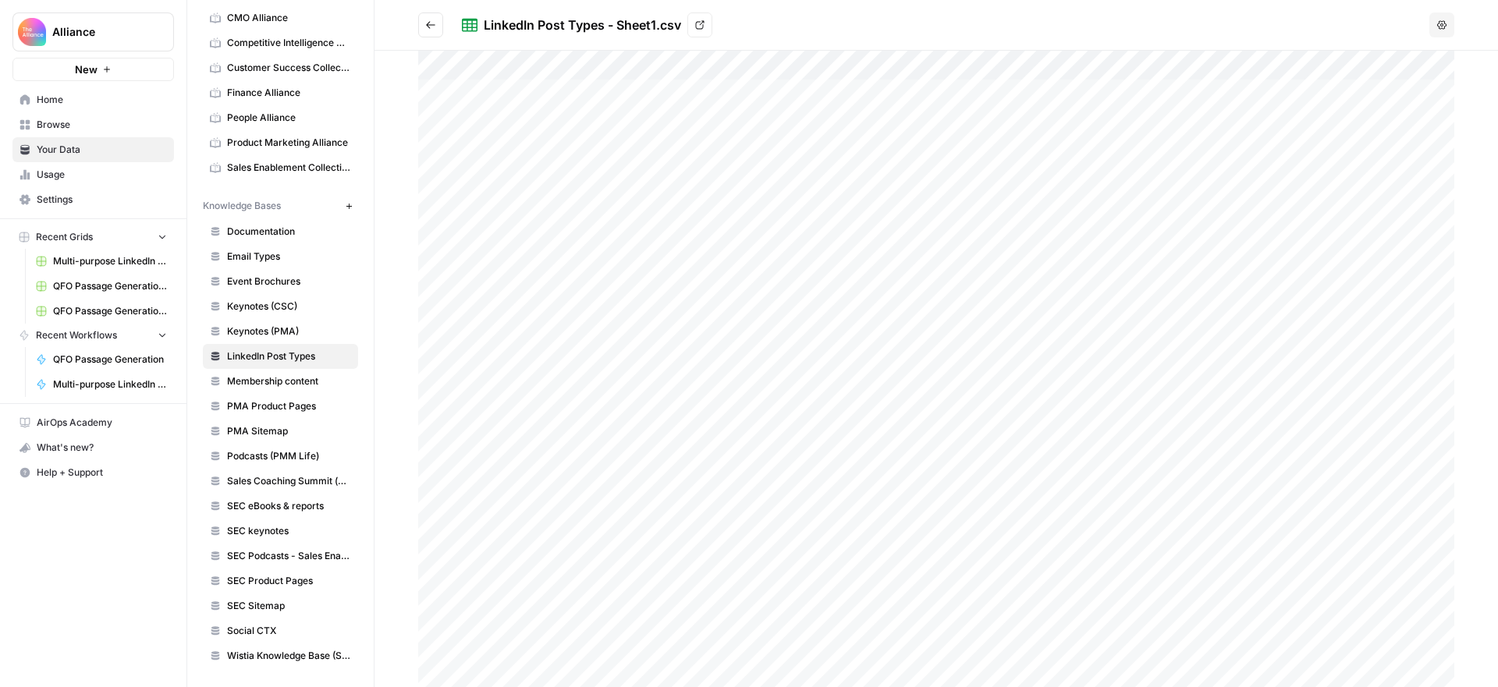
click at [420, 24] on button "Go back" at bounding box center [430, 24] width 25 height 25
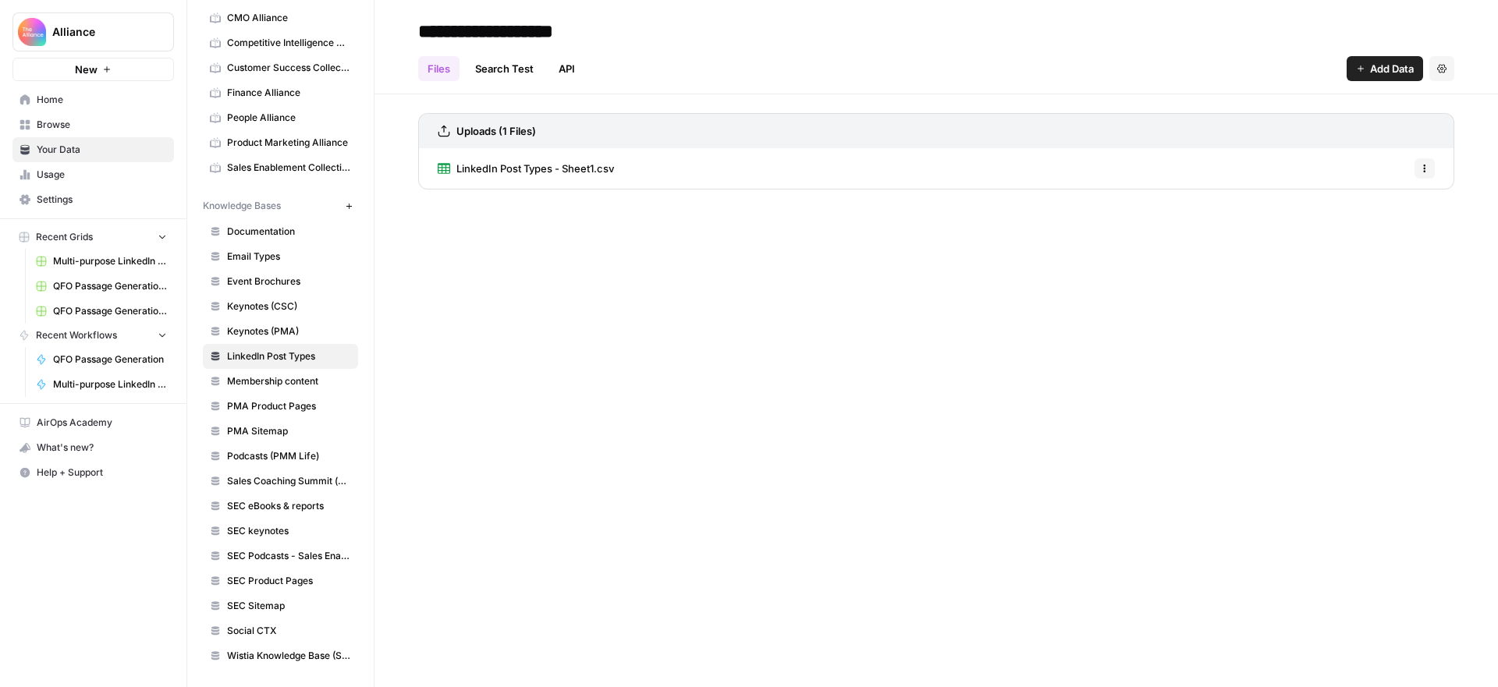
click at [118, 268] on link "Multi-purpose LinkedIn Workflow Grid" at bounding box center [101, 261] width 145 height 25
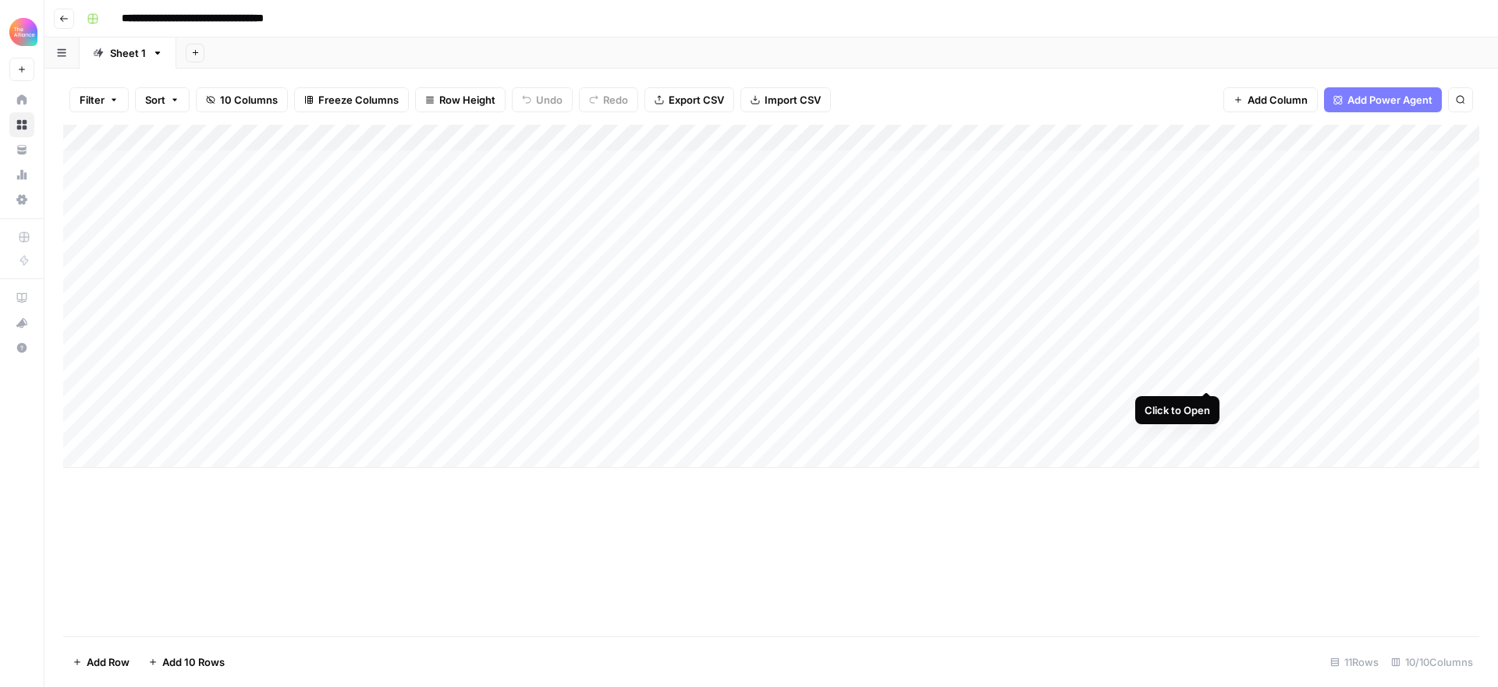
click at [1203, 377] on div "Add Column" at bounding box center [771, 296] width 1416 height 343
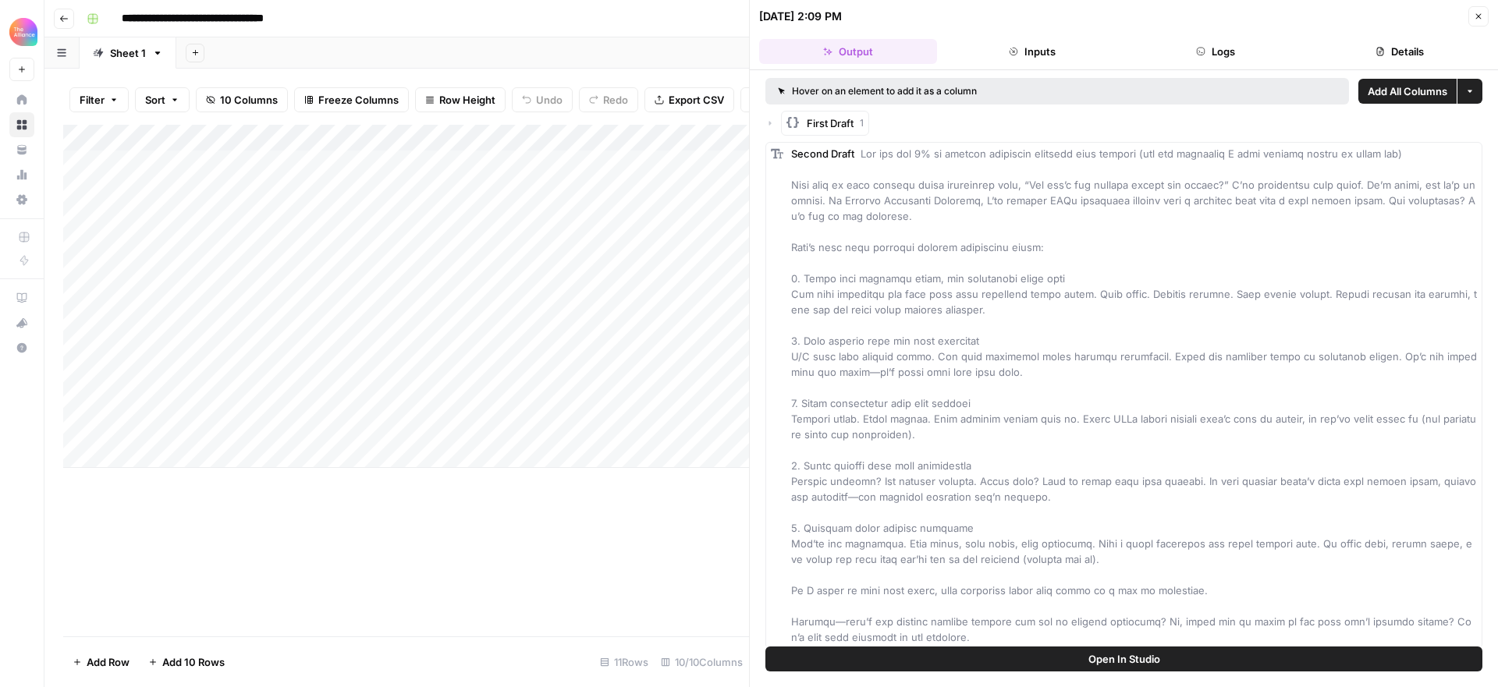
click at [1125, 656] on span "Open In Studio" at bounding box center [1124, 659] width 72 height 16
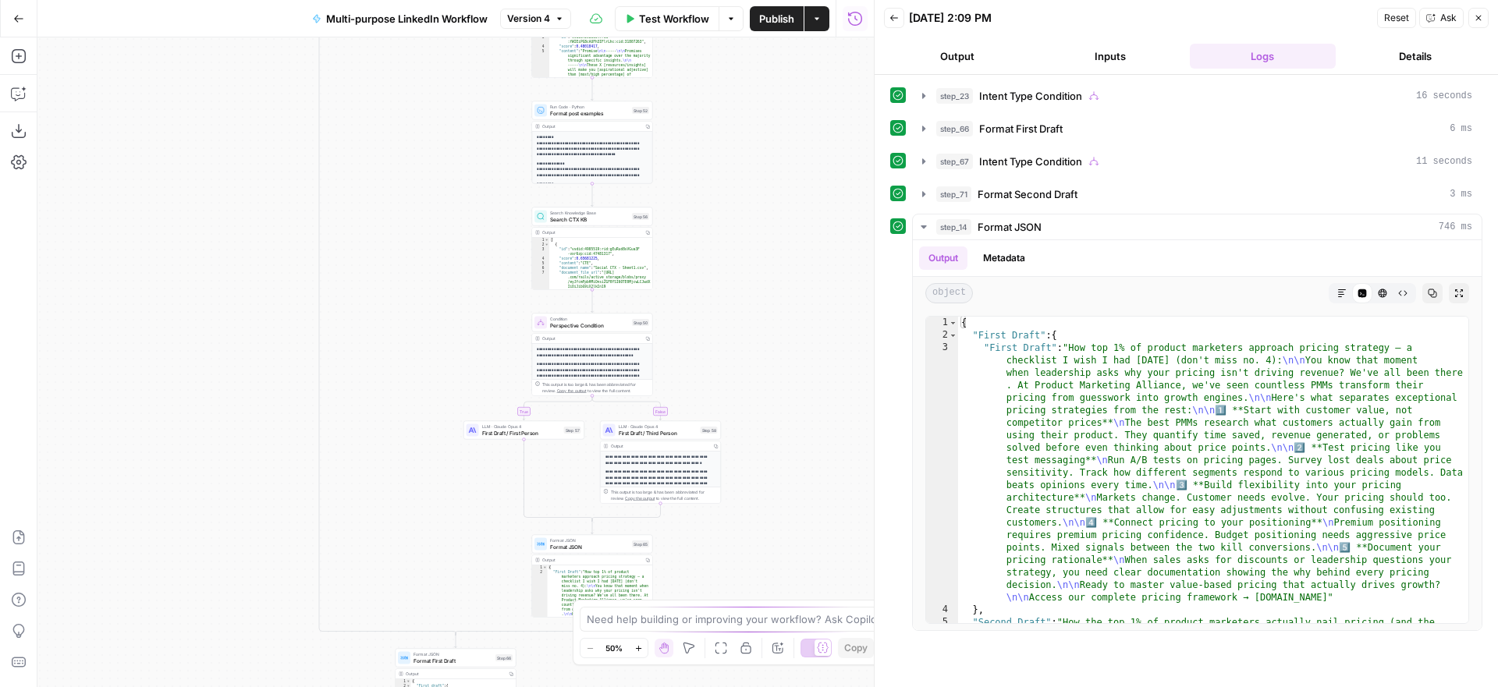
click at [1478, 17] on icon "button" at bounding box center [1478, 18] width 5 height 5
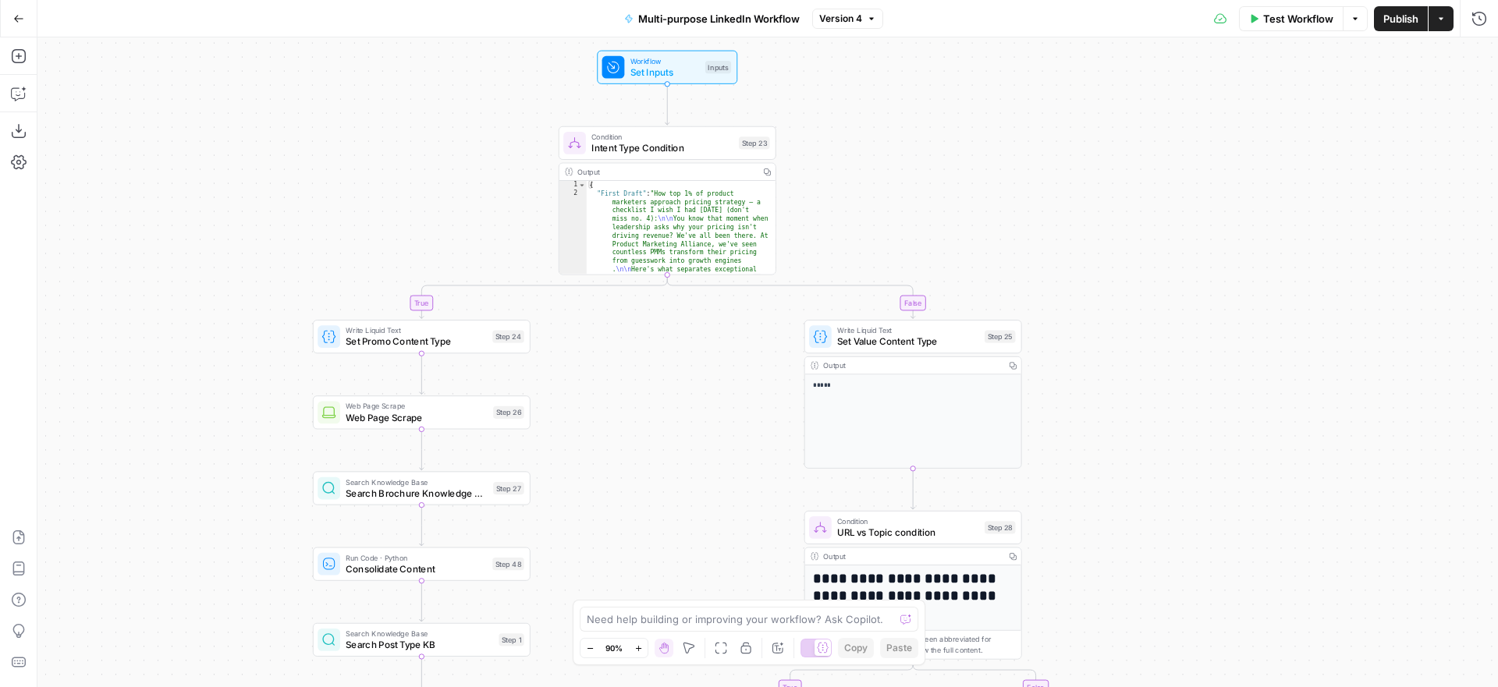
drag, startPoint x: 1051, startPoint y: 346, endPoint x: 1228, endPoint y: 181, distance: 242.3
click at [1228, 181] on div "true false true false true false true false true false Workflow Set Inputs Inpu…" at bounding box center [767, 362] width 1460 height 650
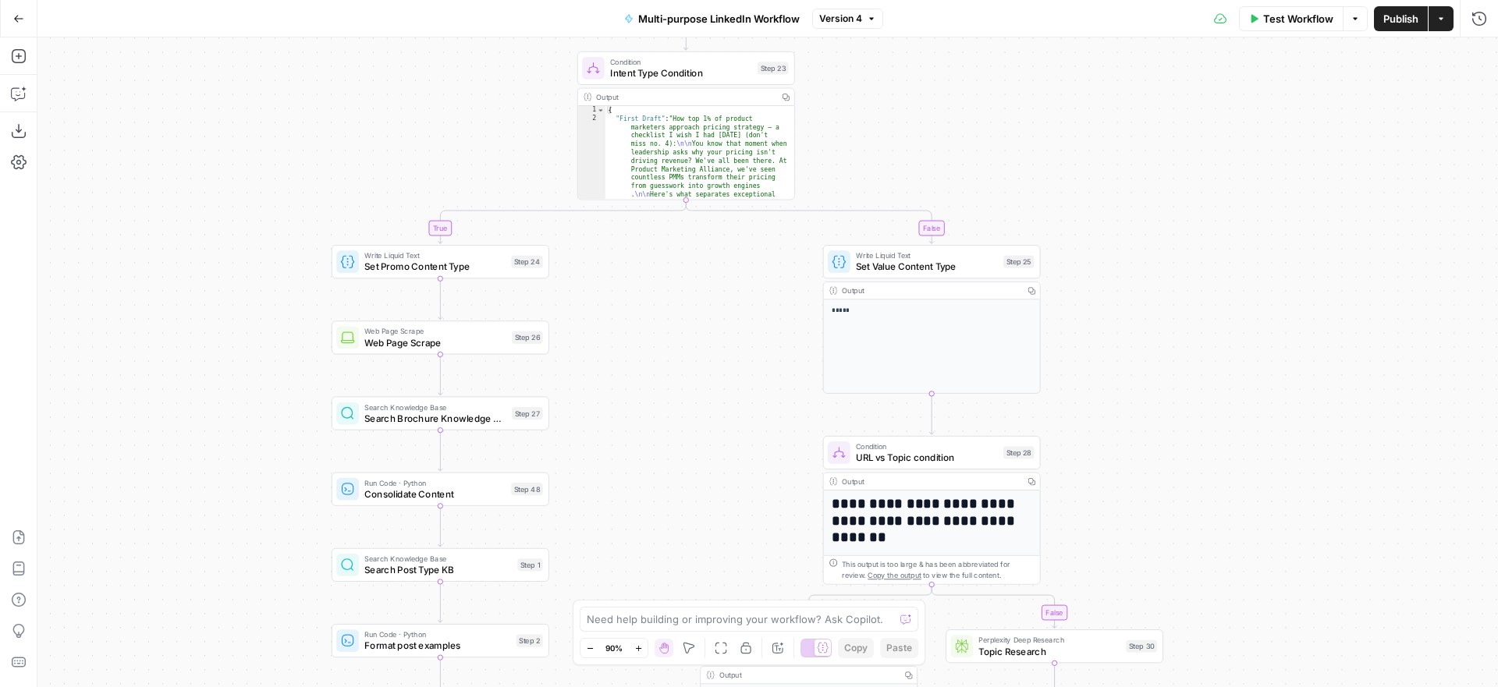
drag, startPoint x: 1204, startPoint y: 416, endPoint x: 1262, endPoint y: 98, distance: 322.7
click at [1262, 98] on div "true false true false true false true false true false Workflow Set Inputs Inpu…" at bounding box center [767, 362] width 1460 height 650
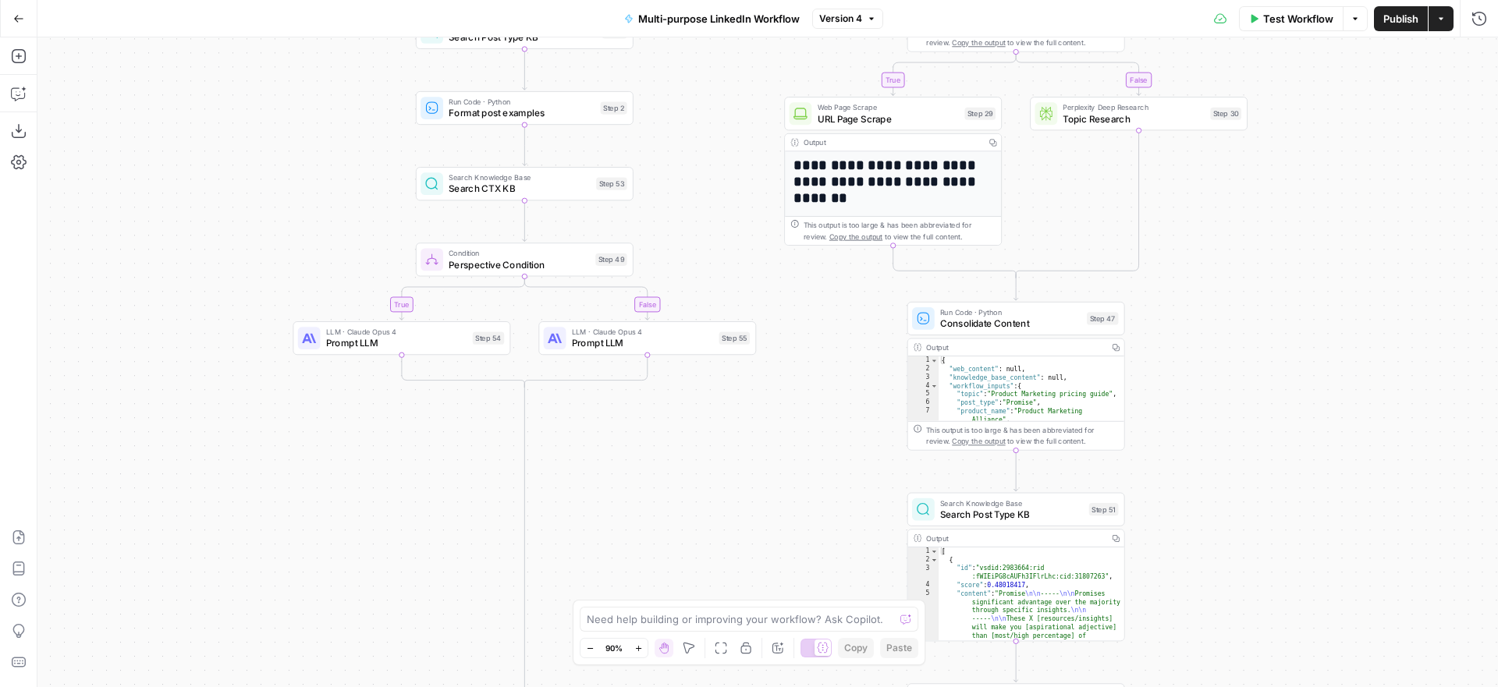
drag, startPoint x: 1240, startPoint y: 536, endPoint x: 1273, endPoint y: 251, distance: 286.6
click at [1273, 251] on div "true false true false true false true false true false Workflow Set Inputs Inpu…" at bounding box center [767, 362] width 1460 height 650
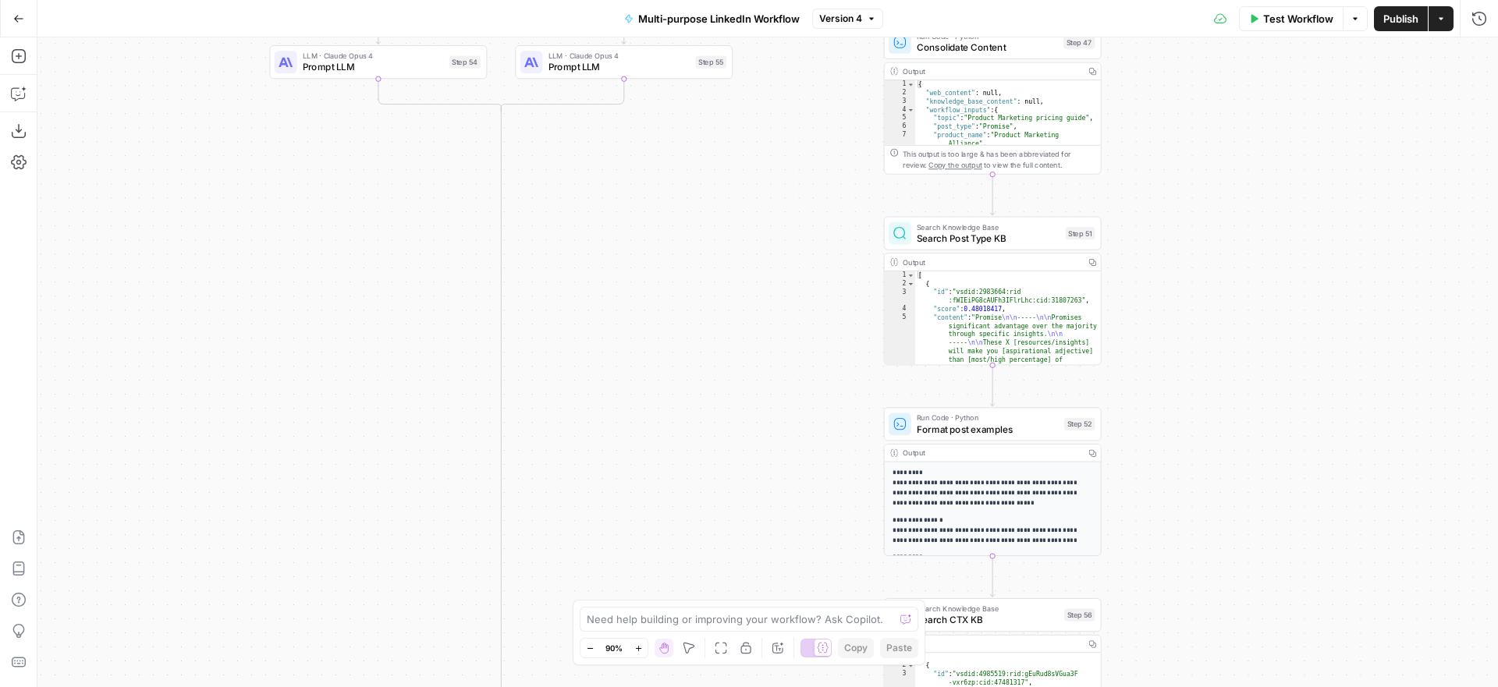
drag, startPoint x: 1249, startPoint y: 500, endPoint x: 1222, endPoint y: 218, distance: 283.6
click at [1222, 218] on div "true false true false true false true false true false Workflow Set Inputs Inpu…" at bounding box center [767, 362] width 1460 height 650
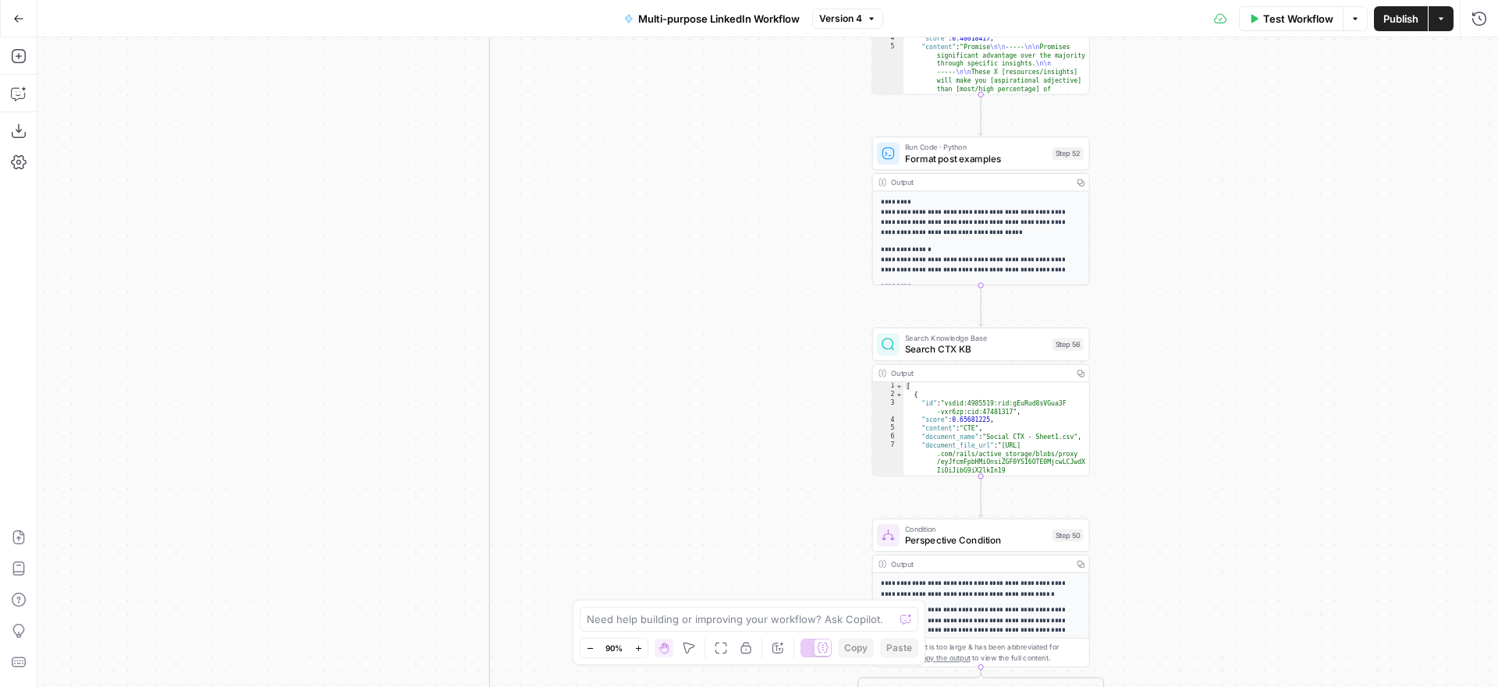
drag, startPoint x: 1216, startPoint y: 524, endPoint x: 1204, endPoint y: 233, distance: 291.2
click at [1204, 233] on div "true false true false true false true false true false Workflow Set Inputs Inpu…" at bounding box center [767, 362] width 1460 height 650
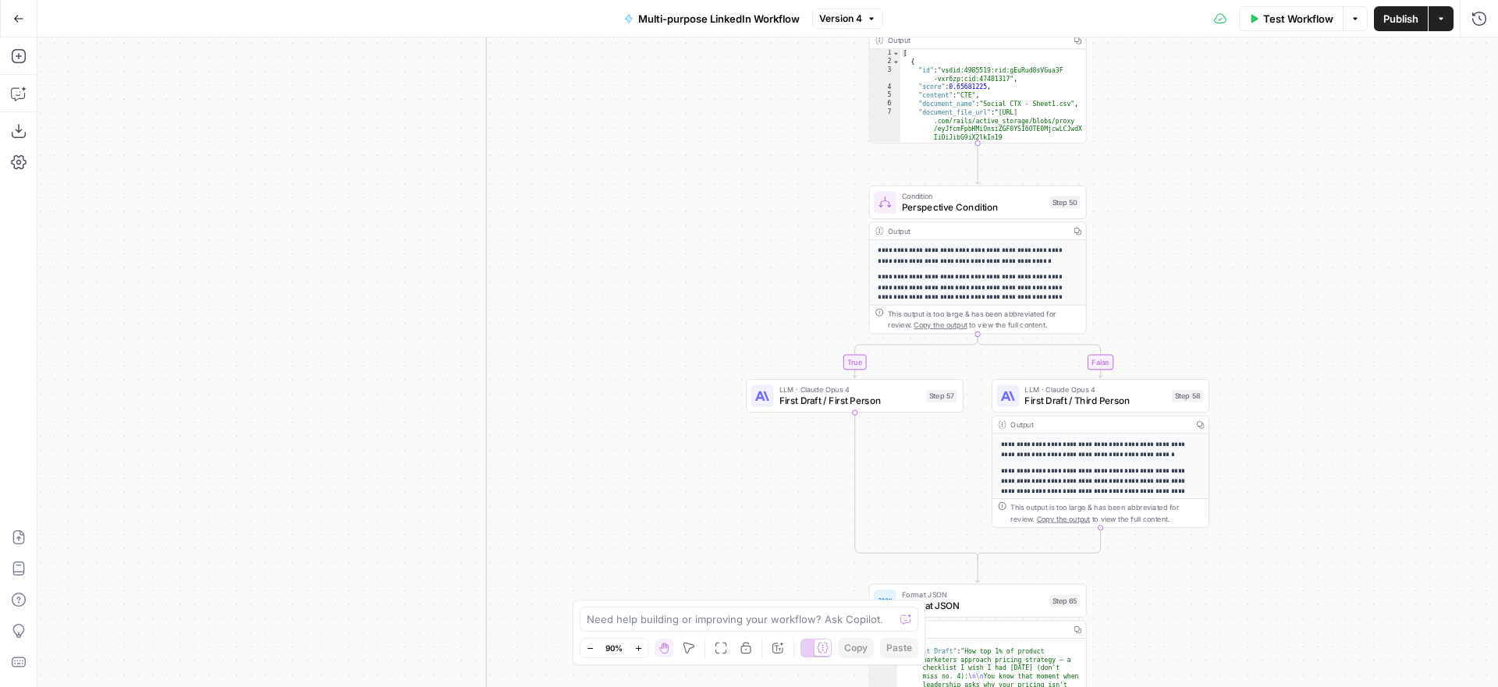
drag, startPoint x: 1185, startPoint y: 539, endPoint x: 1184, endPoint y: 215, distance: 323.7
click at [1184, 215] on div "true false true false true false true false true false Workflow Set Inputs Inpu…" at bounding box center [767, 362] width 1460 height 650
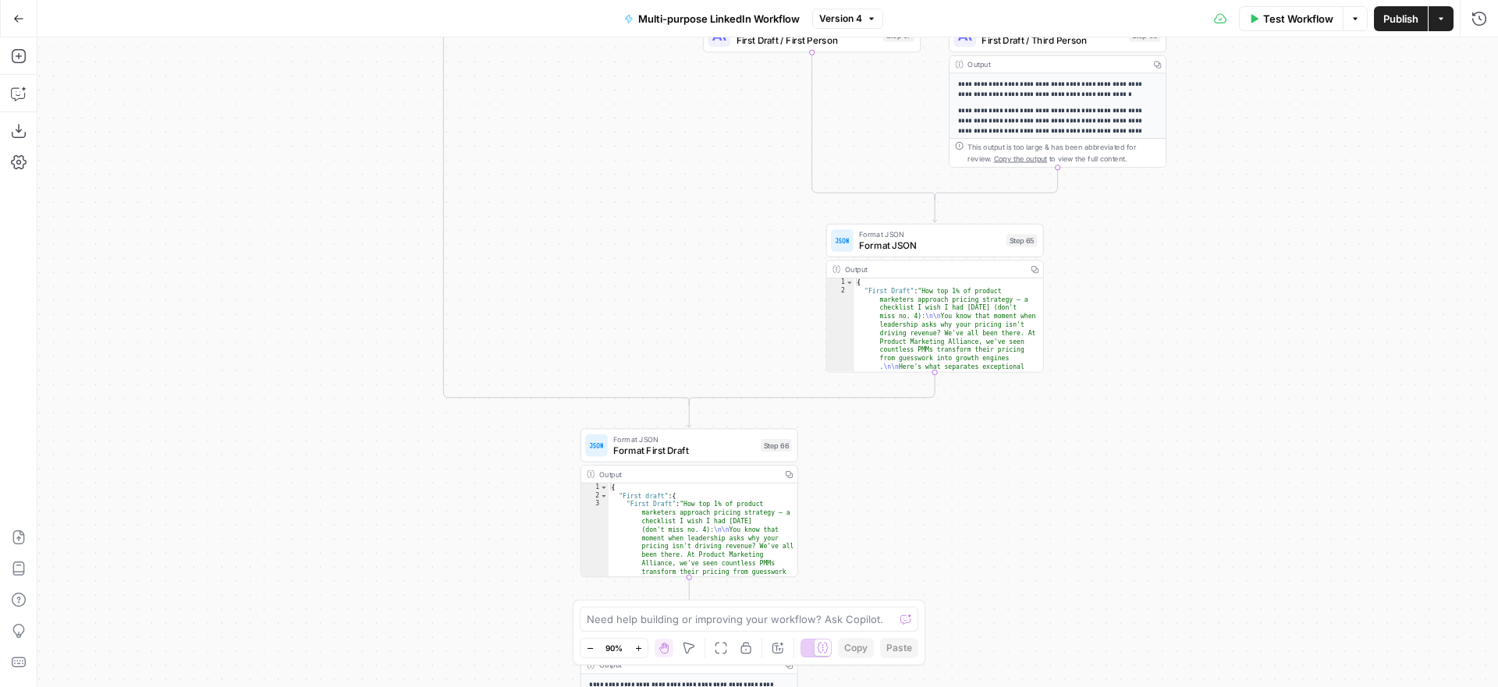
drag, startPoint x: 1251, startPoint y: 491, endPoint x: 1206, endPoint y: 160, distance: 333.8
click at [1206, 160] on div "true false true false true false true false true false Workflow Set Inputs Inpu…" at bounding box center [767, 362] width 1460 height 650
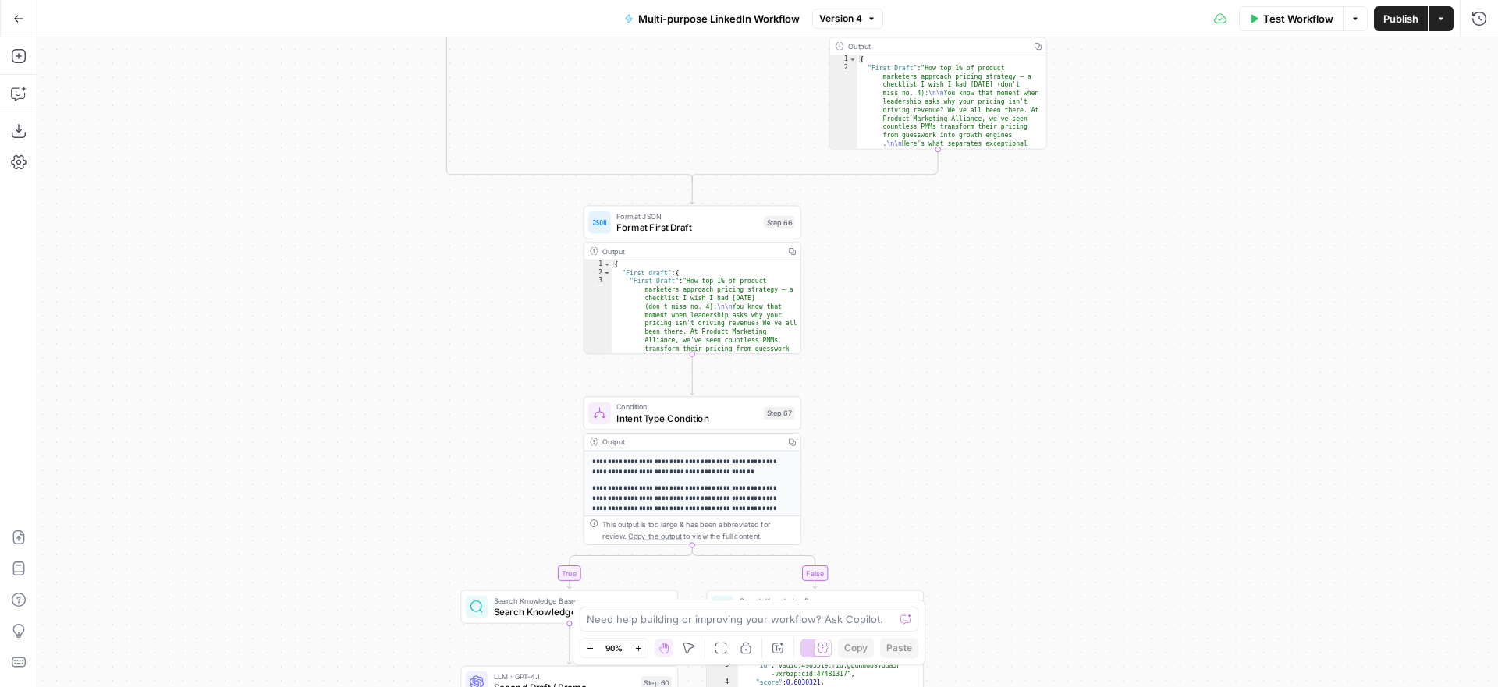
drag, startPoint x: 1161, startPoint y: 438, endPoint x: 1171, endPoint y: 181, distance: 256.8
click at [1171, 181] on div "true false true false true false true false true false Workflow Set Inputs Inpu…" at bounding box center [767, 362] width 1460 height 650
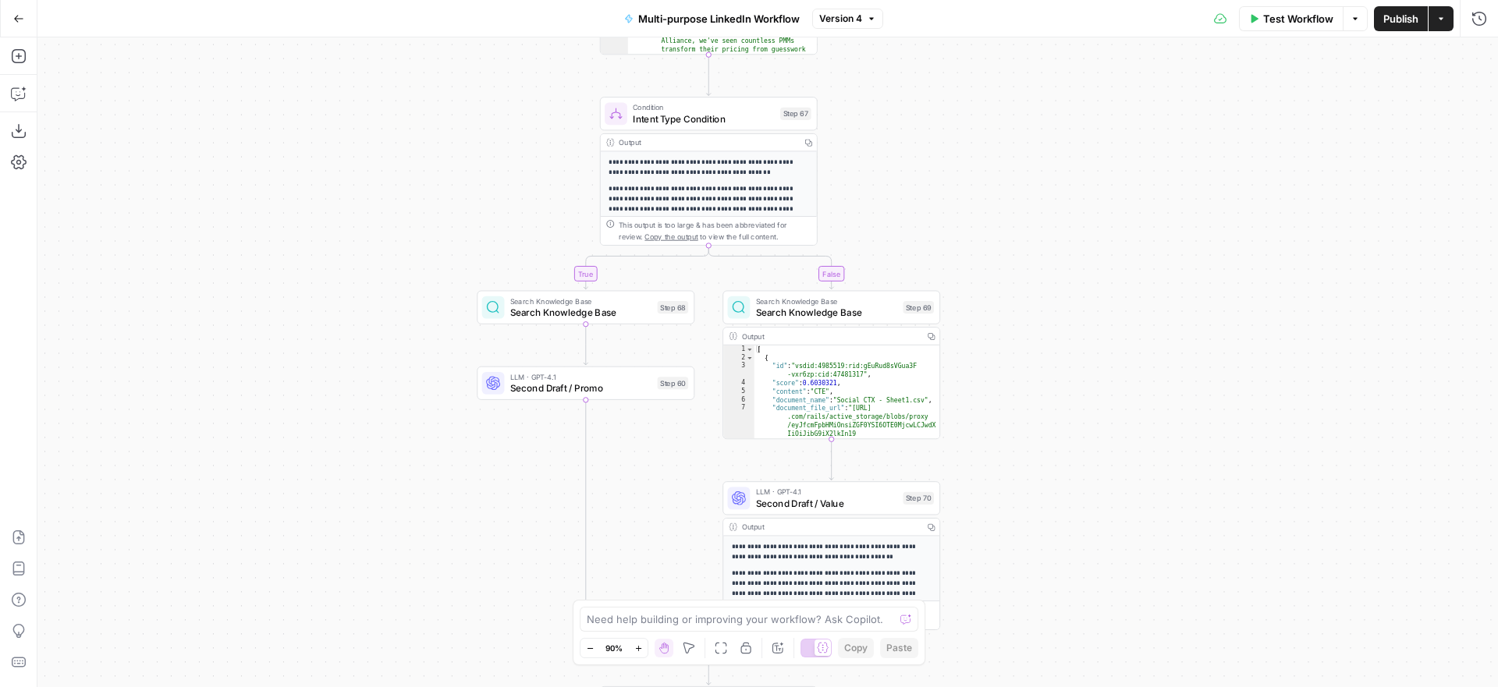
drag, startPoint x: 1082, startPoint y: 409, endPoint x: 1092, endPoint y: 144, distance: 266.2
click at [1092, 144] on div "true false true false true false true false true false Workflow Set Inputs Inpu…" at bounding box center [767, 362] width 1460 height 650
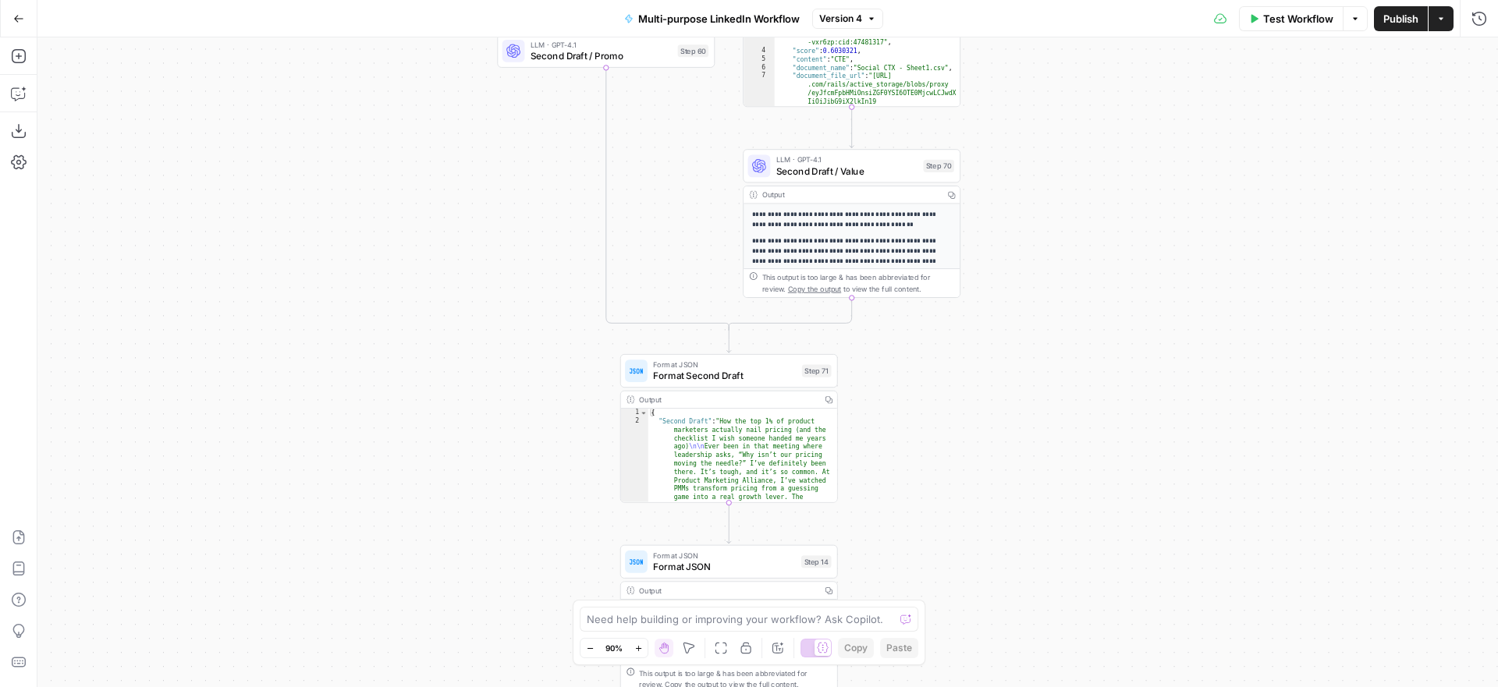
drag, startPoint x: 1023, startPoint y: 446, endPoint x: 1044, endPoint y: 161, distance: 286.3
click at [1044, 161] on div "true false true false true false true false true false Workflow Set Inputs Inpu…" at bounding box center [767, 362] width 1460 height 650
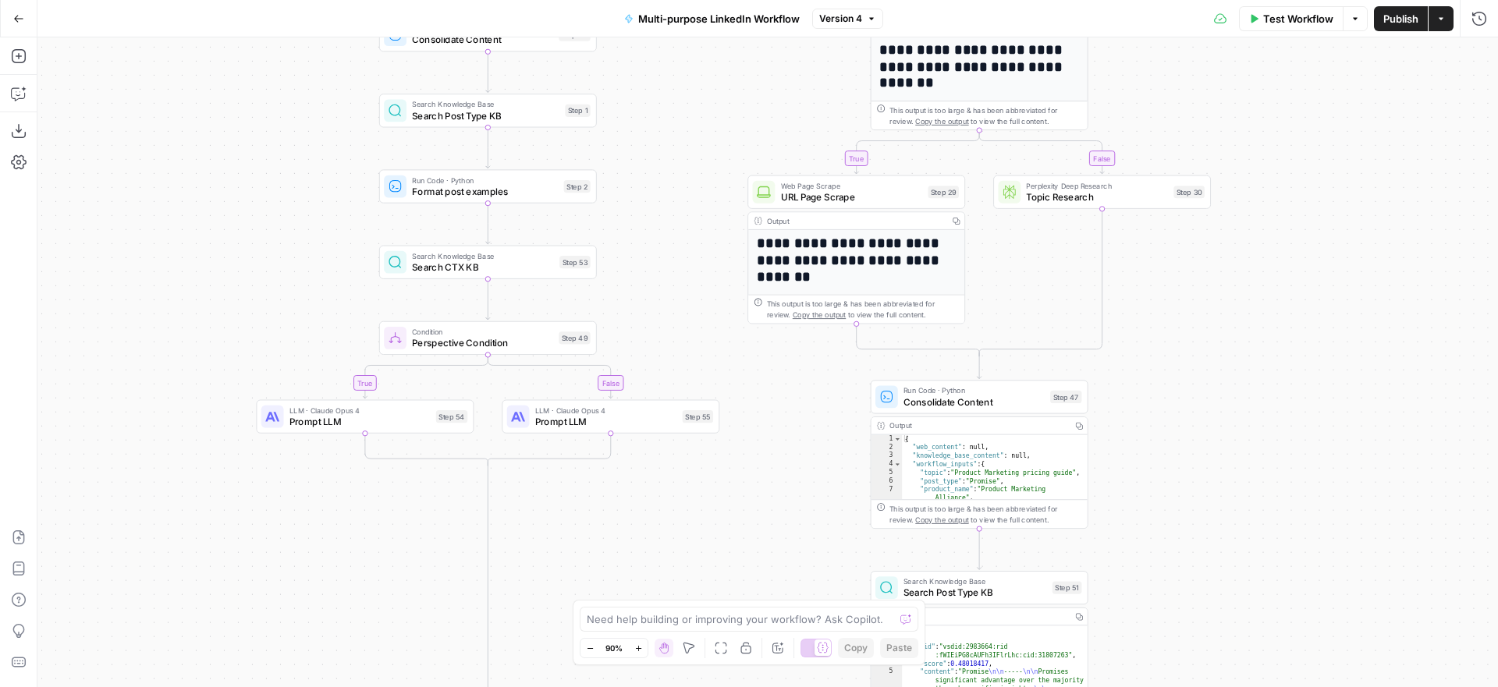
click at [20, 19] on icon "button" at bounding box center [18, 18] width 11 height 11
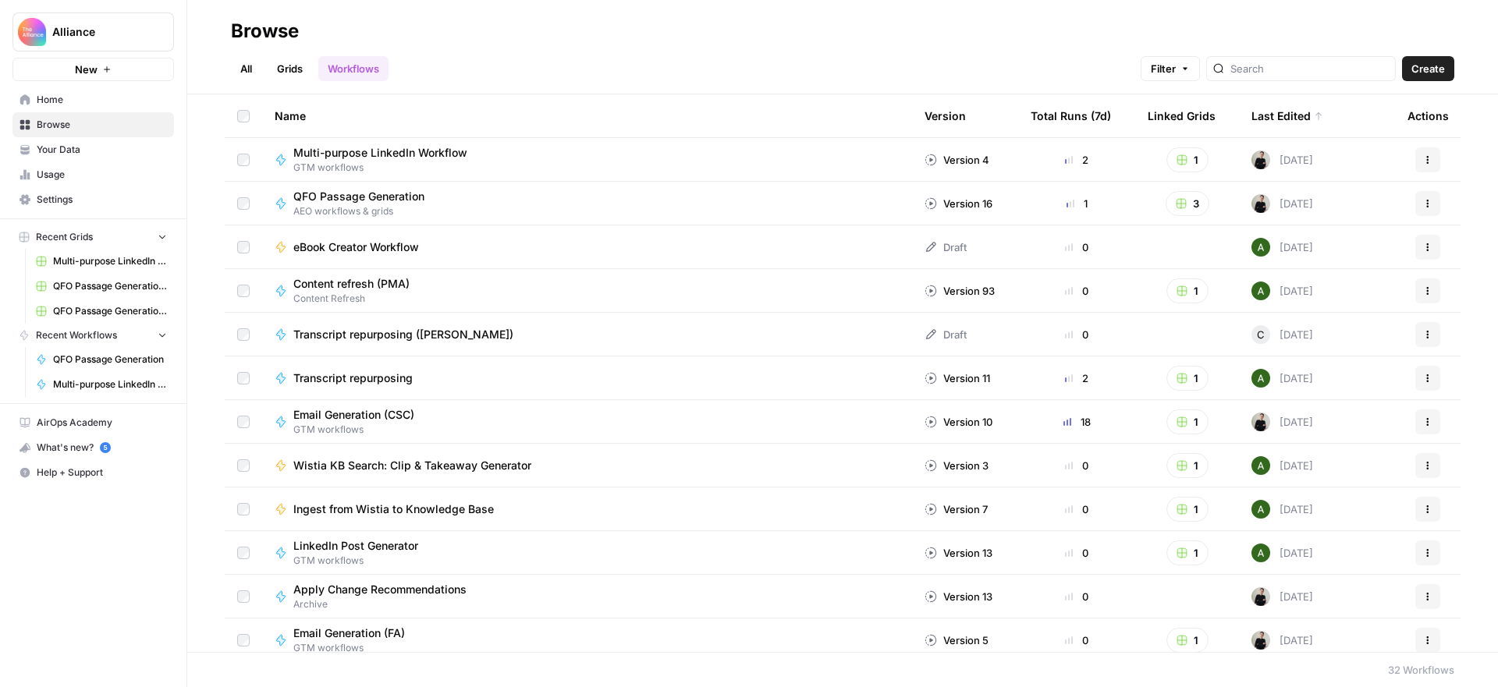
click at [246, 66] on link "All" at bounding box center [246, 68] width 30 height 25
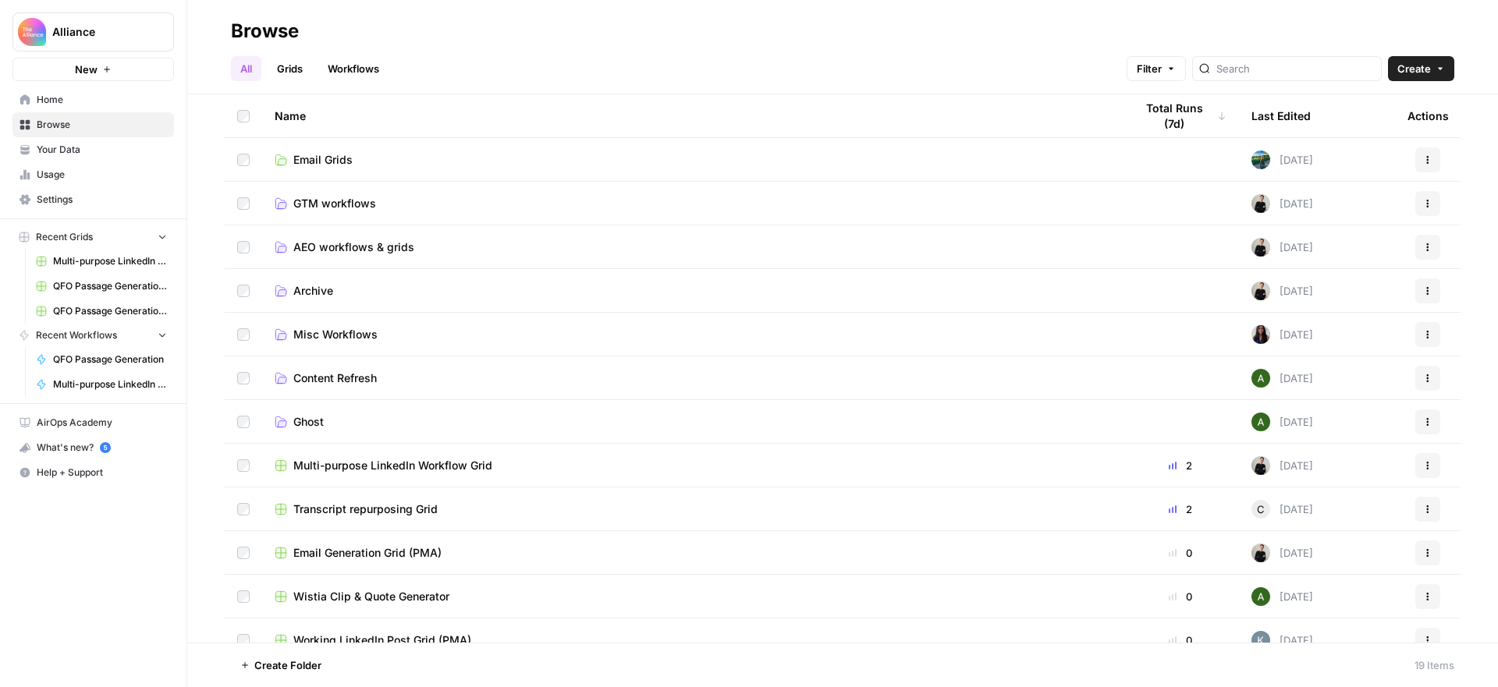
click at [318, 146] on td "Email Grids" at bounding box center [692, 159] width 860 height 43
click at [326, 152] on span "Email Grids" at bounding box center [322, 160] width 59 height 16
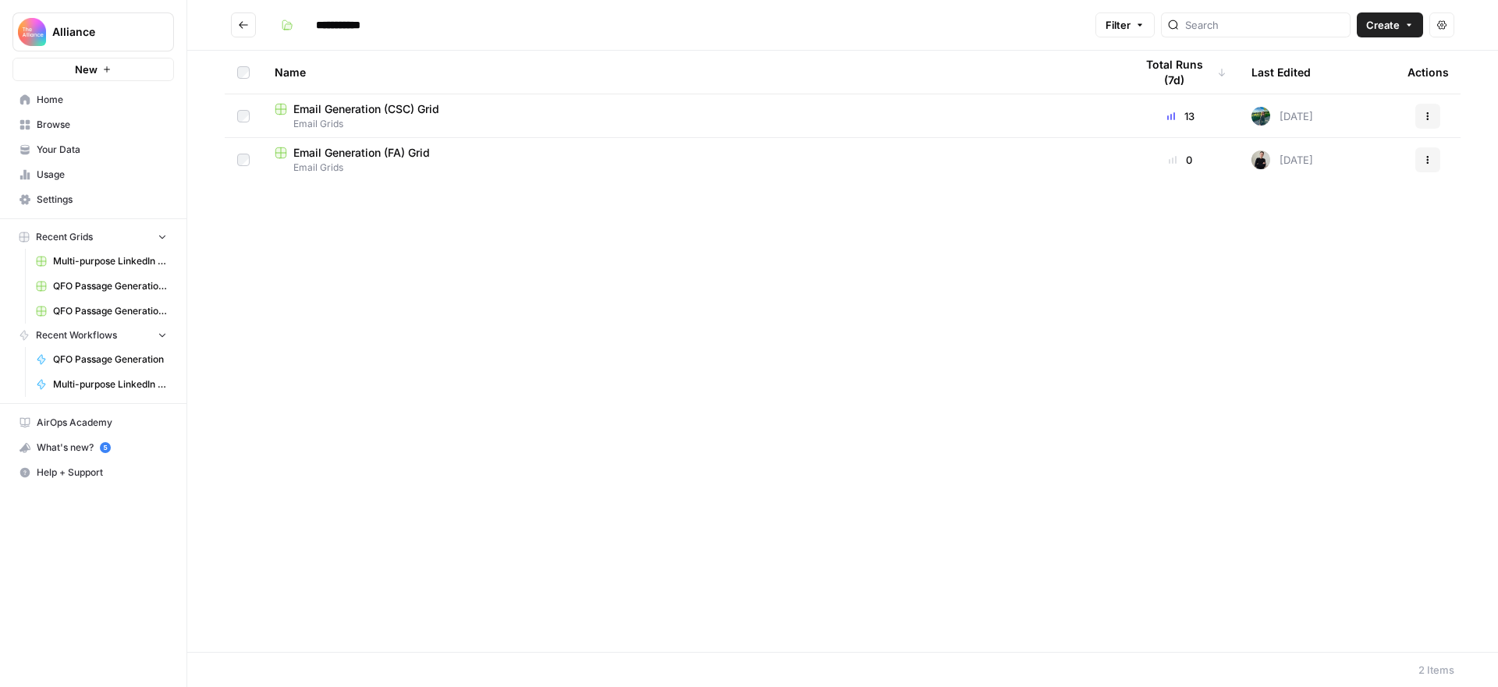
click at [391, 152] on span "Email Generation (FA) Grid" at bounding box center [361, 153] width 136 height 16
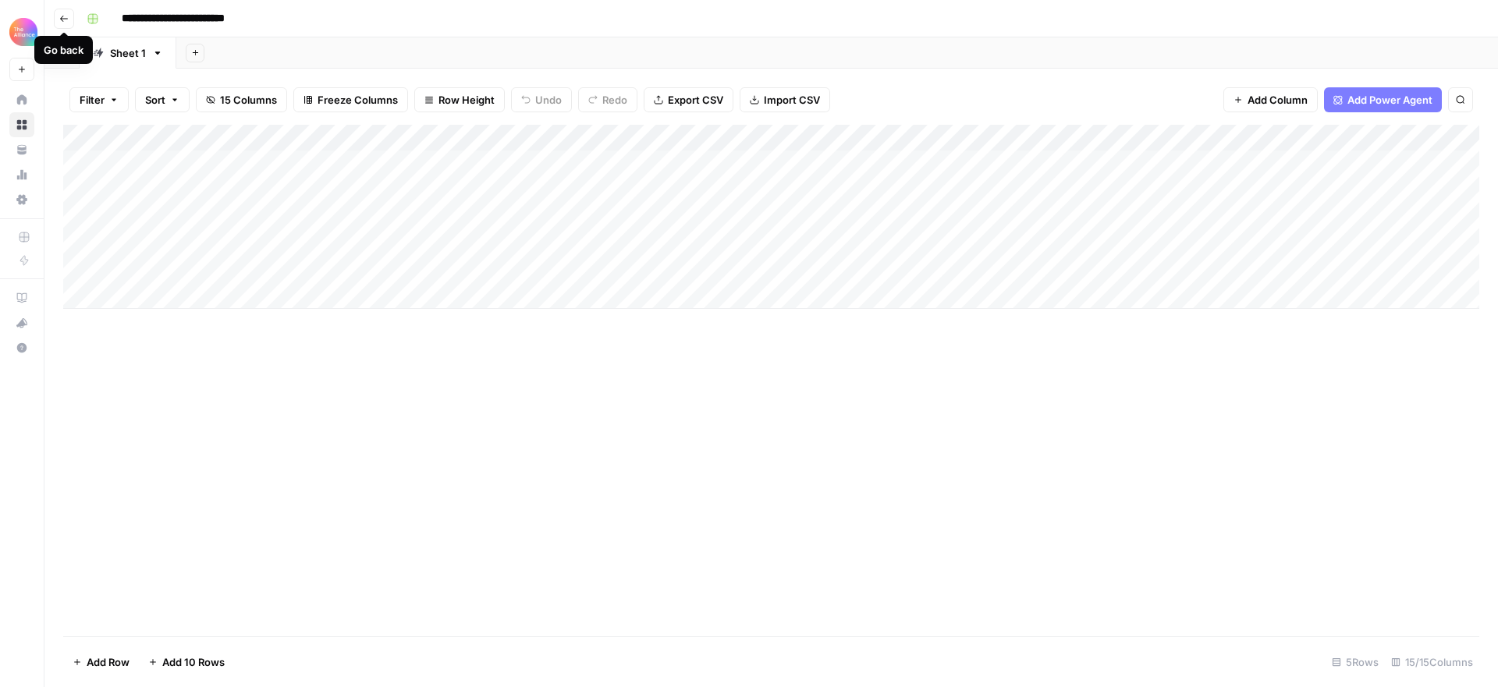
click at [62, 16] on icon "button" at bounding box center [63, 18] width 9 height 9
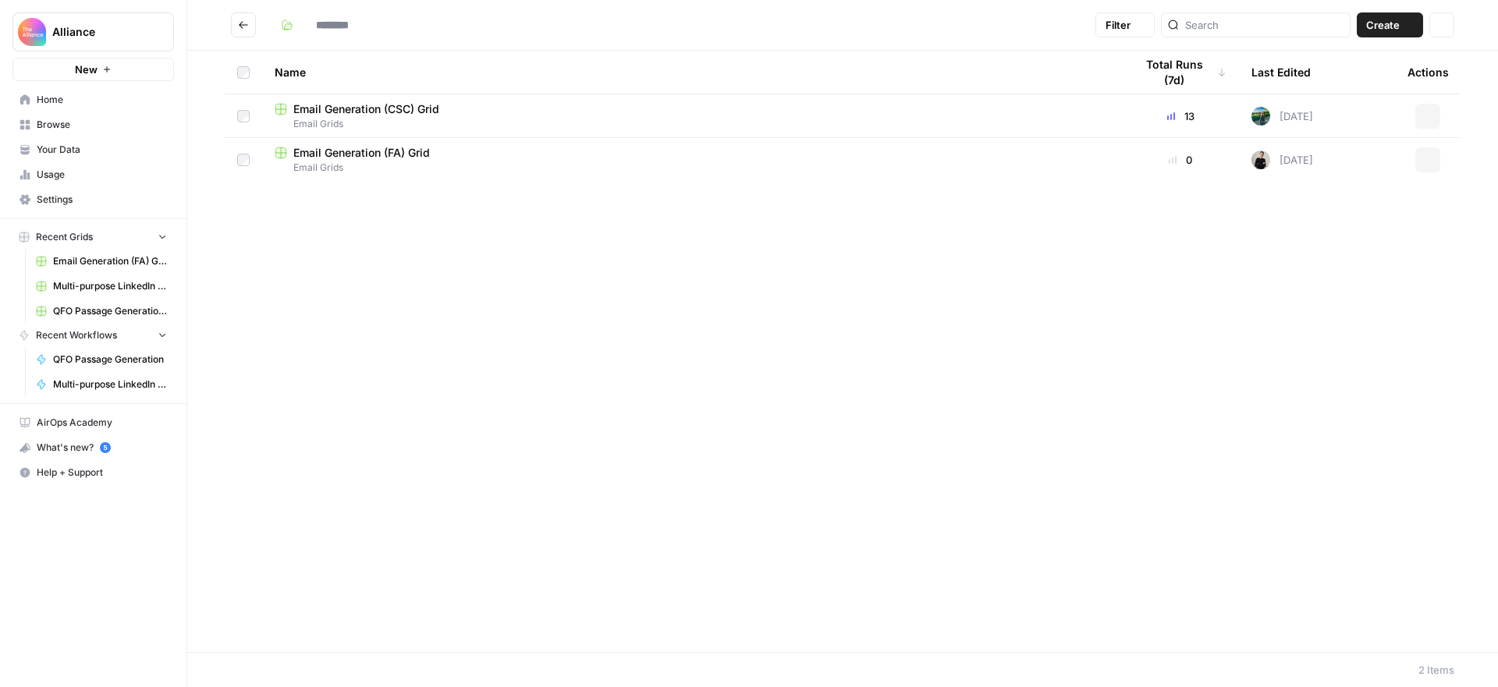
type input "**********"
click at [350, 108] on span "Email Generation (CSC) Grid" at bounding box center [366, 109] width 146 height 16
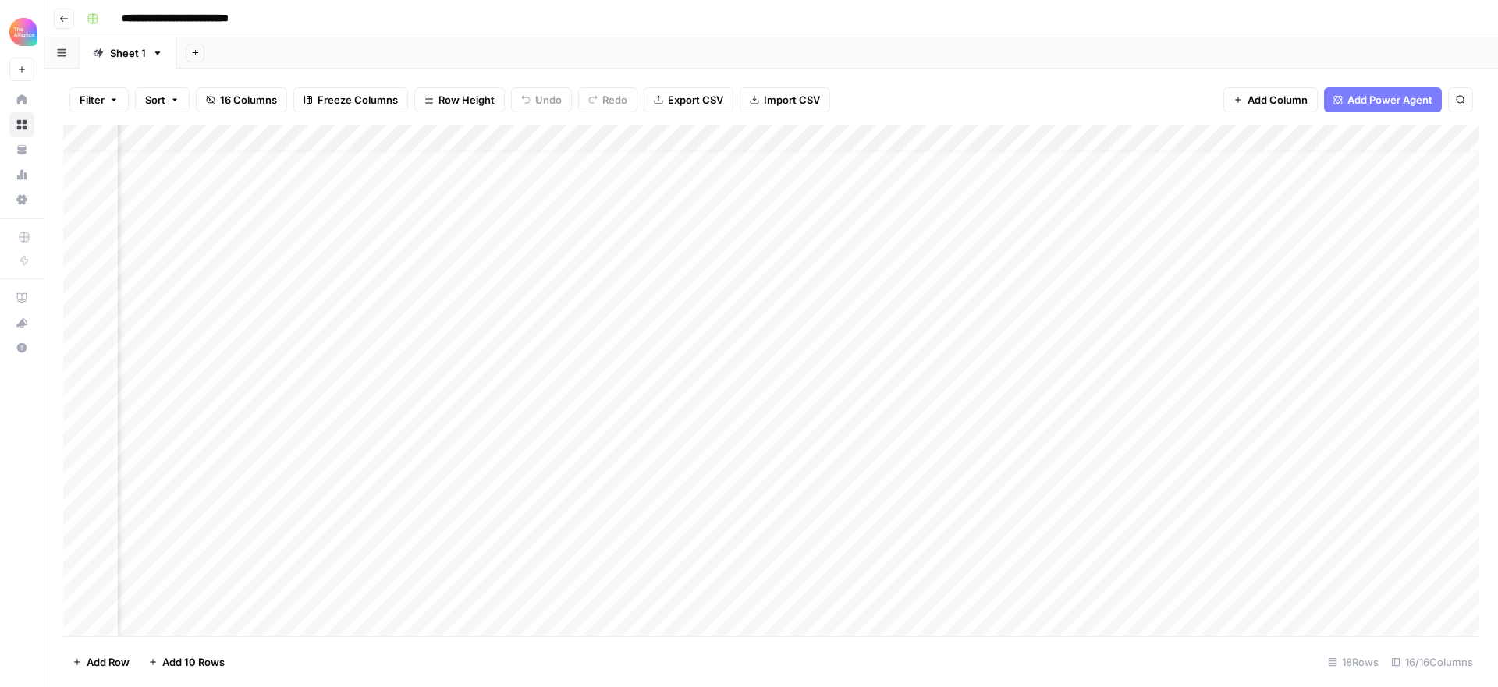
scroll to position [17, 383]
click at [62, 15] on icon "button" at bounding box center [63, 18] width 9 height 9
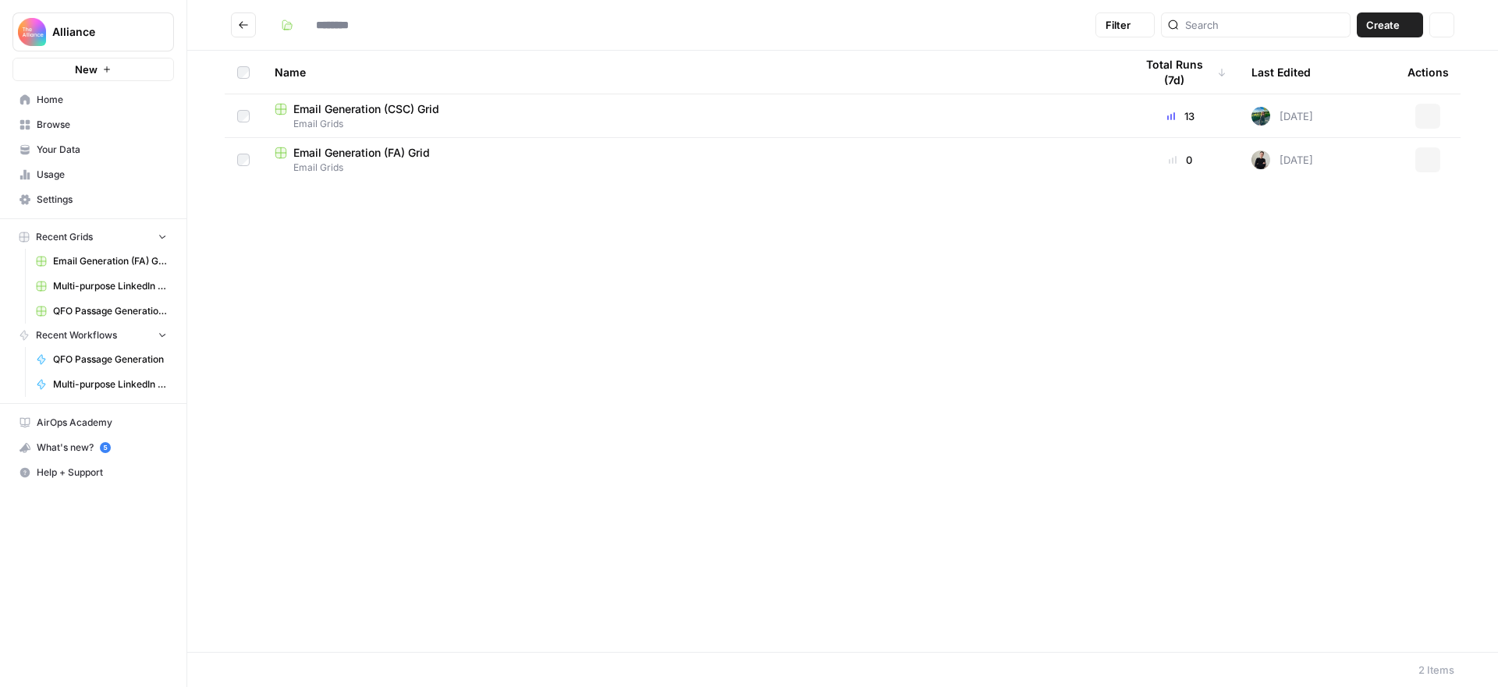
type input "**********"
click at [84, 151] on span "Your Data" at bounding box center [102, 150] width 130 height 14
